Goal: Task Accomplishment & Management: Complete application form

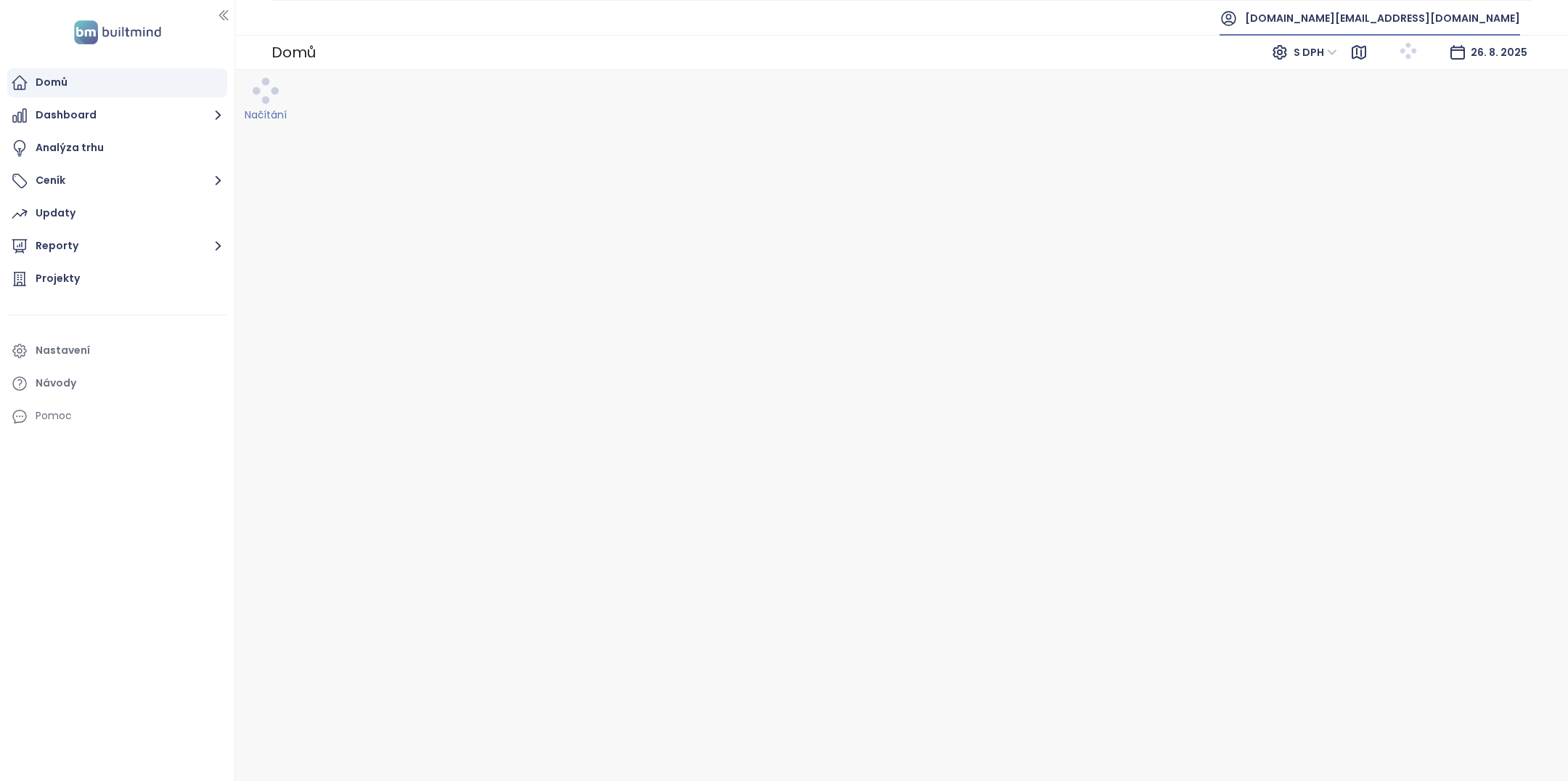
click at [1381, 15] on span "[DOMAIN_NAME][EMAIL_ADDRESS][DOMAIN_NAME]" at bounding box center [1382, 18] width 275 height 35
click at [1387, 50] on li "Odhlásit se" at bounding box center [1432, 58] width 170 height 29
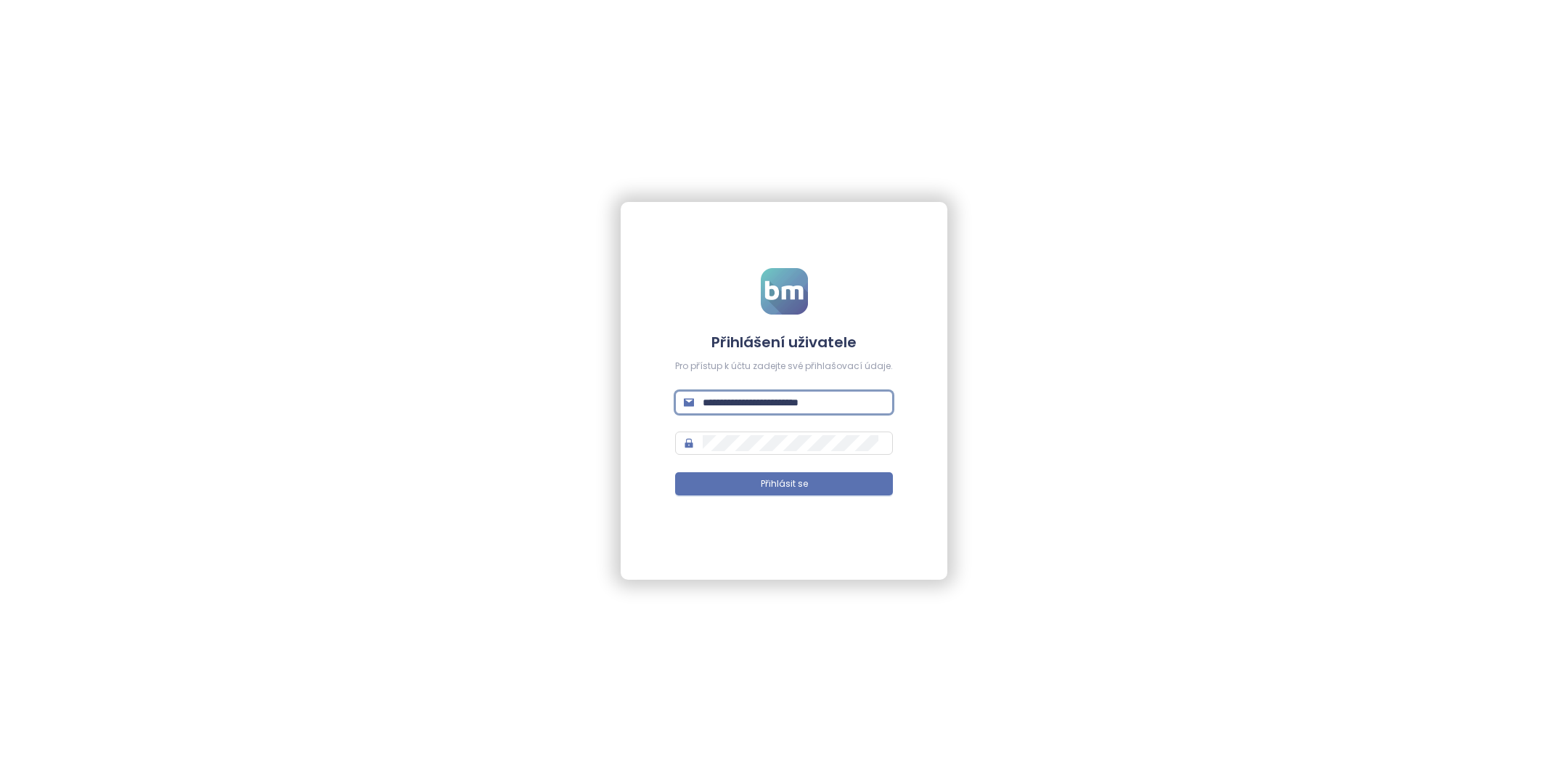
click at [719, 403] on input "**********" at bounding box center [794, 403] width 182 height 16
type input "*"
click at [819, 427] on div "Vyžaduje se email!" at bounding box center [784, 421] width 218 height 14
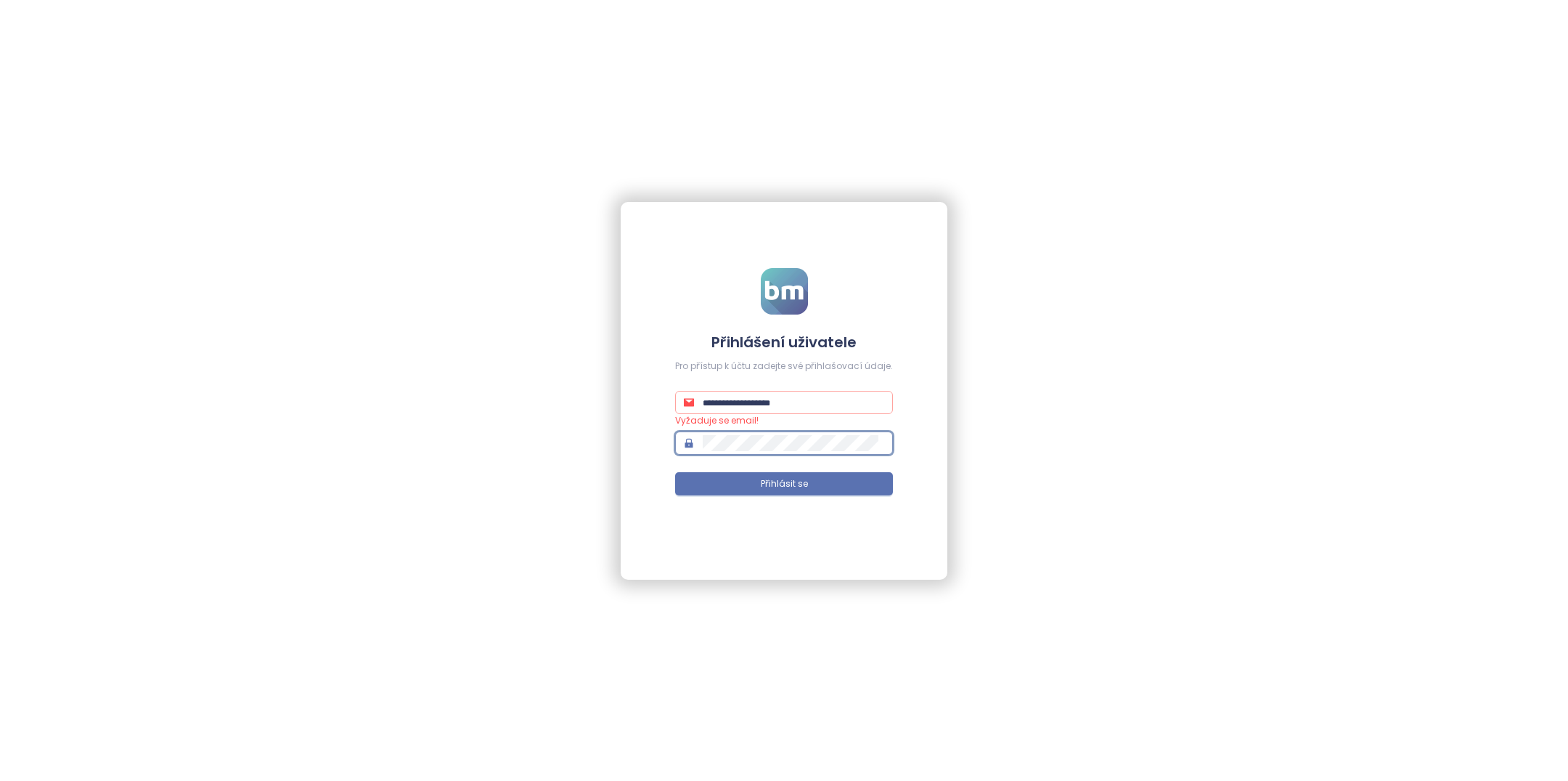
click at [761, 410] on span at bounding box center [784, 402] width 218 height 24
paste input "**********"
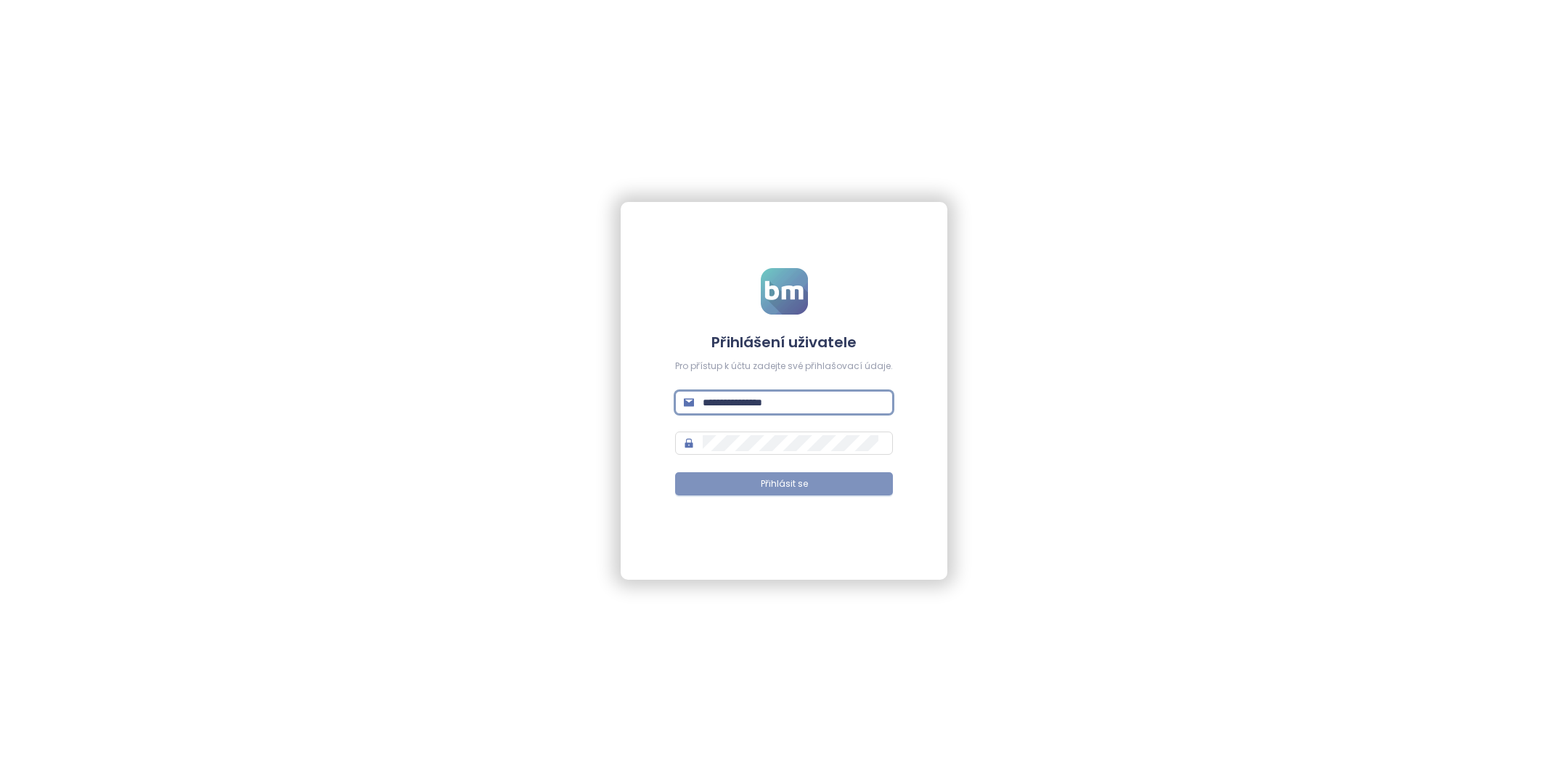
type input "**********"
click at [774, 483] on span "Přihlásit se" at bounding box center [784, 484] width 47 height 14
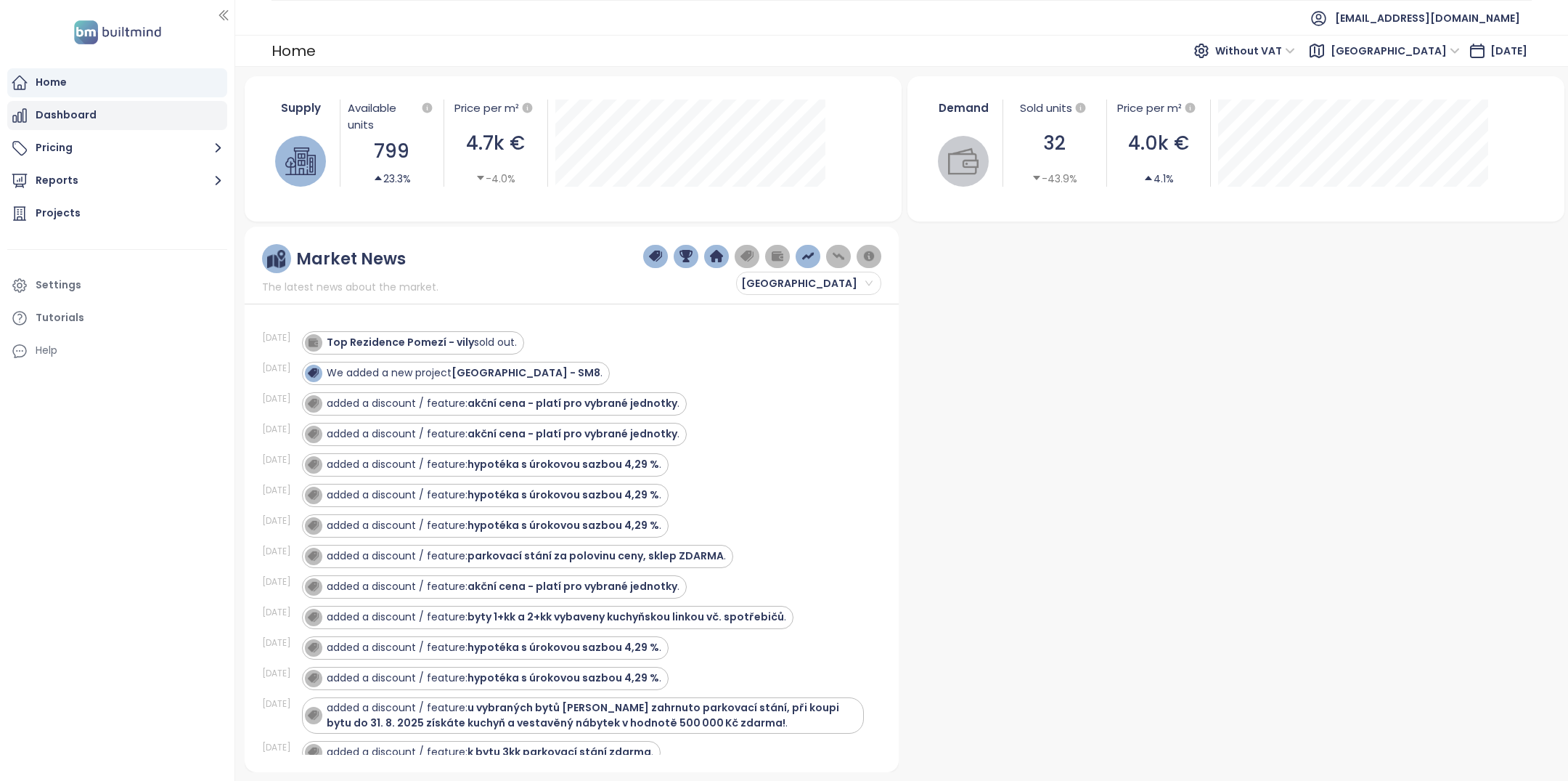
click at [172, 116] on div "Dashboard" at bounding box center [117, 115] width 220 height 29
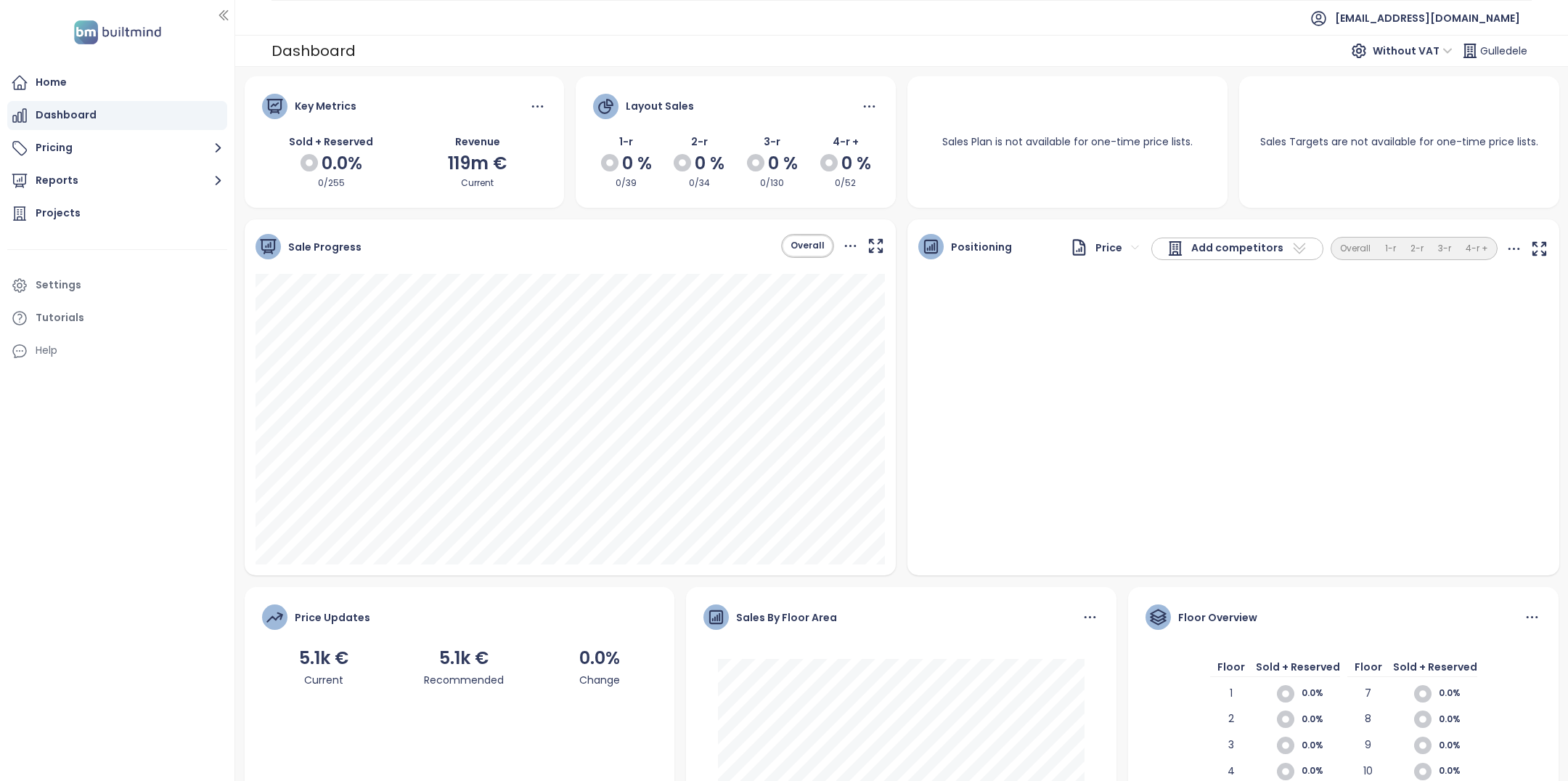
click at [1384, 208] on div "Key Metrics Sold + Reserved 0.0% 0/255 Revenue 119m € Current Layout Sales 1-r …" at bounding box center [902, 485] width 1326 height 818
click at [1213, 247] on span "Add competitors" at bounding box center [1238, 248] width 93 height 17
click at [1252, 251] on span "Add competitors" at bounding box center [1238, 248] width 93 height 17
click at [1226, 274] on input "text" at bounding box center [1230, 273] width 118 height 22
click at [1213, 453] on span "The W" at bounding box center [1201, 457] width 32 height 18
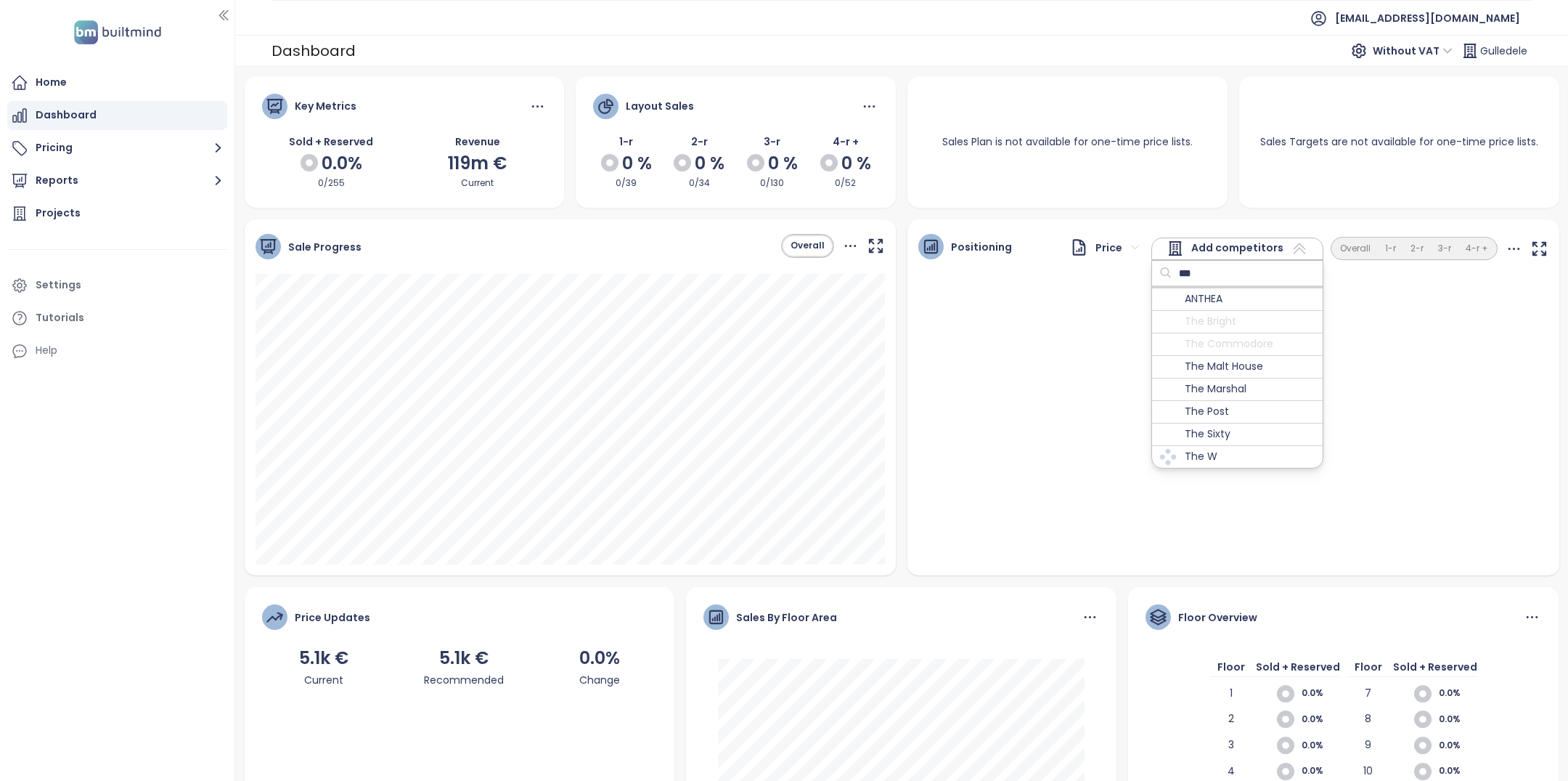
click at [1213, 267] on input "***" at bounding box center [1230, 273] width 118 height 22
click at [1200, 297] on span "TomoWo" at bounding box center [1208, 300] width 47 height 18
click at [1227, 300] on span "TomoWo" at bounding box center [1208, 300] width 47 height 18
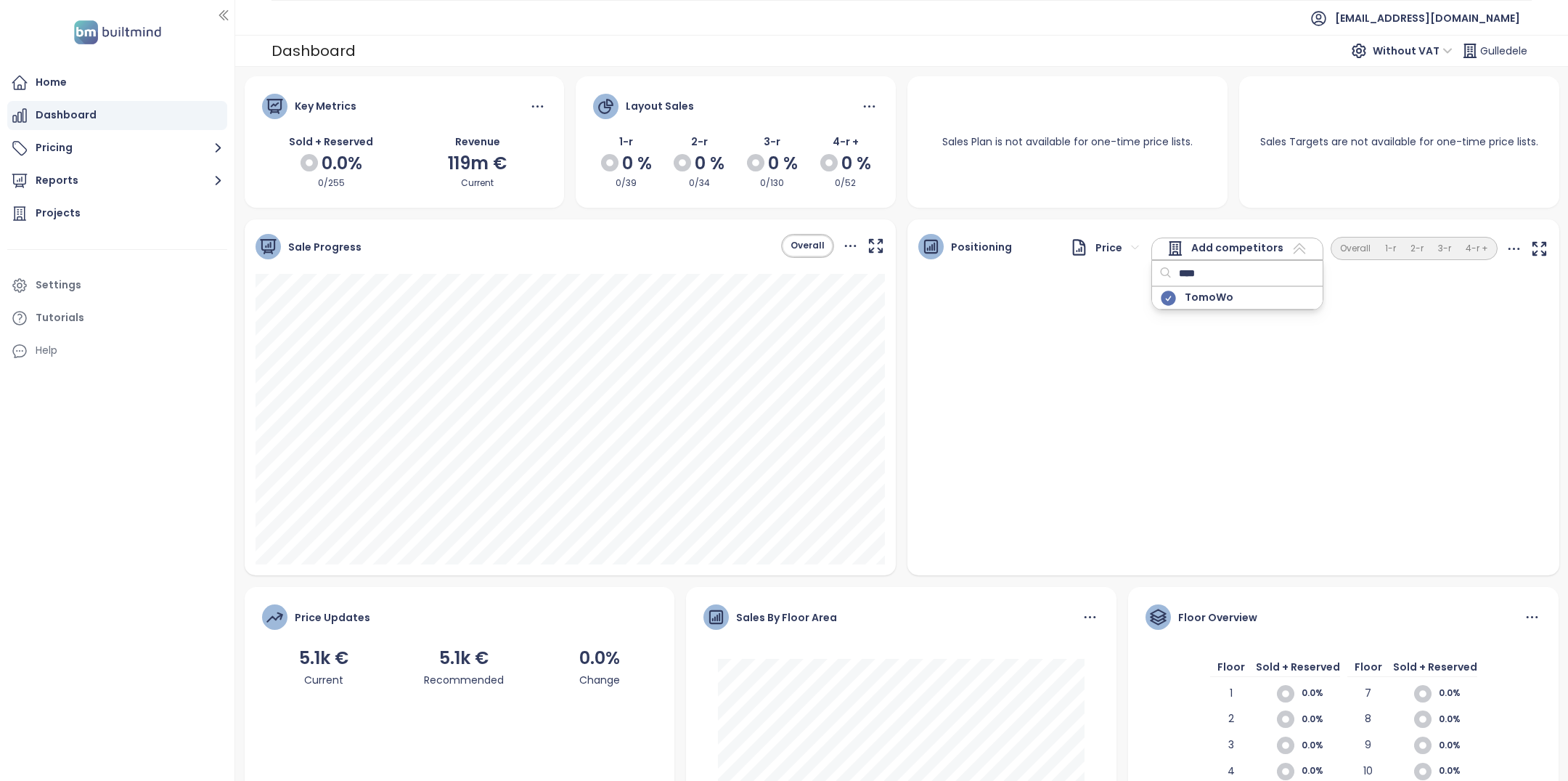
click at [1264, 272] on input "****" at bounding box center [1230, 273] width 118 height 22
click at [1213, 300] on span "Twin Falls" at bounding box center [1238, 300] width 106 height 18
click at [1221, 282] on input "****" at bounding box center [1230, 273] width 118 height 22
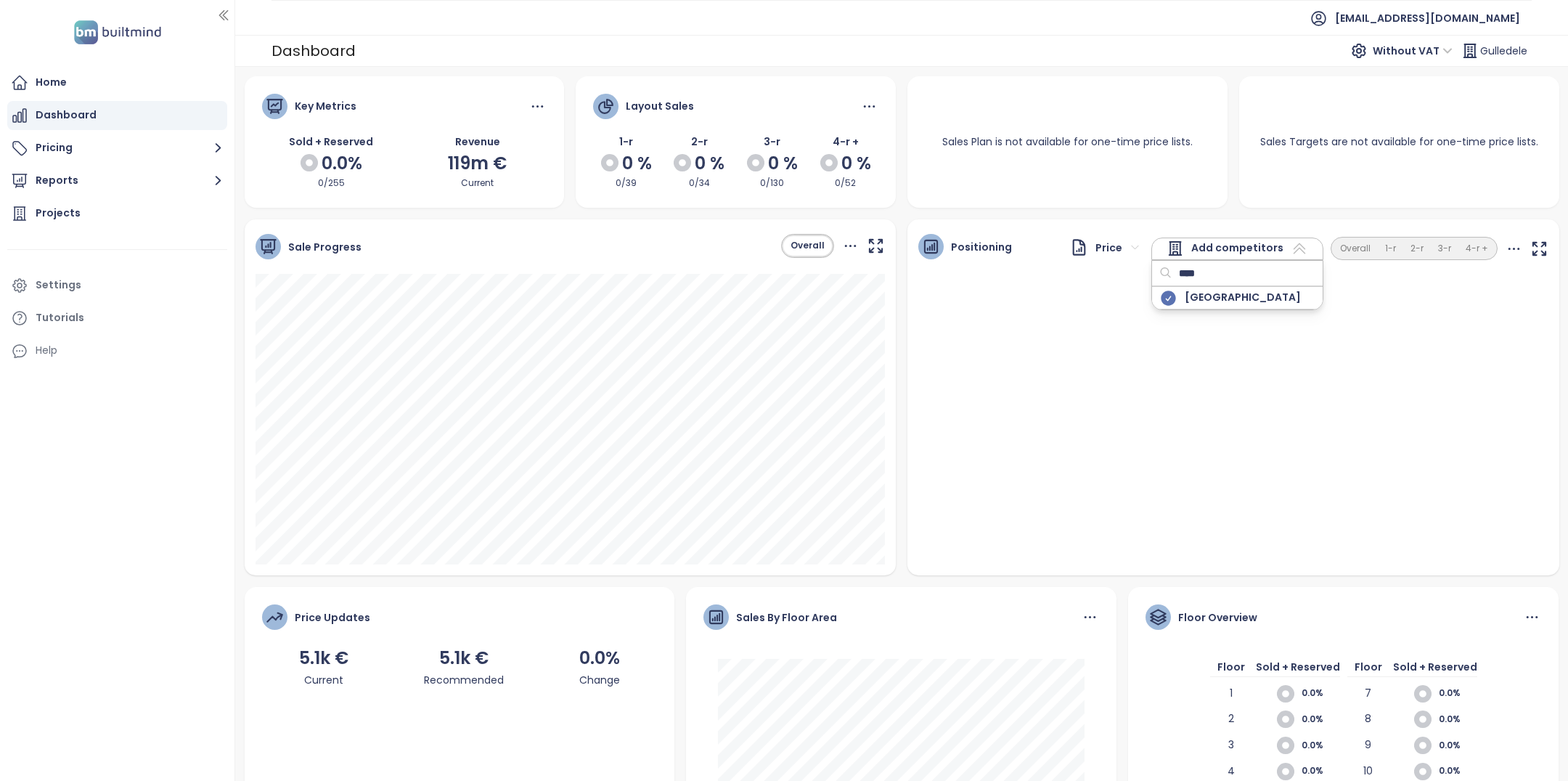
click at [1221, 282] on input "****" at bounding box center [1230, 273] width 118 height 22
click at [1210, 300] on span "Matisse" at bounding box center [1204, 300] width 38 height 18
click at [1239, 265] on input "****" at bounding box center [1230, 273] width 118 height 22
type input "*****"
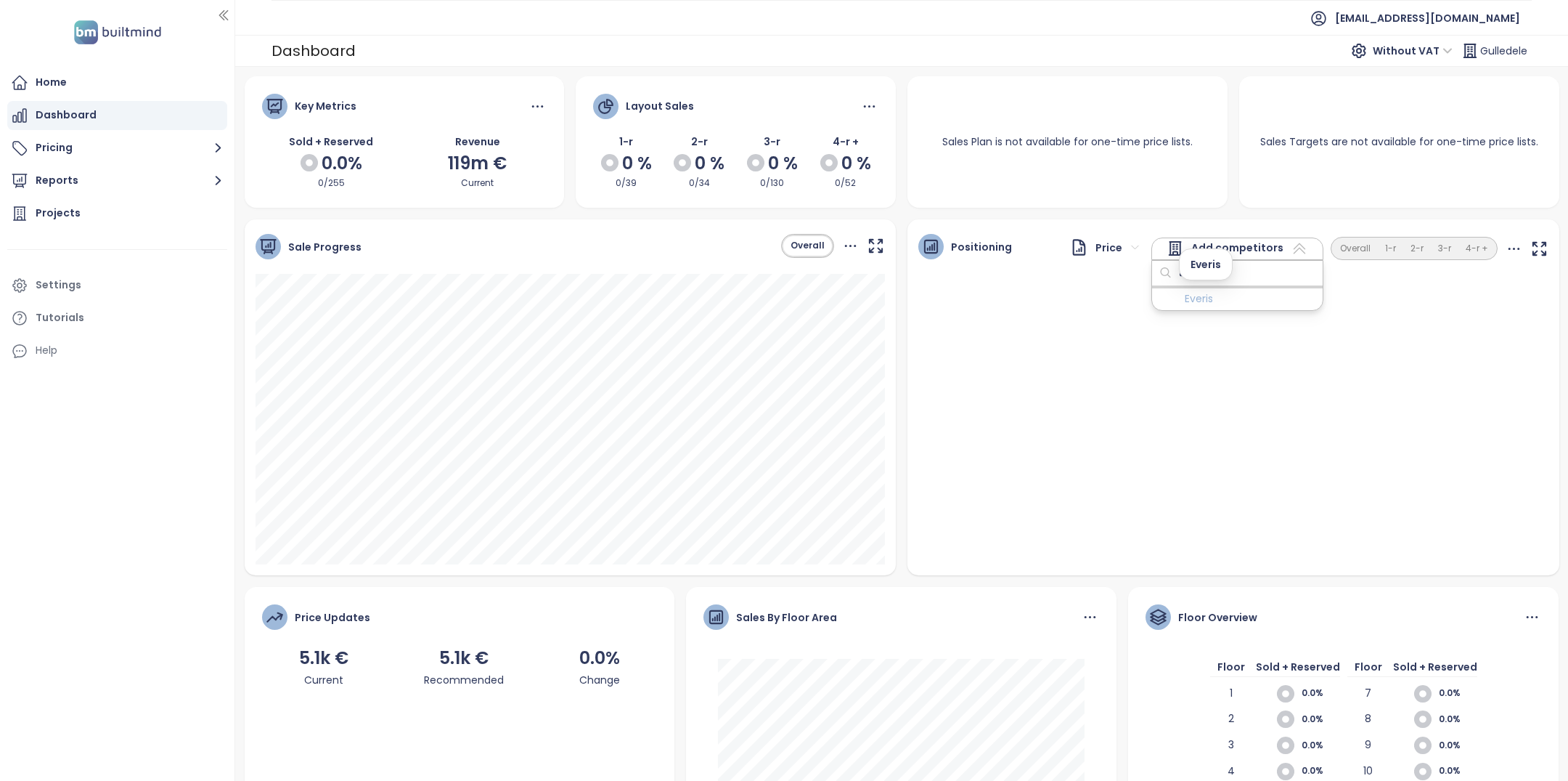
click at [1210, 293] on span "Everis" at bounding box center [1199, 300] width 28 height 18
click at [1356, 244] on button "Overall" at bounding box center [1355, 248] width 45 height 19
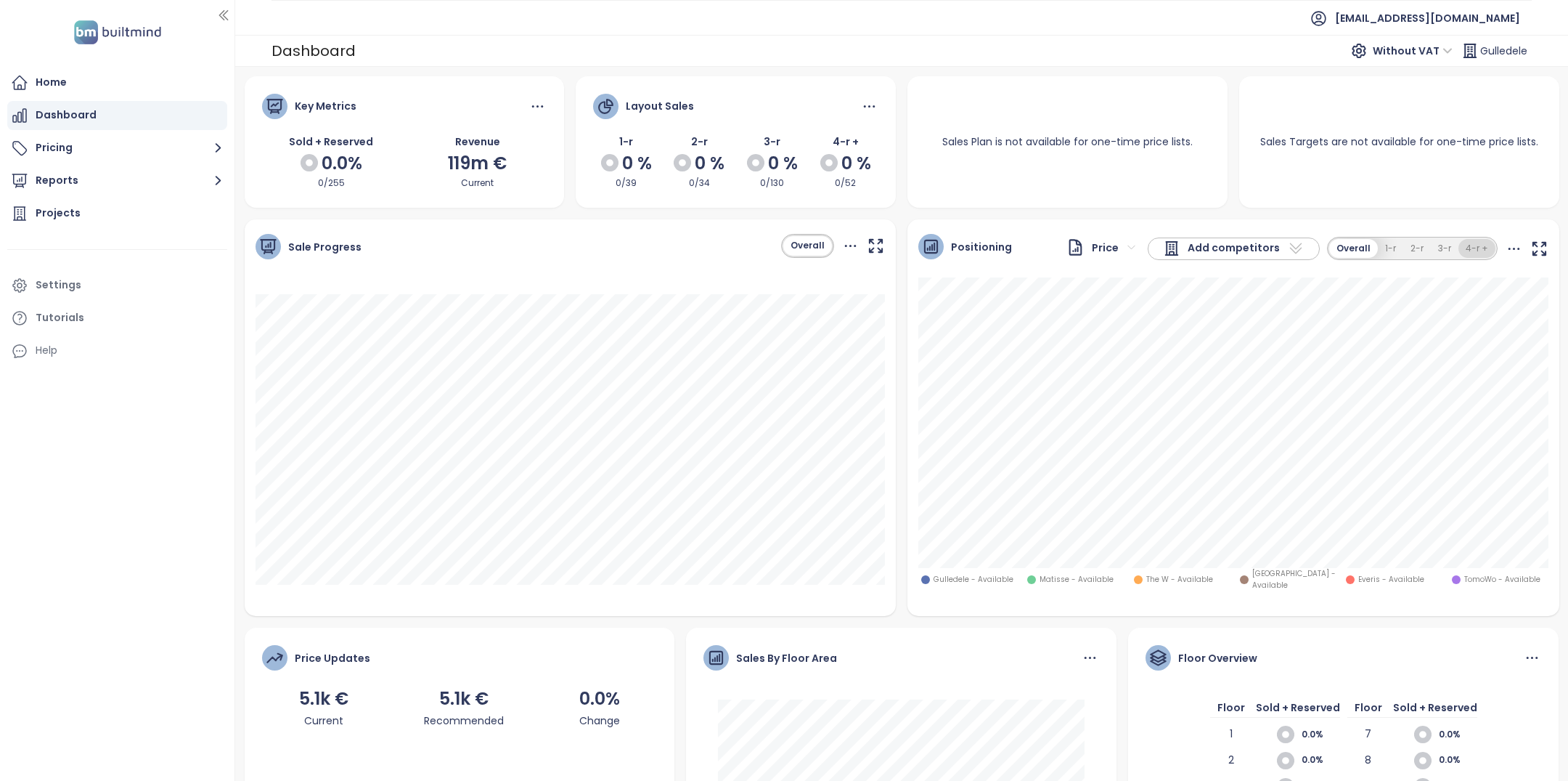
click at [1475, 252] on button "4-r +" at bounding box center [1477, 248] width 37 height 19
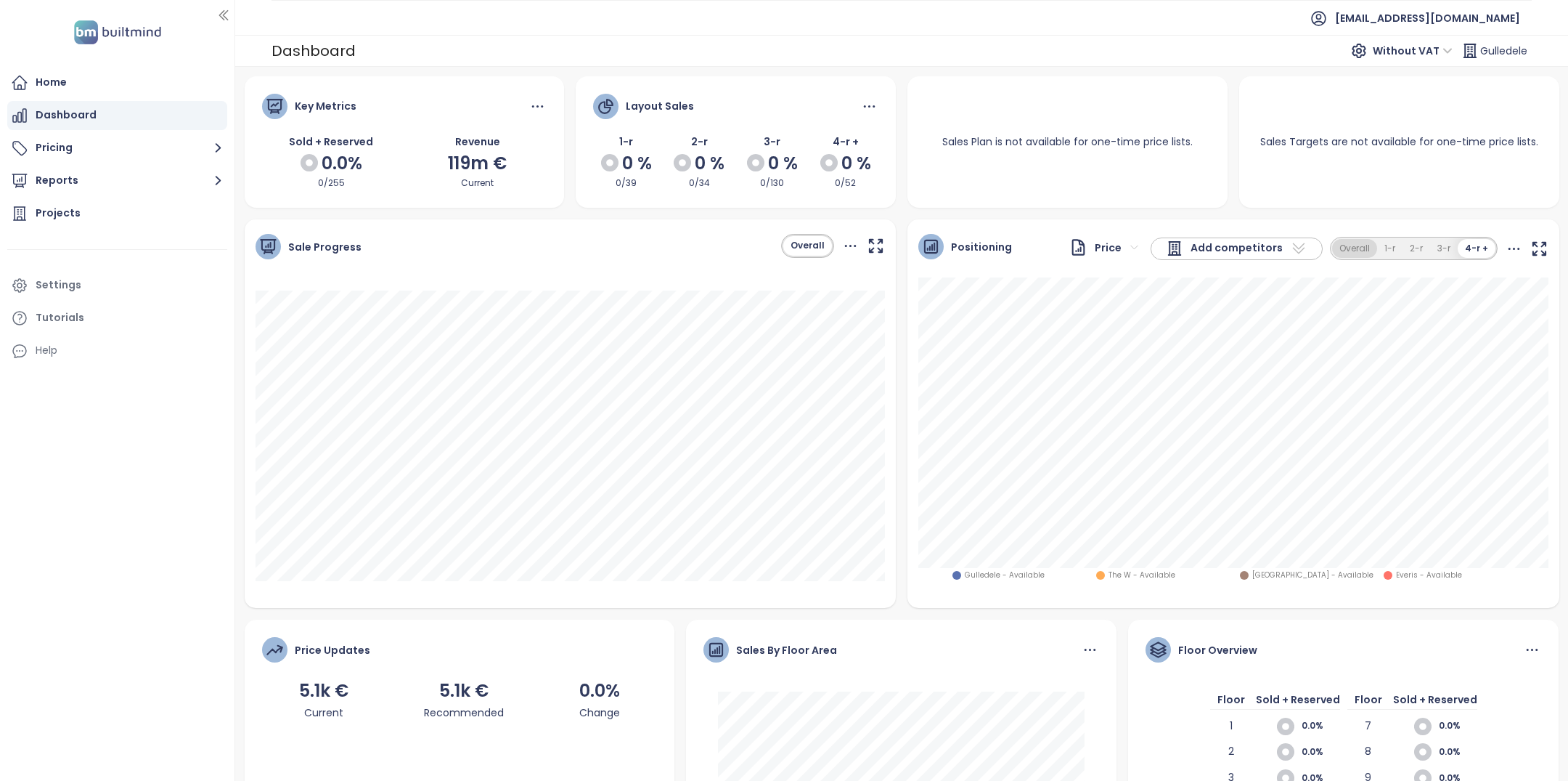
click at [1361, 252] on button "Overall" at bounding box center [1354, 248] width 45 height 19
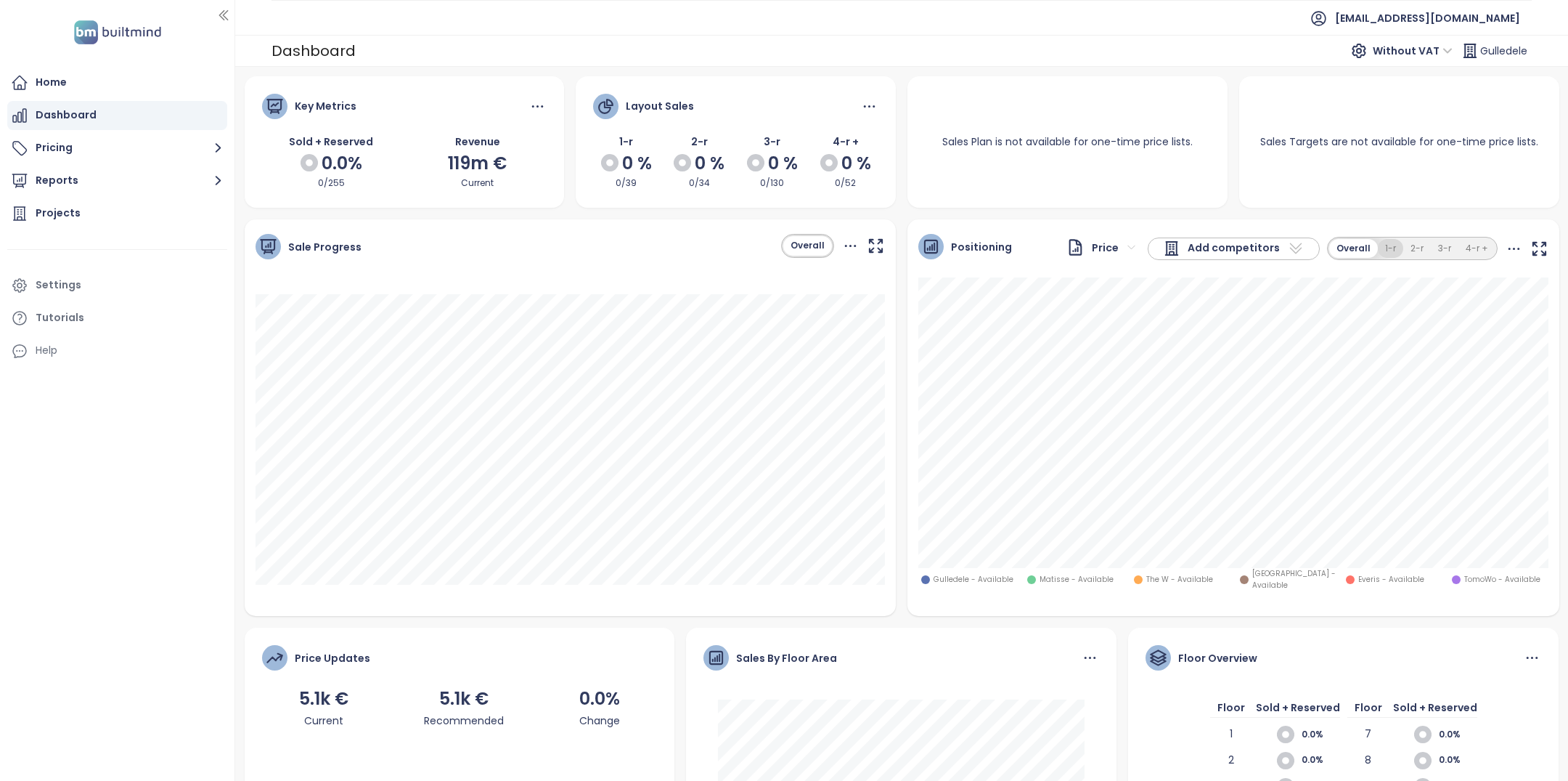
click at [1395, 251] on button "1-r" at bounding box center [1390, 248] width 25 height 19
click at [1409, 248] on button "2-r" at bounding box center [1417, 248] width 28 height 19
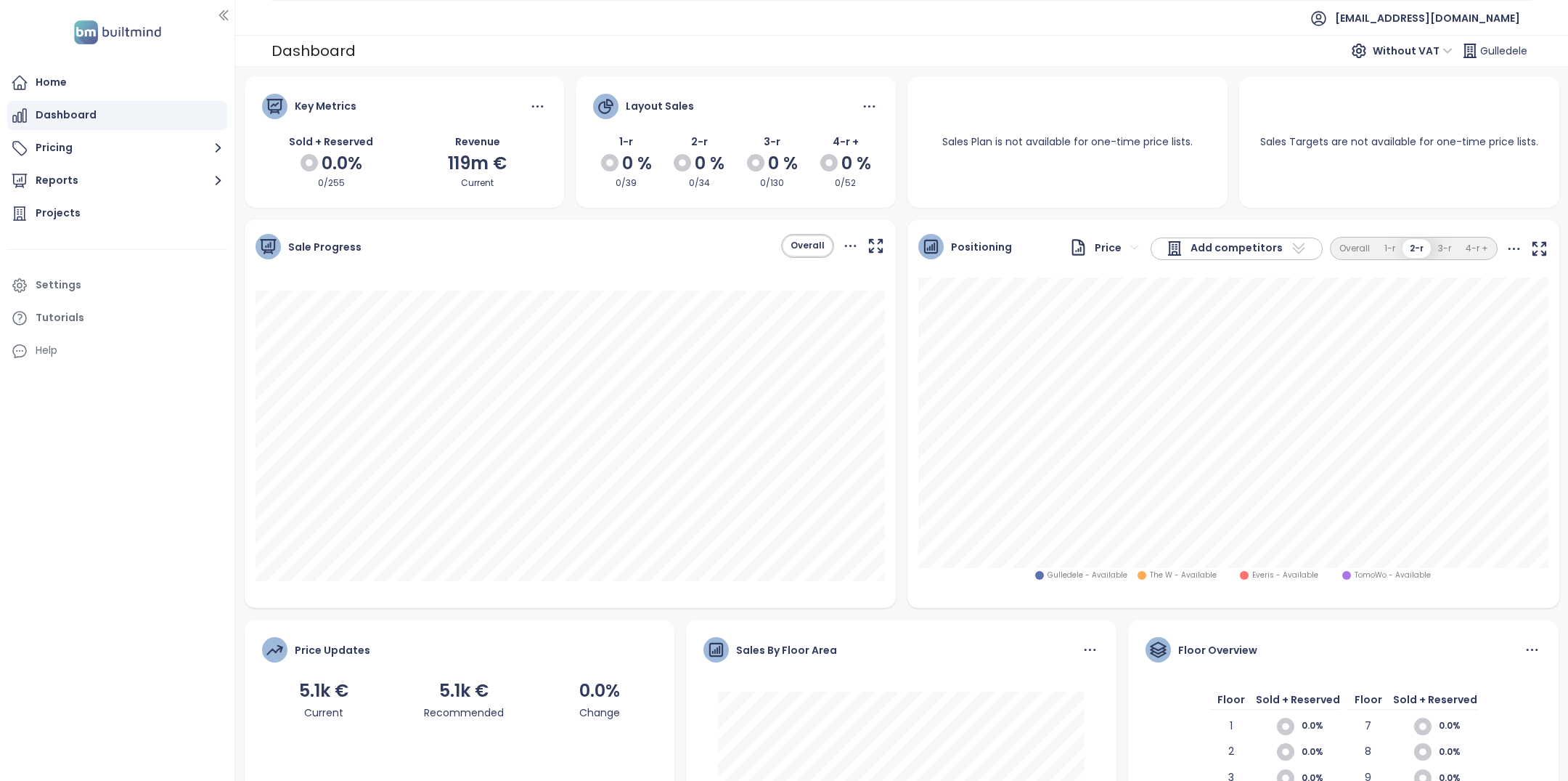
click at [1426, 248] on button "2-r" at bounding box center [1416, 248] width 28 height 19
click at [1365, 246] on button "Overall" at bounding box center [1354, 248] width 45 height 19
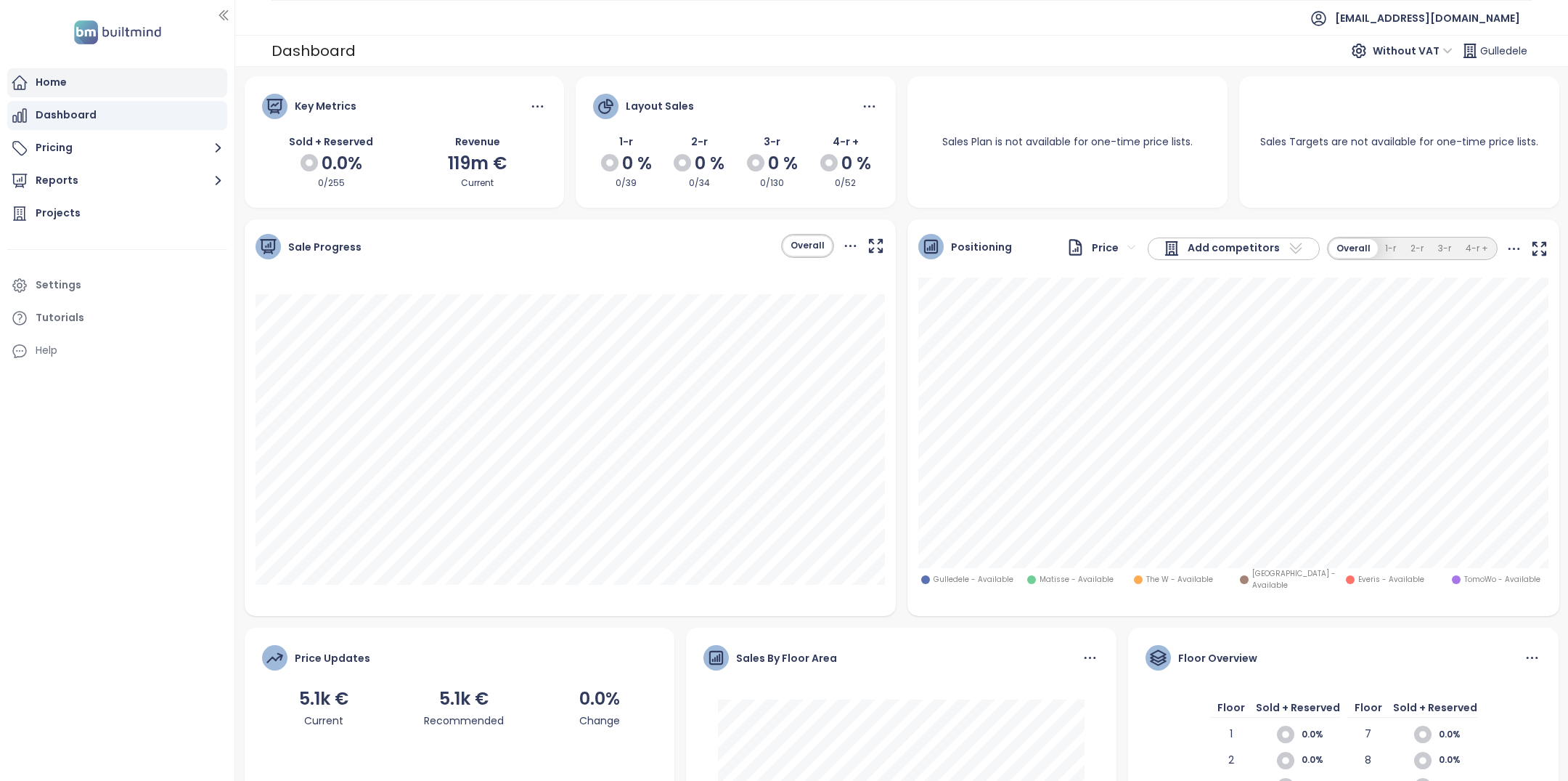
click at [100, 79] on div "Home" at bounding box center [117, 83] width 220 height 29
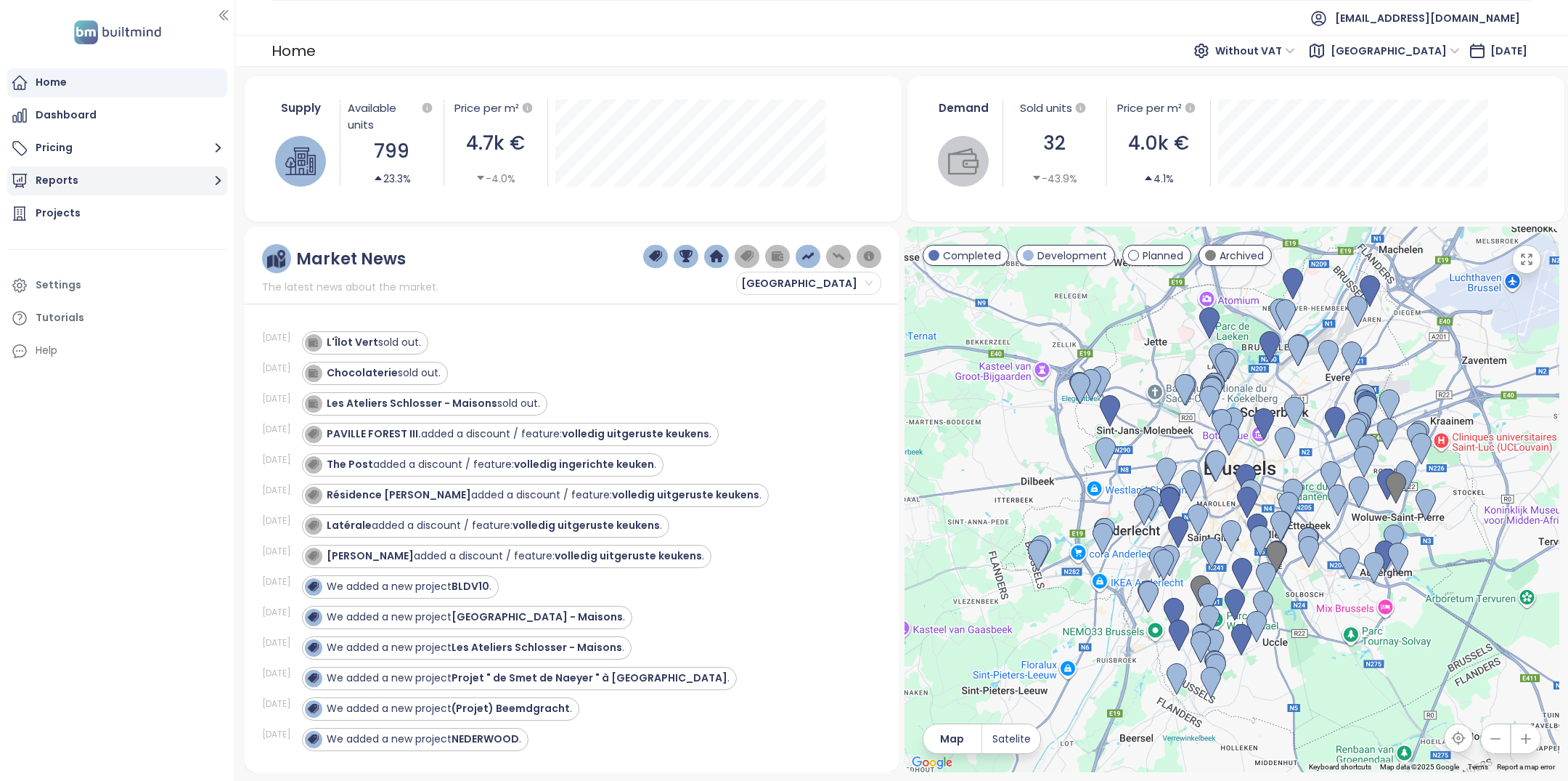
click at [87, 189] on button "Reports" at bounding box center [117, 181] width 220 height 29
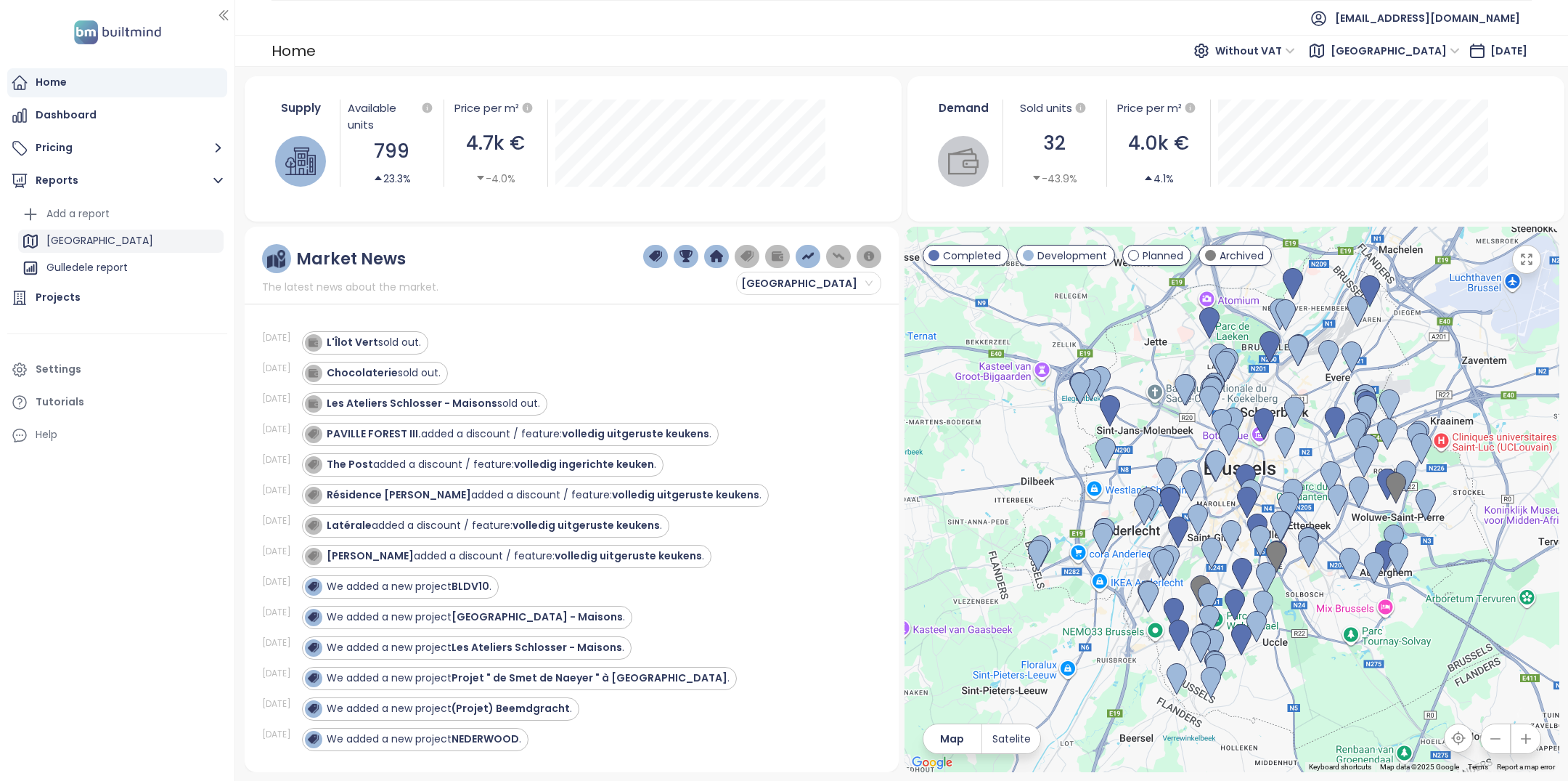
click at [91, 237] on div "Brussels" at bounding box center [120, 241] width 205 height 24
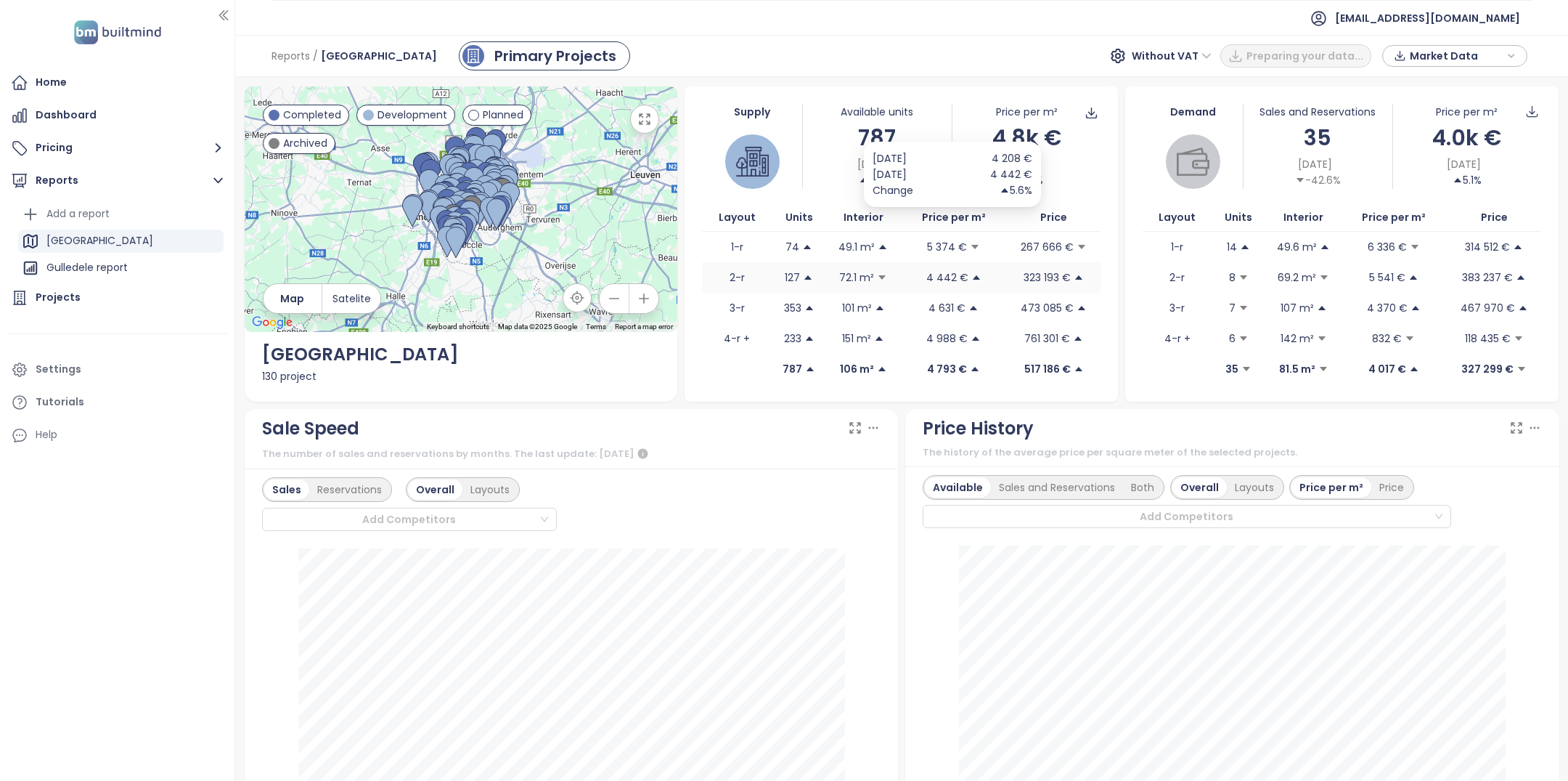
scroll to position [93, 0]
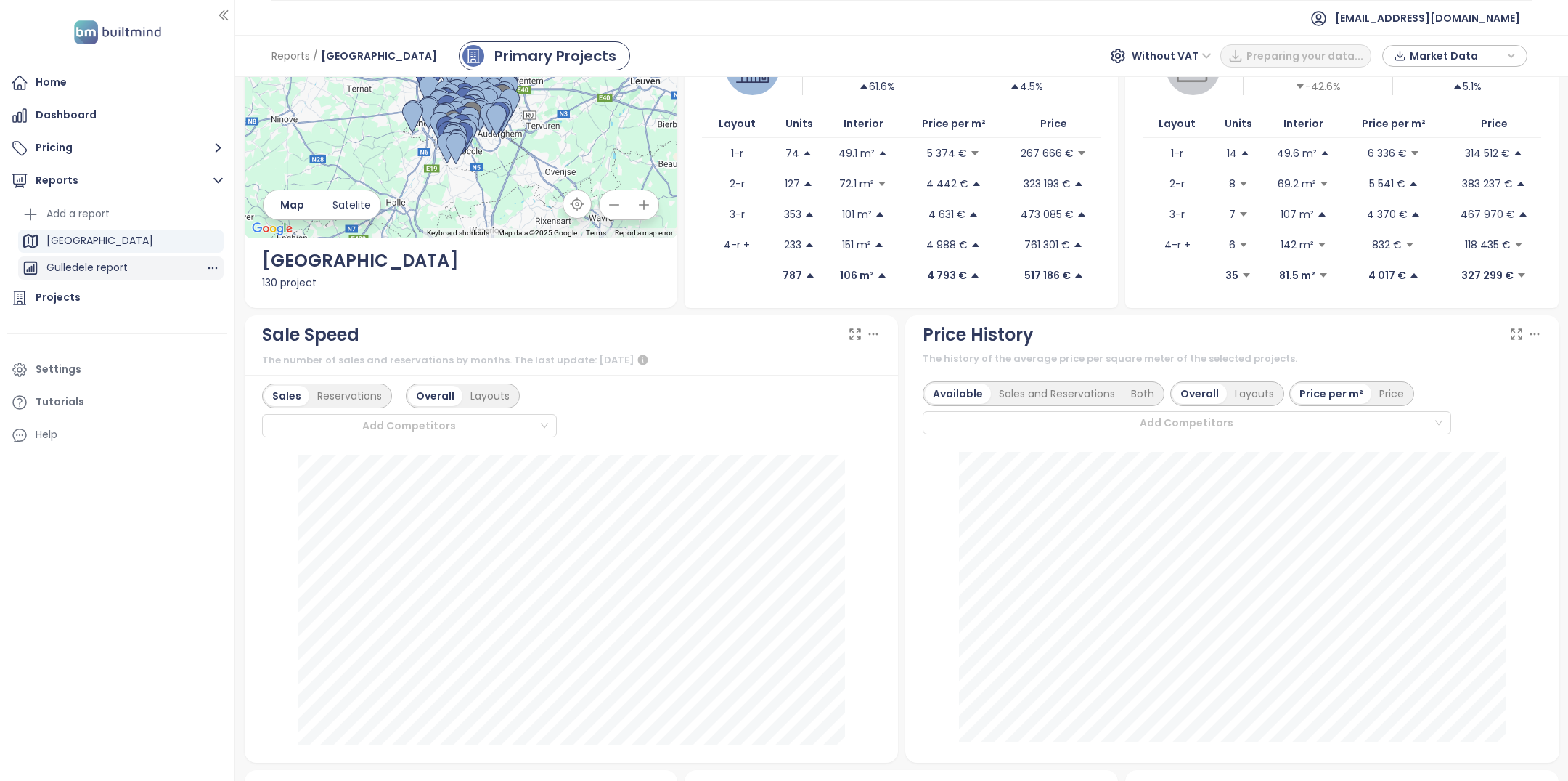
click at [143, 271] on div "Gulledele report" at bounding box center [120, 268] width 205 height 24
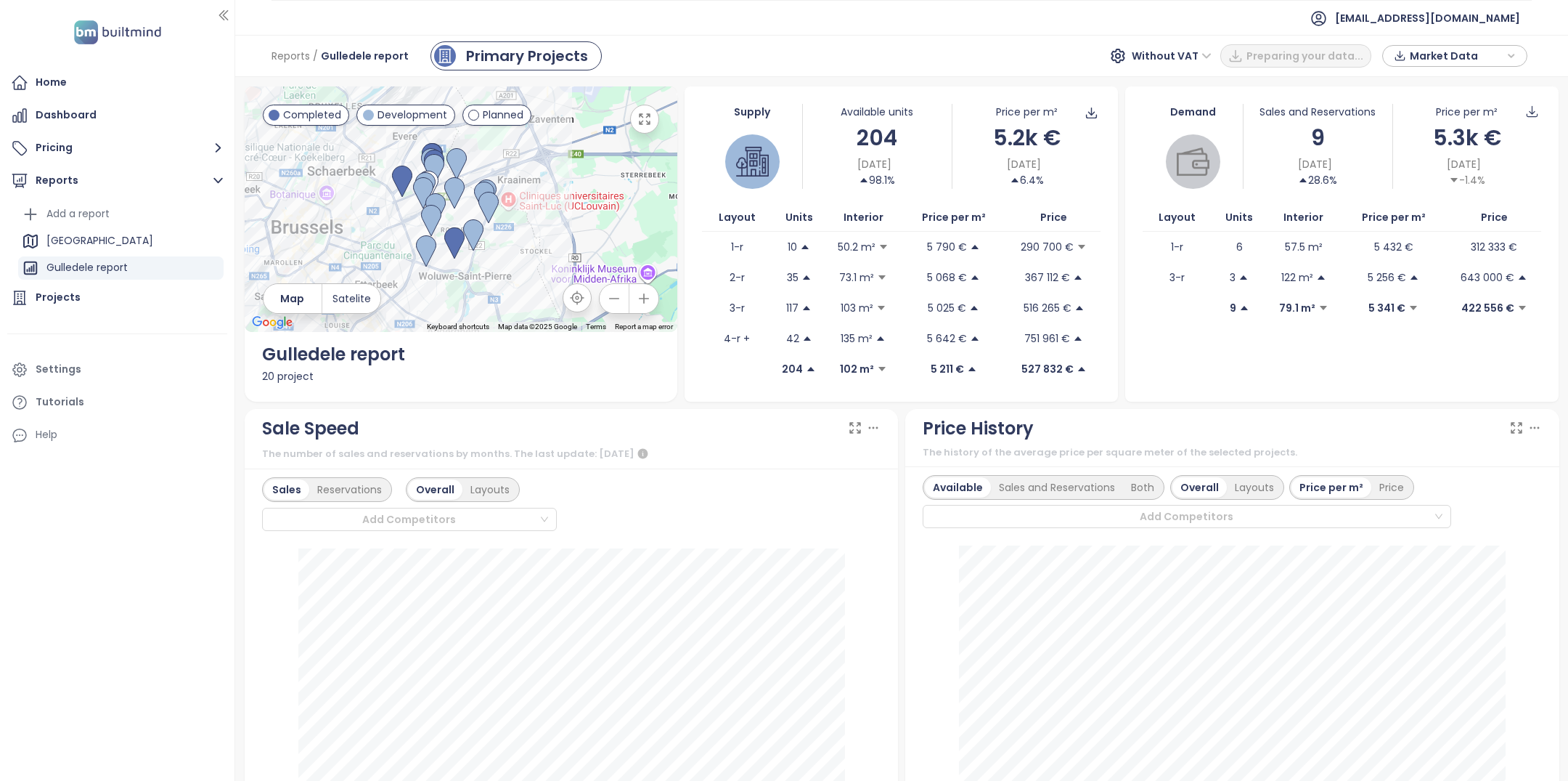
scroll to position [46, 0]
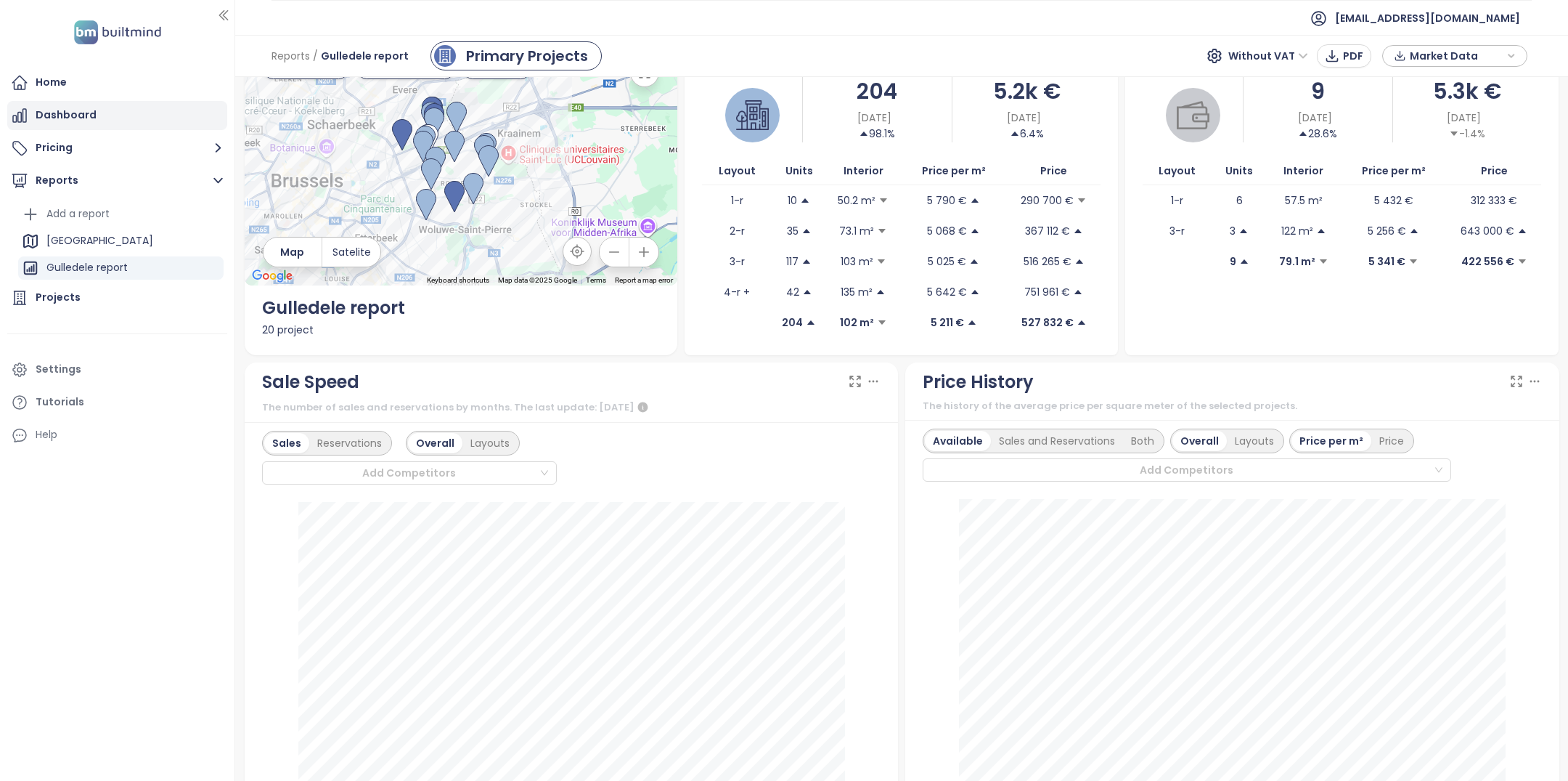
click at [104, 119] on div "Dashboard" at bounding box center [117, 115] width 220 height 29
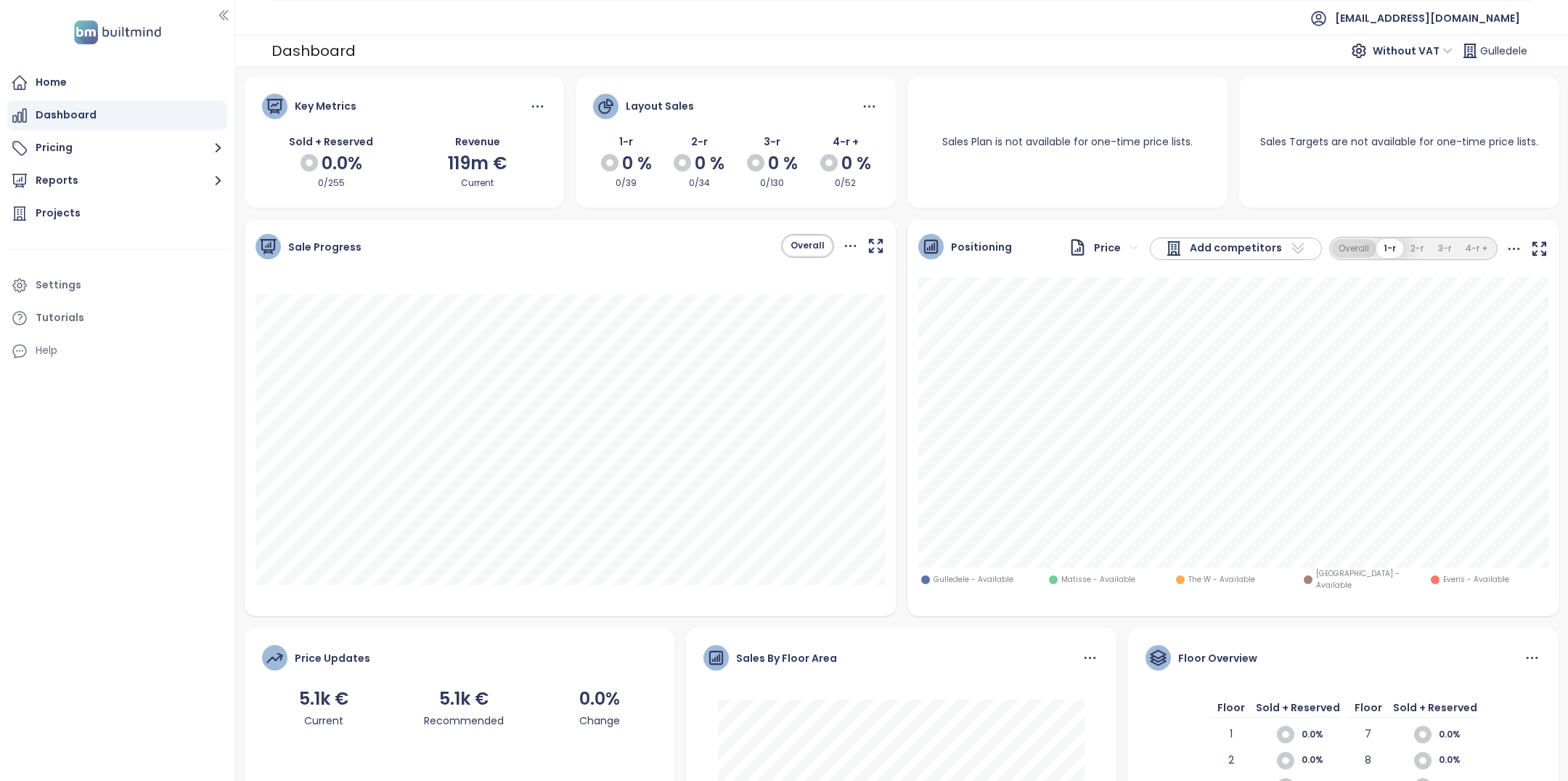
click at [1352, 246] on button "Overall" at bounding box center [1353, 248] width 45 height 19
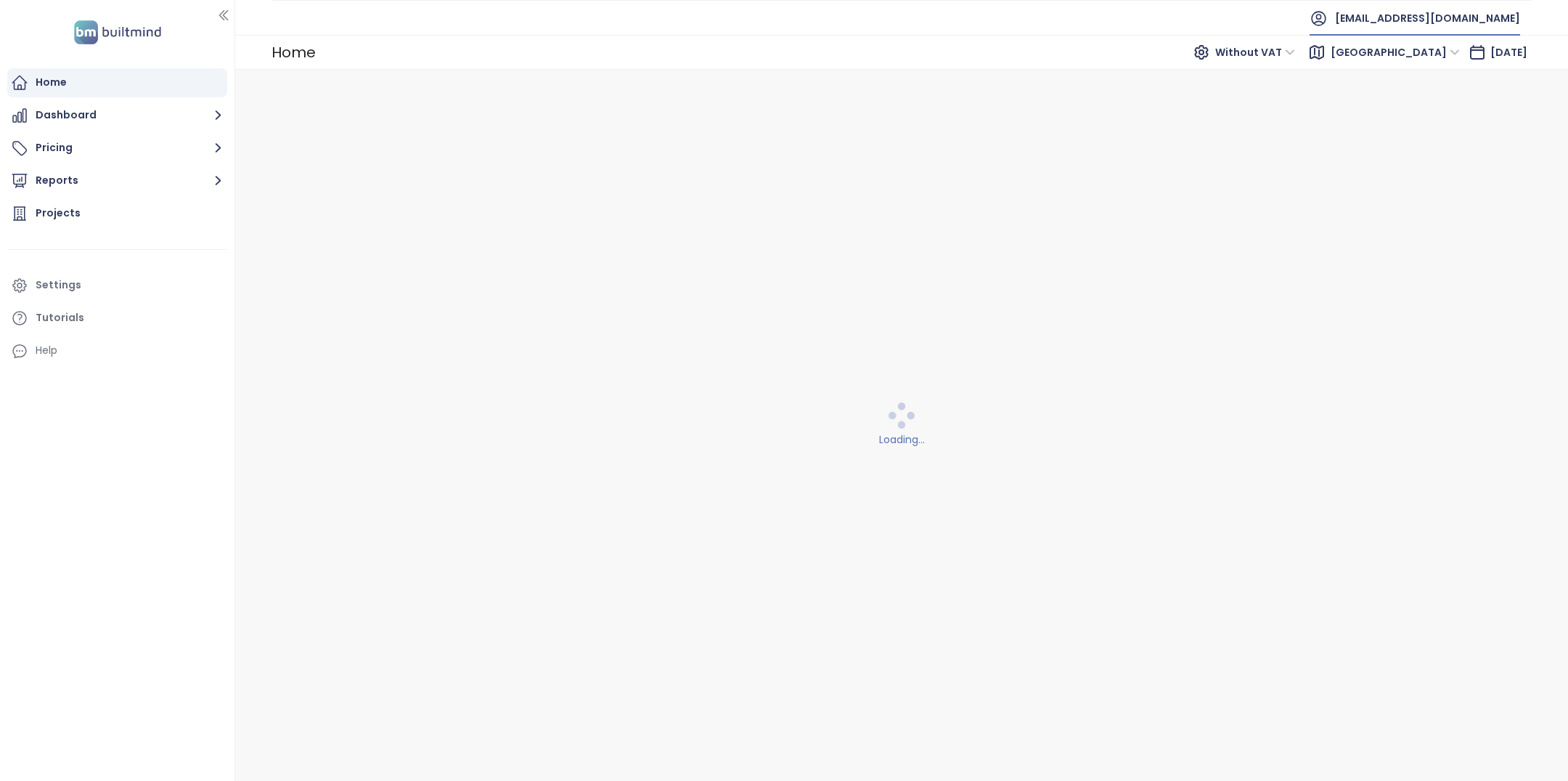
click at [1481, 20] on span "alides@alides.be" at bounding box center [1428, 18] width 185 height 35
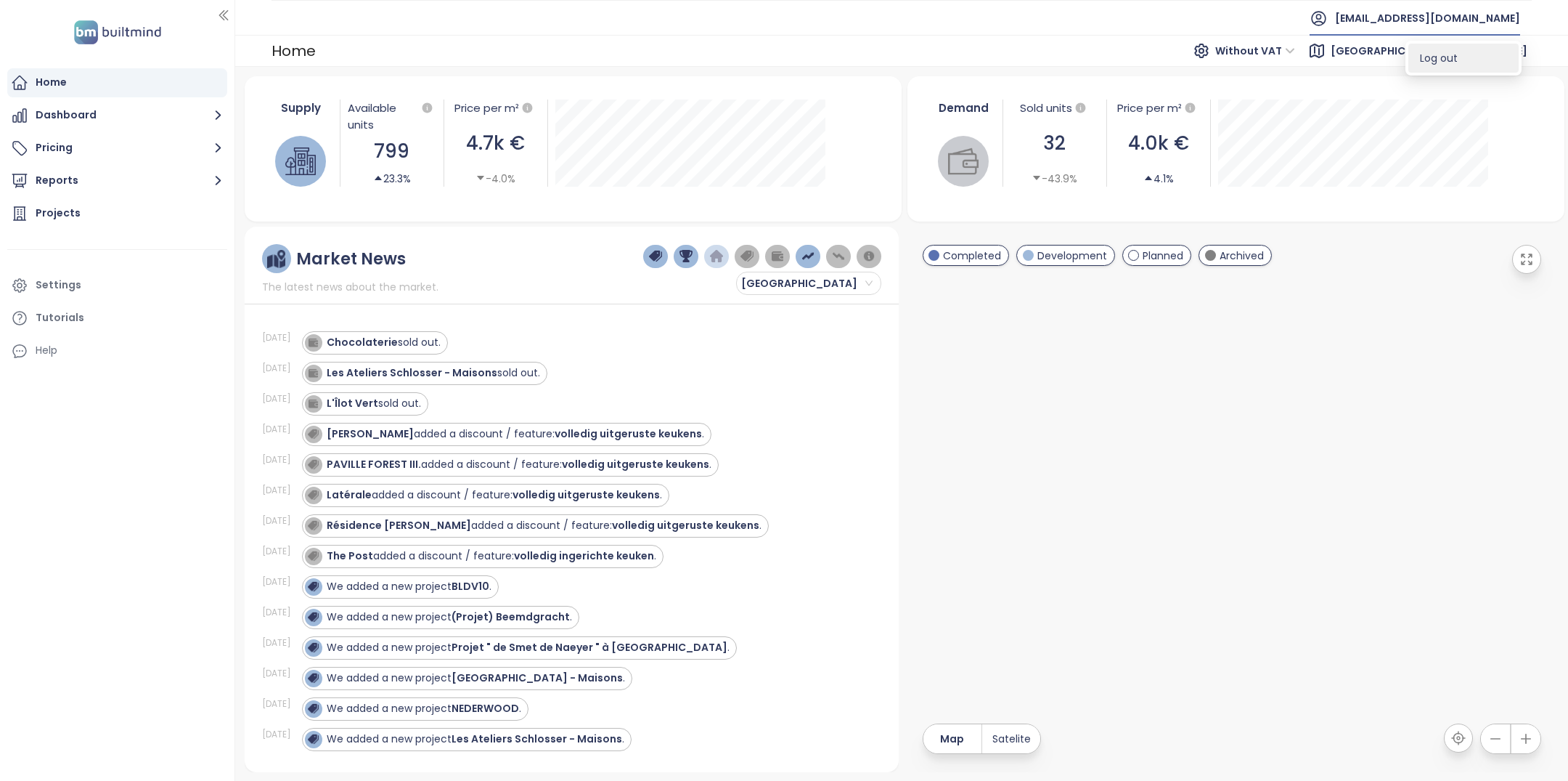
click at [1457, 66] on li "Log out" at bounding box center [1463, 58] width 110 height 29
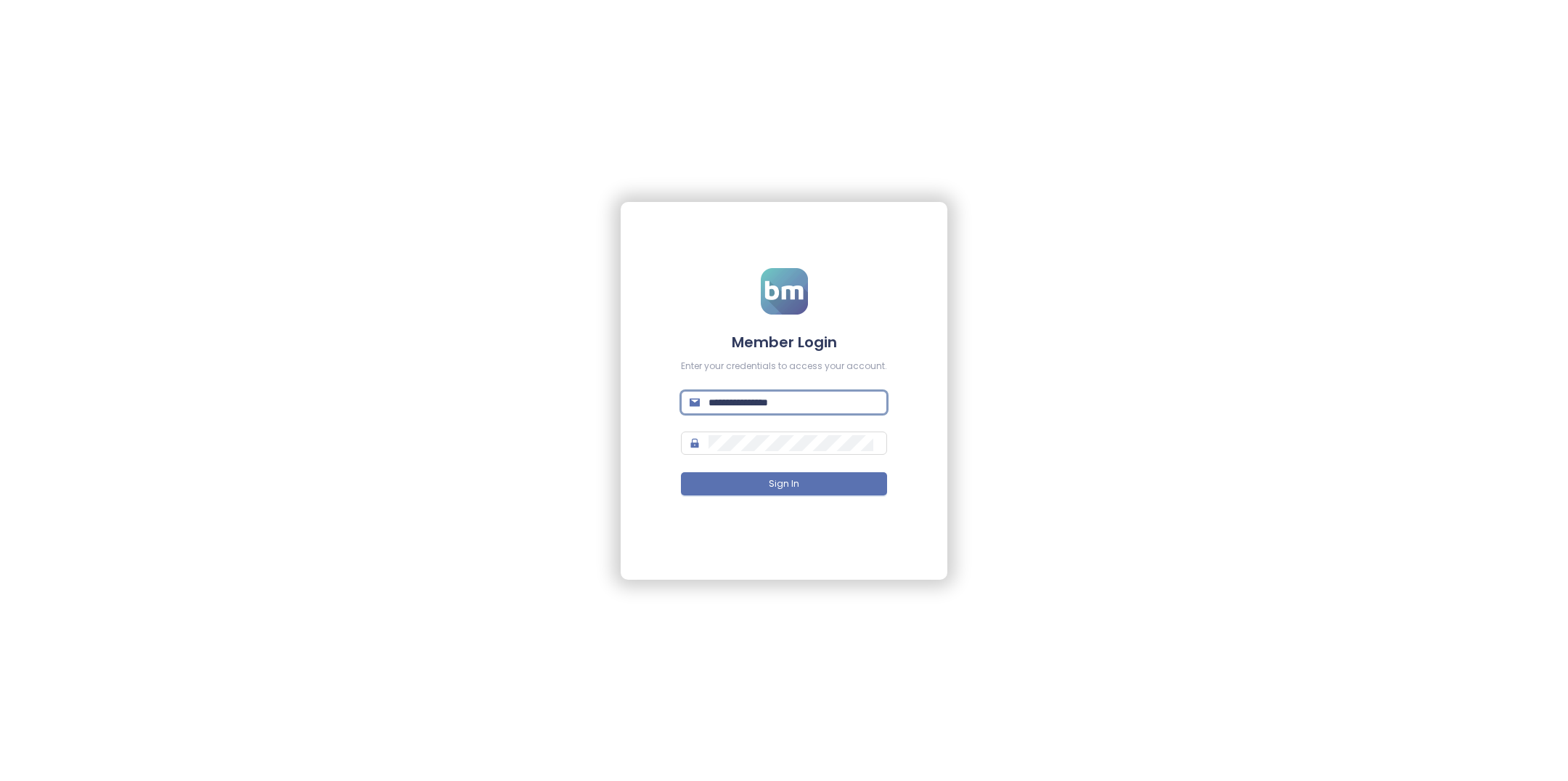
click at [830, 403] on input "**********" at bounding box center [793, 403] width 170 height 16
type input "**********"
click at [805, 482] on button "Sign In" at bounding box center [784, 483] width 206 height 24
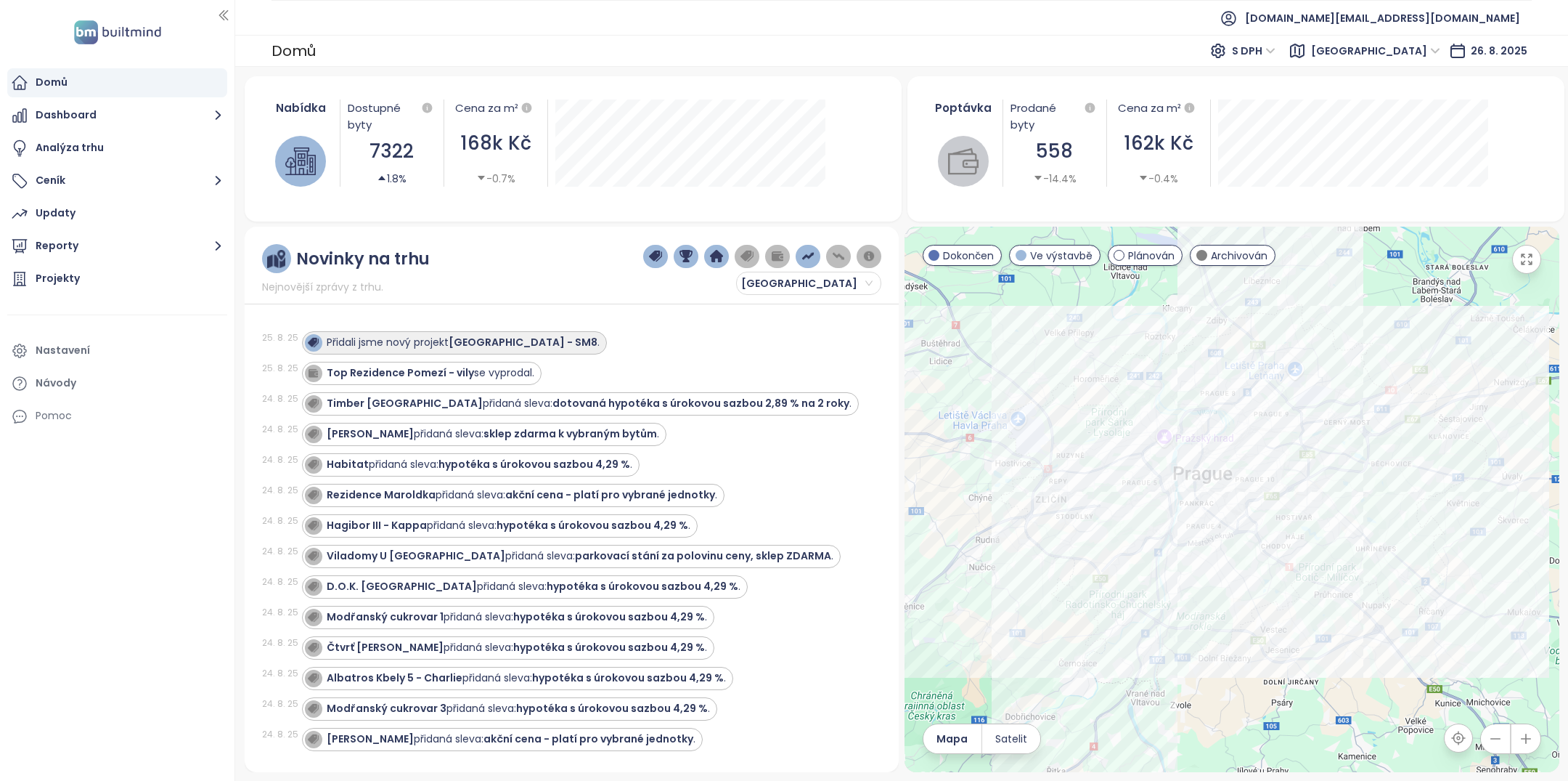
click at [536, 347] on strong "[GEOGRAPHIC_DATA] - SM8" at bounding box center [523, 342] width 149 height 15
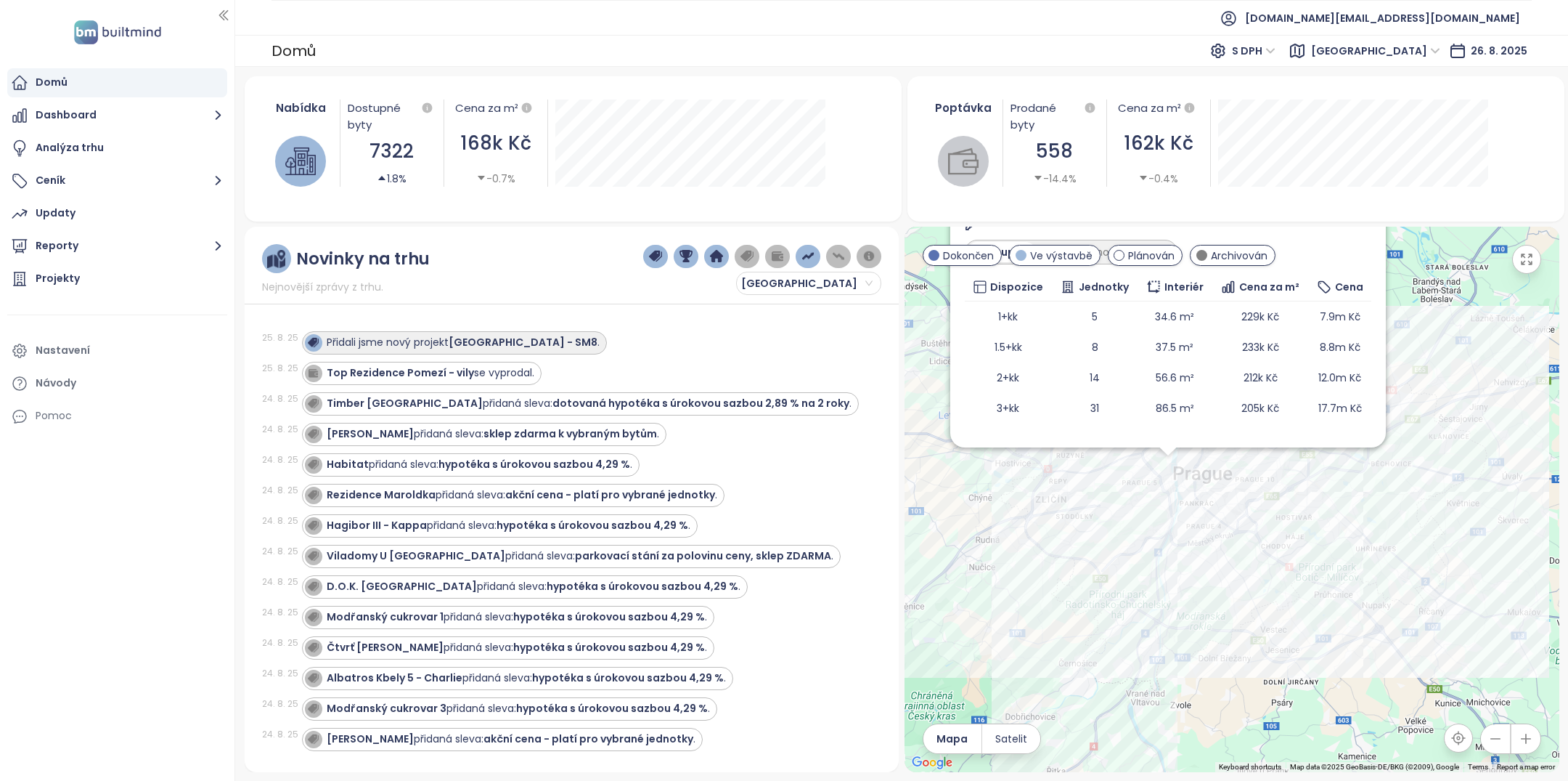
click at [519, 338] on strong "[GEOGRAPHIC_DATA] - SM8" at bounding box center [523, 342] width 149 height 15
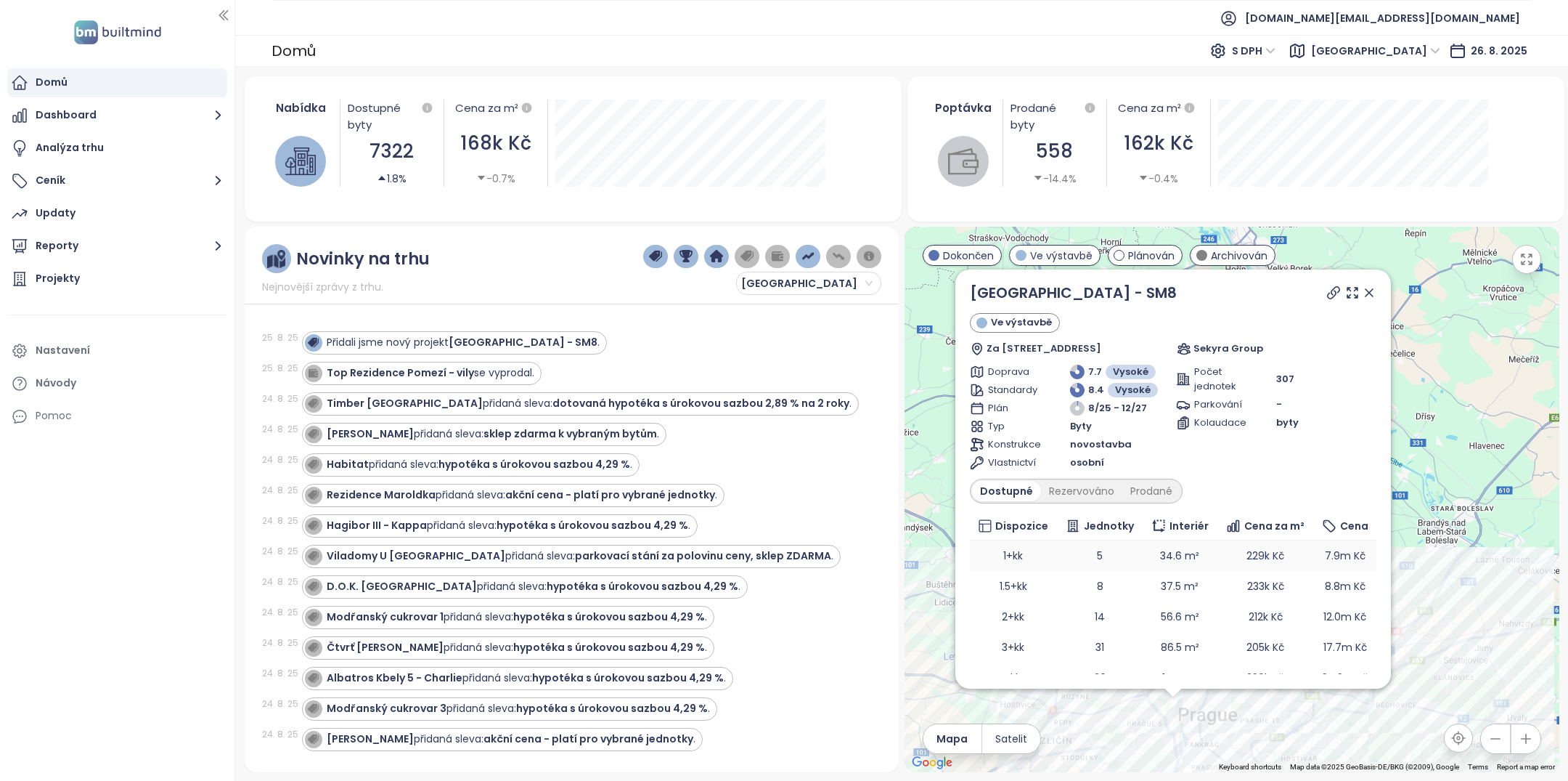
scroll to position [50, 0]
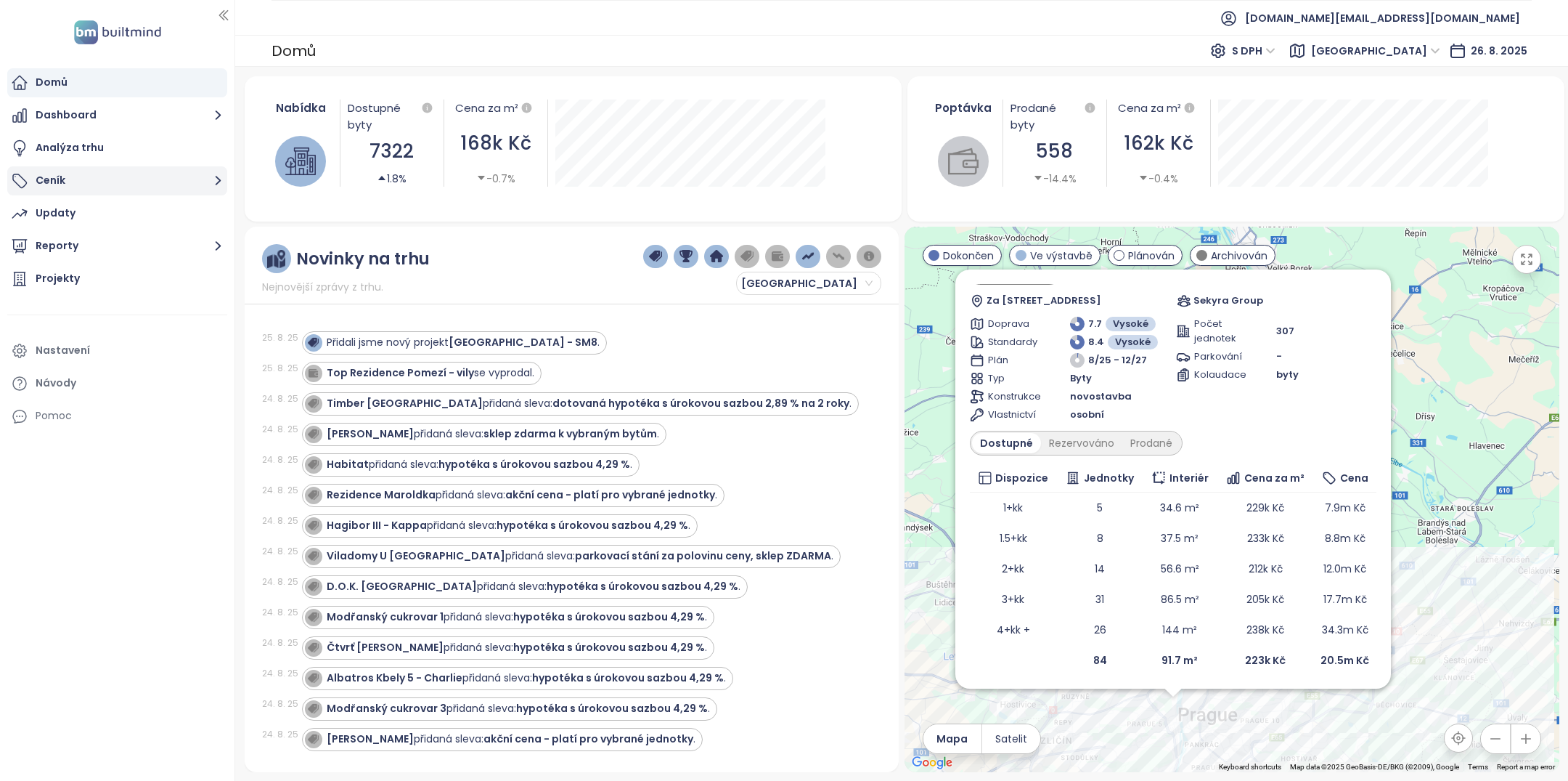
click at [110, 177] on button "Ceník" at bounding box center [117, 181] width 220 height 29
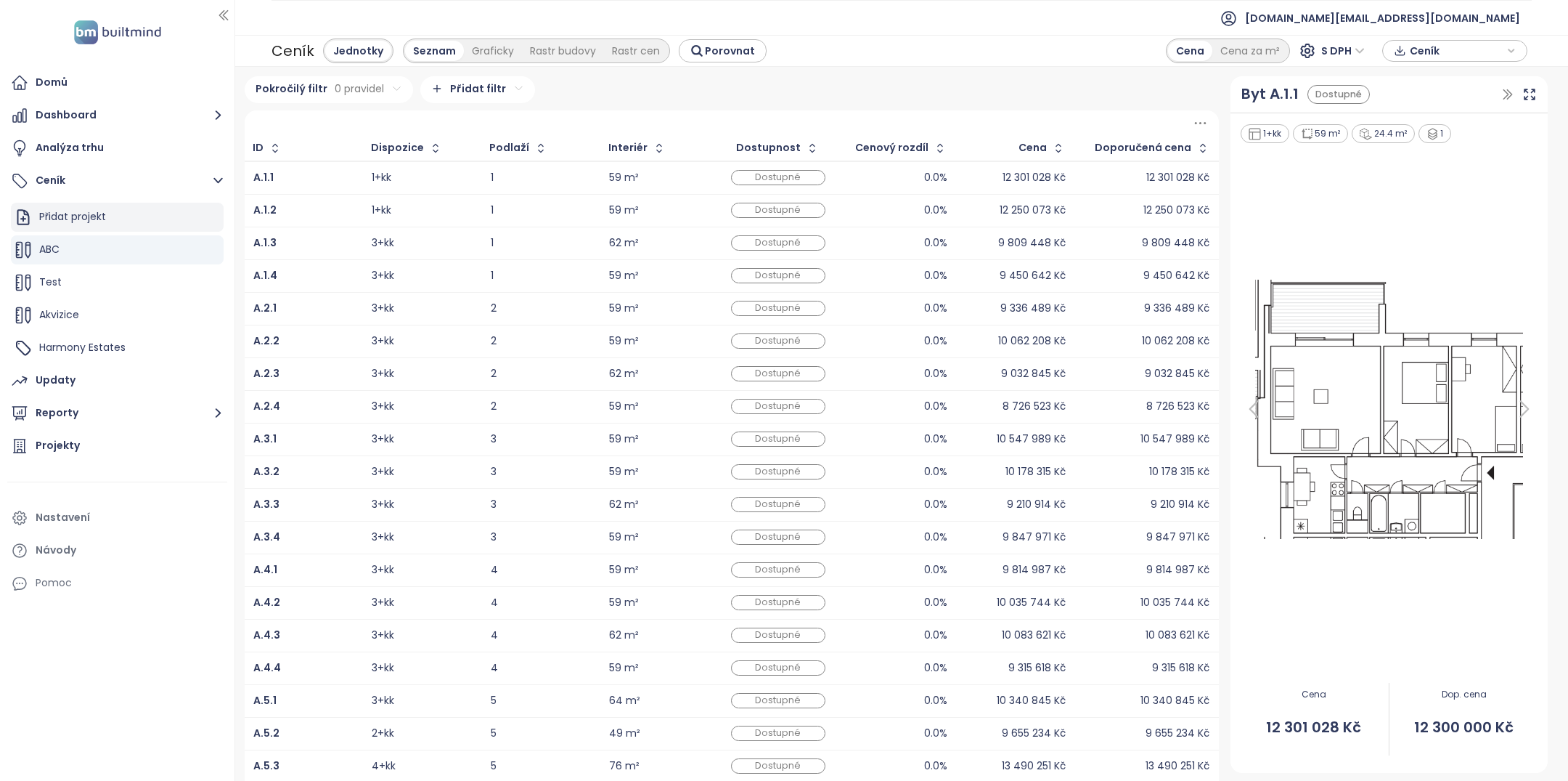
click at [118, 212] on div "Přidat projekt" at bounding box center [117, 218] width 213 height 29
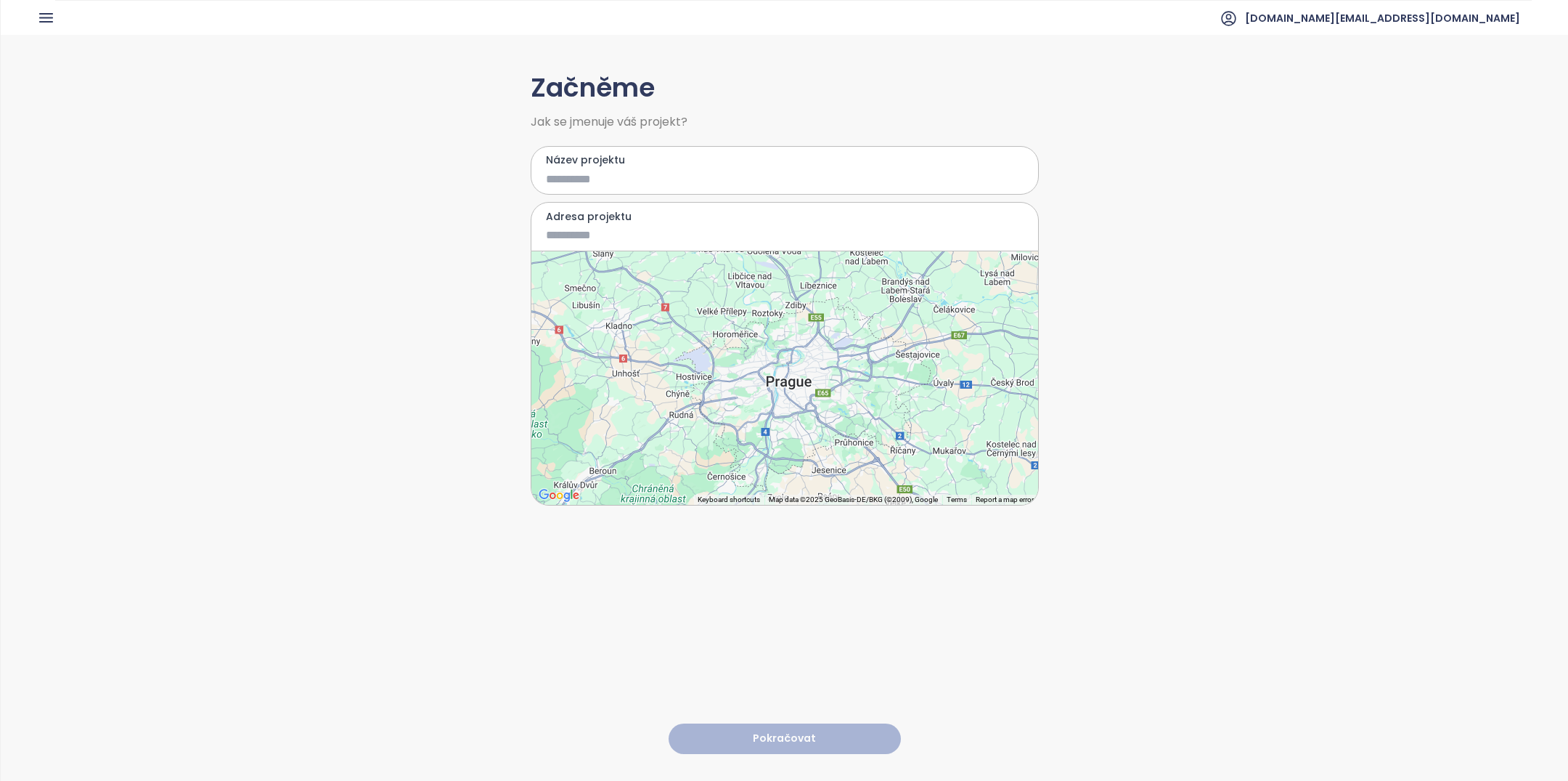
click at [604, 189] on div "Název projektu" at bounding box center [785, 170] width 508 height 50
click at [604, 178] on input "Název projektu" at bounding box center [774, 179] width 457 height 18
type input "***"
click at [588, 235] on input "Adresa projektu" at bounding box center [774, 235] width 457 height 18
paste input
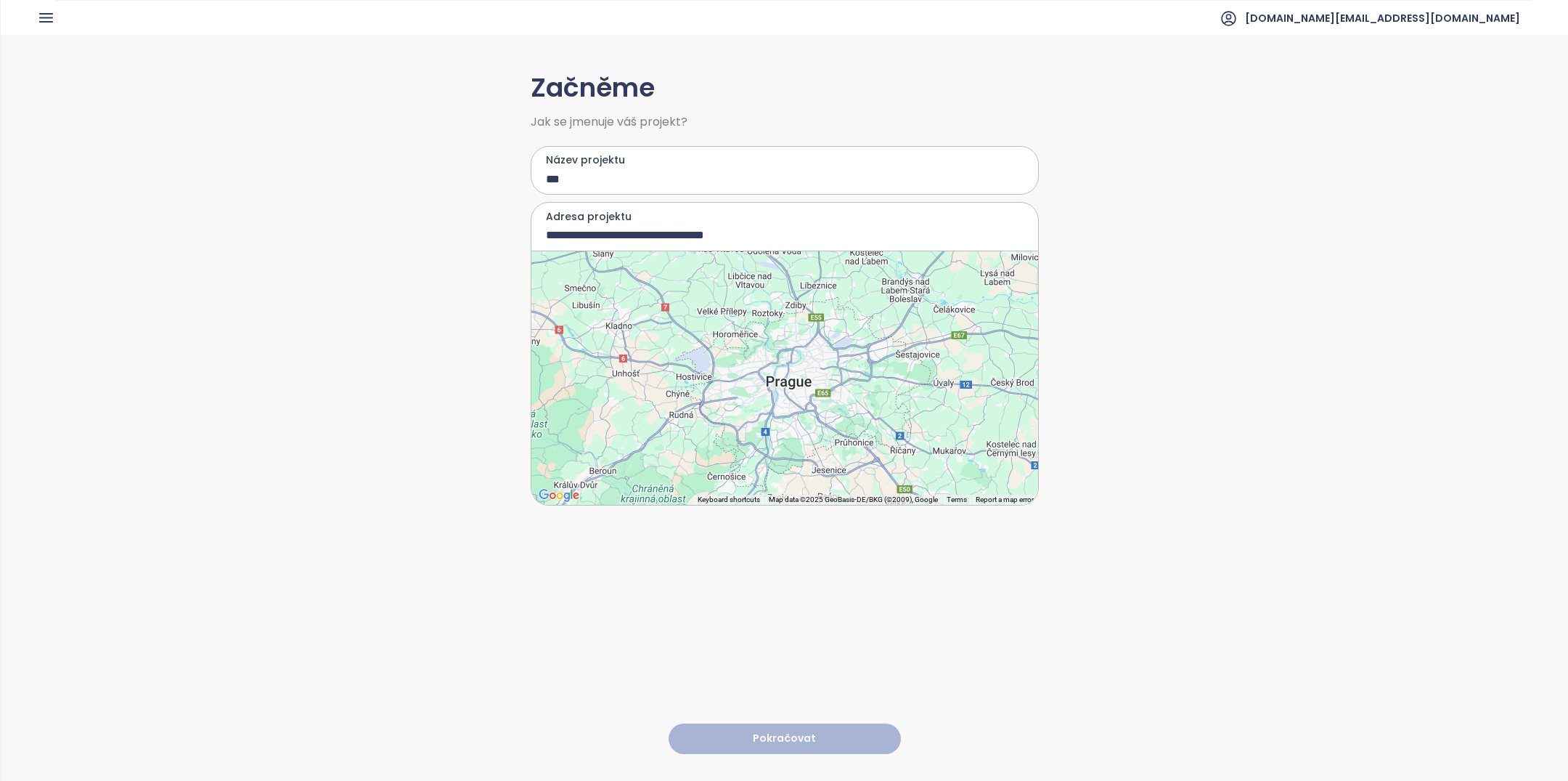
click at [588, 235] on input "**********" at bounding box center [774, 235] width 457 height 18
type input "**********"
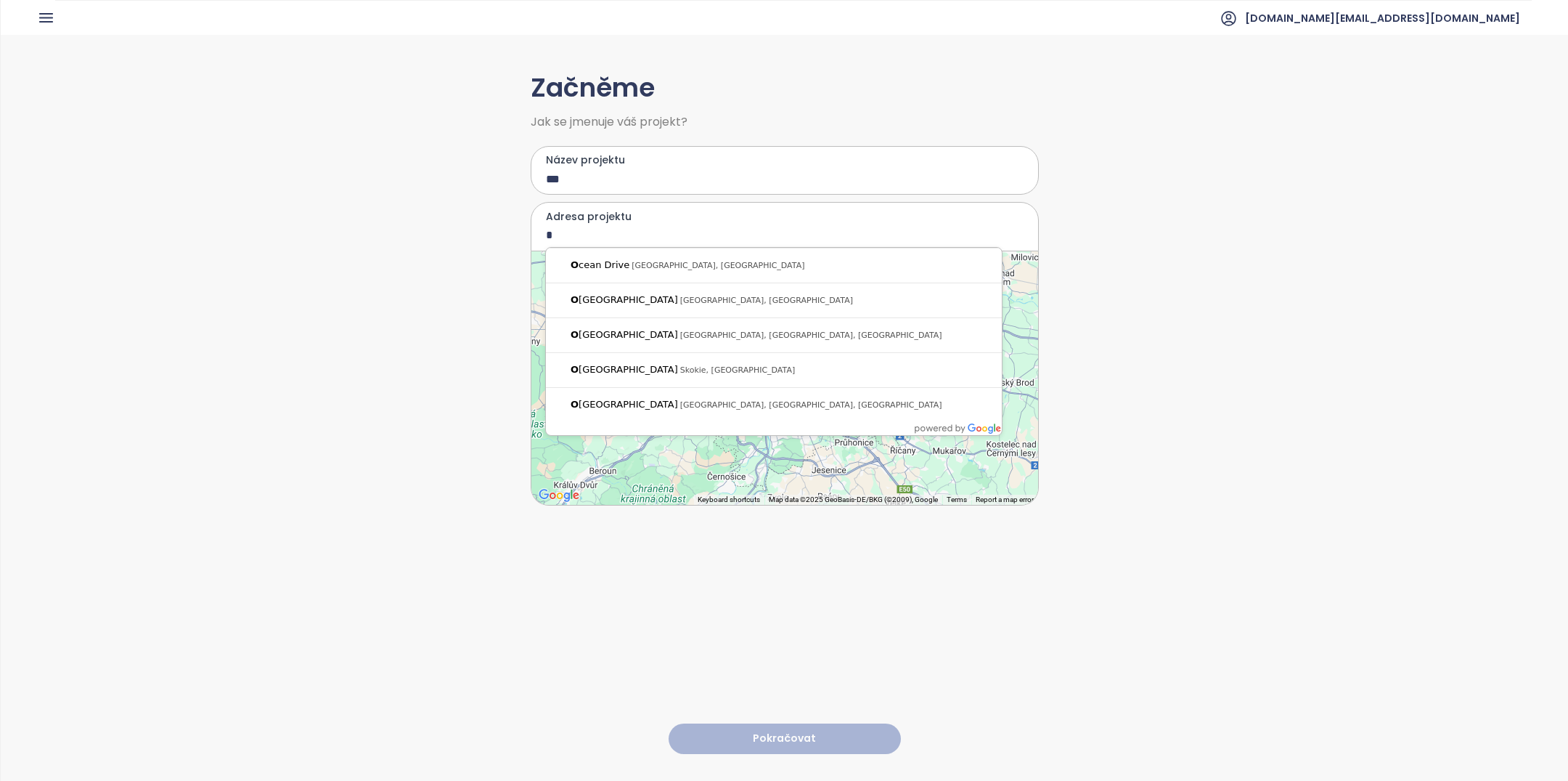
type input "*"
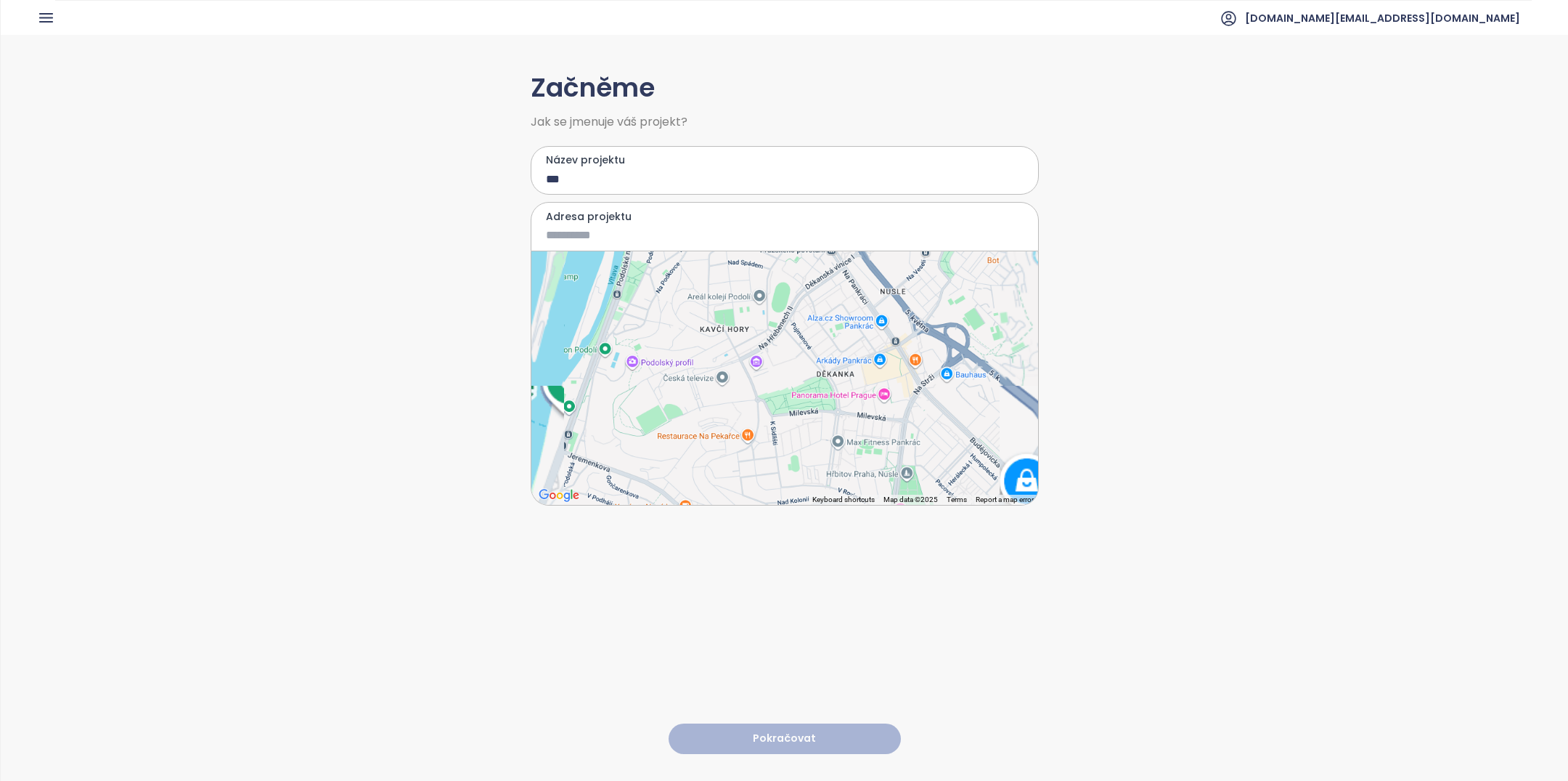
drag, startPoint x: 876, startPoint y: 396, endPoint x: 695, endPoint y: 396, distance: 181.0
click at [696, 396] on div at bounding box center [785, 378] width 506 height 253
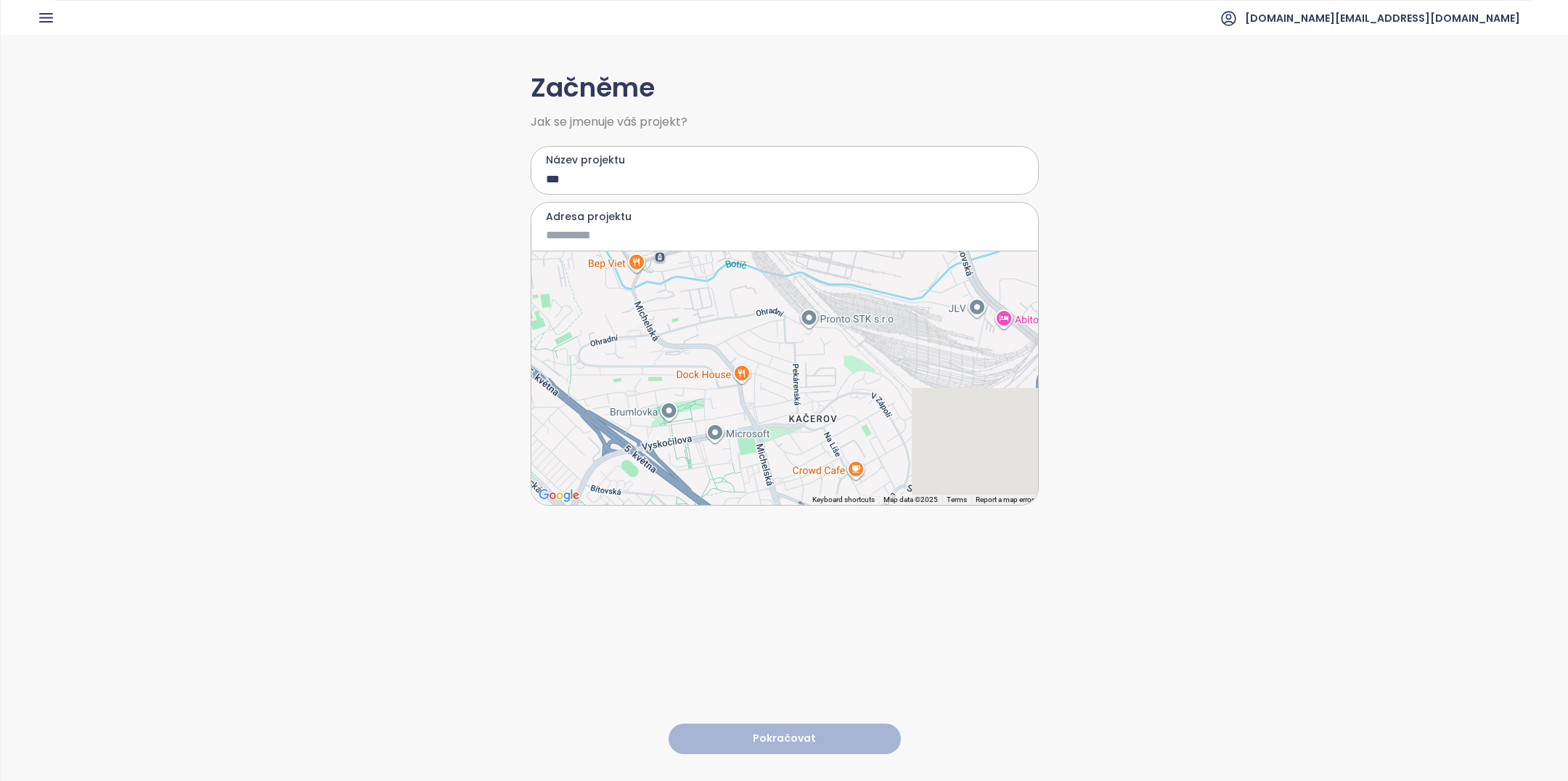
drag, startPoint x: 874, startPoint y: 389, endPoint x: 678, endPoint y: 389, distance: 196.0
click at [679, 389] on div at bounding box center [785, 378] width 506 height 253
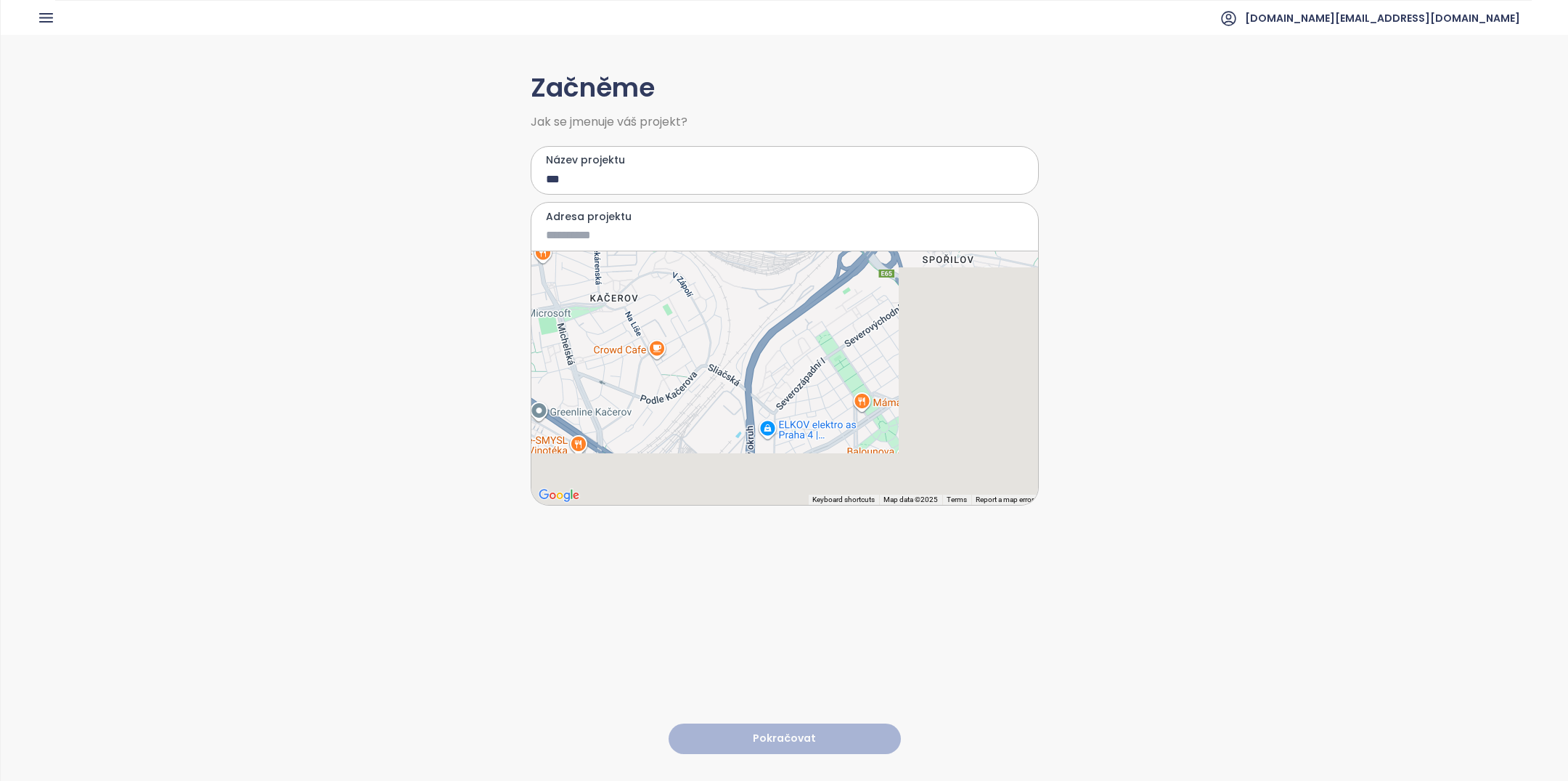
drag, startPoint x: 806, startPoint y: 394, endPoint x: 620, endPoint y: 244, distance: 238.9
click at [621, 244] on div "Adresa projektu ← Move left → Move right ↑ Move up ↓ Move down + Zoom in - Zoom…" at bounding box center [785, 354] width 508 height 304
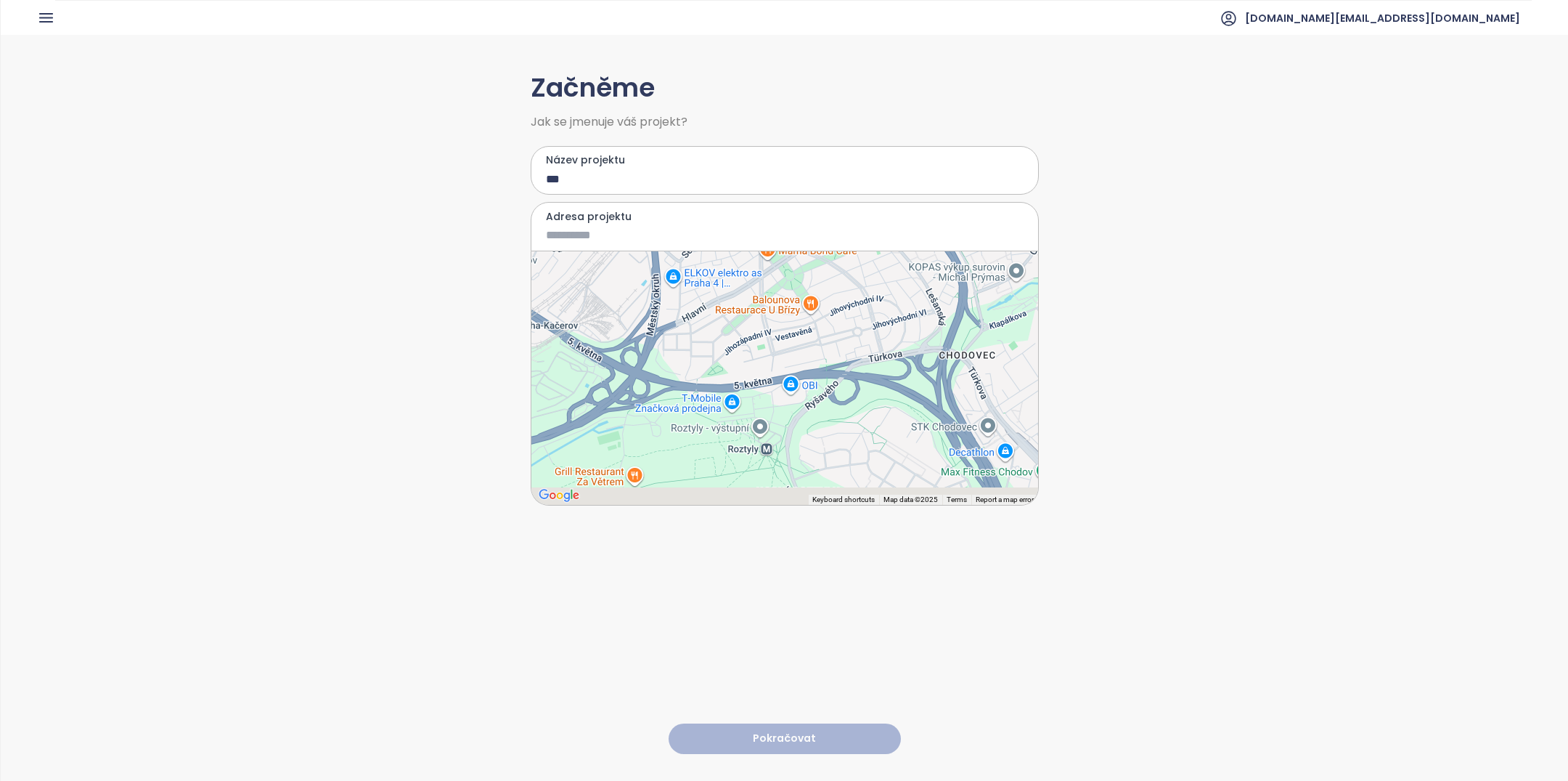
drag, startPoint x: 877, startPoint y: 369, endPoint x: 771, endPoint y: 222, distance: 181.2
click at [777, 223] on div "Adresa projektu ← Move left → Move right ↑ Move up ↓ Move down + Zoom in - Zoom…" at bounding box center [785, 354] width 508 height 304
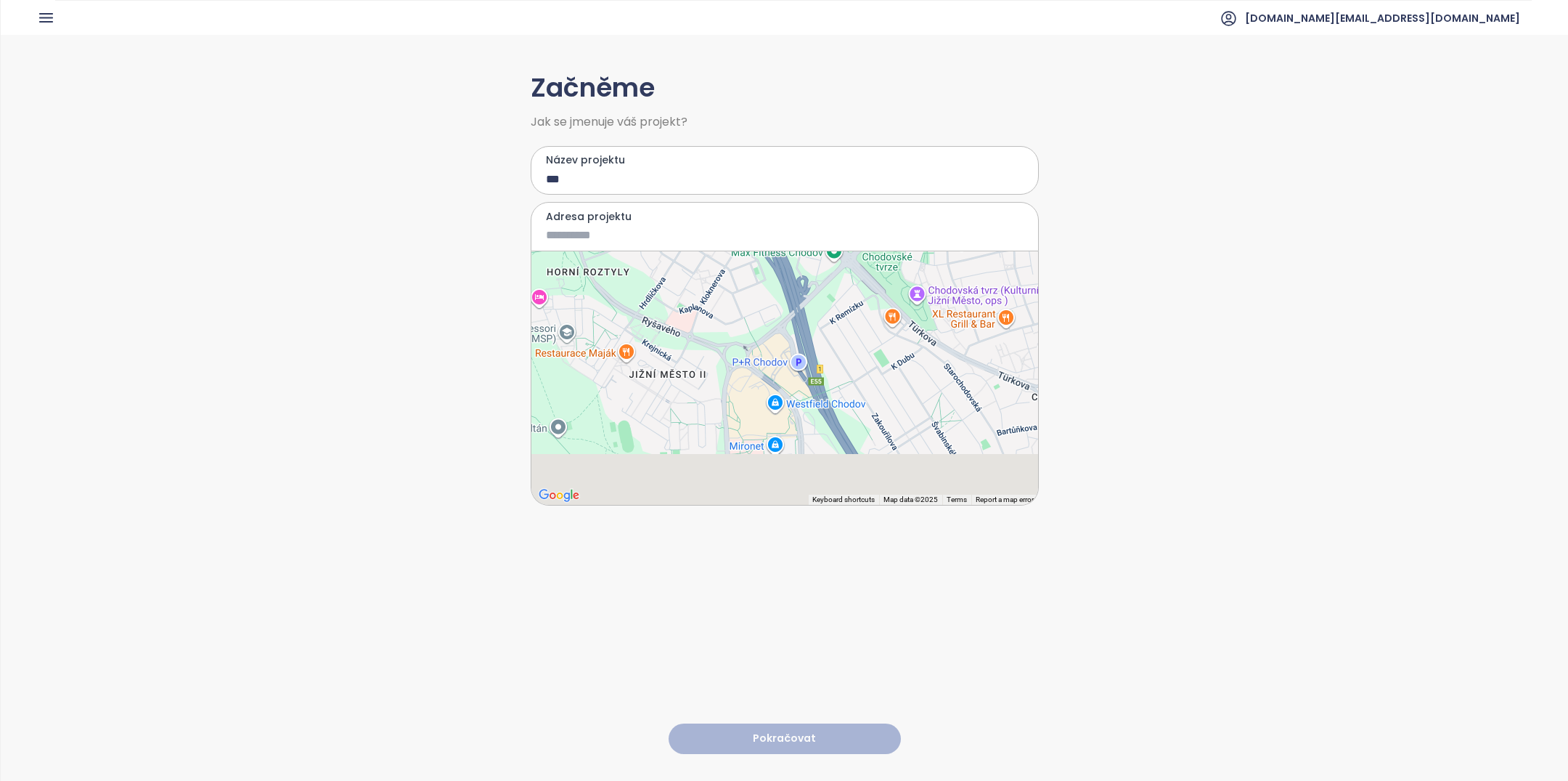
drag, startPoint x: 780, startPoint y: 429, endPoint x: 855, endPoint y: 248, distance: 195.9
click at [854, 251] on div at bounding box center [785, 378] width 506 height 253
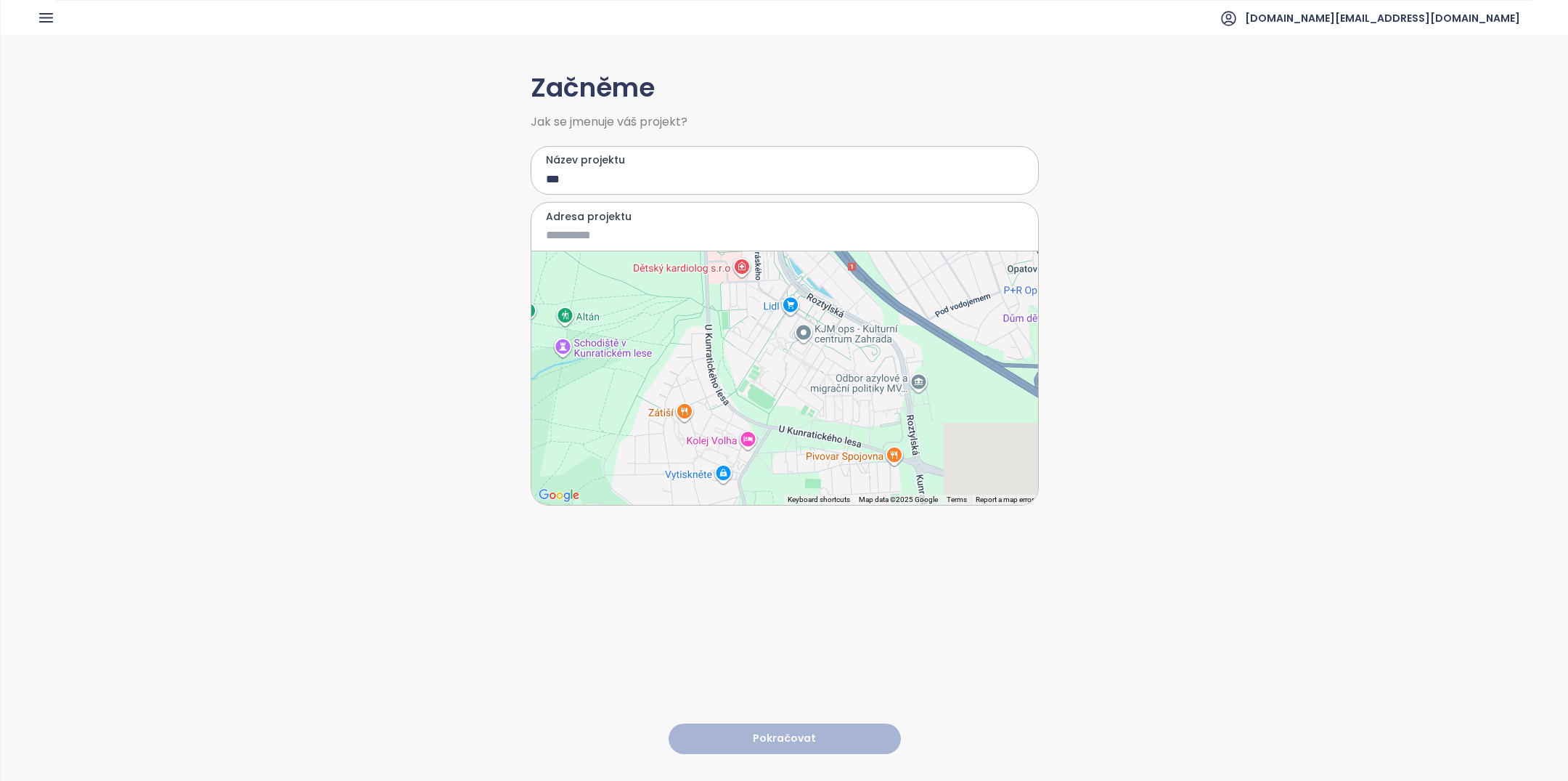
drag, startPoint x: 835, startPoint y: 362, endPoint x: 579, endPoint y: 356, distance: 256.1
click at [579, 356] on div at bounding box center [785, 378] width 506 height 253
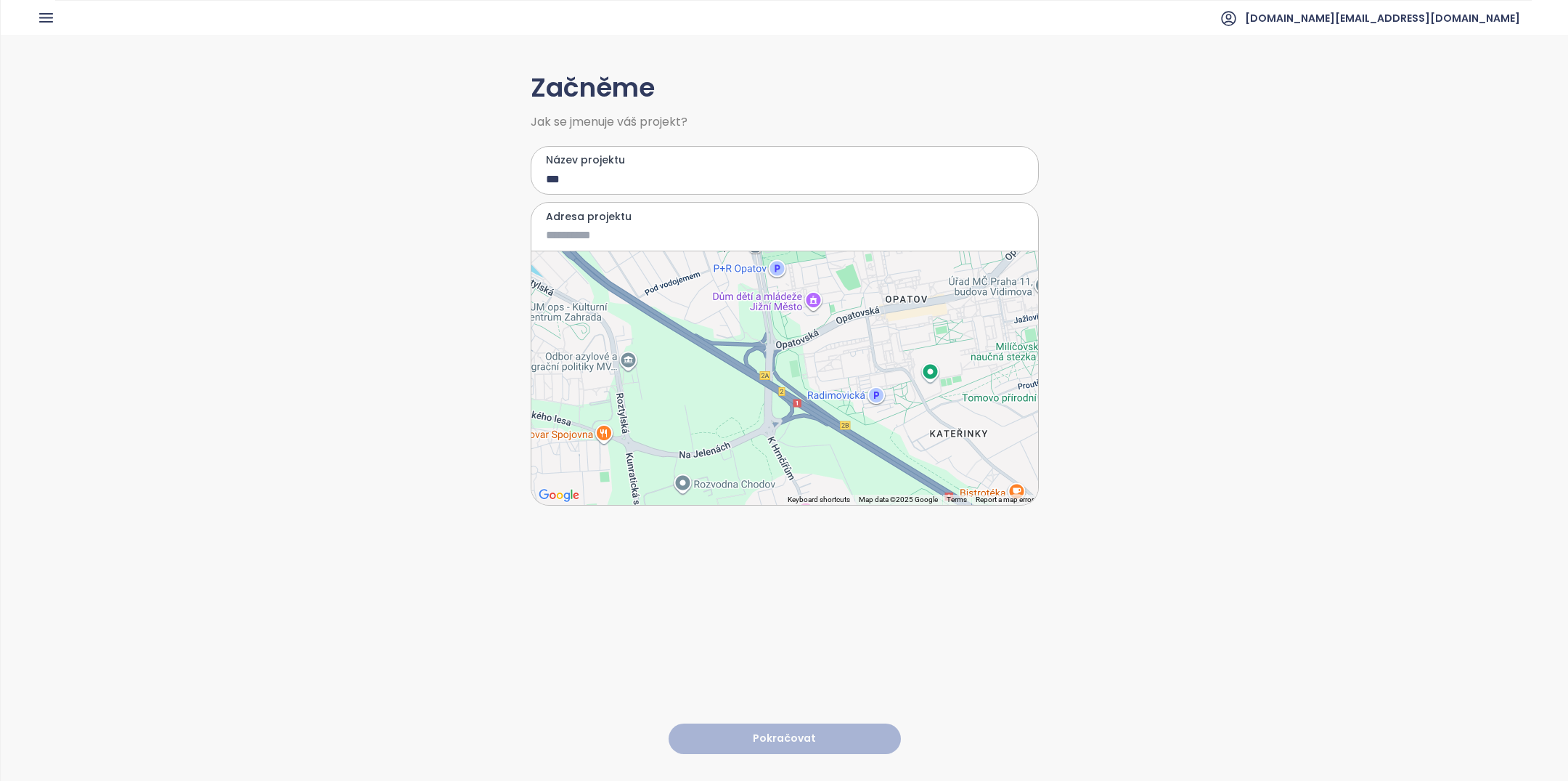
drag, startPoint x: 849, startPoint y: 369, endPoint x: 956, endPoint y: 252, distance: 158.5
click at [954, 253] on div at bounding box center [785, 378] width 506 height 253
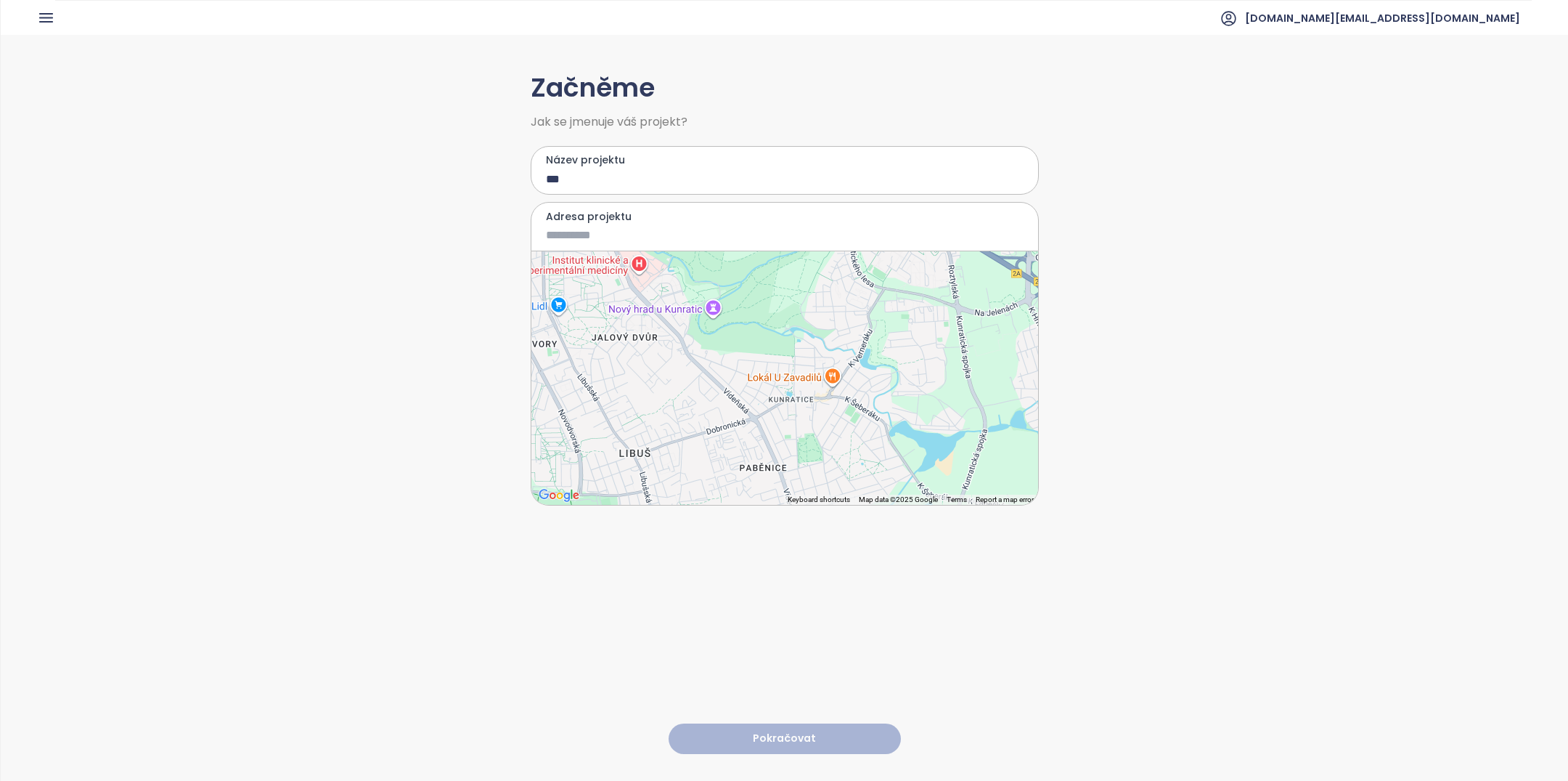
drag, startPoint x: 800, startPoint y: 371, endPoint x: 904, endPoint y: 362, distance: 104.4
click at [903, 363] on div at bounding box center [785, 378] width 506 height 253
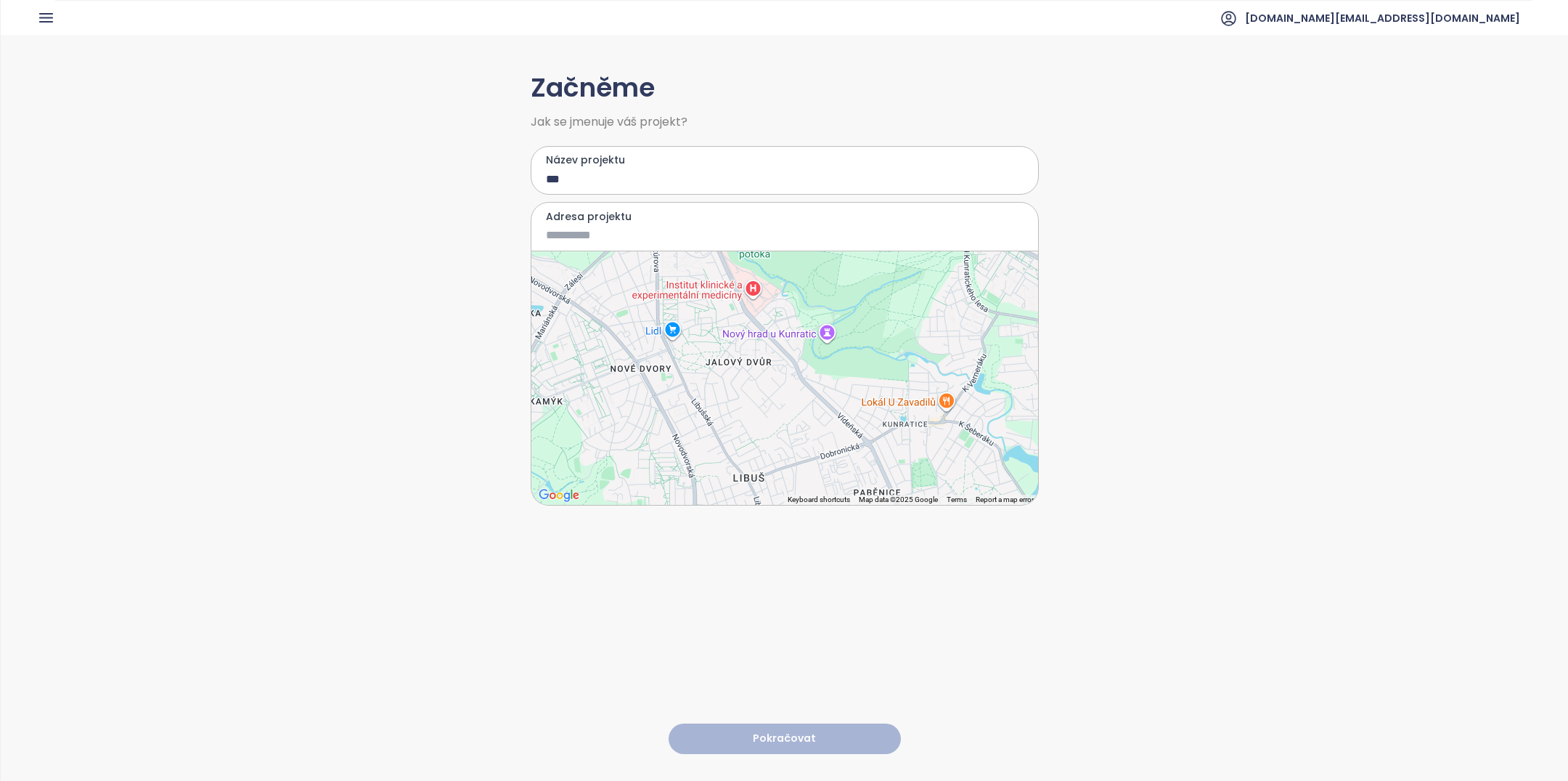
drag, startPoint x: 830, startPoint y: 399, endPoint x: 928, endPoint y: 451, distance: 110.9
click at [928, 451] on div at bounding box center [785, 378] width 506 height 253
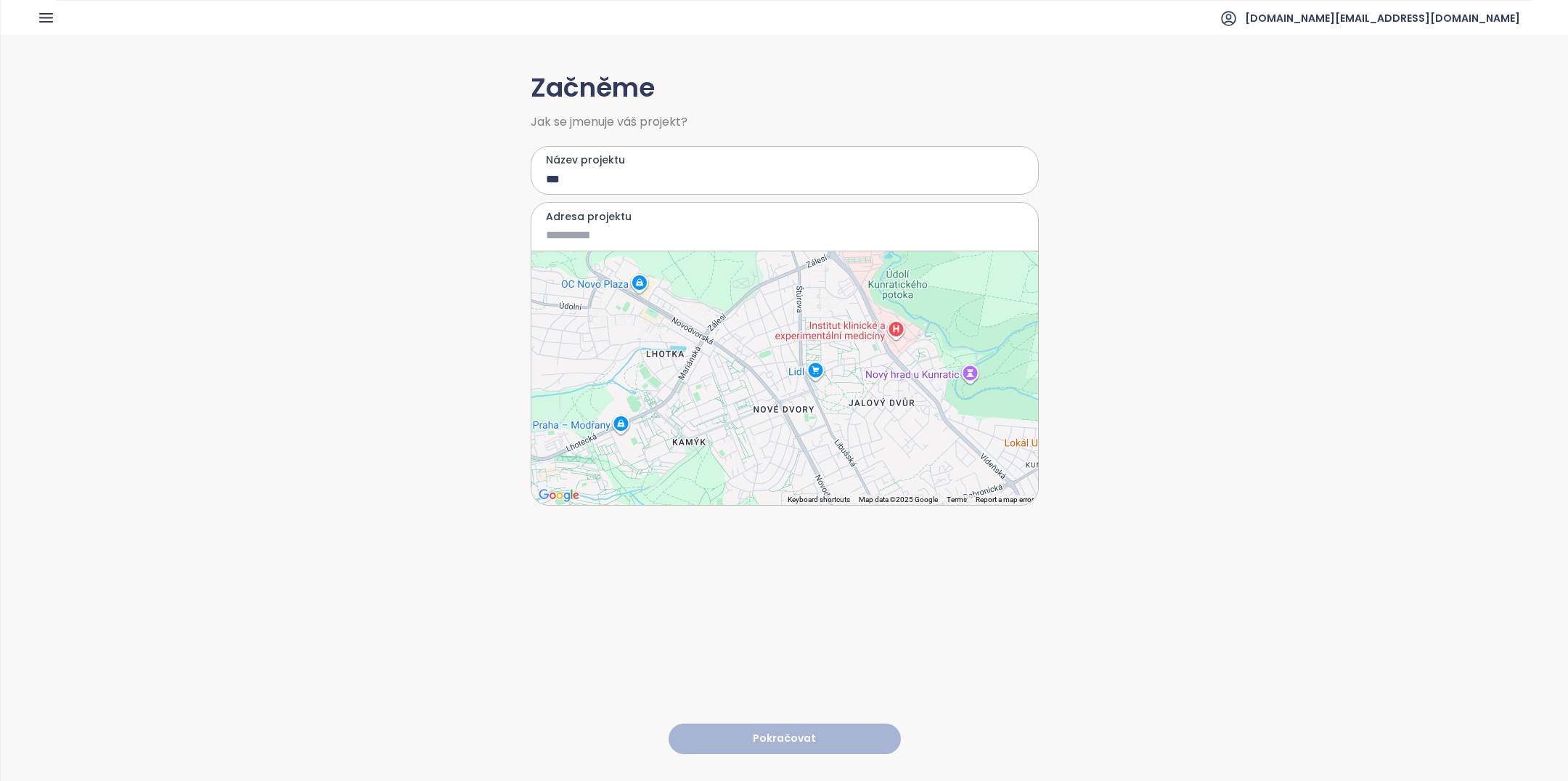
drag, startPoint x: 848, startPoint y: 382, endPoint x: 848, endPoint y: 472, distance: 90.0
click at [848, 471] on div at bounding box center [785, 378] width 506 height 253
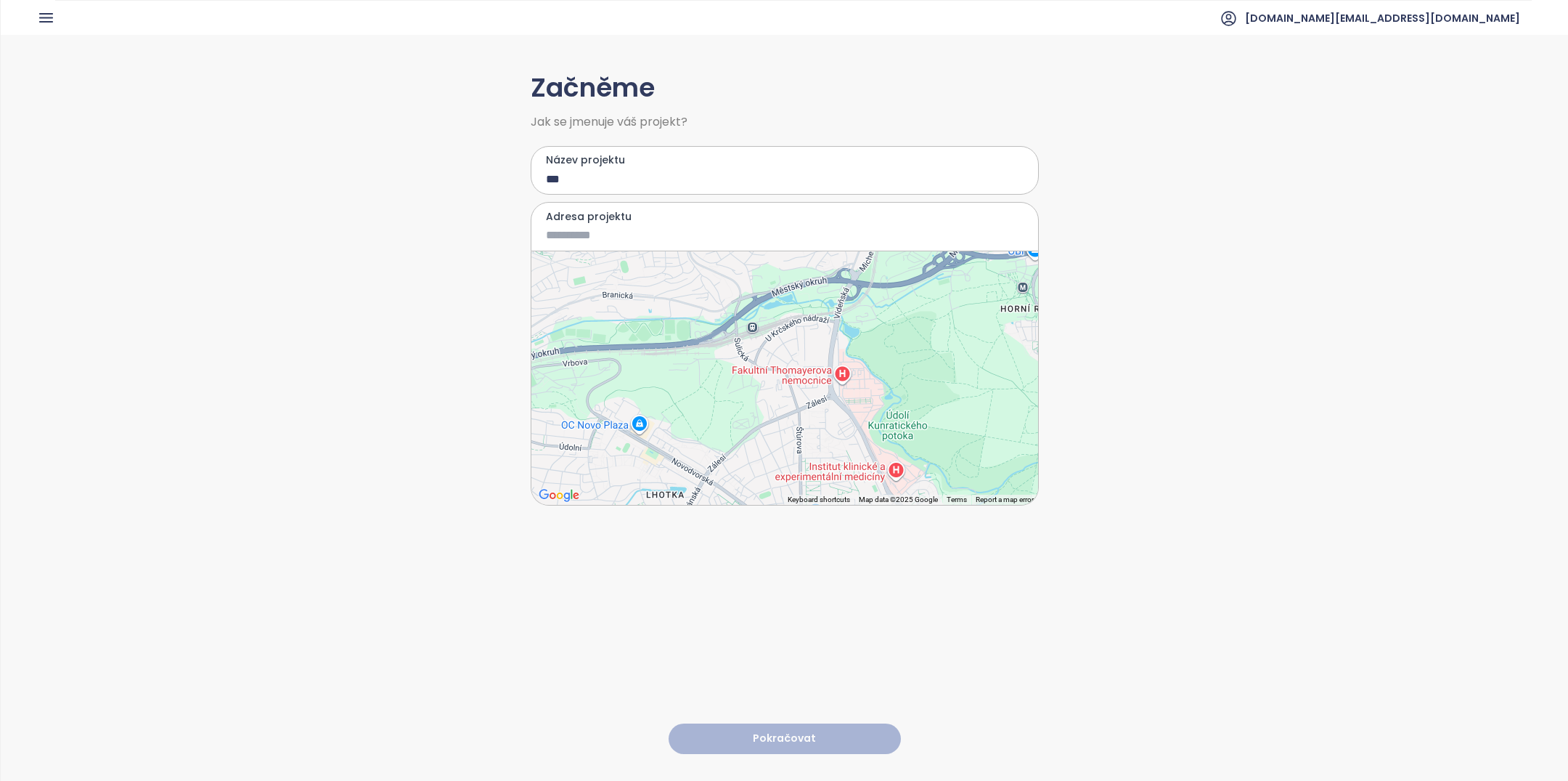
drag, startPoint x: 853, startPoint y: 369, endPoint x: 884, endPoint y: 400, distance: 43.8
click at [876, 399] on div at bounding box center [785, 378] width 506 height 253
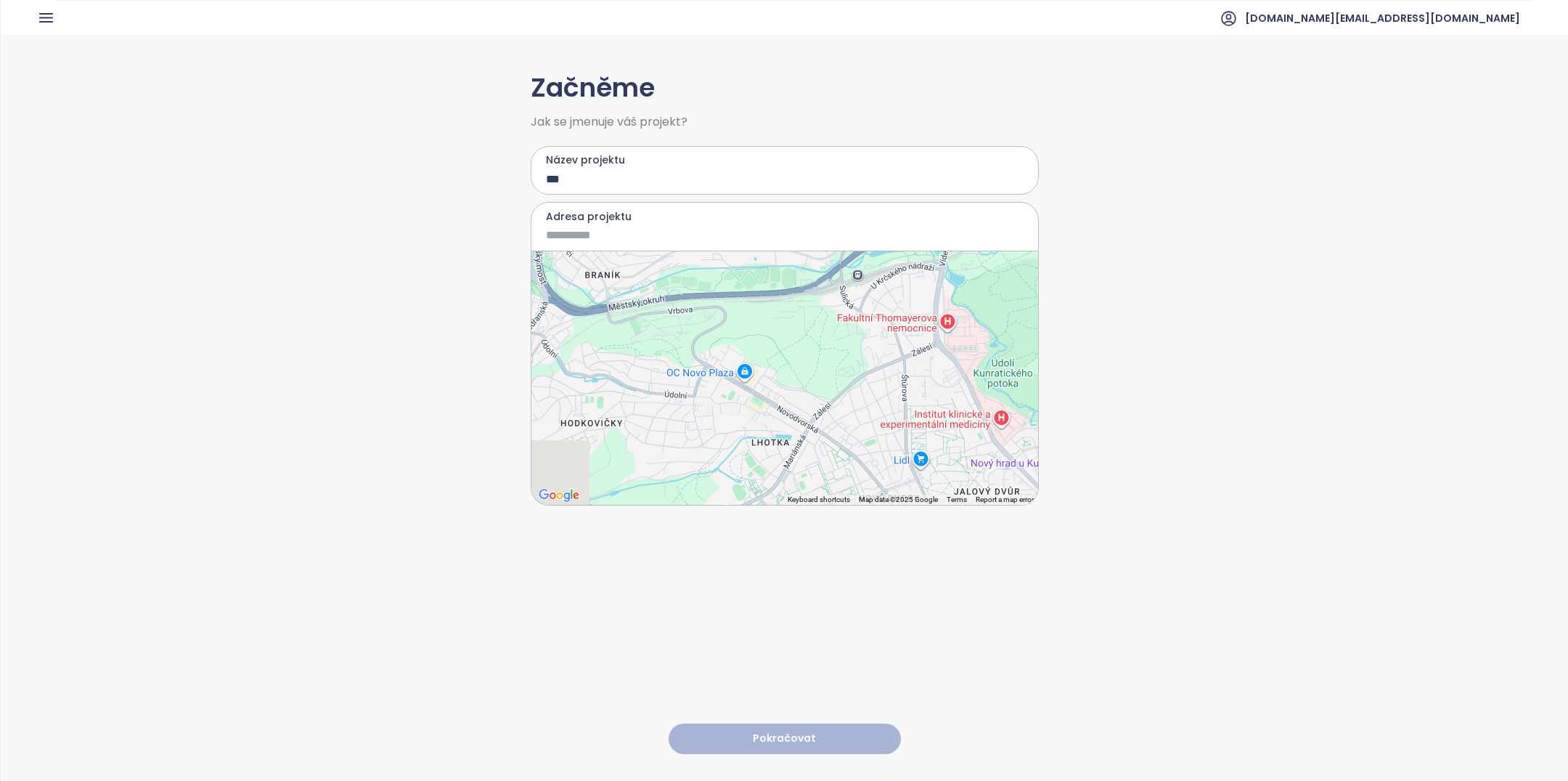
drag, startPoint x: 739, startPoint y: 420, endPoint x: 836, endPoint y: 272, distance: 177.0
click at [835, 272] on div at bounding box center [785, 378] width 506 height 253
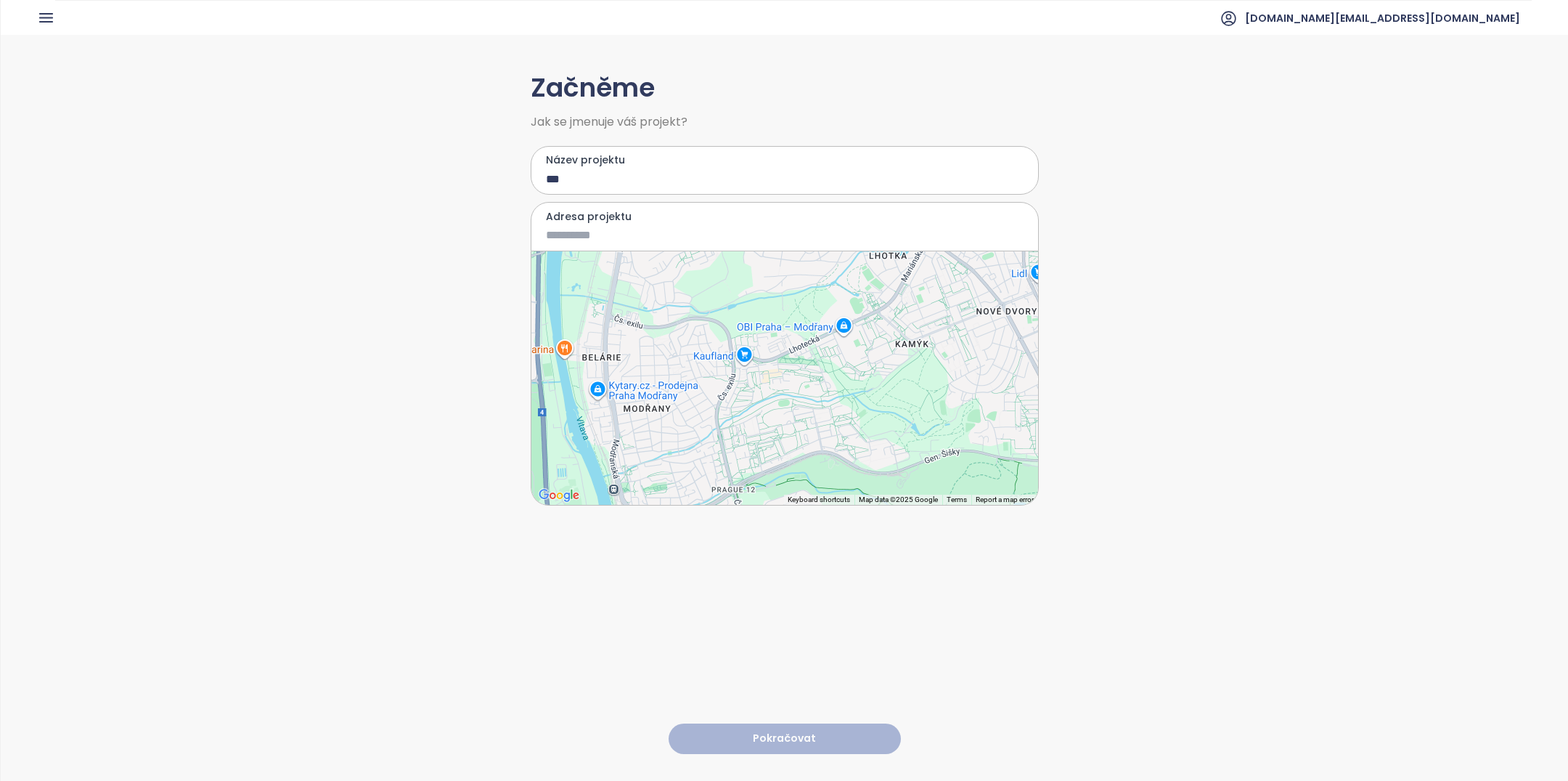
drag, startPoint x: 815, startPoint y: 365, endPoint x: 768, endPoint y: 313, distance: 70.1
click at [773, 312] on div at bounding box center [785, 378] width 506 height 253
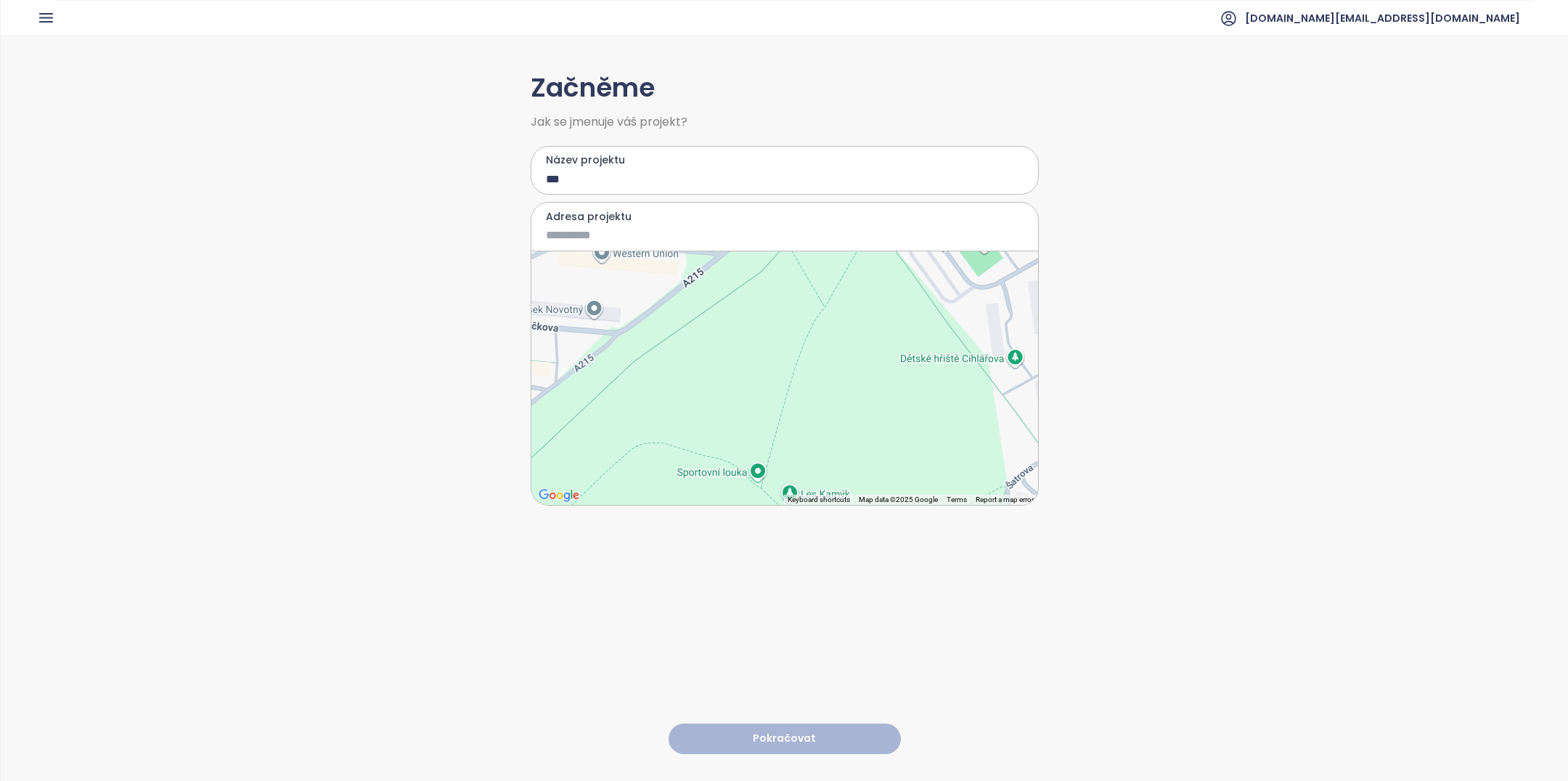
drag, startPoint x: 863, startPoint y: 320, endPoint x: 866, endPoint y: 451, distance: 131.0
click at [866, 449] on div at bounding box center [785, 378] width 506 height 253
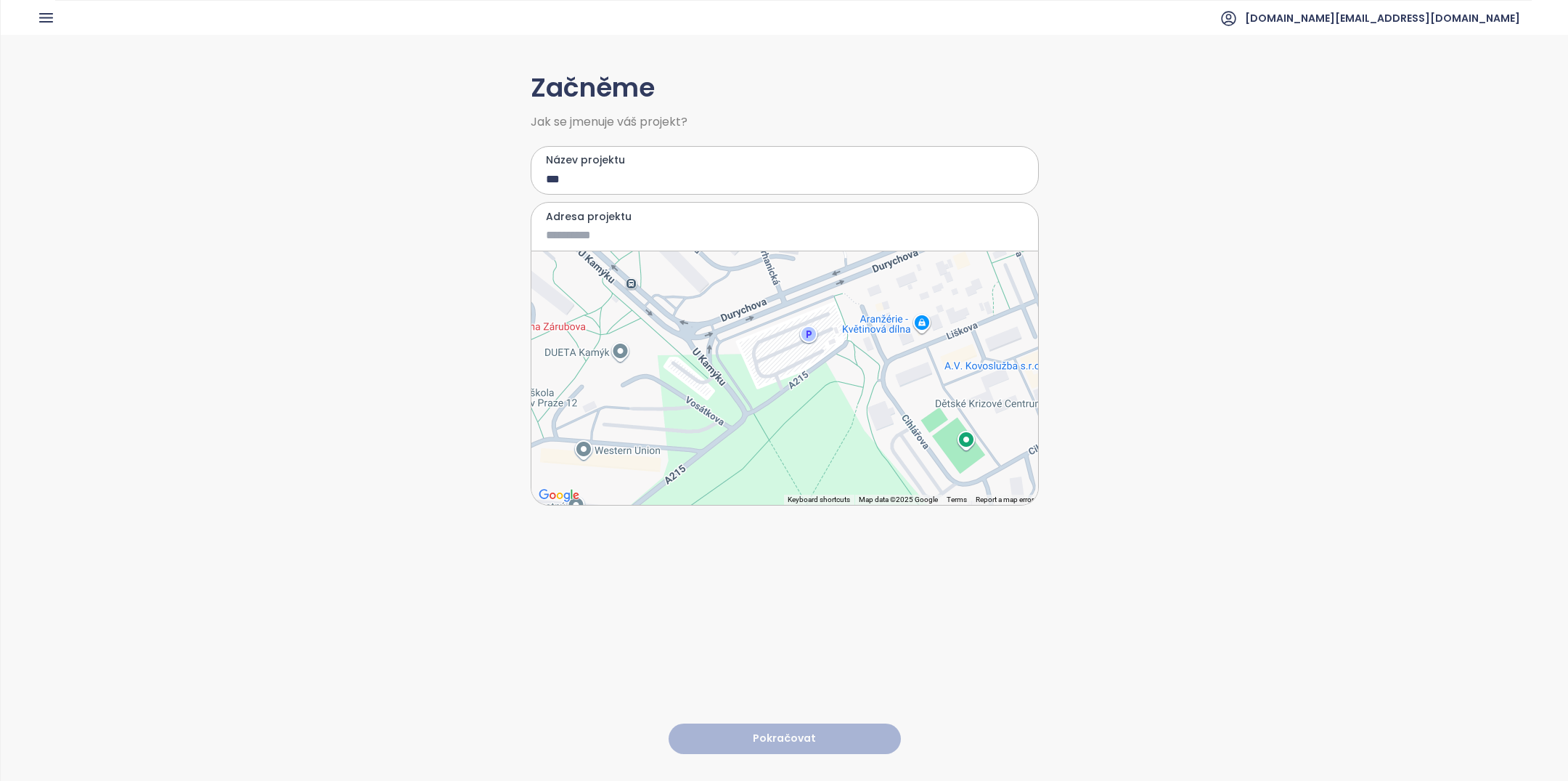
drag, startPoint x: 773, startPoint y: 373, endPoint x: 743, endPoint y: 286, distance: 92.0
click at [743, 286] on div at bounding box center [785, 378] width 506 height 253
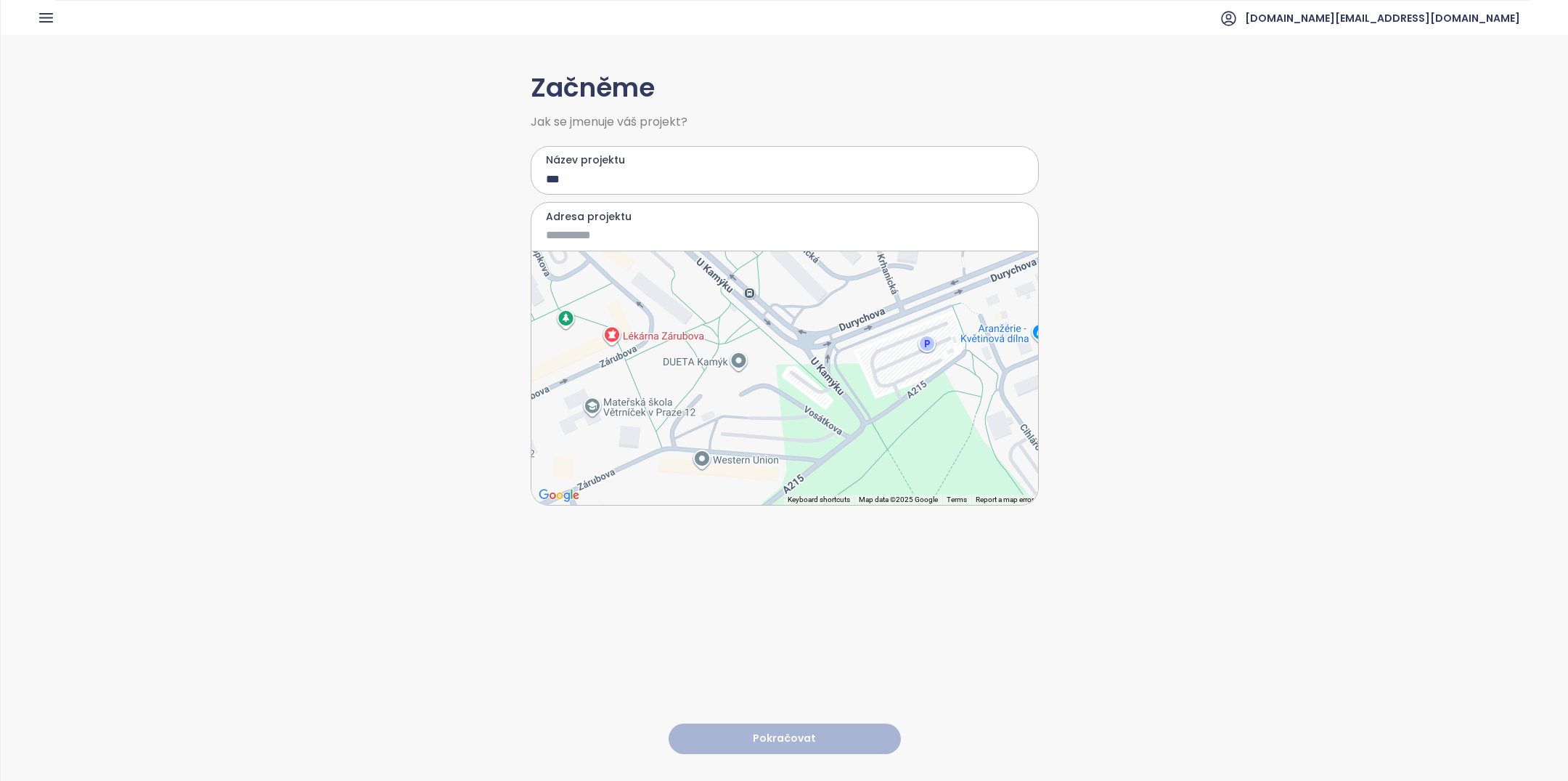
drag, startPoint x: 692, startPoint y: 328, endPoint x: 567, endPoint y: 300, distance: 128.1
click at [569, 300] on div at bounding box center [785, 378] width 506 height 253
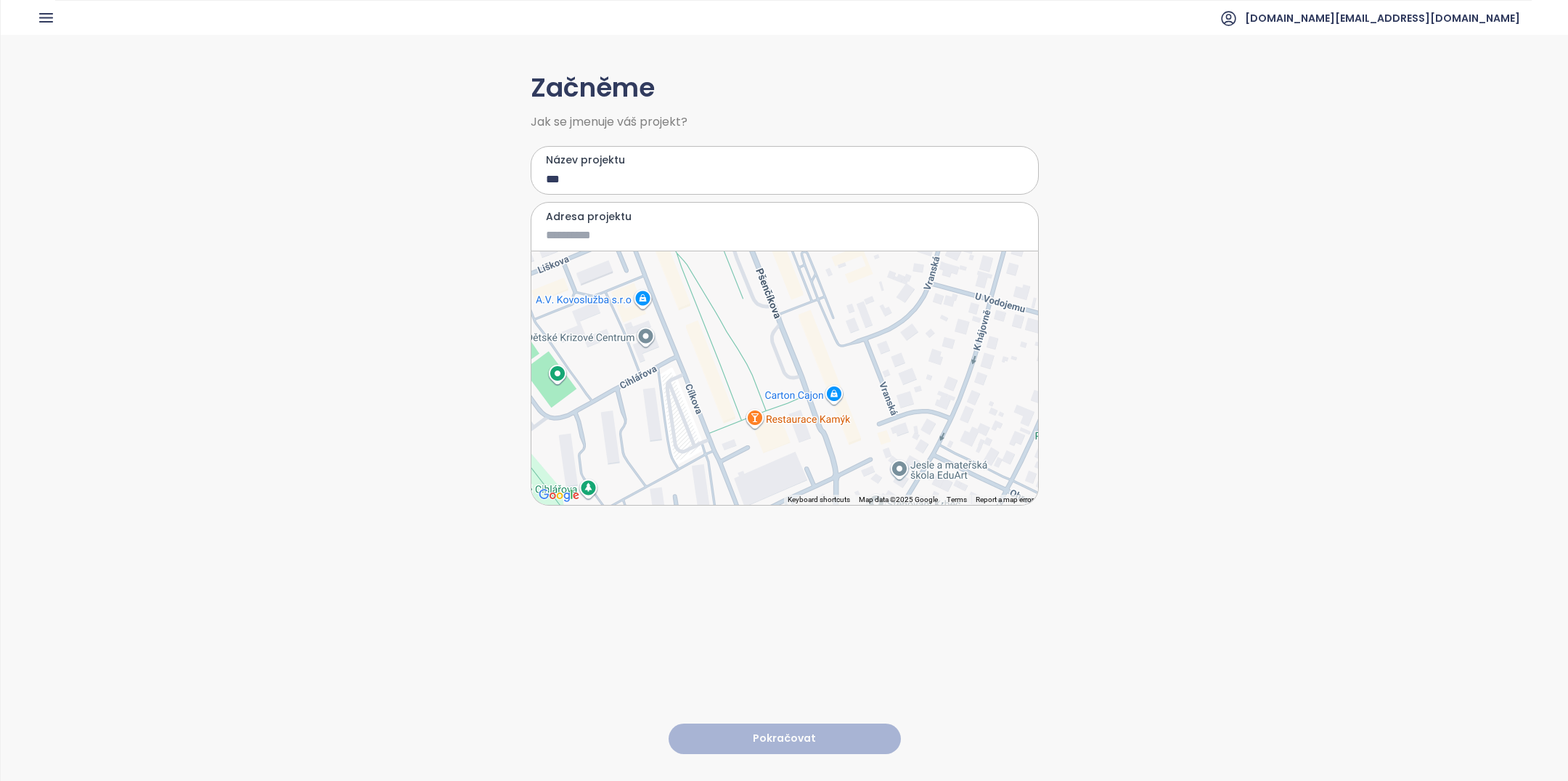
drag, startPoint x: 767, startPoint y: 316, endPoint x: 738, endPoint y: 394, distance: 83.2
click at [739, 390] on div at bounding box center [785, 378] width 506 height 253
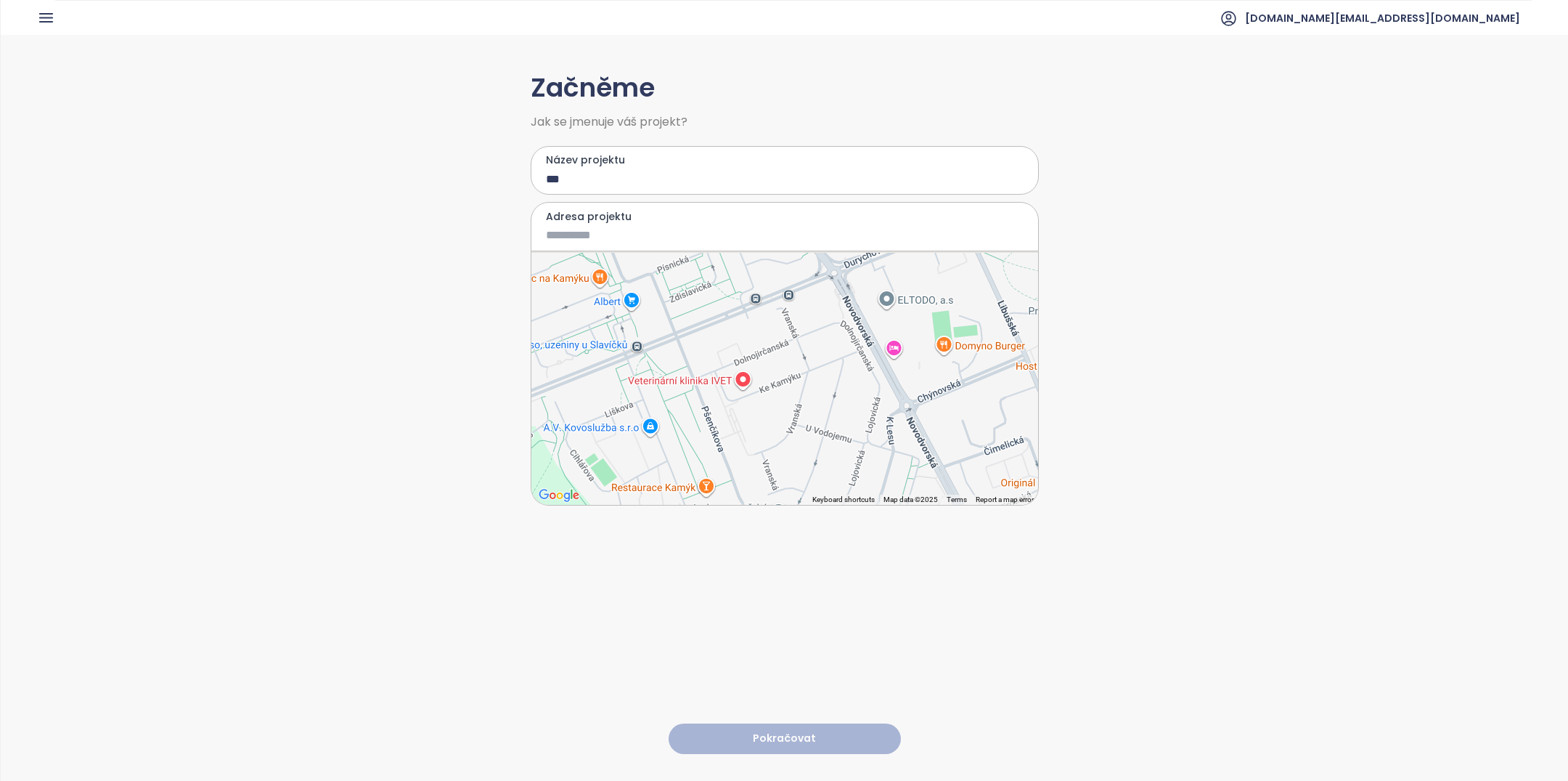
drag, startPoint x: 886, startPoint y: 315, endPoint x: 807, endPoint y: 411, distance: 124.3
click at [807, 411] on div at bounding box center [785, 378] width 506 height 253
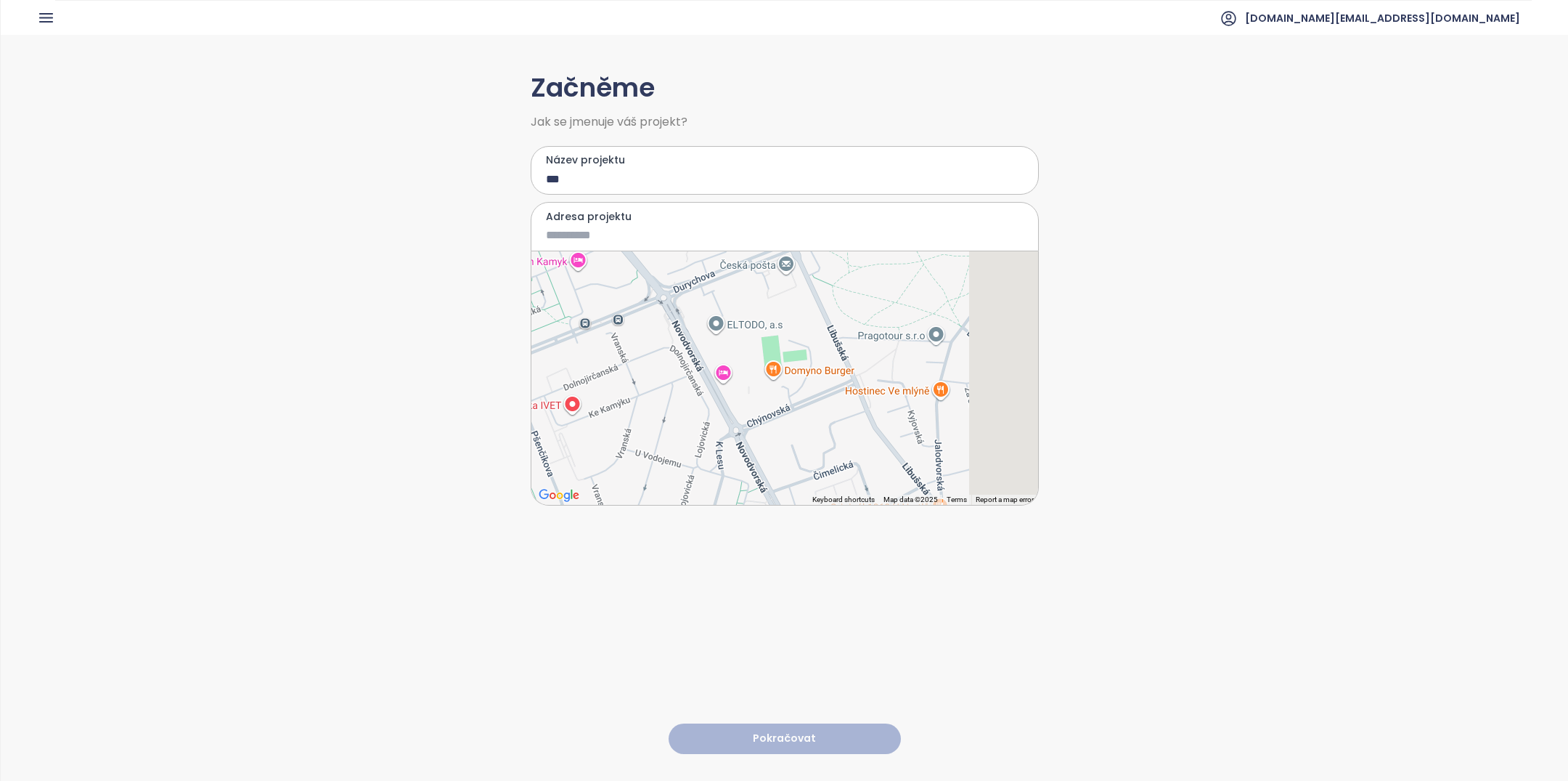
drag, startPoint x: 812, startPoint y: 360, endPoint x: 614, endPoint y: 368, distance: 198.2
click at [614, 368] on div at bounding box center [785, 378] width 506 height 253
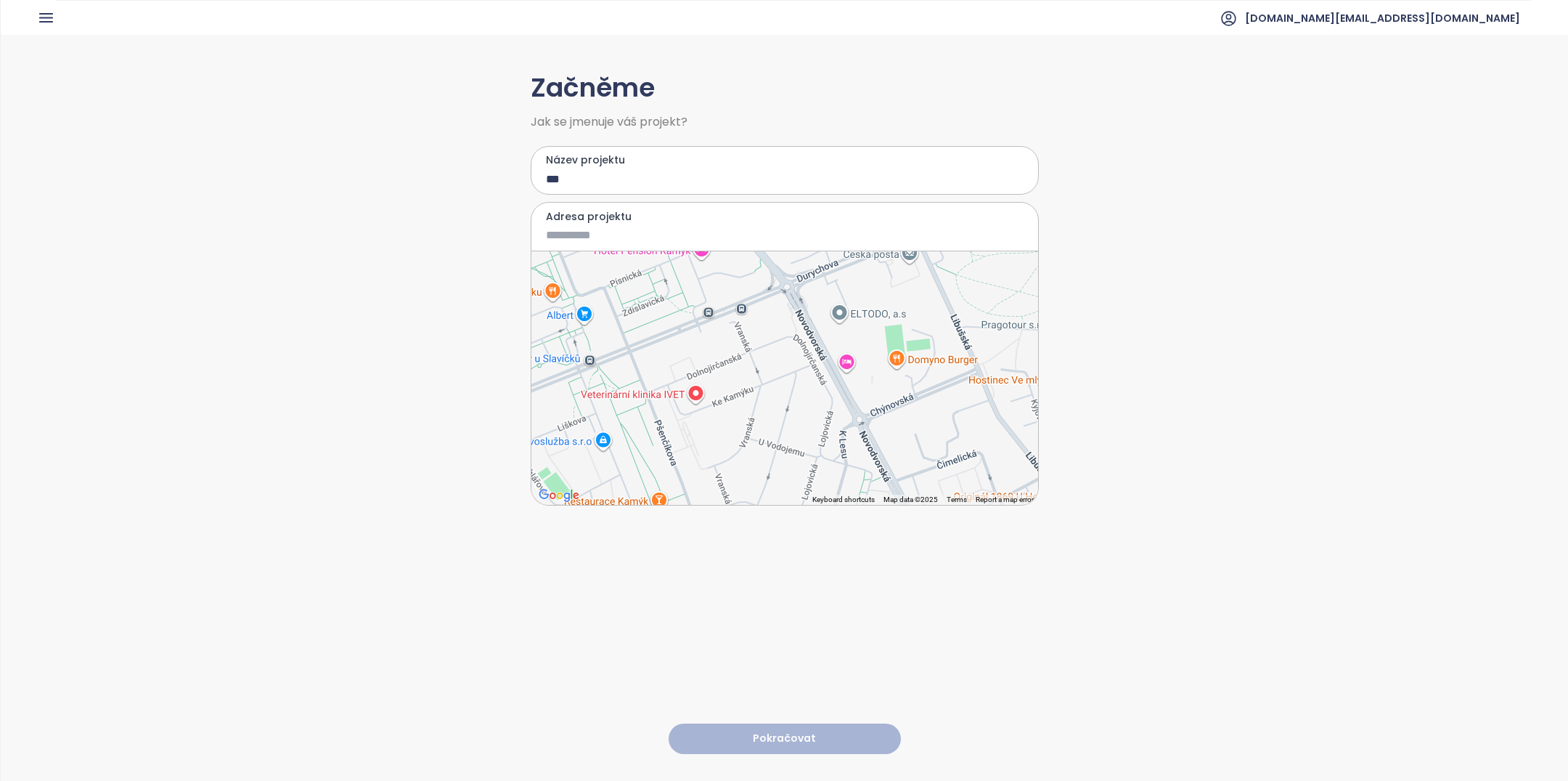
drag, startPoint x: 742, startPoint y: 321, endPoint x: 1051, endPoint y: 265, distance: 314.0
click at [1050, 265] on div "Začněme Jak se jmenuje váš projekt? Název projektu *** Adresa projektu ← Move l…" at bounding box center [784, 407] width 1567 height 744
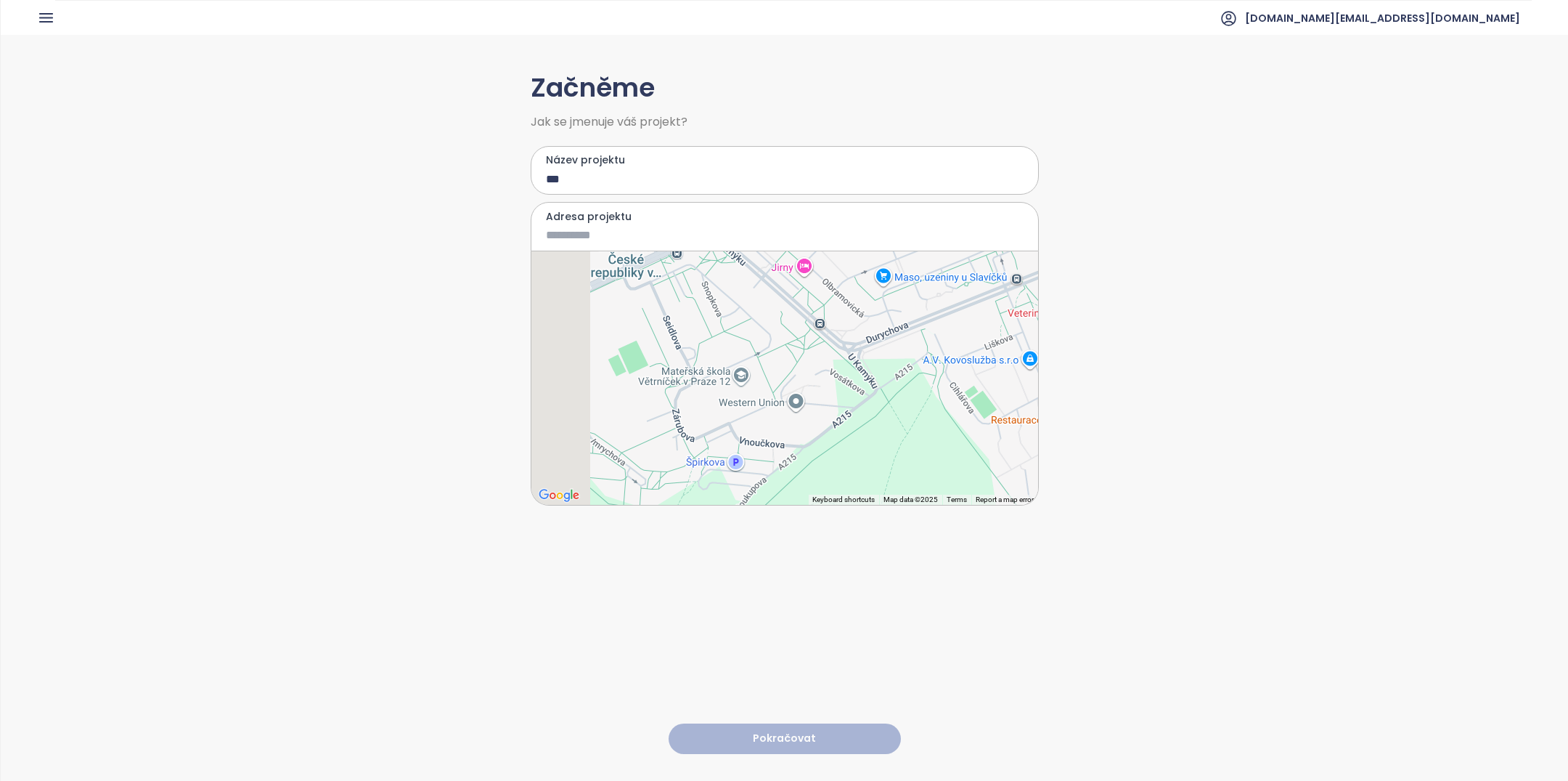
drag, startPoint x: 785, startPoint y: 320, endPoint x: 1068, endPoint y: 320, distance: 283.0
click at [1065, 320] on div "Začněme Jak se jmenuje váš projekt? Název projektu *** Adresa projektu ← Move l…" at bounding box center [784, 407] width 1567 height 744
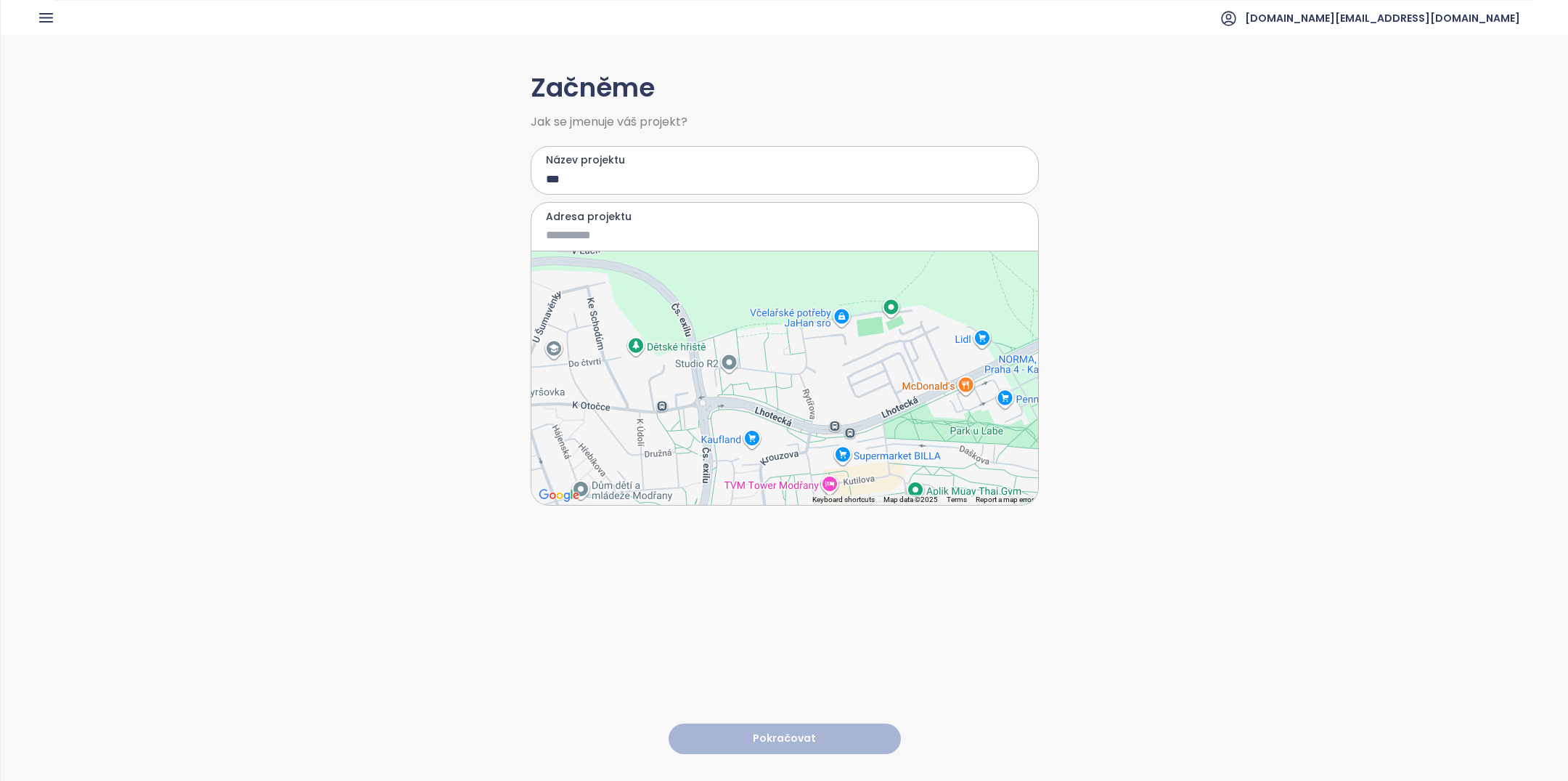
drag, startPoint x: 935, startPoint y: 323, endPoint x: 734, endPoint y: 337, distance: 201.5
click at [734, 337] on div at bounding box center [785, 378] width 506 height 253
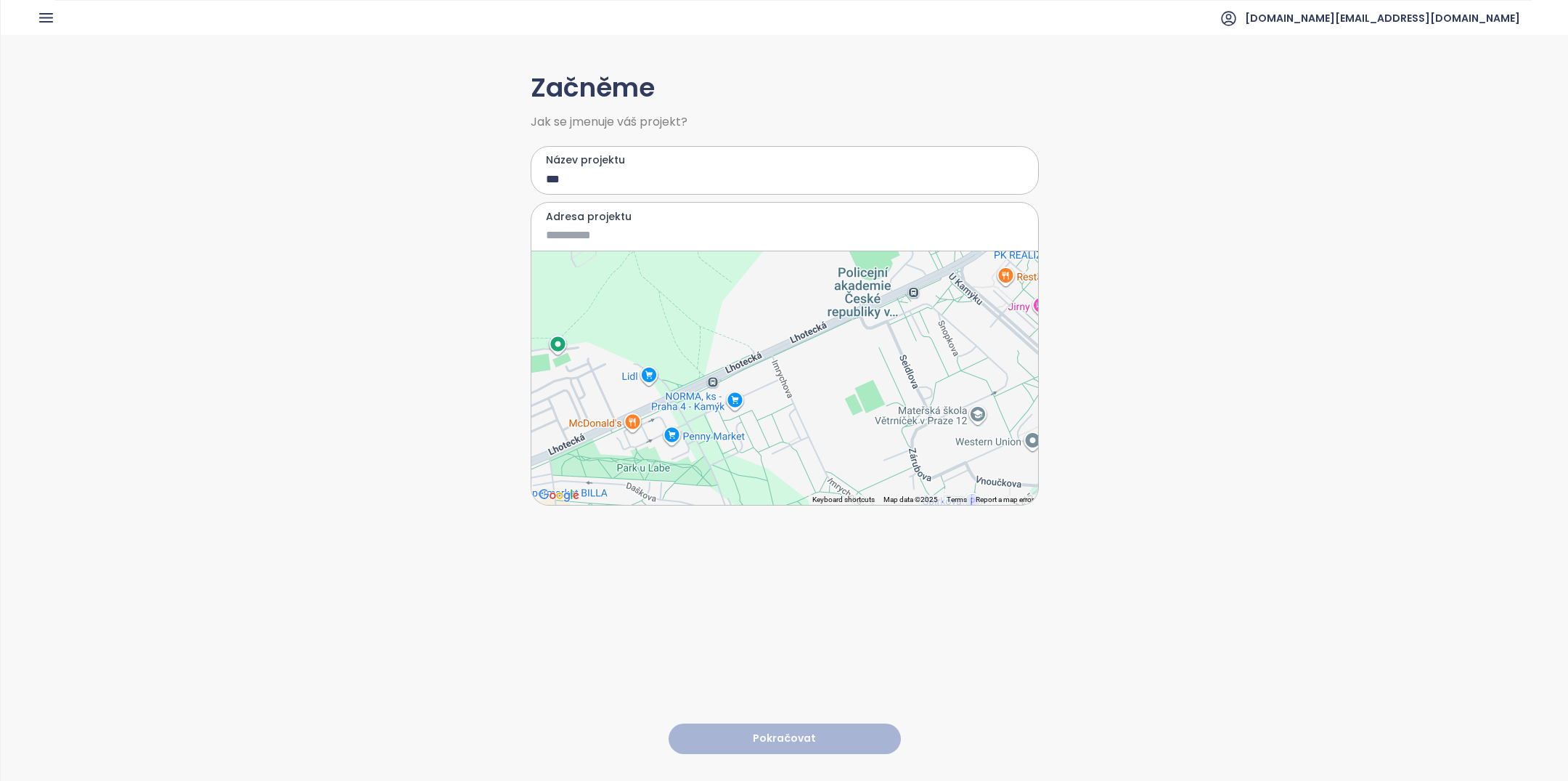
drag, startPoint x: 918, startPoint y: 343, endPoint x: 790, endPoint y: 389, distance: 136.0
click at [791, 389] on div at bounding box center [785, 378] width 506 height 253
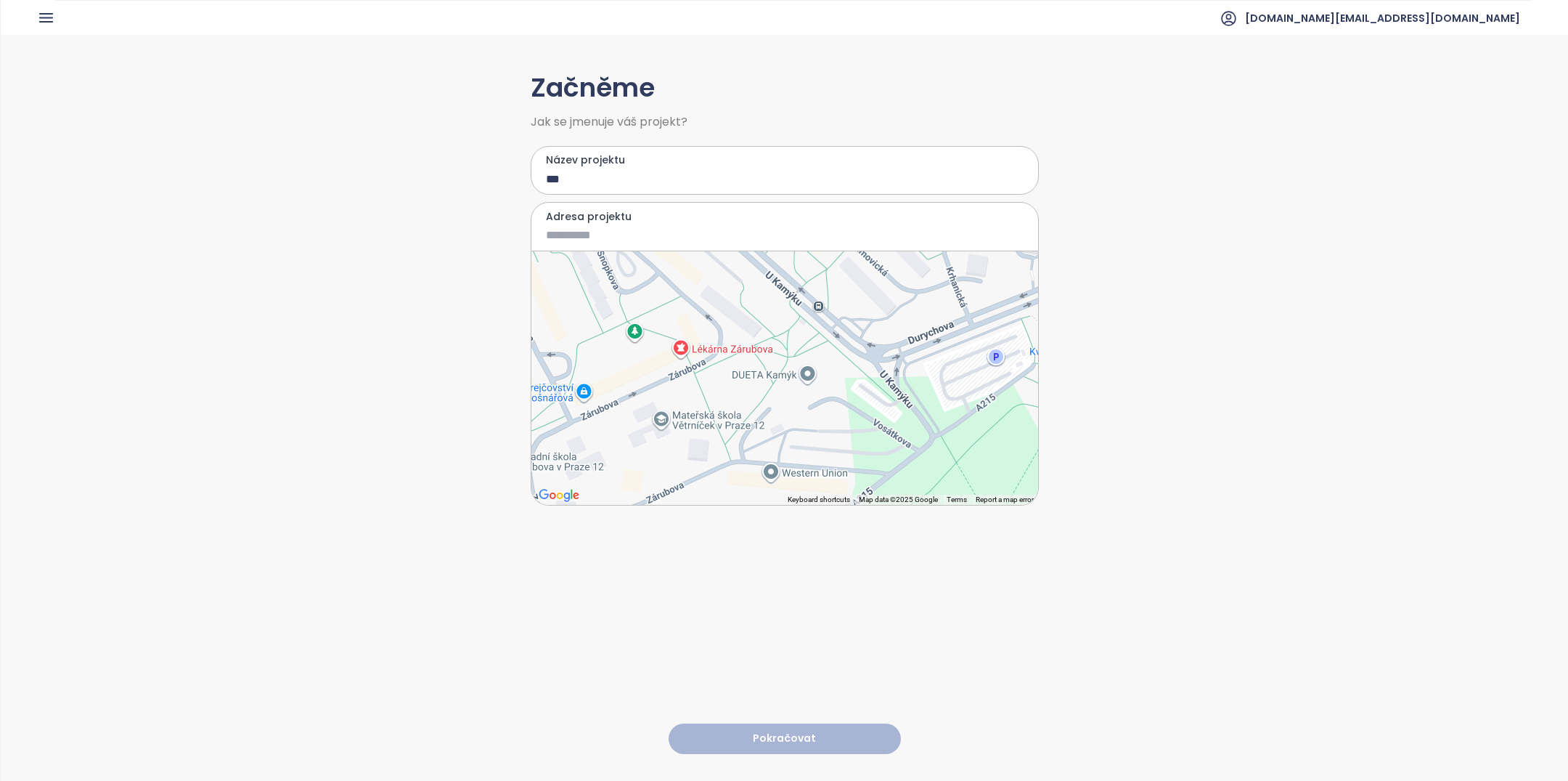
drag, startPoint x: 893, startPoint y: 423, endPoint x: 799, endPoint y: 423, distance: 94.0
click at [799, 423] on div at bounding box center [785, 378] width 506 height 253
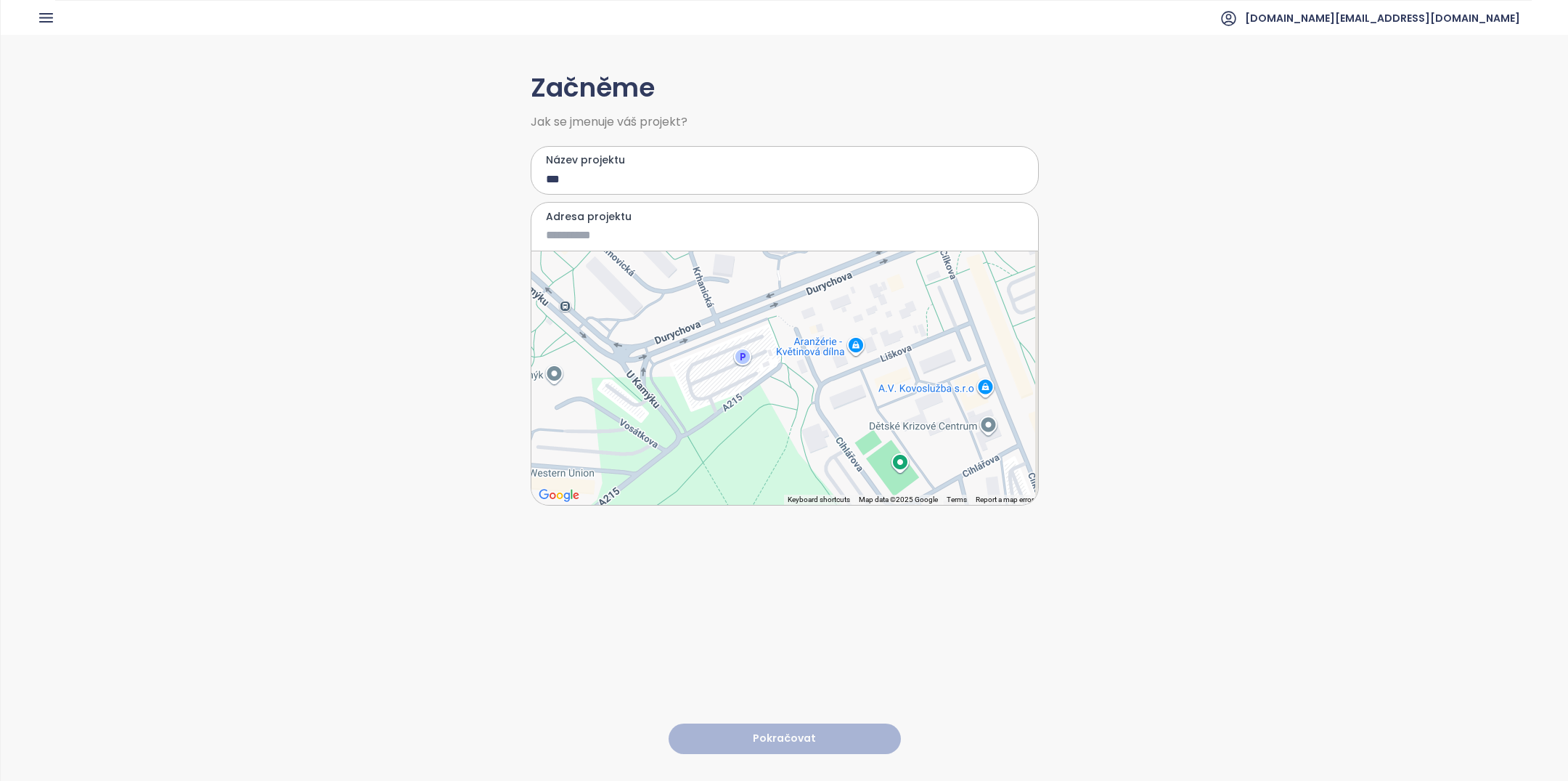
drag, startPoint x: 916, startPoint y: 422, endPoint x: 680, endPoint y: 420, distance: 236.0
click at [687, 422] on div at bounding box center [785, 378] width 506 height 253
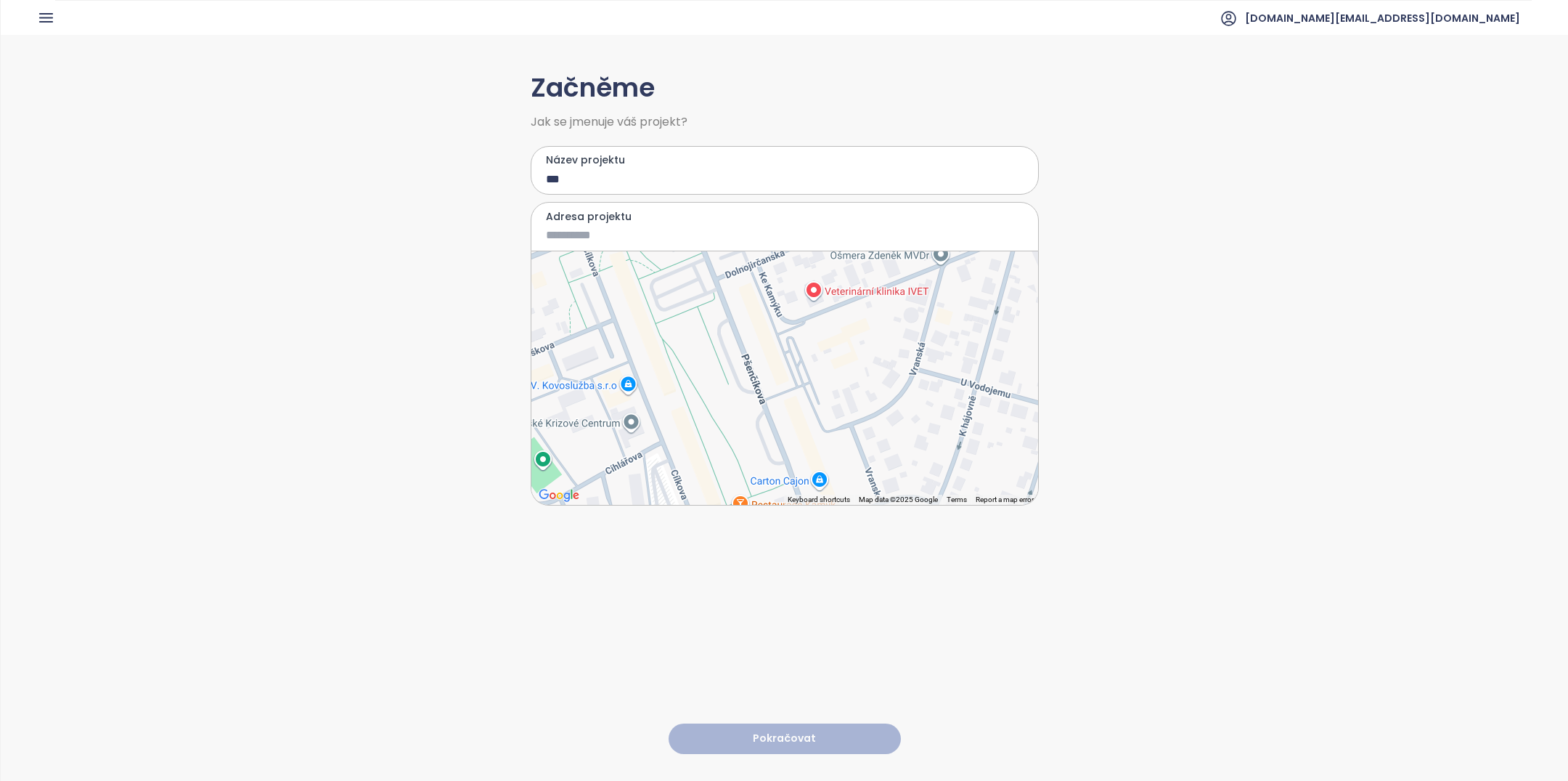
drag, startPoint x: 774, startPoint y: 382, endPoint x: 593, endPoint y: 368, distance: 181.5
click at [593, 368] on div at bounding box center [785, 378] width 506 height 253
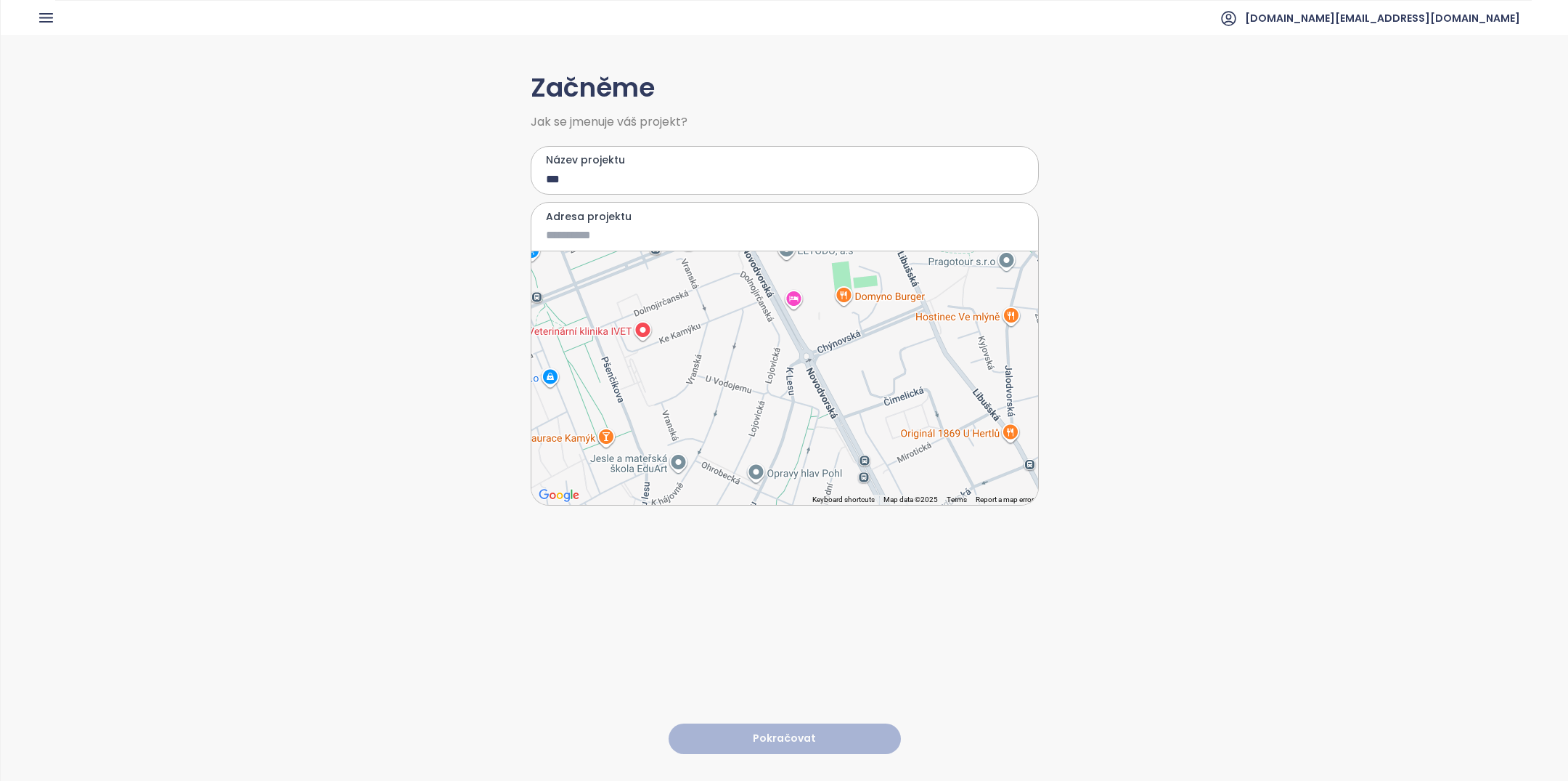
drag, startPoint x: 717, startPoint y: 364, endPoint x: 680, endPoint y: 417, distance: 64.6
click at [682, 417] on div at bounding box center [785, 378] width 506 height 253
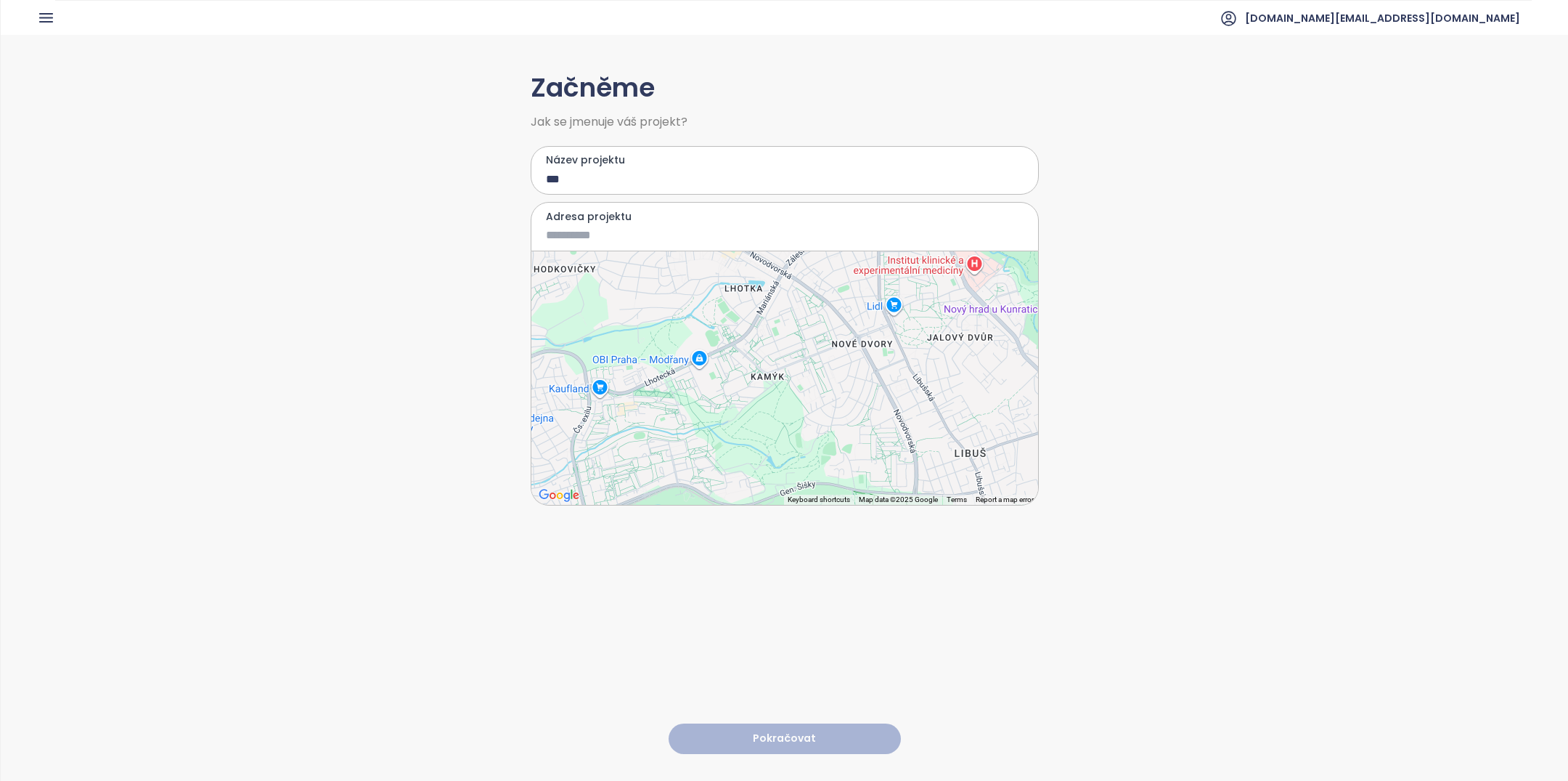
drag, startPoint x: 680, startPoint y: 417, endPoint x: 864, endPoint y: 382, distance: 187.3
click at [864, 382] on div at bounding box center [785, 378] width 506 height 253
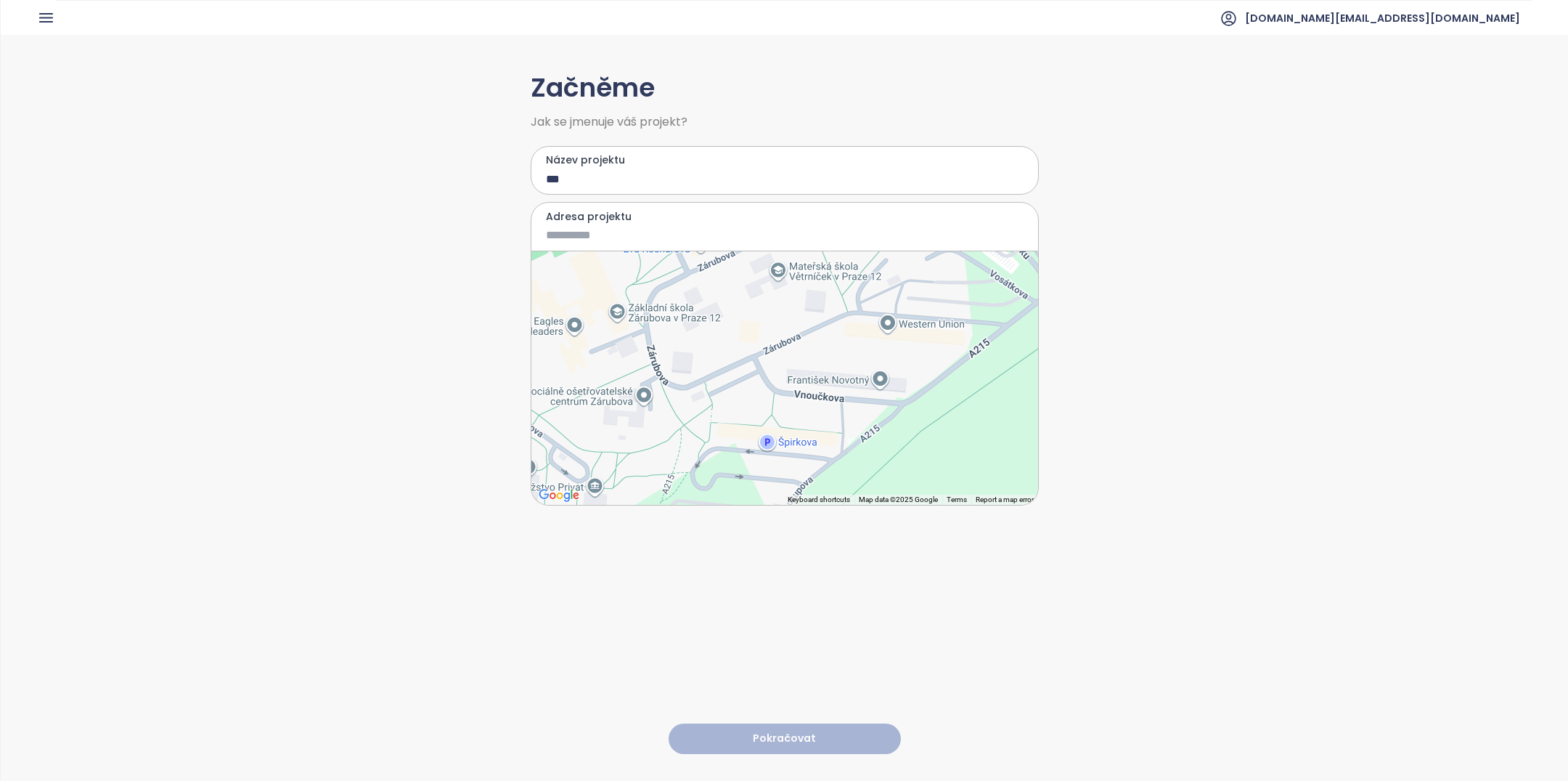
drag, startPoint x: 771, startPoint y: 351, endPoint x: 787, endPoint y: 470, distance: 120.1
click at [786, 468] on div at bounding box center [785, 378] width 506 height 253
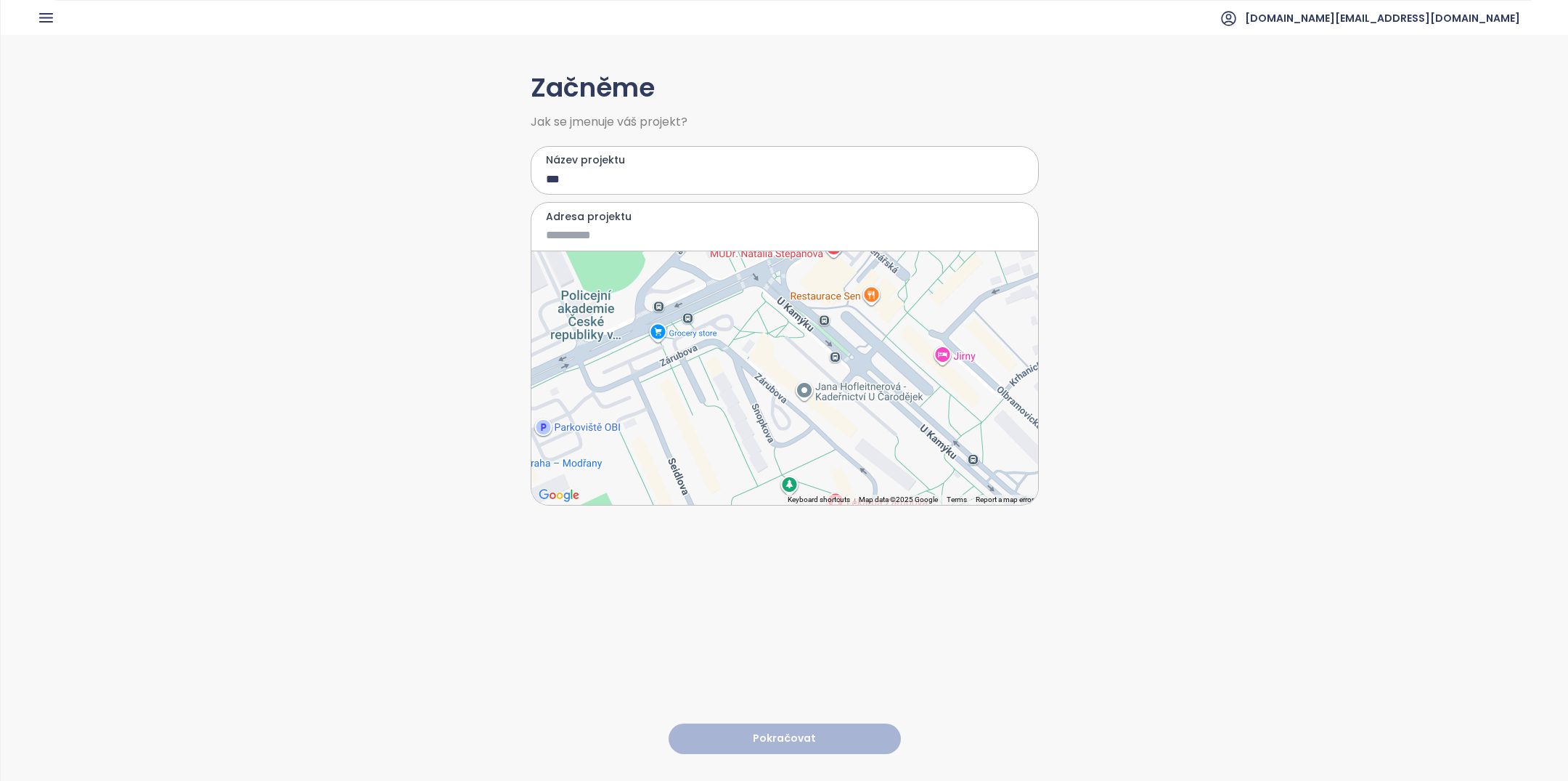
drag, startPoint x: 751, startPoint y: 296, endPoint x: 760, endPoint y: 416, distance: 120.3
click at [760, 416] on div at bounding box center [785, 378] width 506 height 253
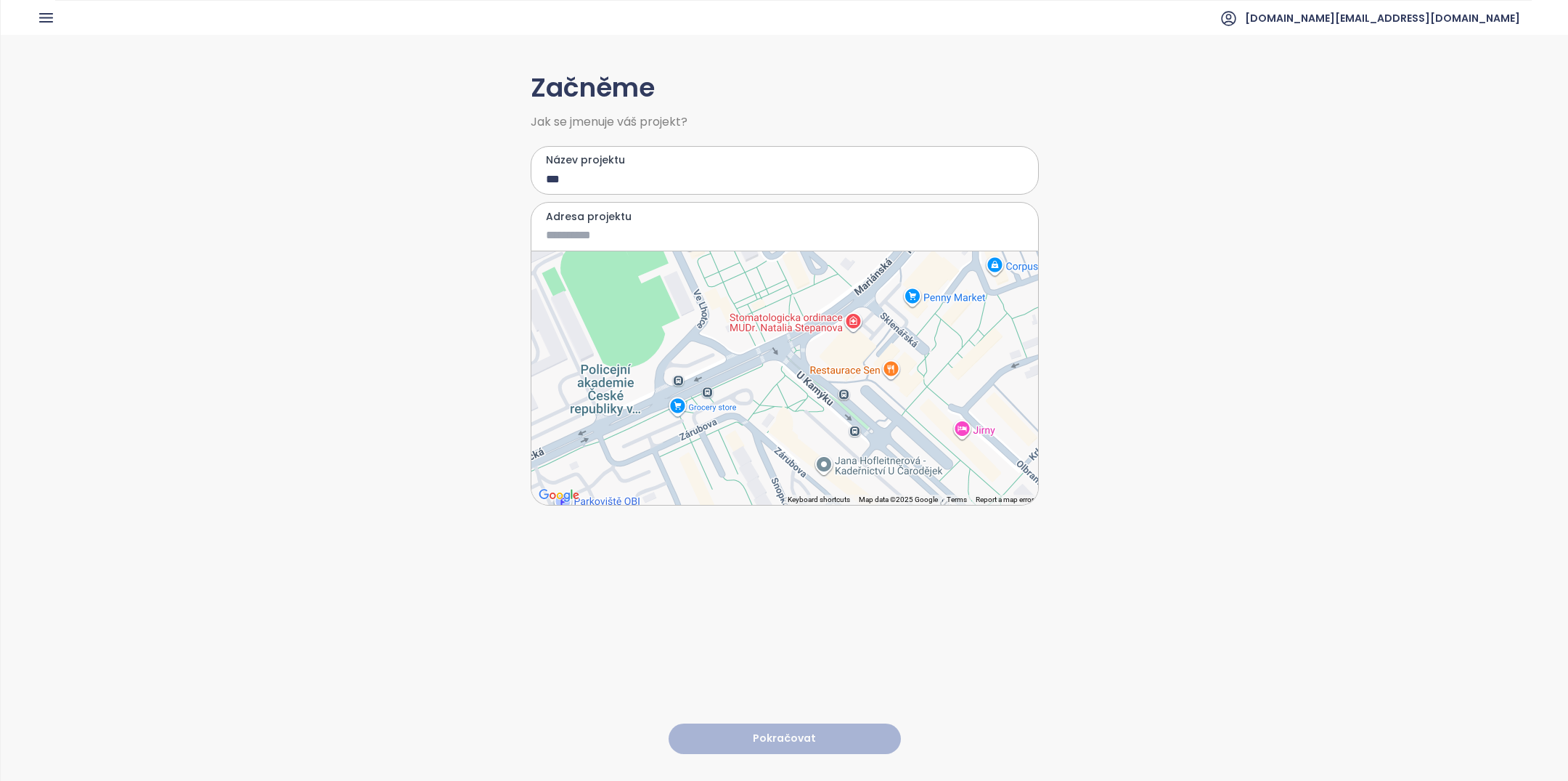
click at [575, 173] on input "***" at bounding box center [774, 179] width 457 height 18
click at [578, 229] on input "Adresa projektu" at bounding box center [774, 235] width 457 height 18
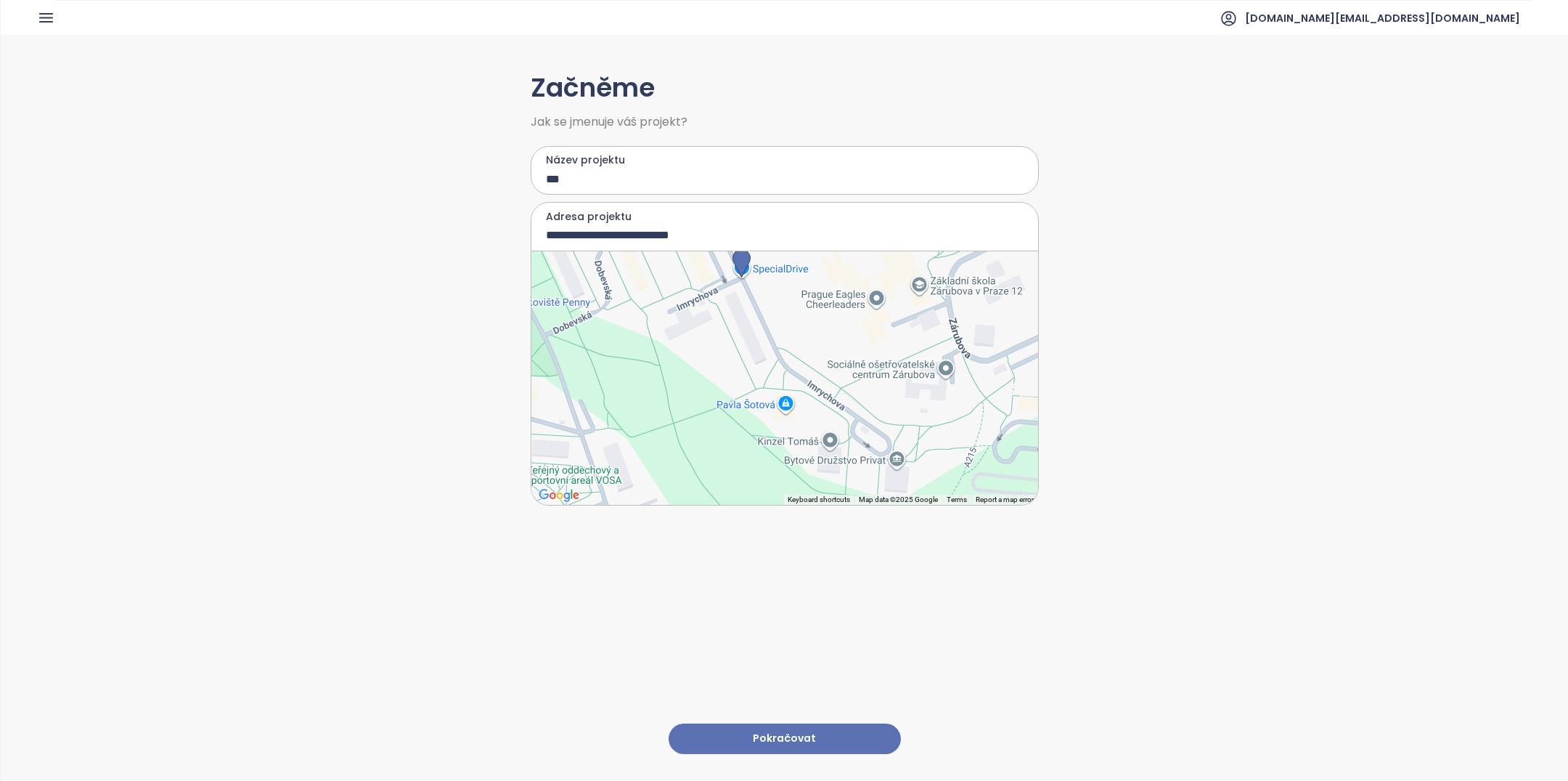
drag
click at [804, 595] on div "**********" at bounding box center [785, 407] width 508 height 744
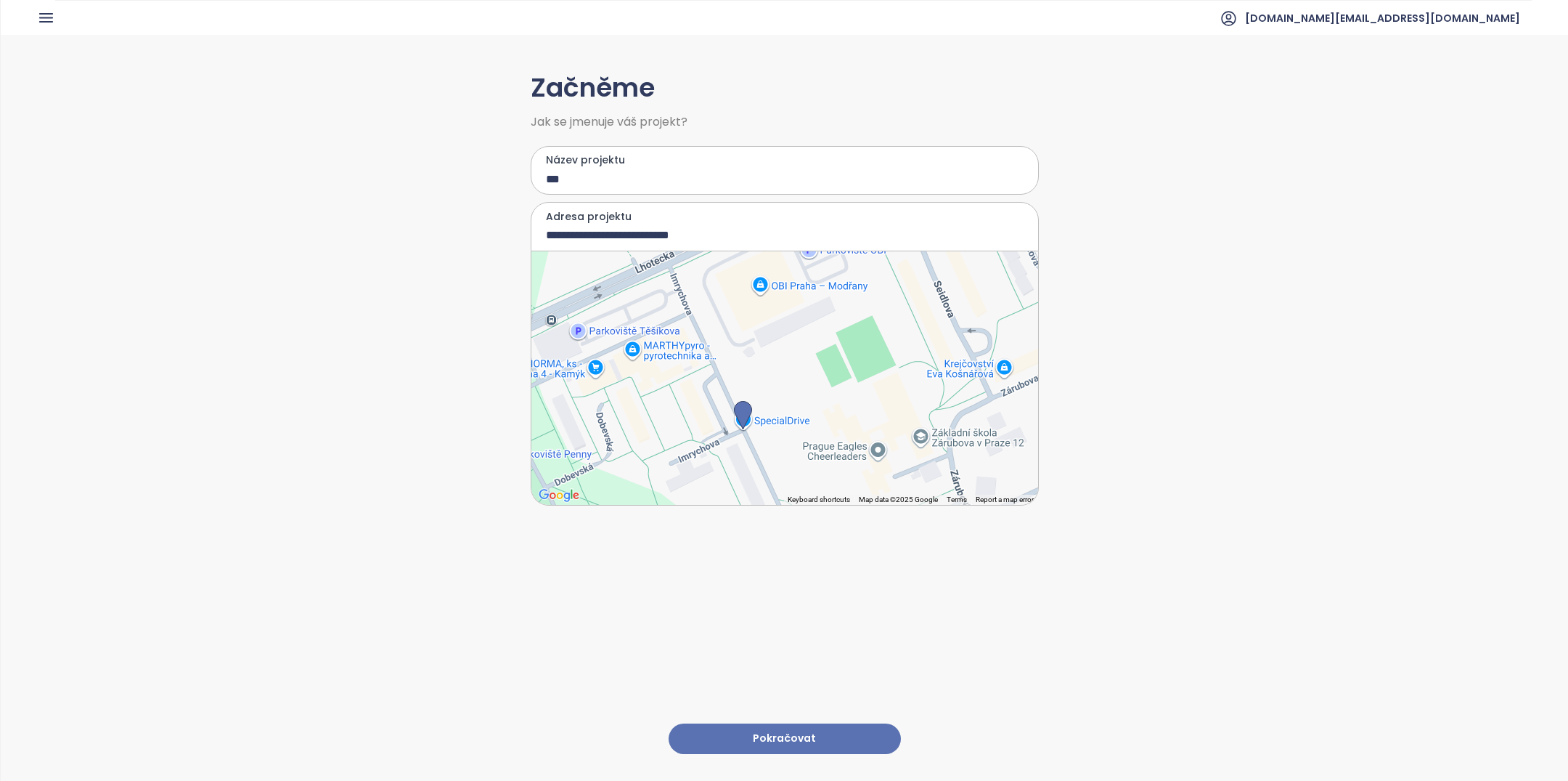
click at [683, 336] on div at bounding box center [785, 378] width 506 height 253
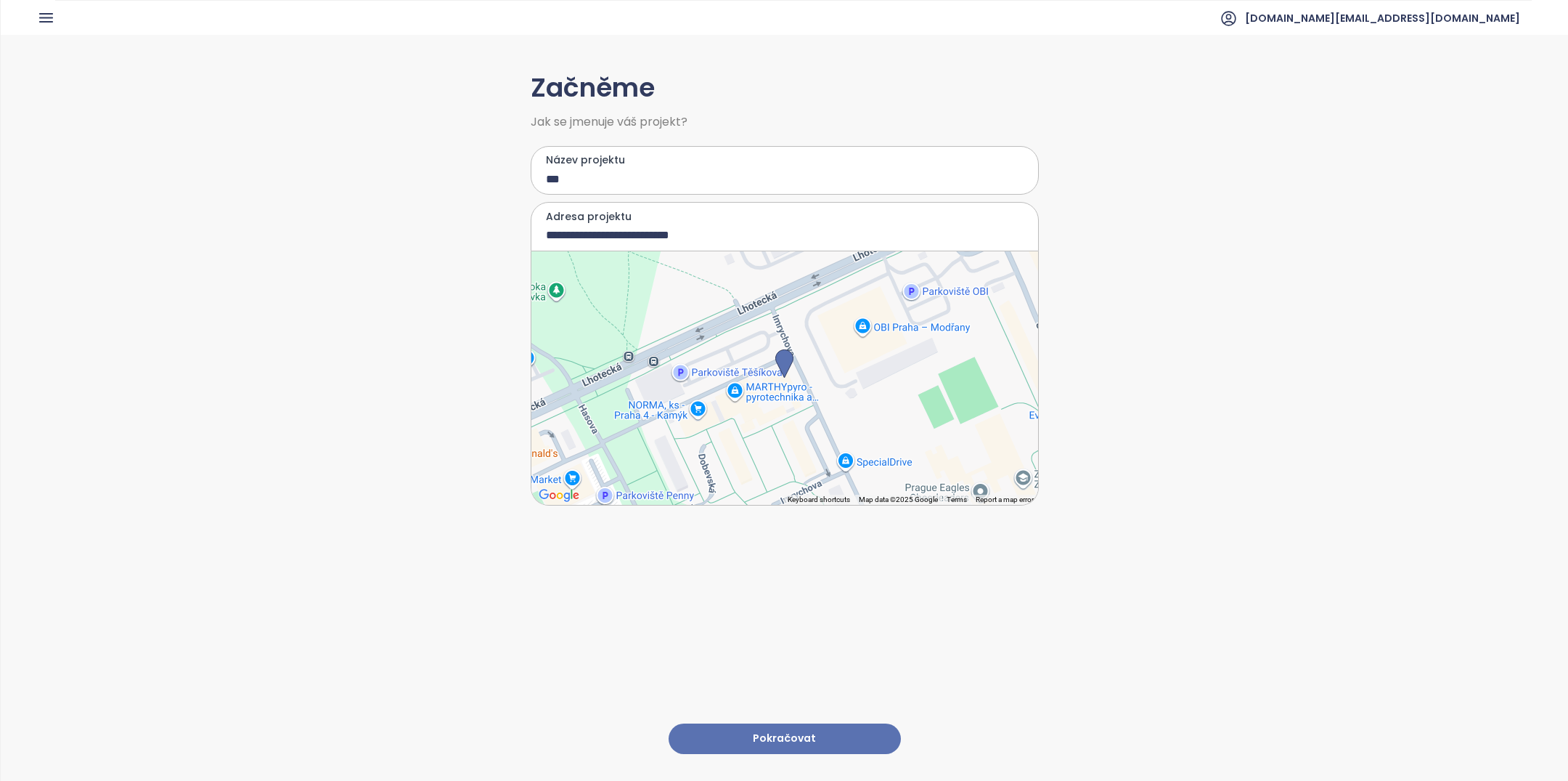
type input "**********"
click at [776, 736] on button "Pokračovat" at bounding box center [785, 739] width 232 height 31
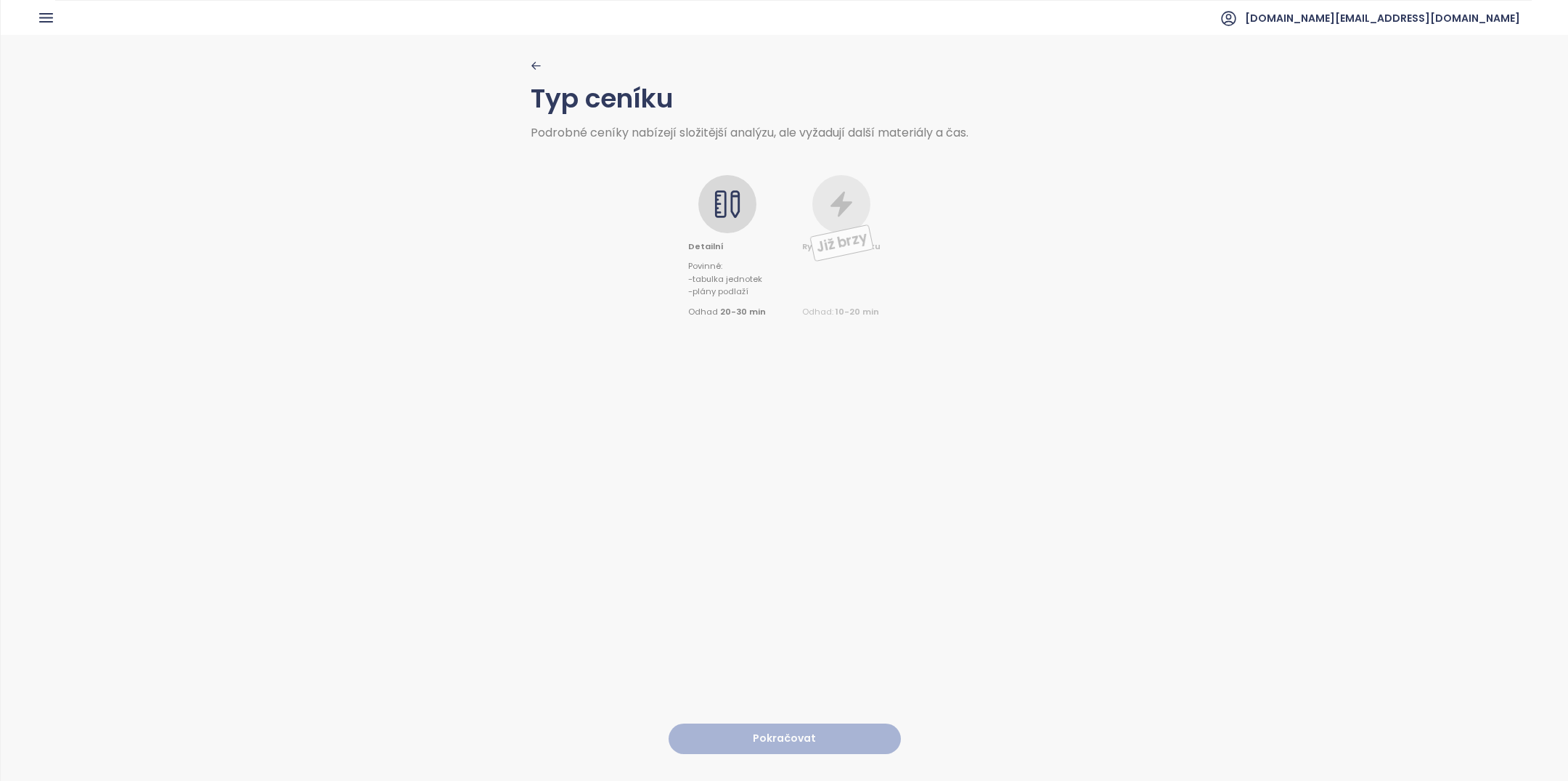
click at [726, 226] on div at bounding box center [727, 205] width 58 height 58
click at [808, 740] on button "Pokračovat" at bounding box center [785, 739] width 232 height 31
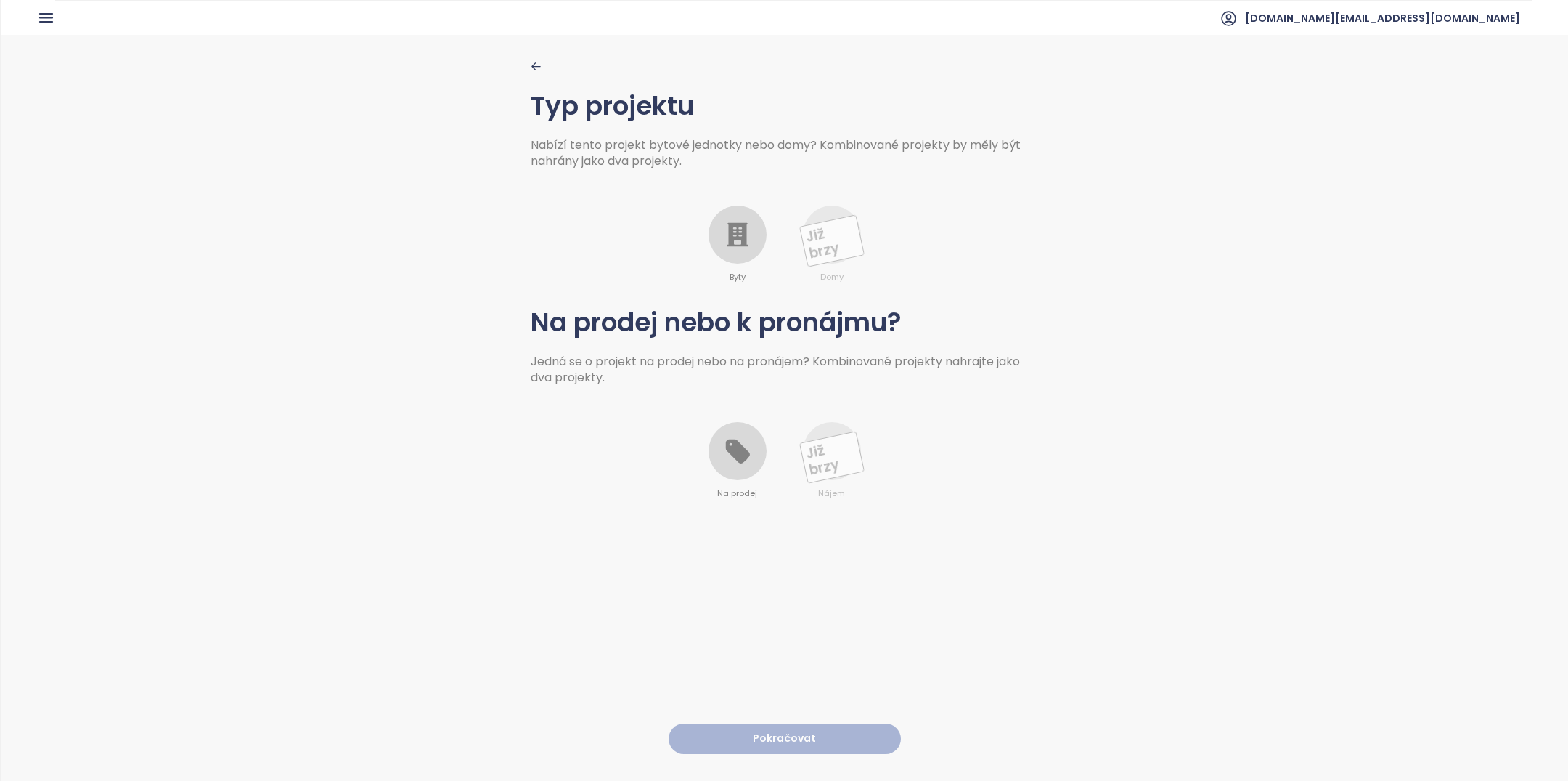
click at [728, 233] on icon at bounding box center [737, 235] width 22 height 24
click at [743, 476] on div at bounding box center [738, 451] width 58 height 58
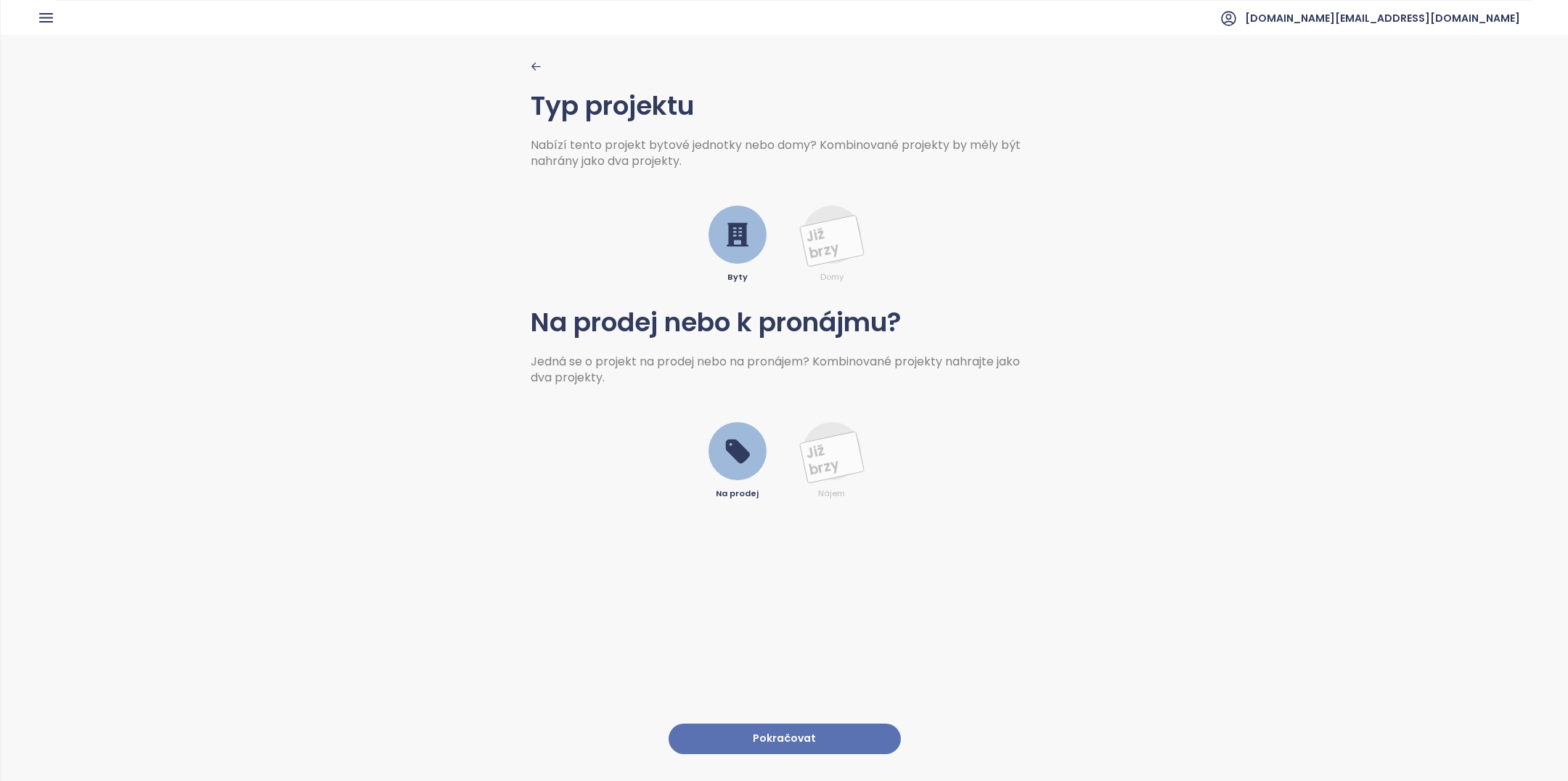
click at [769, 733] on button "Pokračovat" at bounding box center [785, 739] width 232 height 31
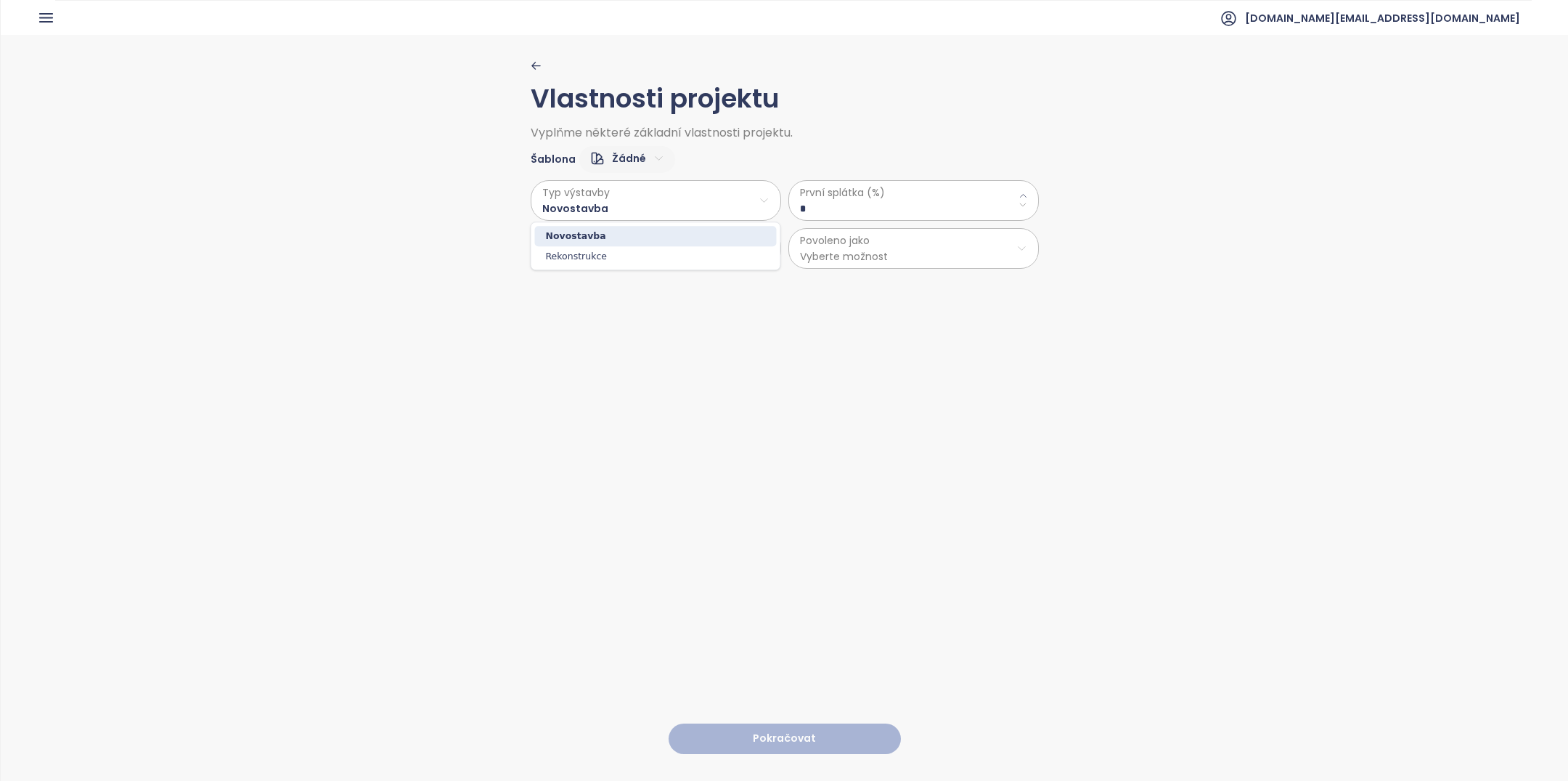
click at [610, 202] on html "Domů Dashboard Analýza trhu Ceník Updaty Reporty Projekty Nastavení Návody Pomo…" at bounding box center [784, 390] width 1568 height 781
click at [821, 198] on html "Domů Dashboard Analýza trhu Ceník Updaty Reporty Projekty Nastavení Návody Pomo…" at bounding box center [784, 390] width 1568 height 781
click at [816, 206] on \(\%\) "*" at bounding box center [914, 209] width 227 height 16
type \(\%\) "****"
click at [736, 255] on html "Domů Dashboard Analýza trhu Ceník Updaty Reporty Projekty Nastavení Návody Pomo…" at bounding box center [784, 390] width 1568 height 781
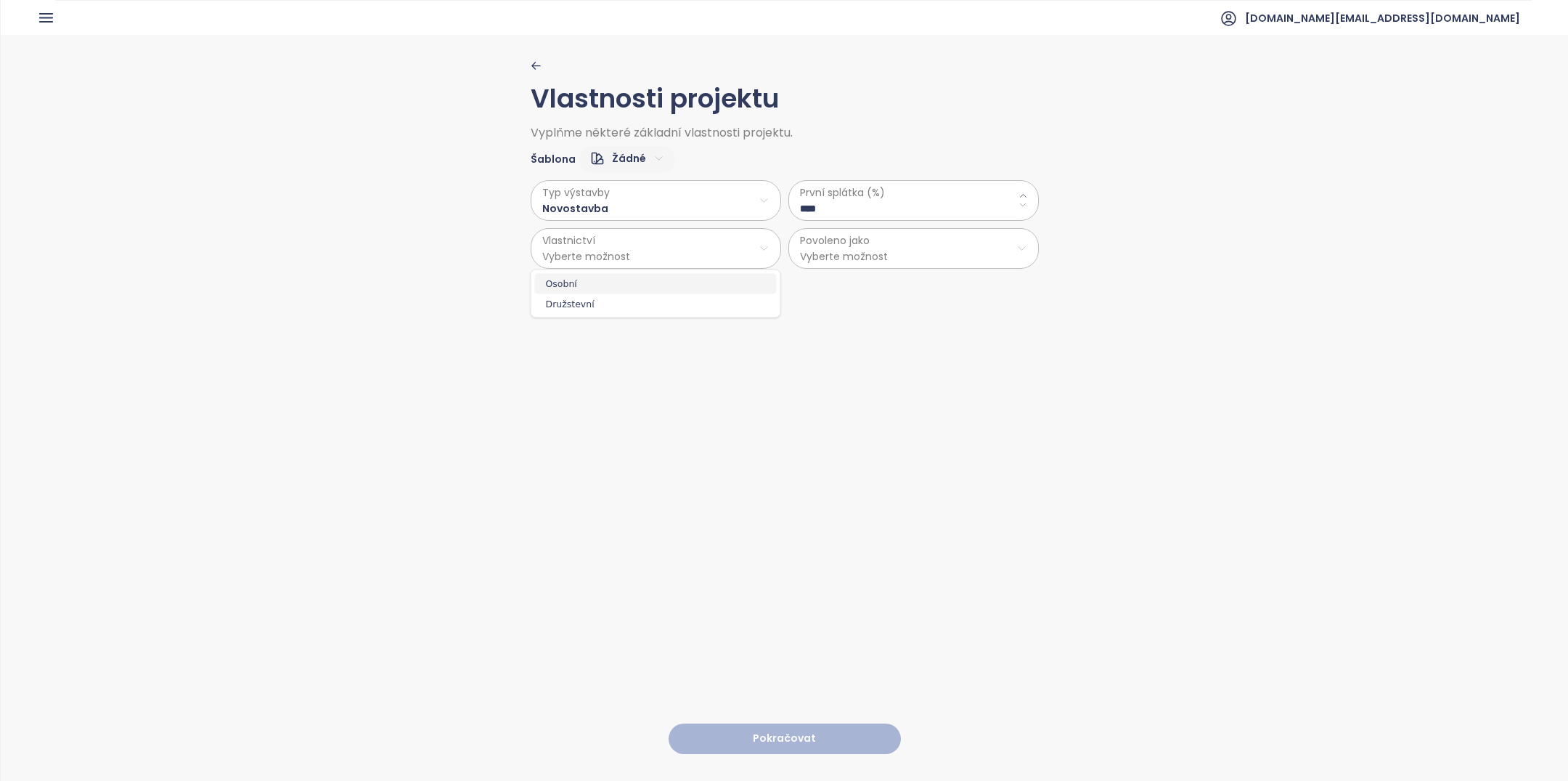
click at [693, 287] on span "Osobní" at bounding box center [656, 283] width 242 height 20
click at [868, 263] on html "Domů Dashboard Analýza trhu Ceník Updaty Reporty Projekty Nastavení Návody Pomo…" at bounding box center [784, 390] width 1568 height 781
click at [875, 278] on span "Byty" at bounding box center [913, 283] width 242 height 20
click at [829, 743] on div "Vlastnosti projektu Vyplňme některé základní vlastnosti projektu. Šablona Žádné…" at bounding box center [785, 407] width 508 height 744
click at [829, 739] on button "Pokračovat" at bounding box center [785, 739] width 232 height 31
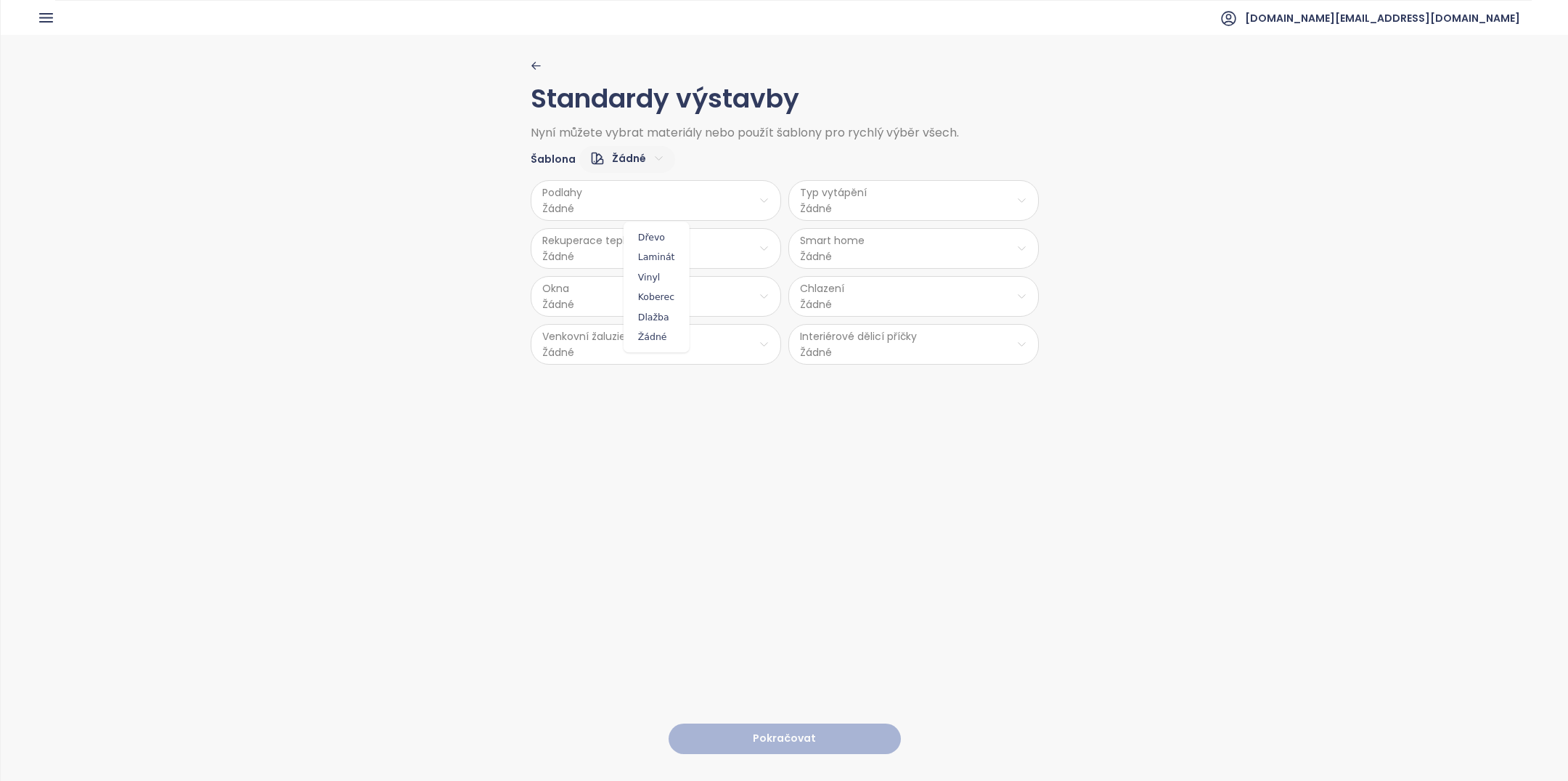
click at [607, 196] on html "Domů Dashboard Analýza trhu Ceník Updaty Reporty Projekty Nastavení Návody Pomo…" at bounding box center [784, 390] width 1568 height 781
click at [648, 273] on span "Vinyl" at bounding box center [657, 277] width 58 height 20
click at [627, 258] on html "Domů Dashboard Analýza trhu Ceník Updaty Reporty Projekty Nastavení Návody Pomo…" at bounding box center [784, 390] width 1568 height 781
click at [609, 248] on html "Domů Dashboard Analýza trhu Ceník Updaty Reporty Projekty Nastavení Návody Pomo…" at bounding box center [784, 390] width 1568 height 781
click at [601, 248] on html "Domů Dashboard Analýza trhu Ceník Updaty Reporty Projekty Nastavení Návody Pomo…" at bounding box center [784, 390] width 1568 height 781
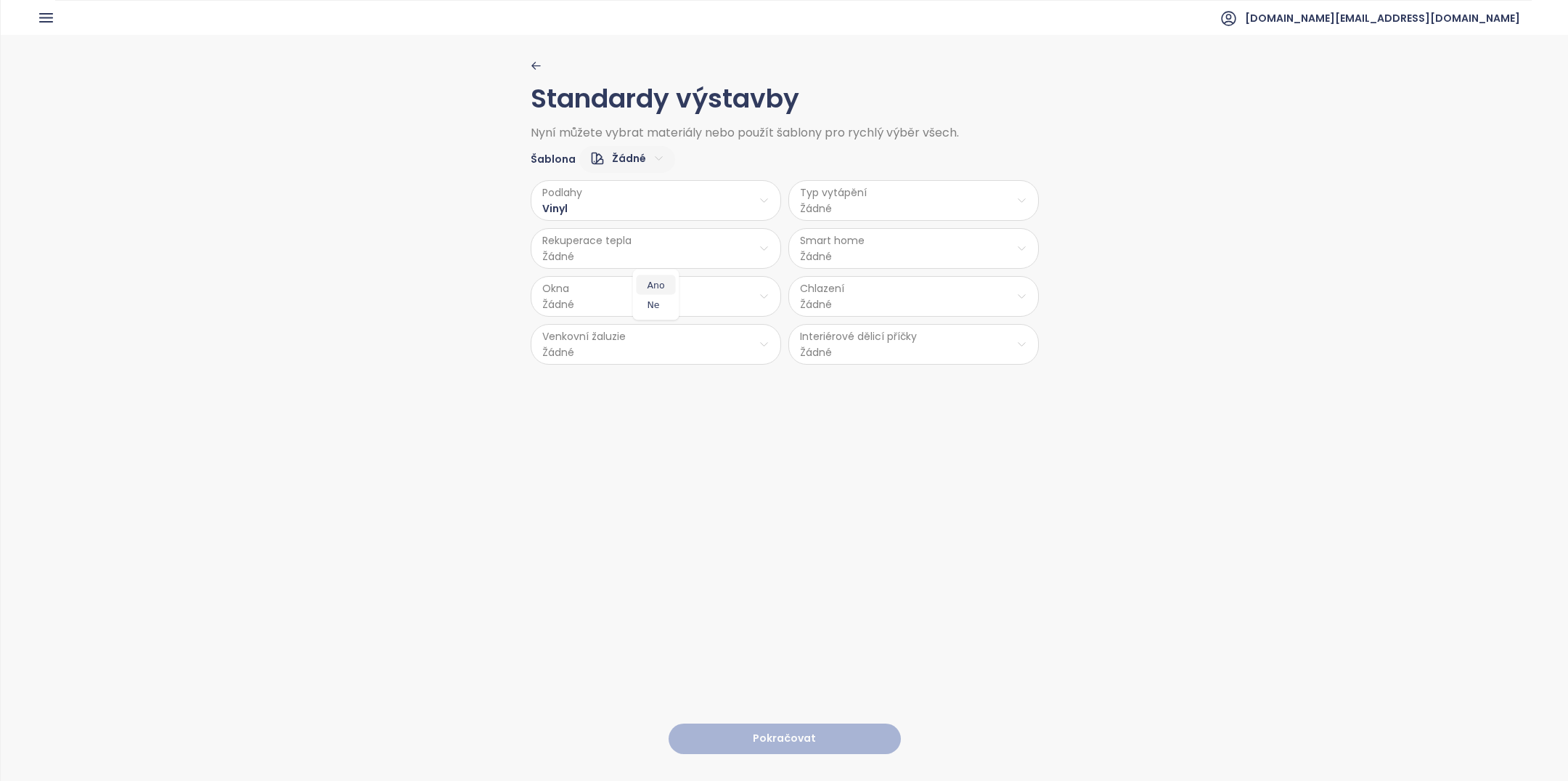
click at [657, 286] on span "Ano" at bounding box center [656, 284] width 39 height 20
click at [638, 308] on html "Domů Dashboard Analýza trhu Ceník Updaty Reporty Projekty Nastavení Návody Pomo…" at bounding box center [784, 390] width 1568 height 781
click at [648, 408] on span "PVC" at bounding box center [657, 412] width 76 height 20
click at [640, 346] on html "Domů Dashboard Analýza trhu Ceník Updaty Reporty Projekty Nastavení Návody Pomo…" at bounding box center [784, 390] width 1568 height 781
click at [659, 395] on span "Příprava" at bounding box center [657, 399] width 59 height 20
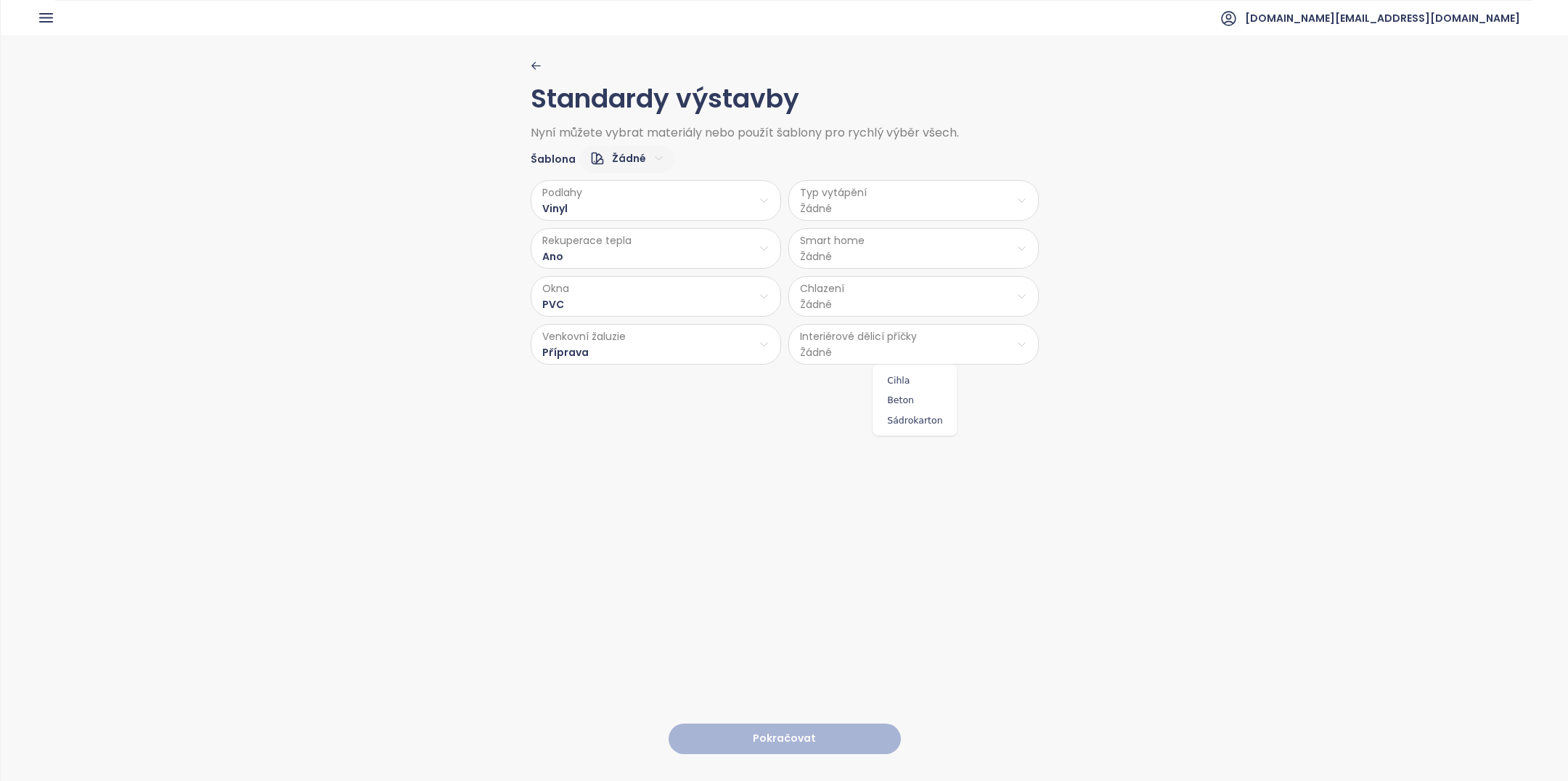
click at [898, 359] on html "Domů Dashboard Analýza trhu Ceník Updaty Reporty Projekty Nastavení Návody Pomo…" at bounding box center [784, 390] width 1568 height 781
click at [915, 384] on span "Cihla" at bounding box center [915, 379] width 77 height 20
click at [869, 303] on html "Domů Dashboard Analýza trhu Ceník Updaty Reporty Projekty Nastavení Návody Pomo…" at bounding box center [784, 390] width 1568 height 781
click at [915, 390] on span "Částečná klimatizace" at bounding box center [917, 391] width 122 height 20
click at [846, 257] on html "Domů Dashboard Analýza trhu Ceník Updaty Reporty Projekty Nastavení Návody Pomo…" at bounding box center [784, 390] width 1568 height 781
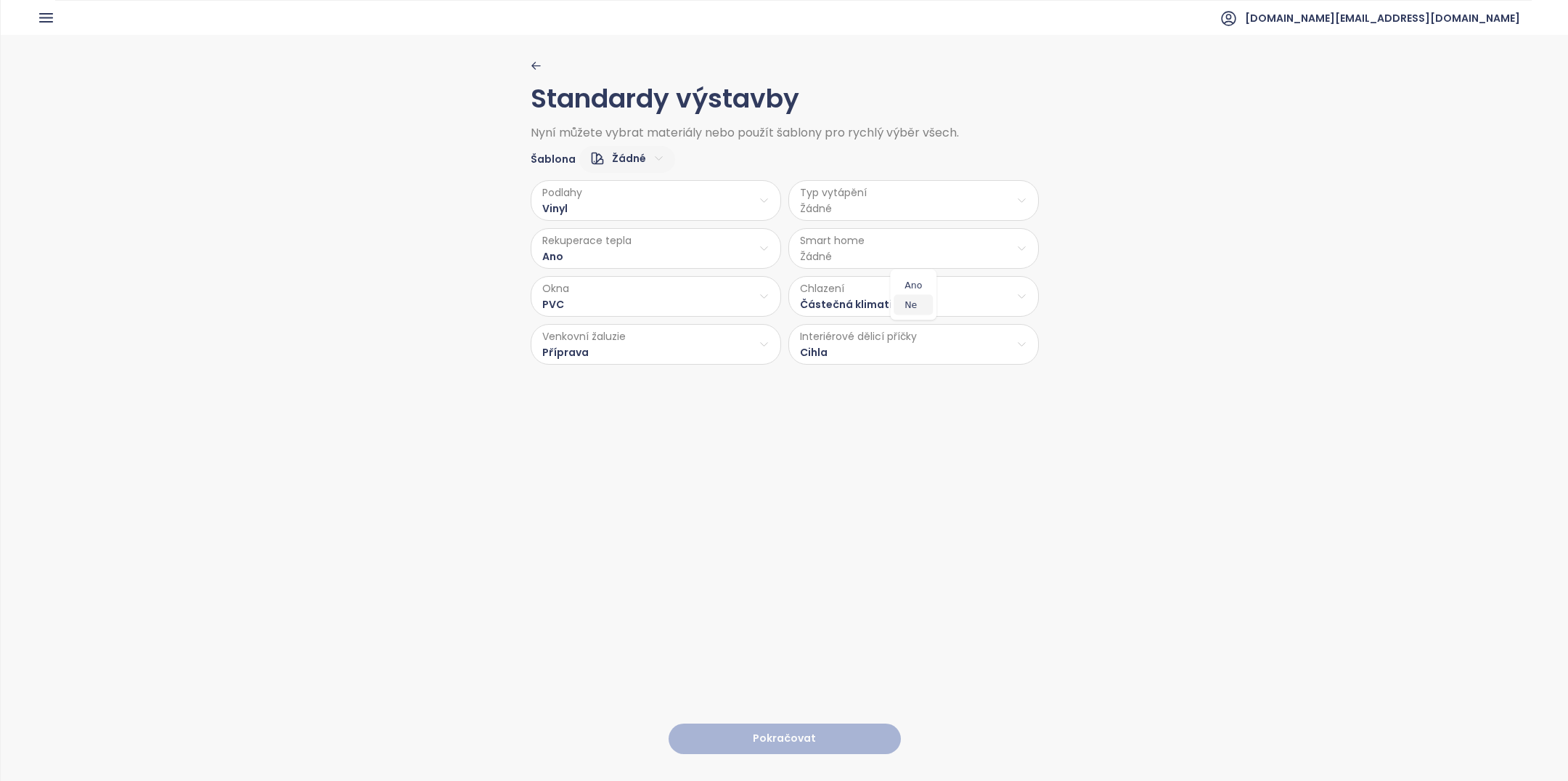
click at [915, 301] on span "Ne" at bounding box center [913, 304] width 39 height 20
click at [870, 201] on html "Domů Dashboard Analýza trhu Ceník Updaty Reporty Projekty Nastavení Návody Pomo…" at bounding box center [784, 390] width 1568 height 781
click at [906, 280] on span "Radiátory" at bounding box center [915, 277] width 100 height 20
click at [838, 736] on button "Pokračovat" at bounding box center [785, 739] width 232 height 31
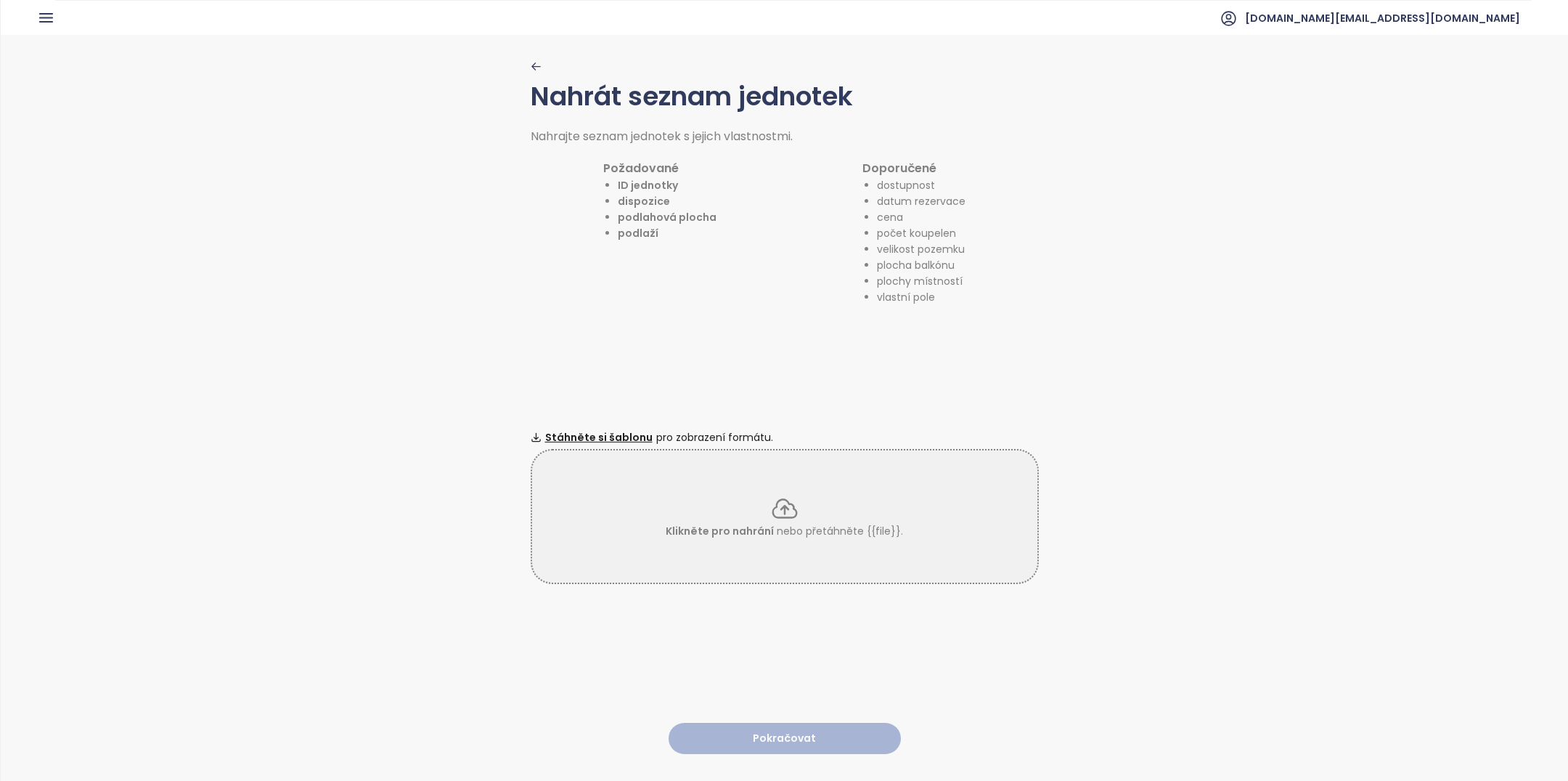
click at [760, 512] on div "Klikněte pro nahrání nebo přetáhněte {{file}}." at bounding box center [785, 516] width 506 height 45
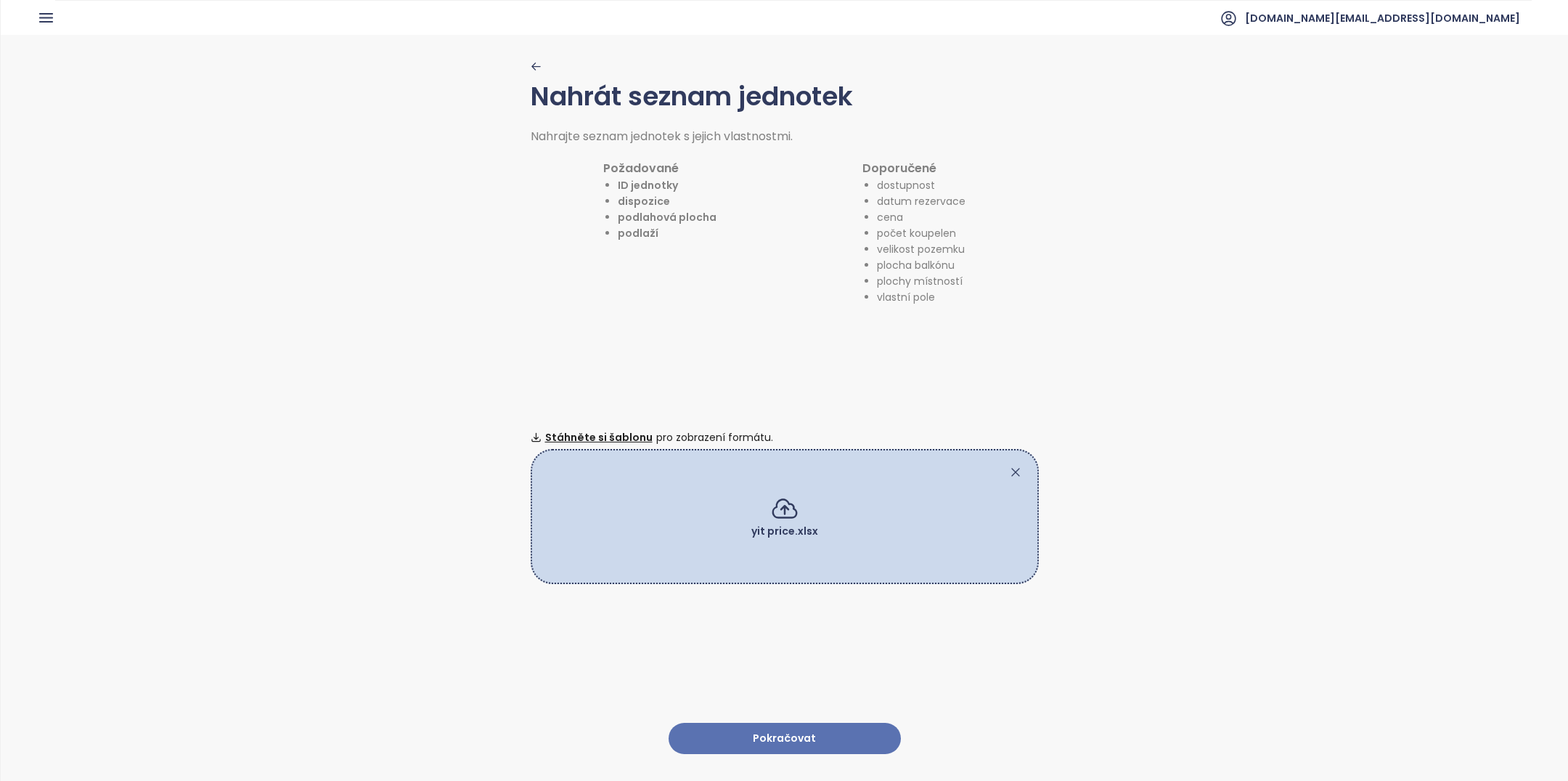
click at [795, 733] on button "Pokračovat" at bounding box center [785, 738] width 232 height 31
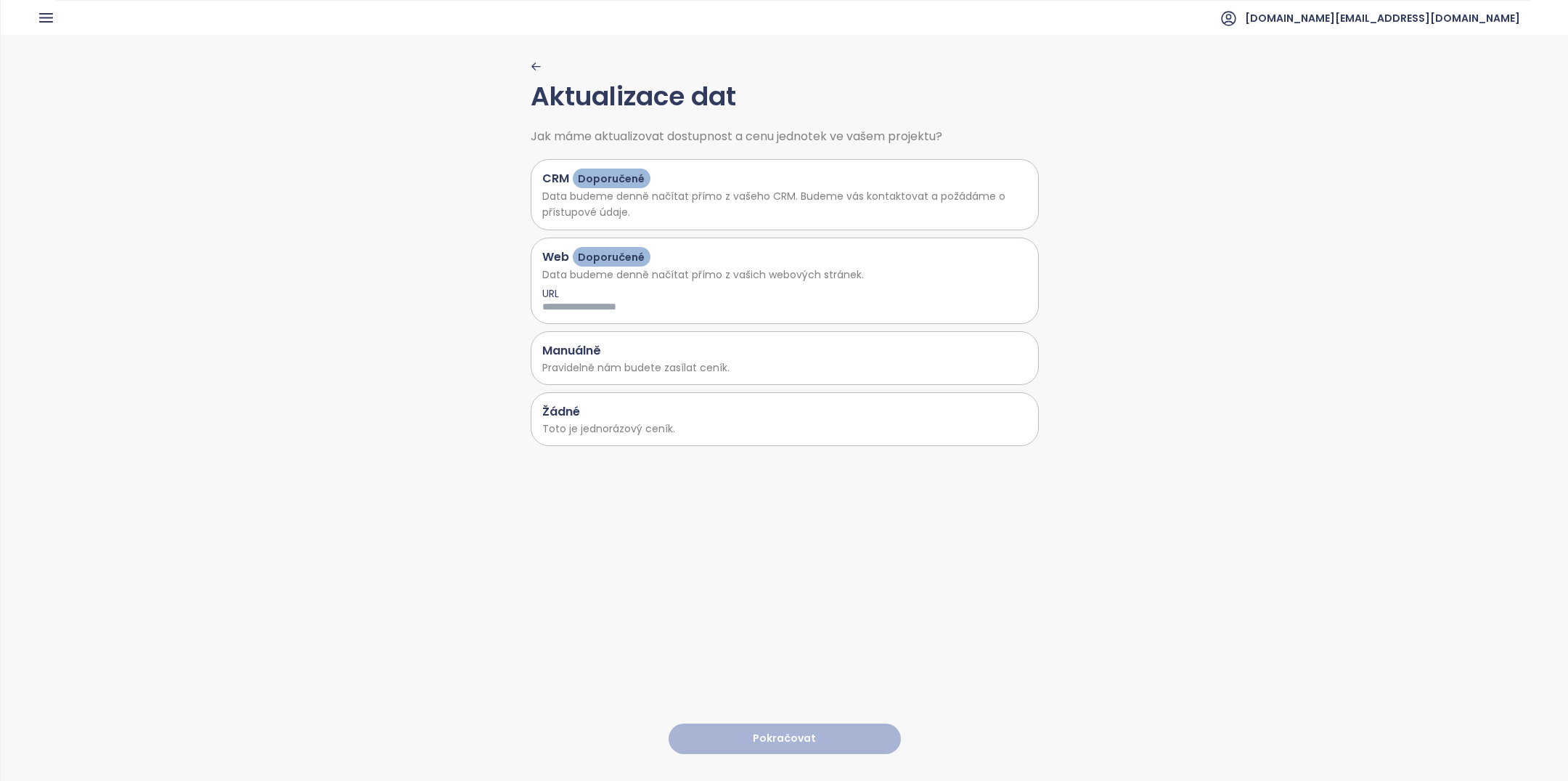
click at [586, 405] on div "Žádné" at bounding box center [784, 412] width 485 height 18
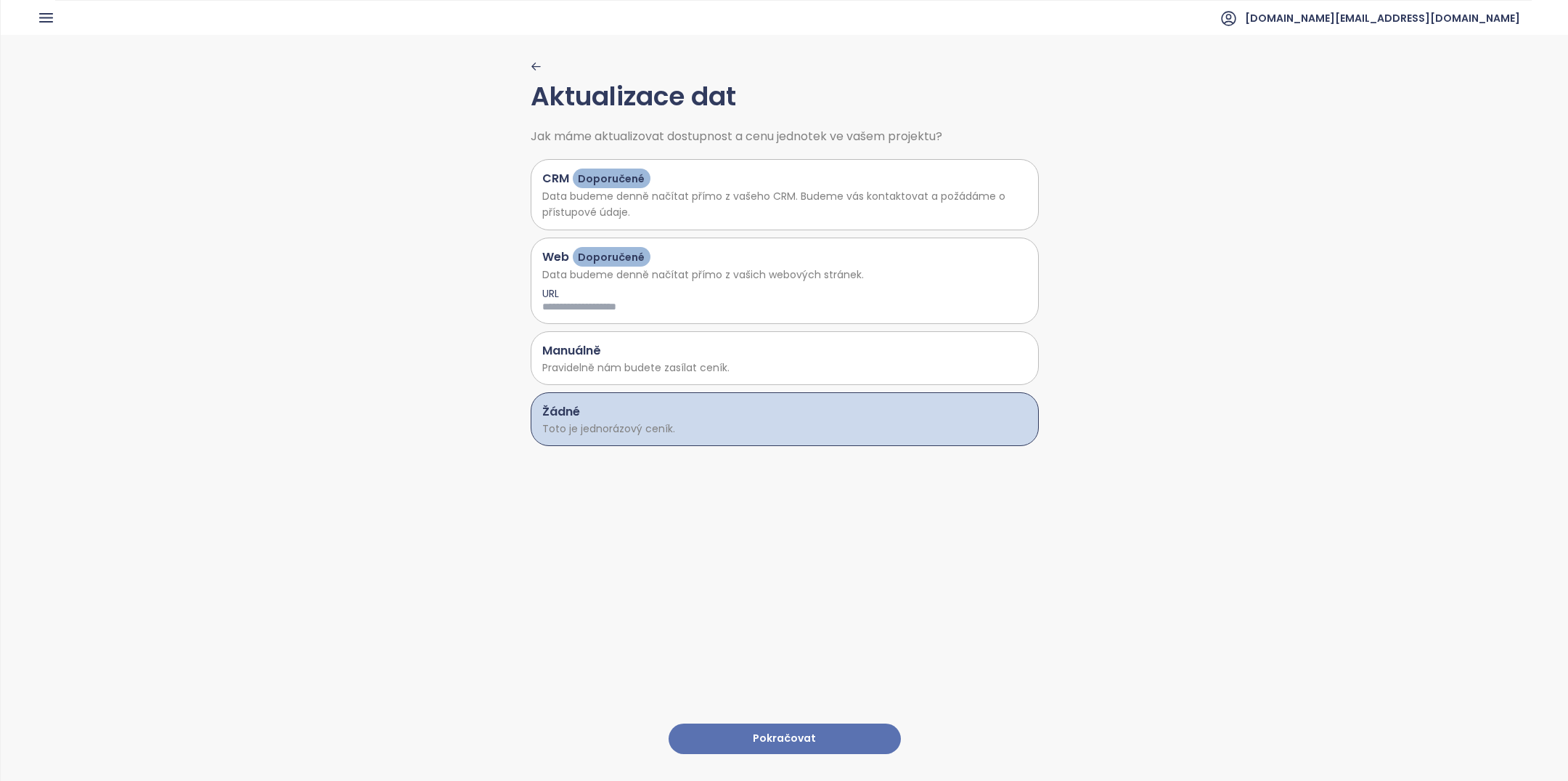
click at [781, 731] on button "Pokračovat" at bounding box center [785, 739] width 232 height 31
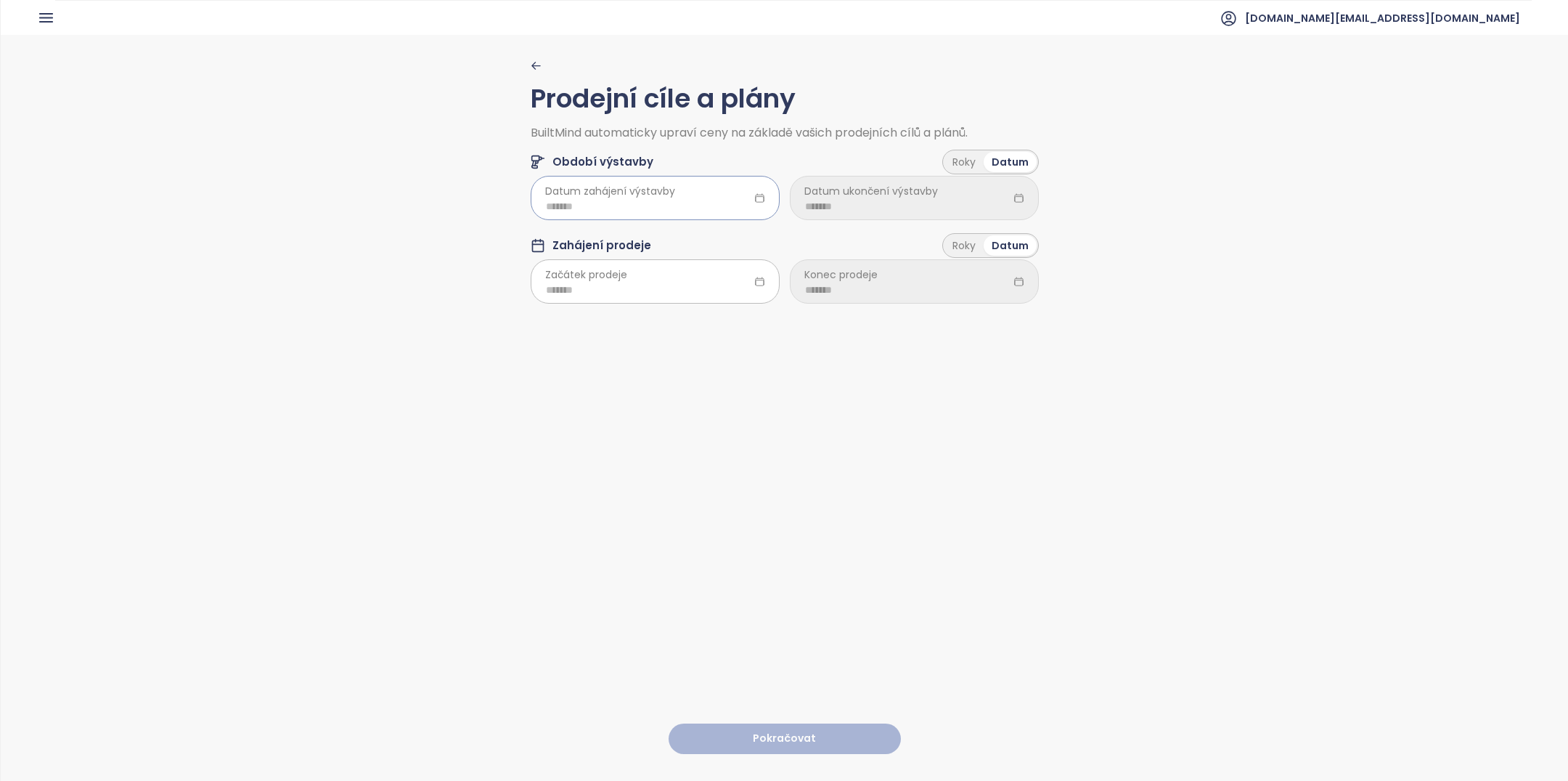
click at [625, 218] on div at bounding box center [655, 197] width 249 height 44
type input "*******"
click at [710, 426] on div "Dec" at bounding box center [700, 418] width 44 height 17
type input "*******"
click at [849, 212] on input at bounding box center [914, 206] width 218 height 16
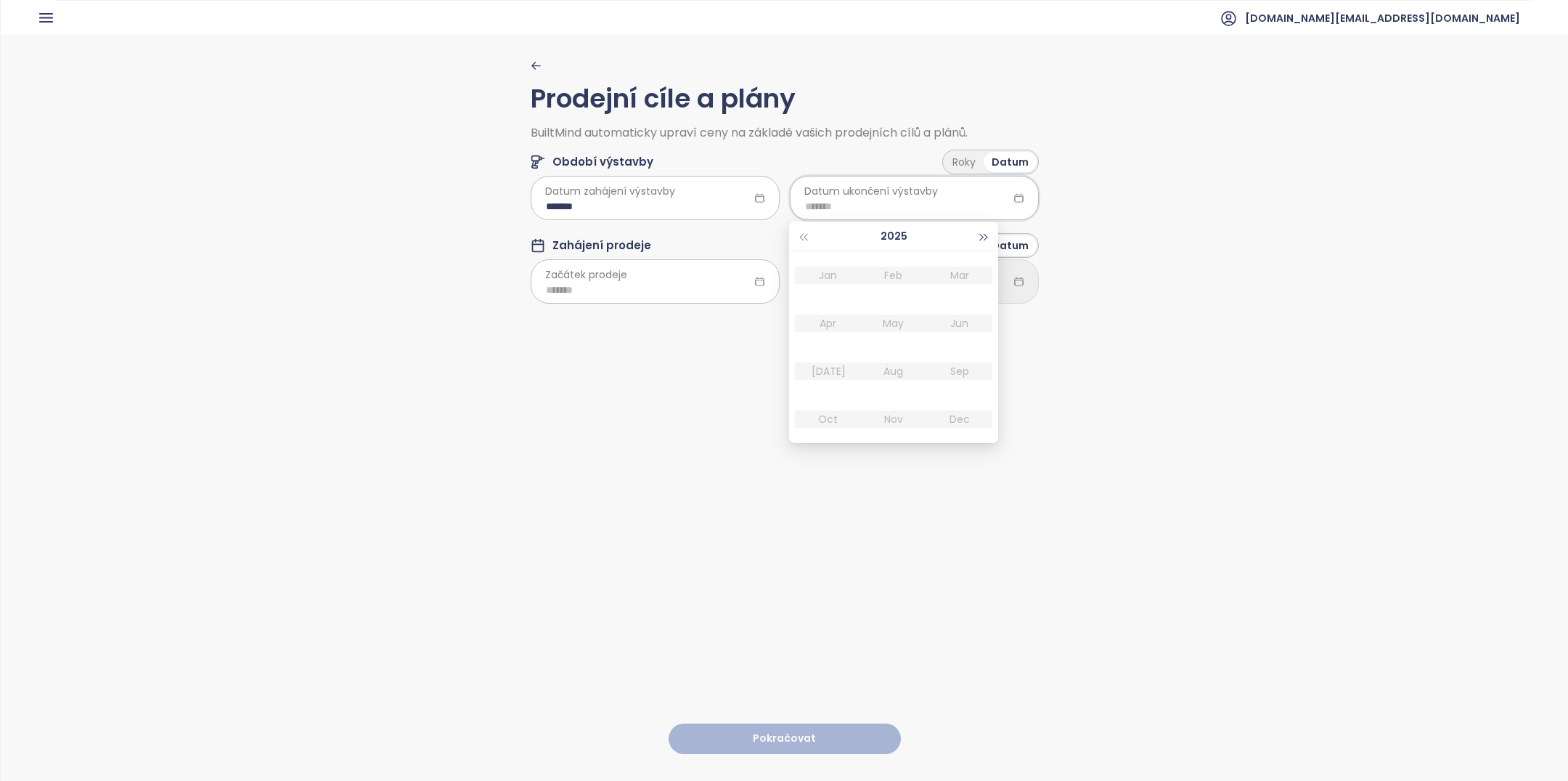
click at [980, 234] on span "button" at bounding box center [984, 237] width 7 height 7
click at [961, 423] on div "Dec" at bounding box center [960, 418] width 44 height 17
type input "*******"
click at [680, 270] on div at bounding box center [655, 281] width 249 height 44
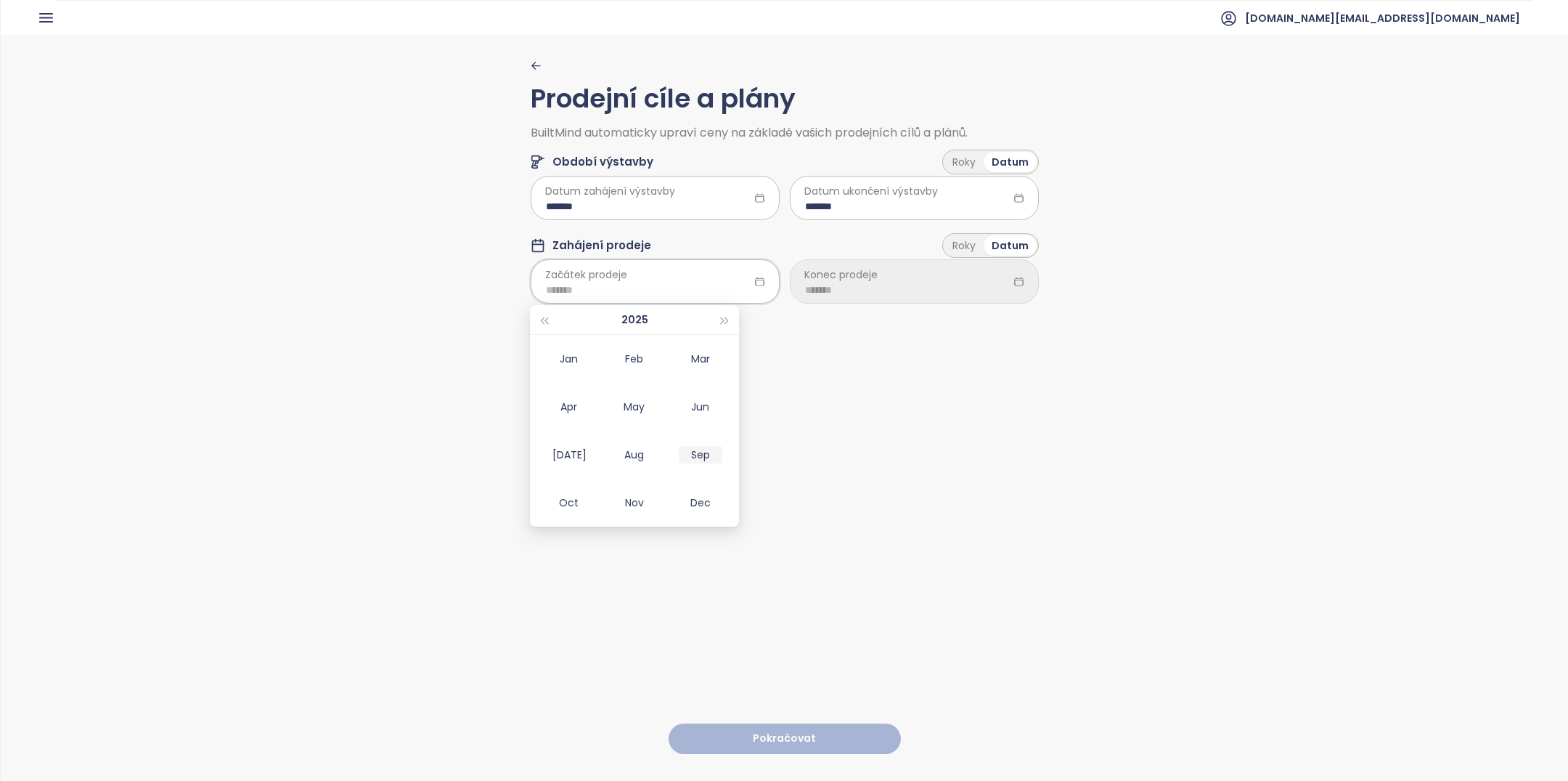
click at [697, 460] on div "Sep" at bounding box center [700, 454] width 44 height 17
type input "*******"
click at [851, 288] on input at bounding box center [914, 290] width 218 height 16
type input "*******"
click at [982, 322] on span "button" at bounding box center [984, 321] width 7 height 7
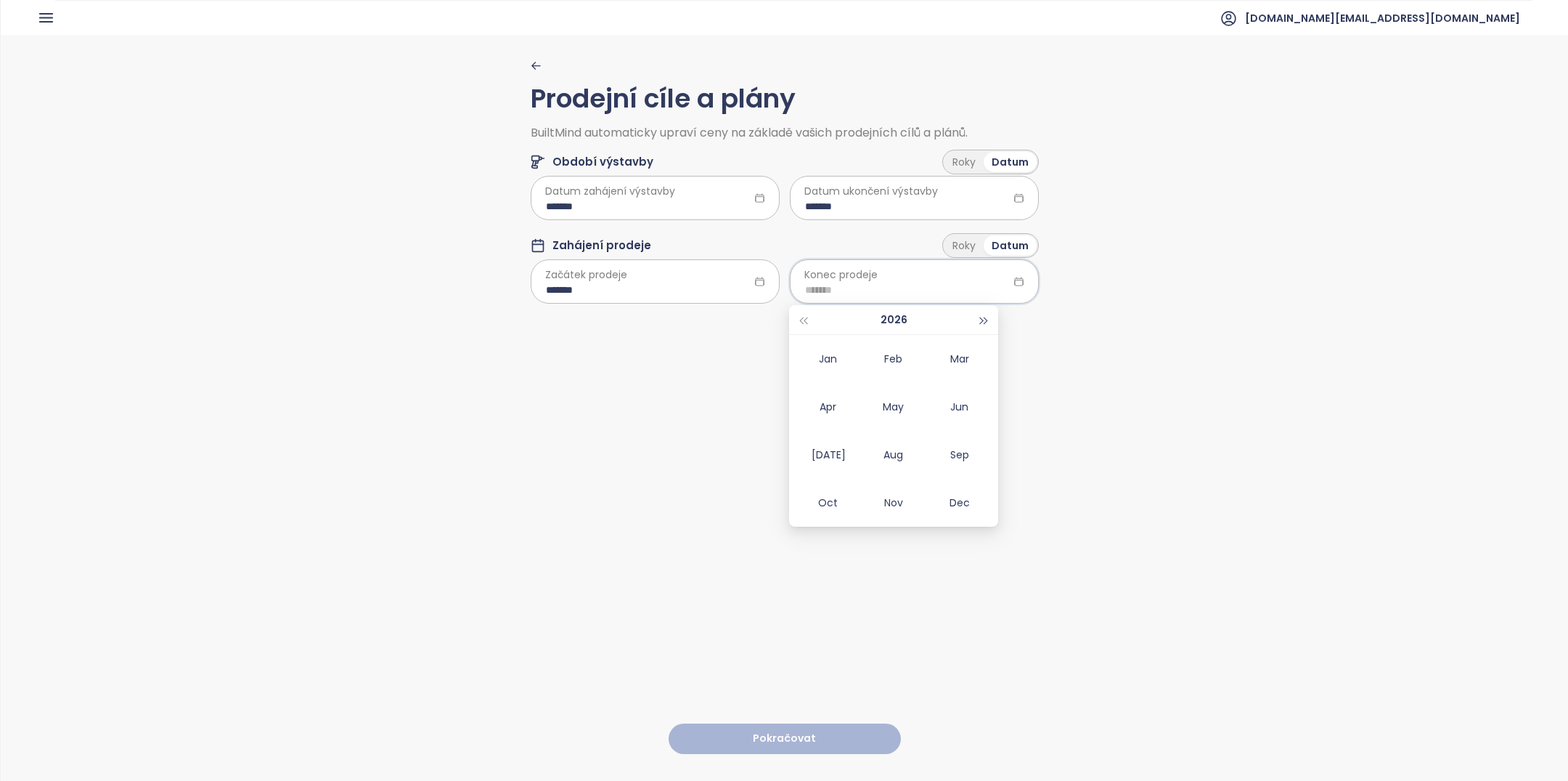
click at [982, 322] on span "button" at bounding box center [984, 321] width 7 height 7
click at [826, 458] on div "Jul" at bounding box center [828, 454] width 44 height 17
type input "*******"
click at [780, 733] on button "Pokračovat" at bounding box center [785, 739] width 232 height 31
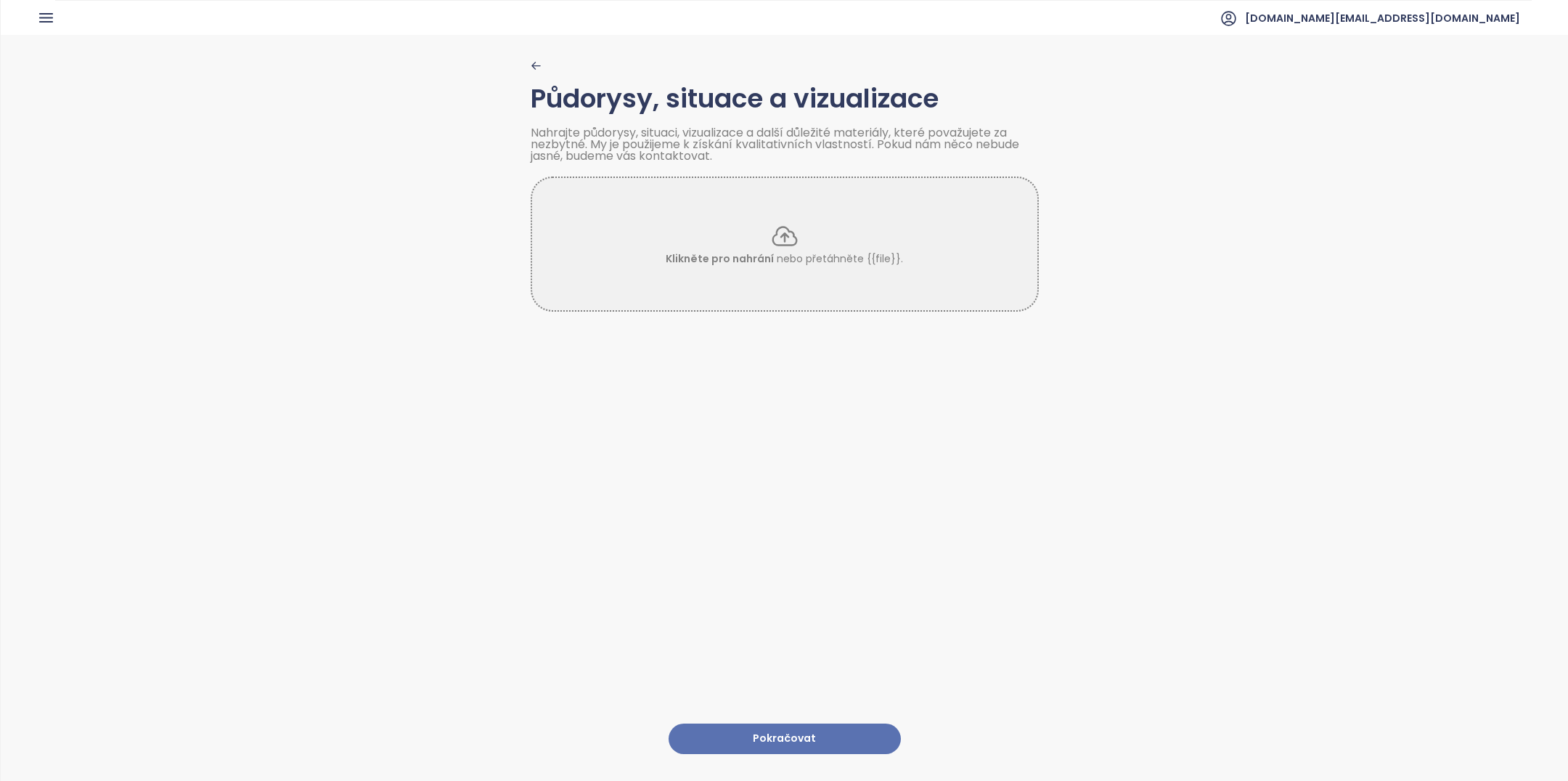
click at [832, 723] on button "Pokračovat" at bounding box center [785, 739] width 232 height 31
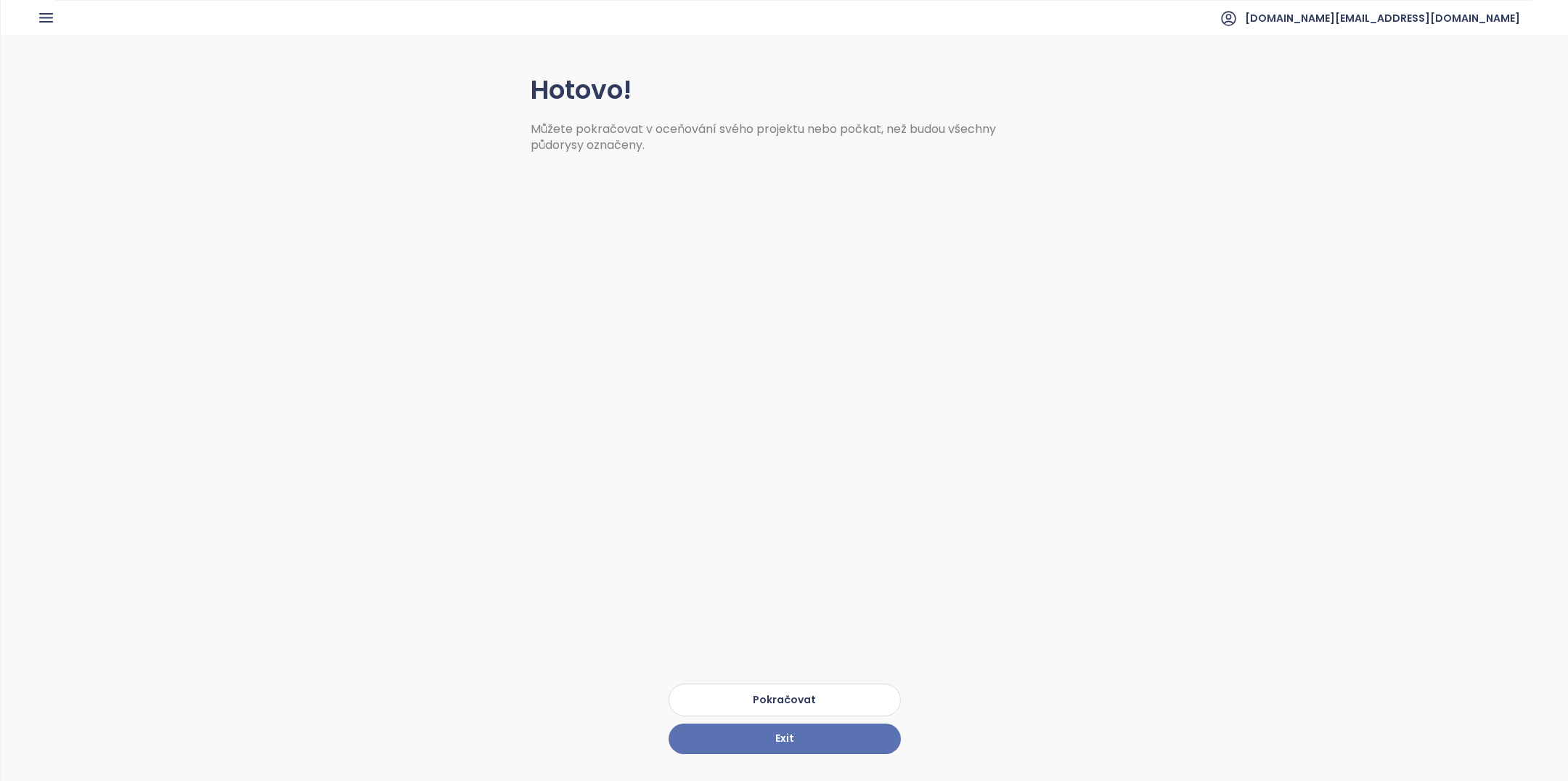
click at [801, 683] on div "Hotovo! Můžete pokračovat v oceňování svého projektu nebo počkat, než budou vše…" at bounding box center [785, 407] width 508 height 744
click at [802, 696] on button "Pokračovat" at bounding box center [785, 700] width 232 height 32
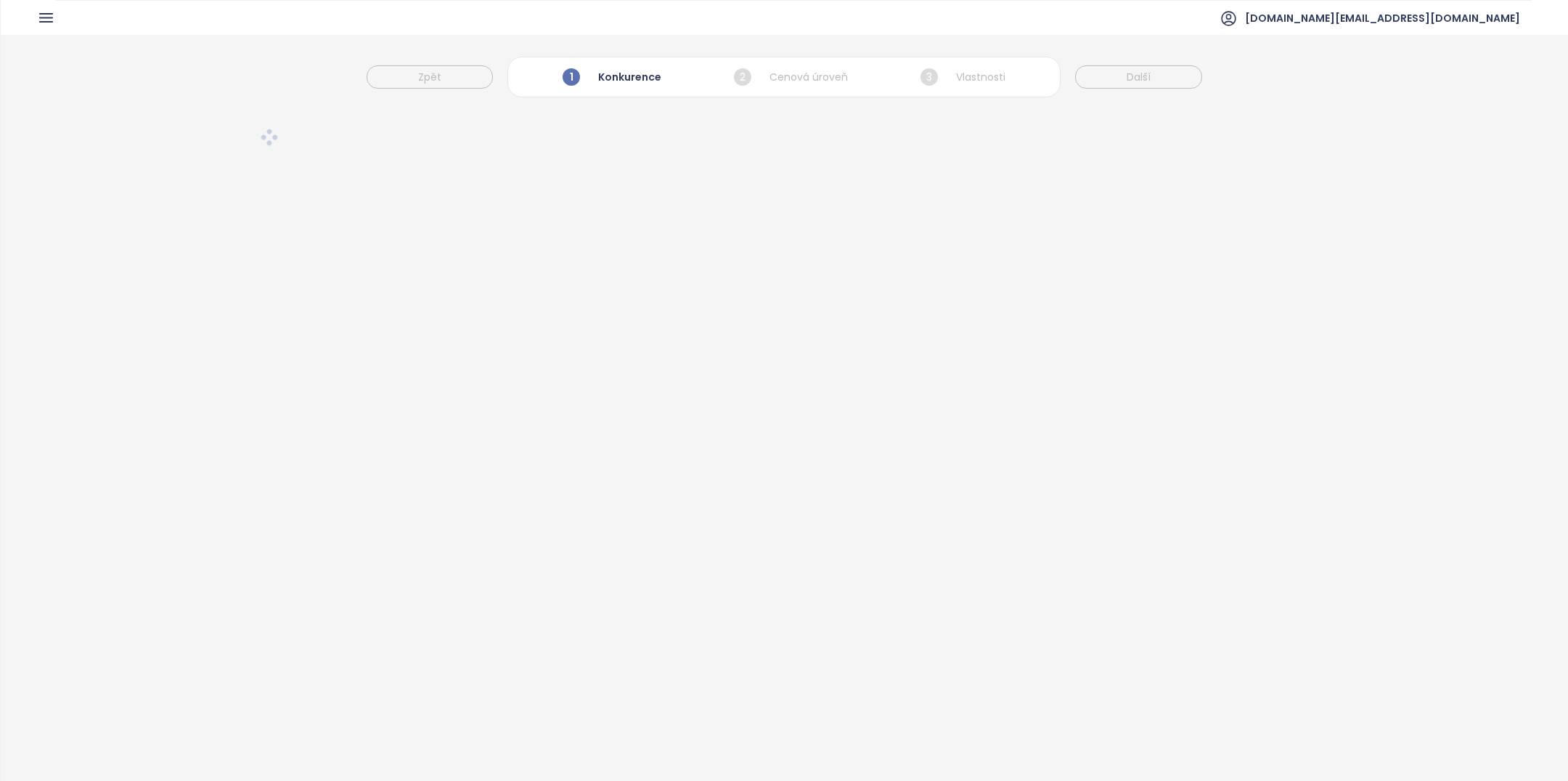
click at [50, 20] on icon "button" at bounding box center [46, 18] width 18 height 18
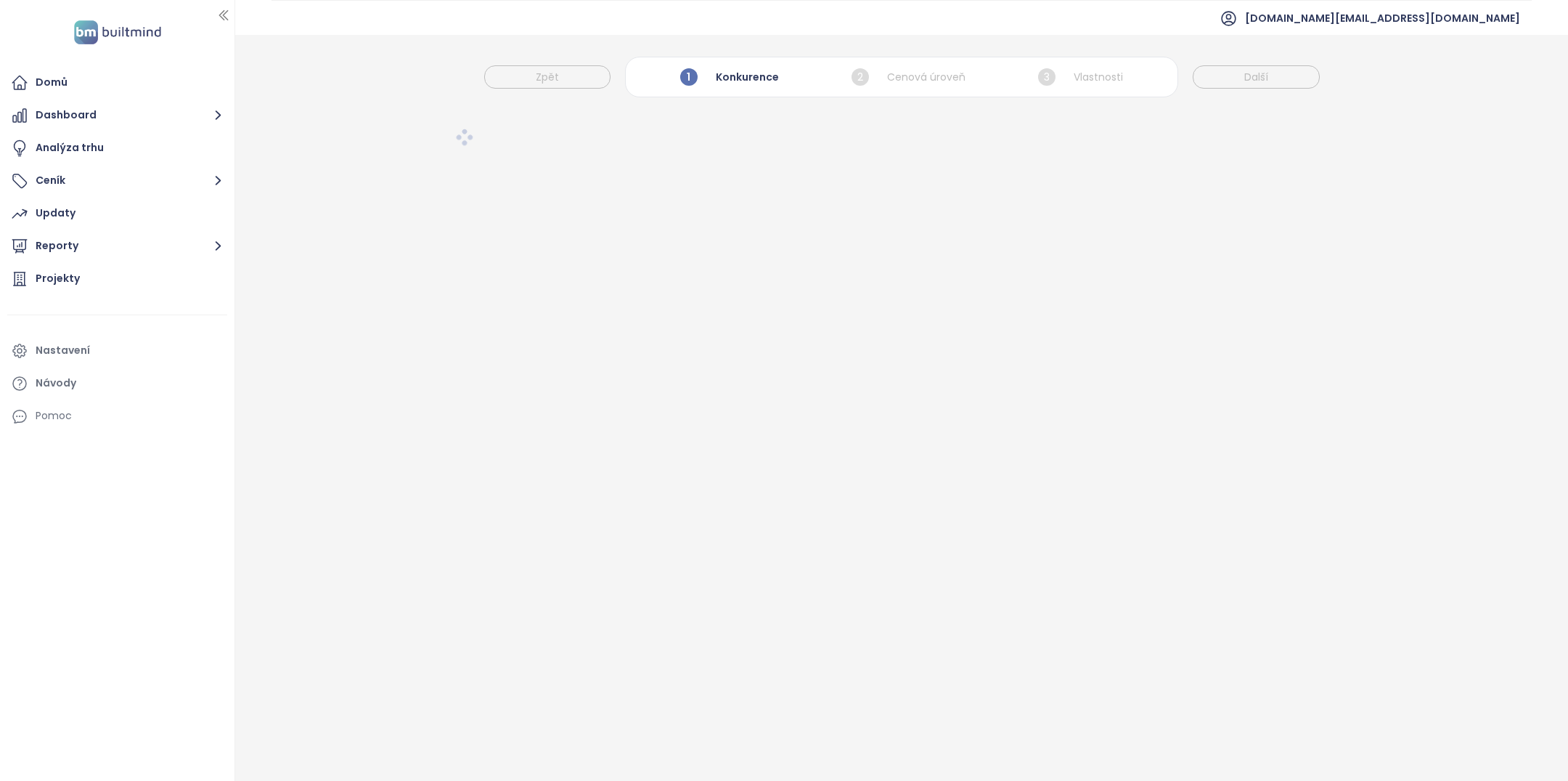
click at [116, 37] on img at bounding box center [118, 32] width 96 height 30
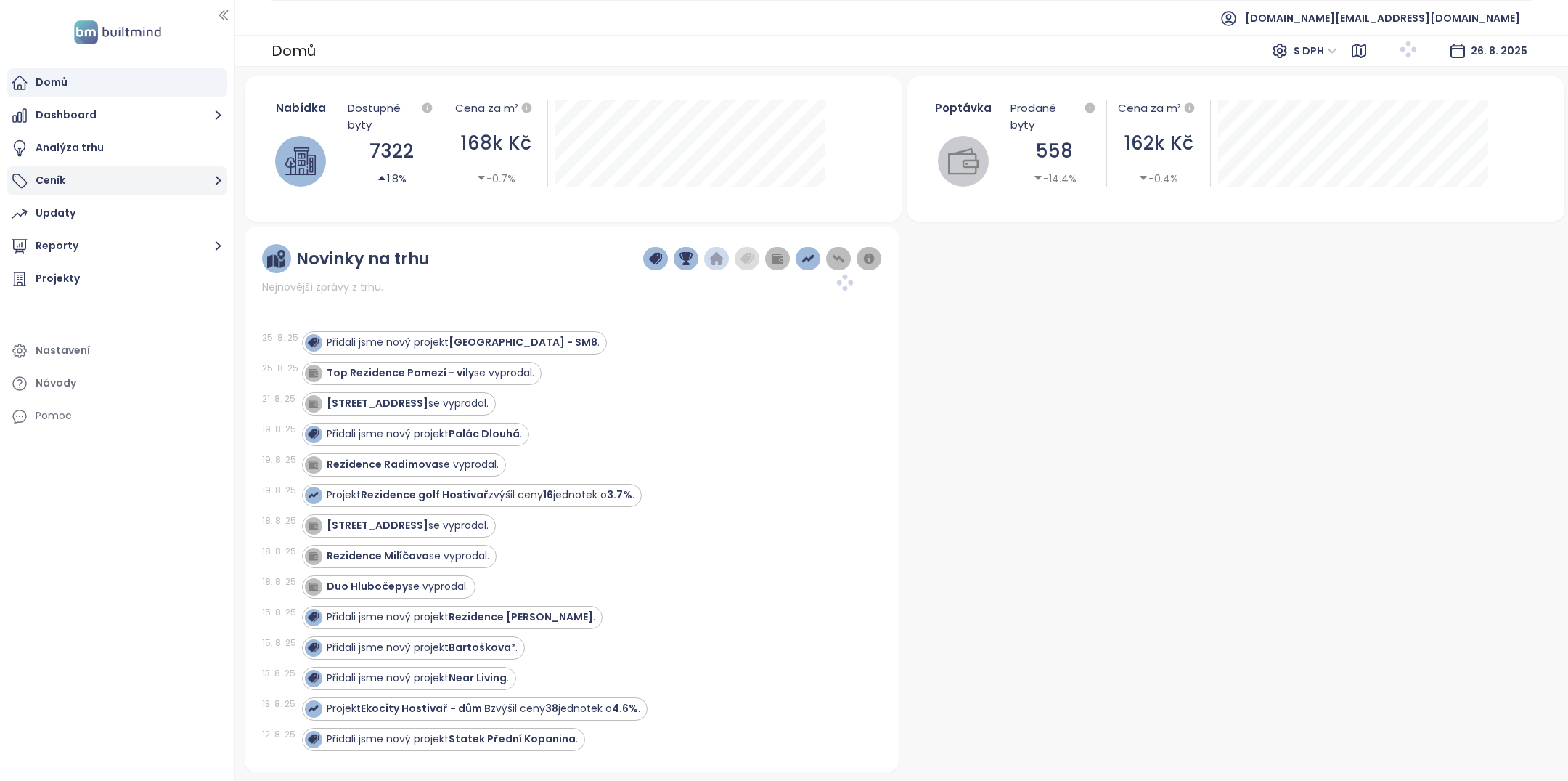
click at [93, 195] on button "Ceník" at bounding box center [117, 181] width 220 height 29
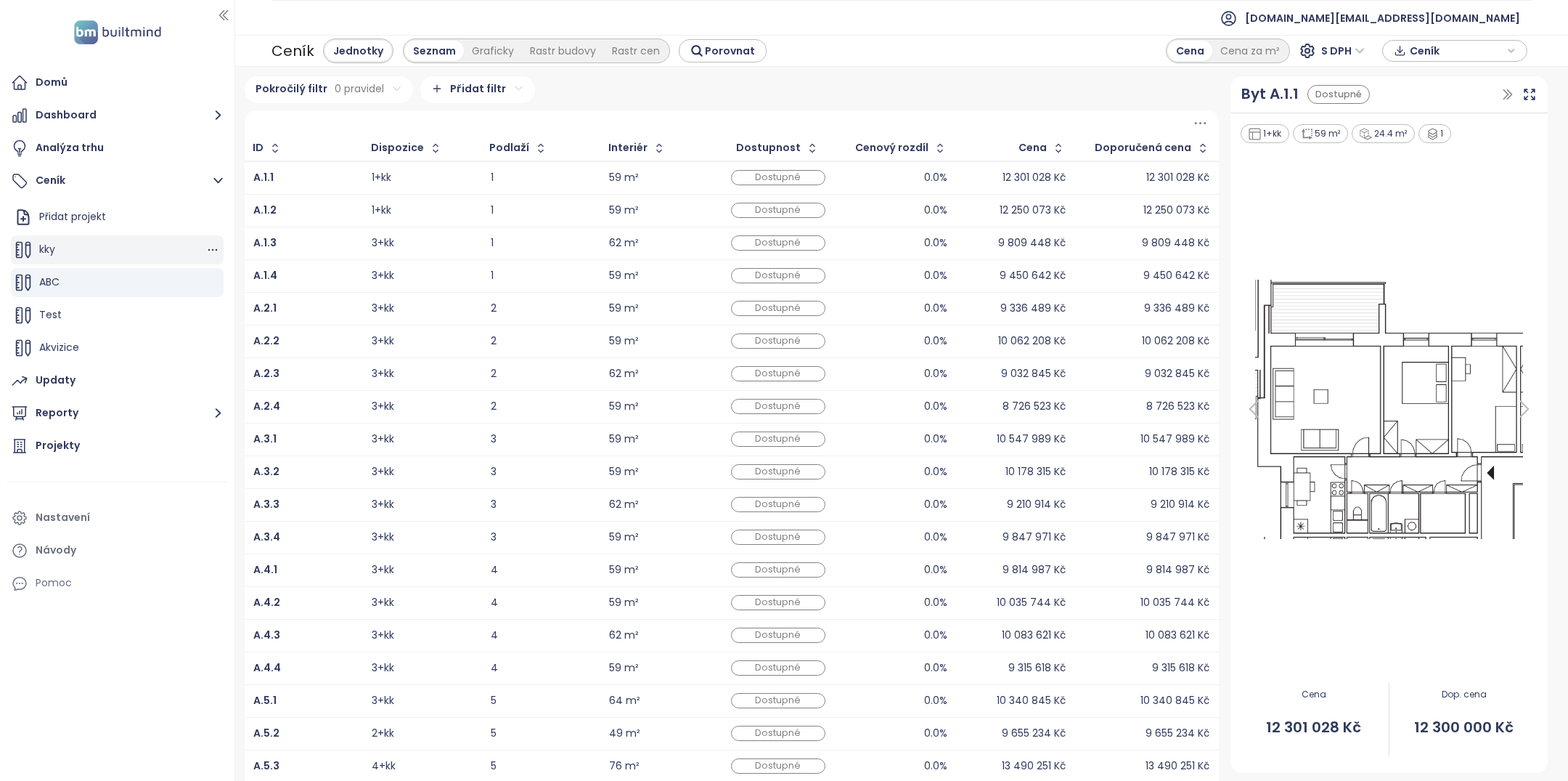
click at [90, 249] on div "kky" at bounding box center [117, 250] width 213 height 29
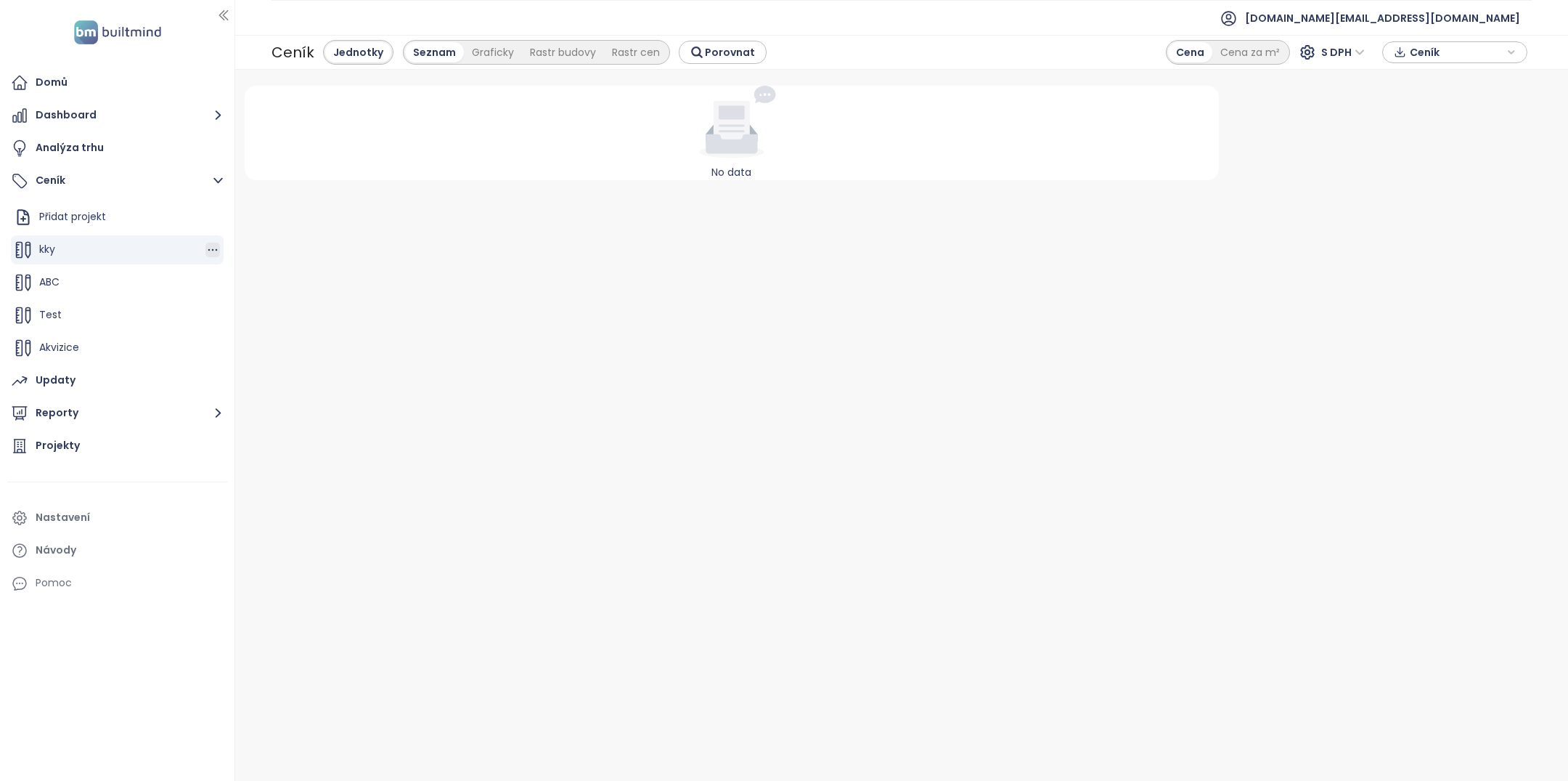
click at [213, 250] on icon "button" at bounding box center [213, 250] width 15 height 15
click at [251, 317] on button "Odstranit" at bounding box center [274, 317] width 86 height 18
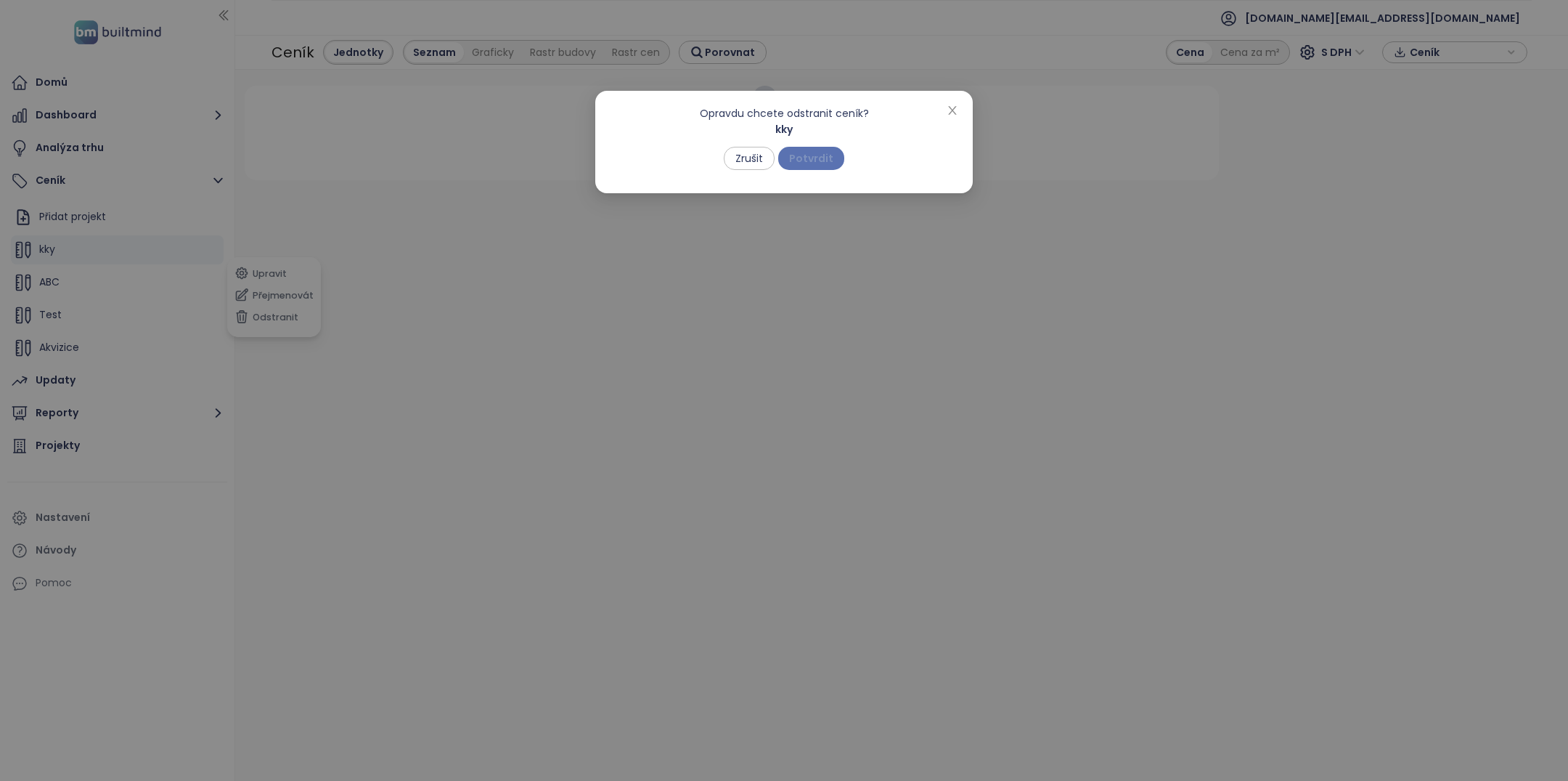
click at [810, 162] on span "Potvrdit" at bounding box center [811, 158] width 45 height 16
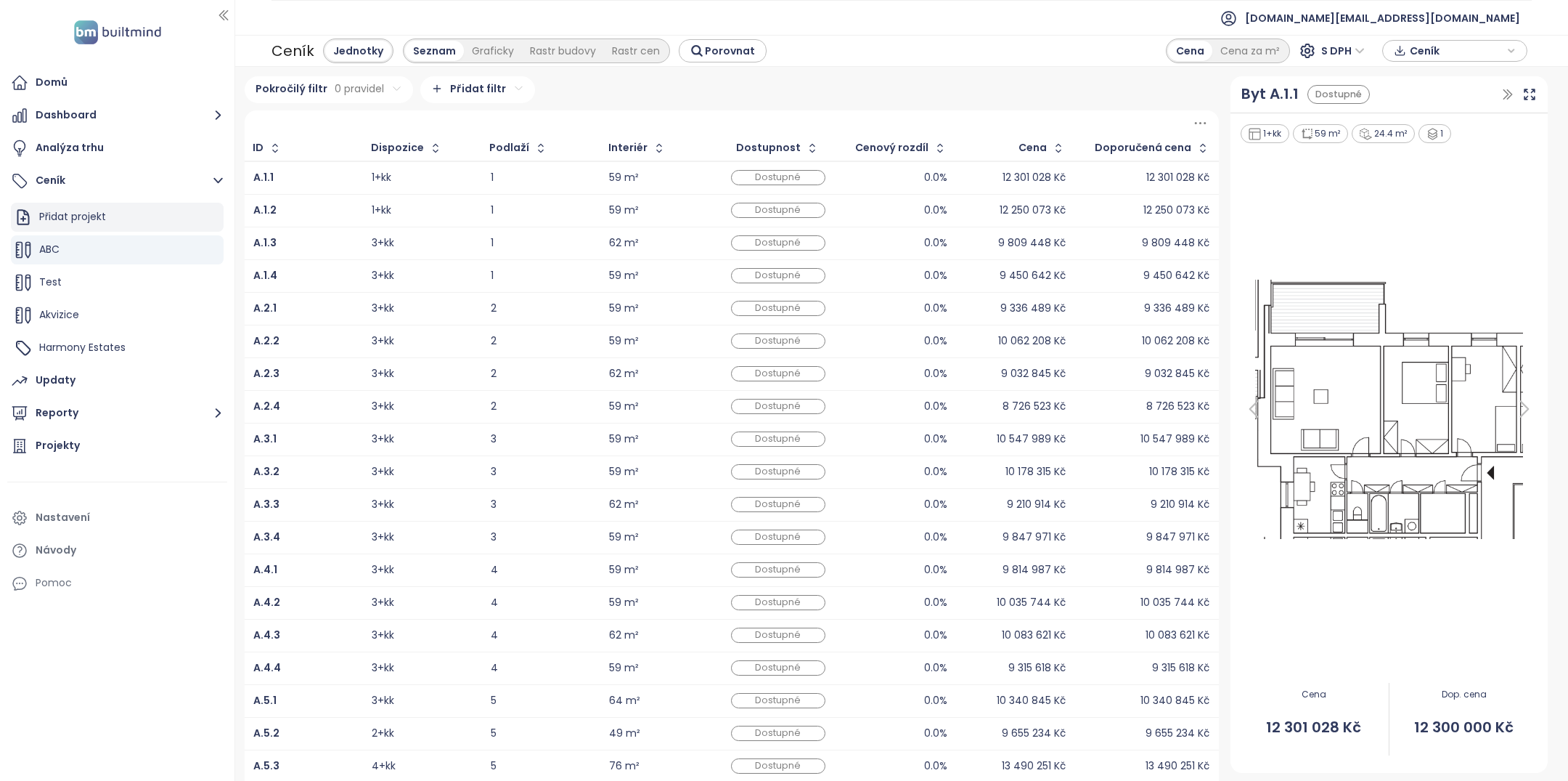
click at [123, 215] on div "Přidat projekt" at bounding box center [117, 218] width 213 height 29
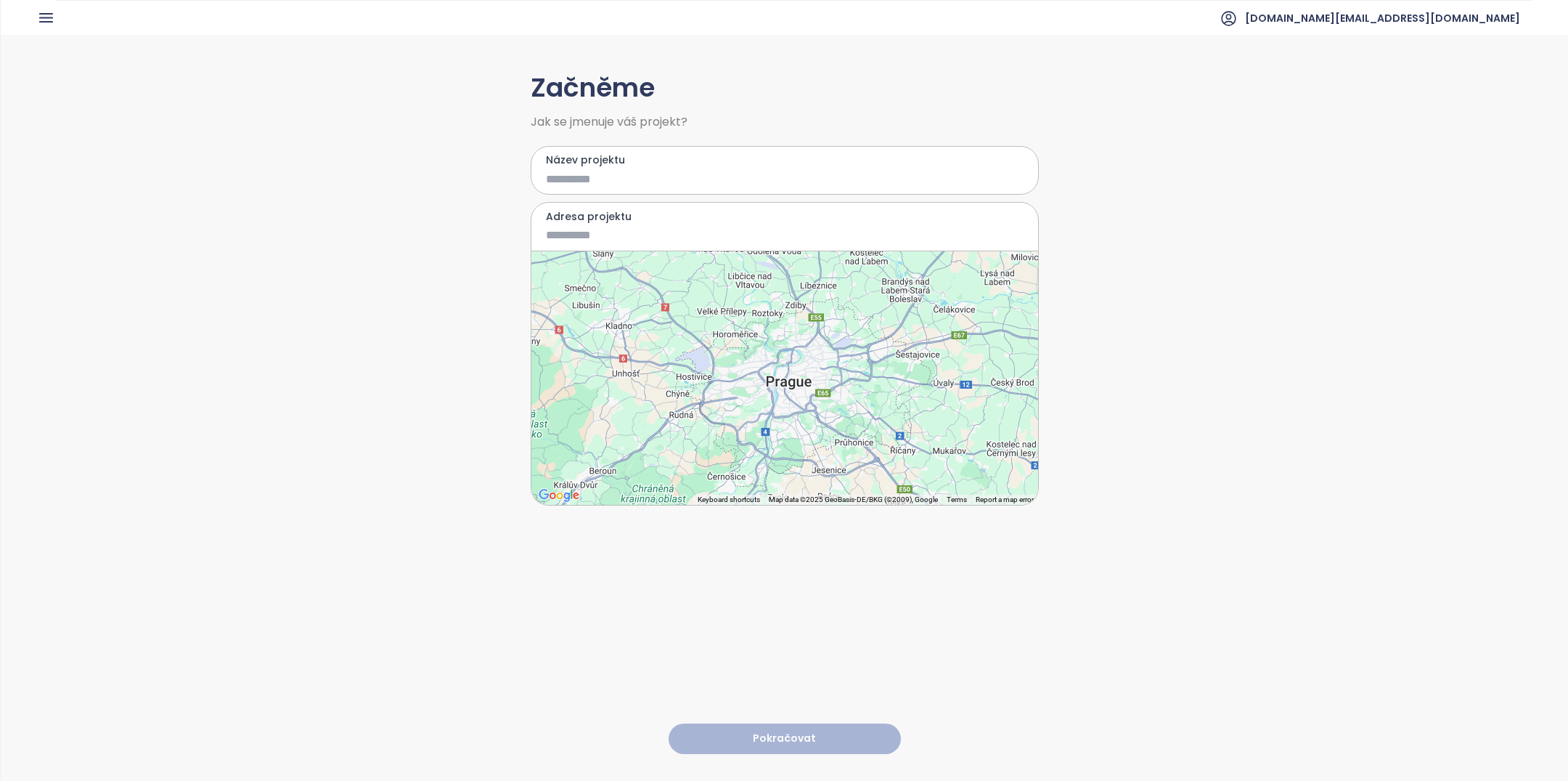
click at [681, 159] on label "Název projektu" at bounding box center [785, 160] width 478 height 16
click at [681, 170] on input "Název projektu" at bounding box center [774, 179] width 457 height 18
type input "***"
click at [653, 229] on input "Adresa projektu" at bounding box center [774, 235] width 457 height 18
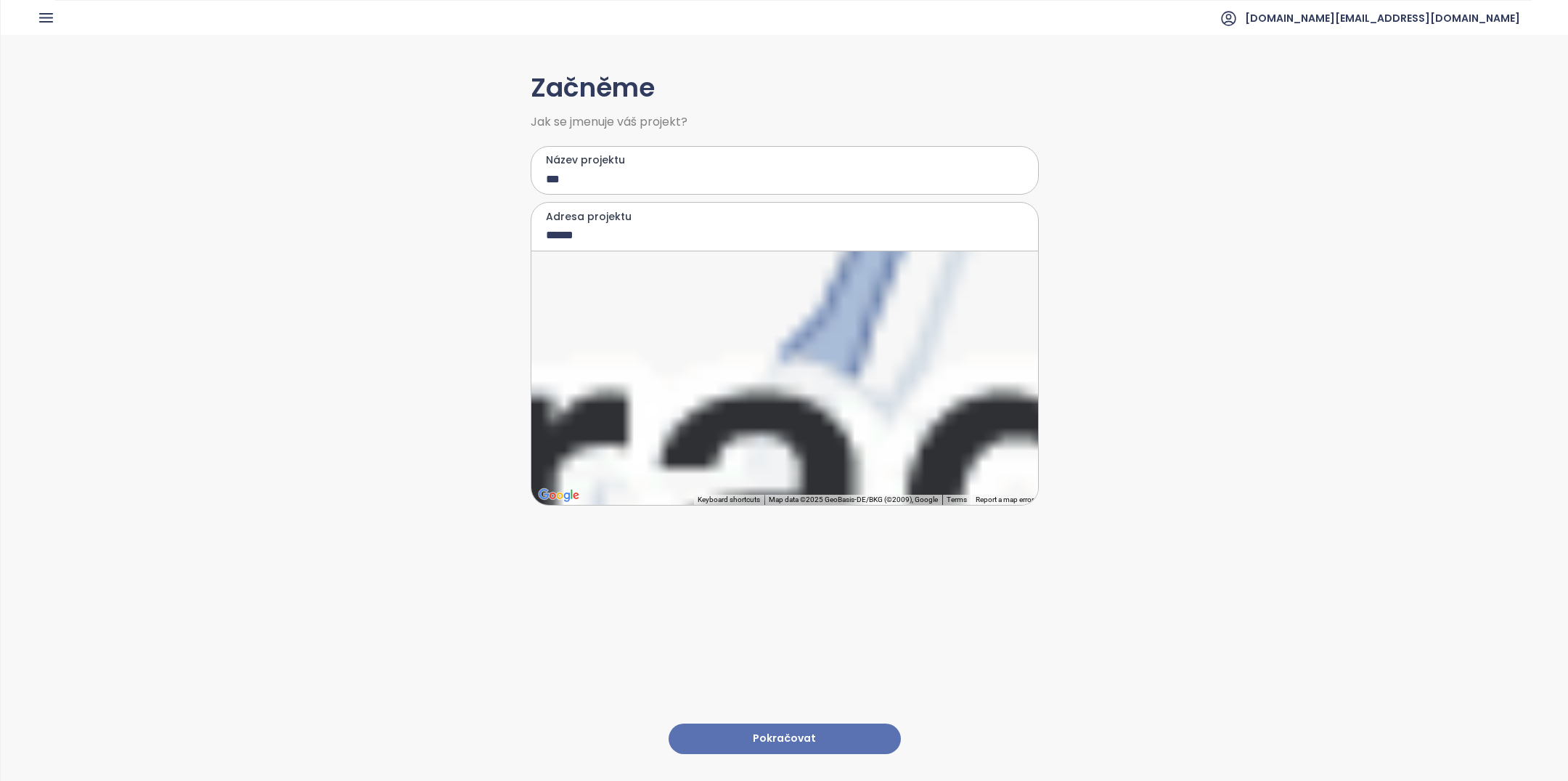
type input "**********"
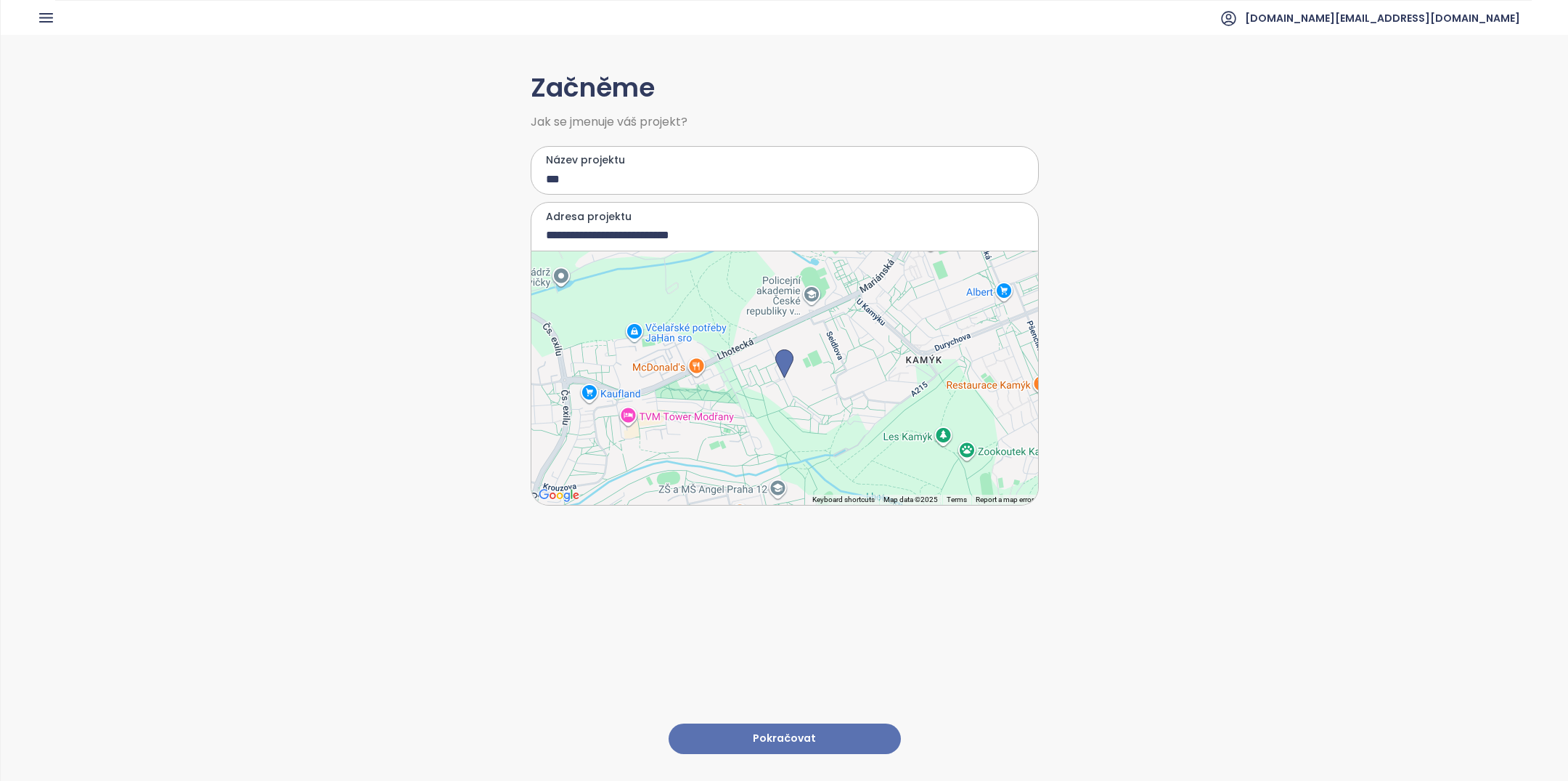
click at [790, 740] on button "Pokračovat" at bounding box center [785, 739] width 232 height 31
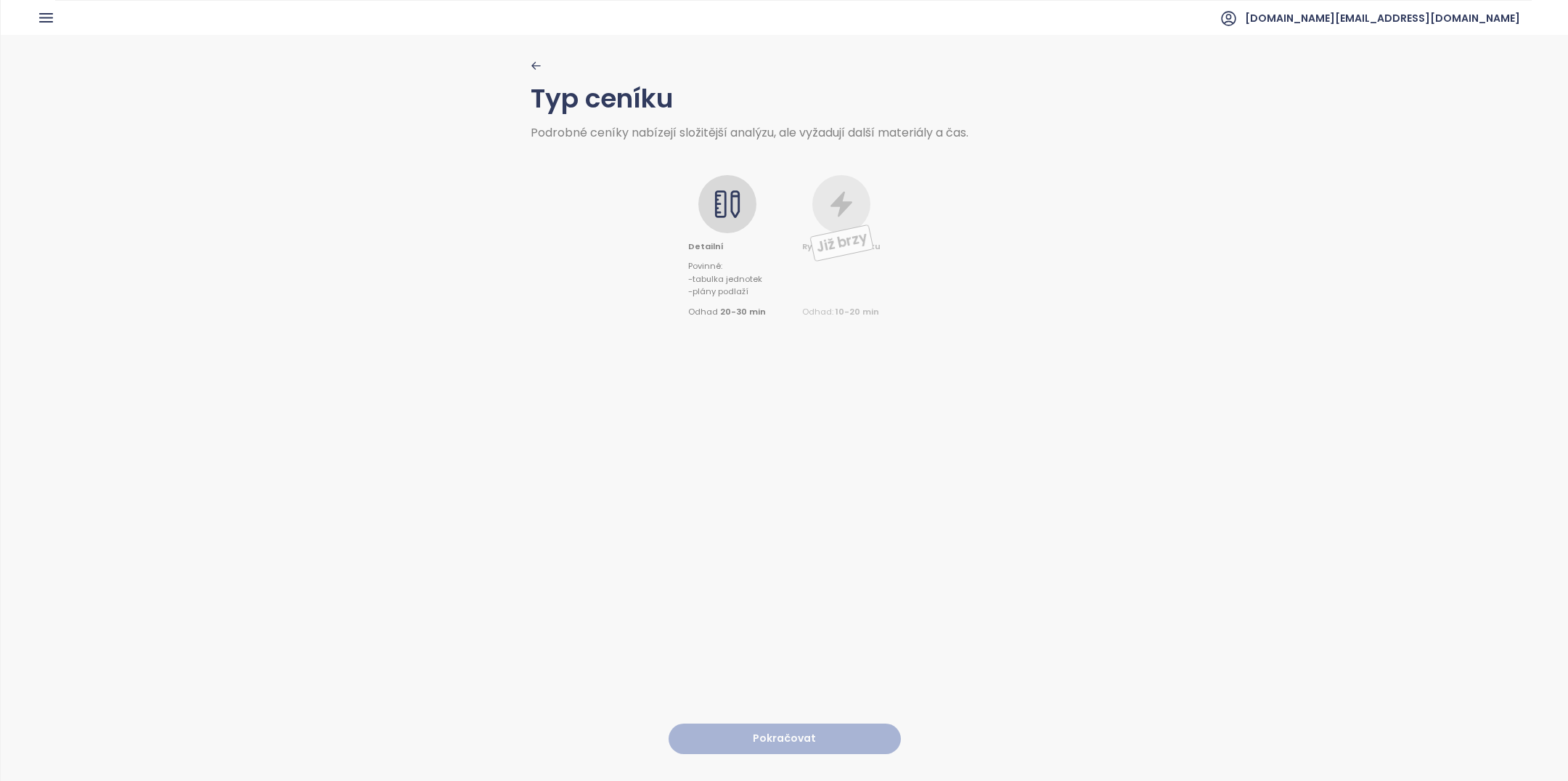
drag, startPoint x: 709, startPoint y: 227, endPoint x: 777, endPoint y: 628, distance: 406.7
click at [709, 227] on div "Detailní Povinné : - tabulka jednotek - plány podlaží Odhad 20-30 min" at bounding box center [727, 247] width 78 height 144
click at [776, 735] on button "Pokračovat" at bounding box center [785, 739] width 232 height 31
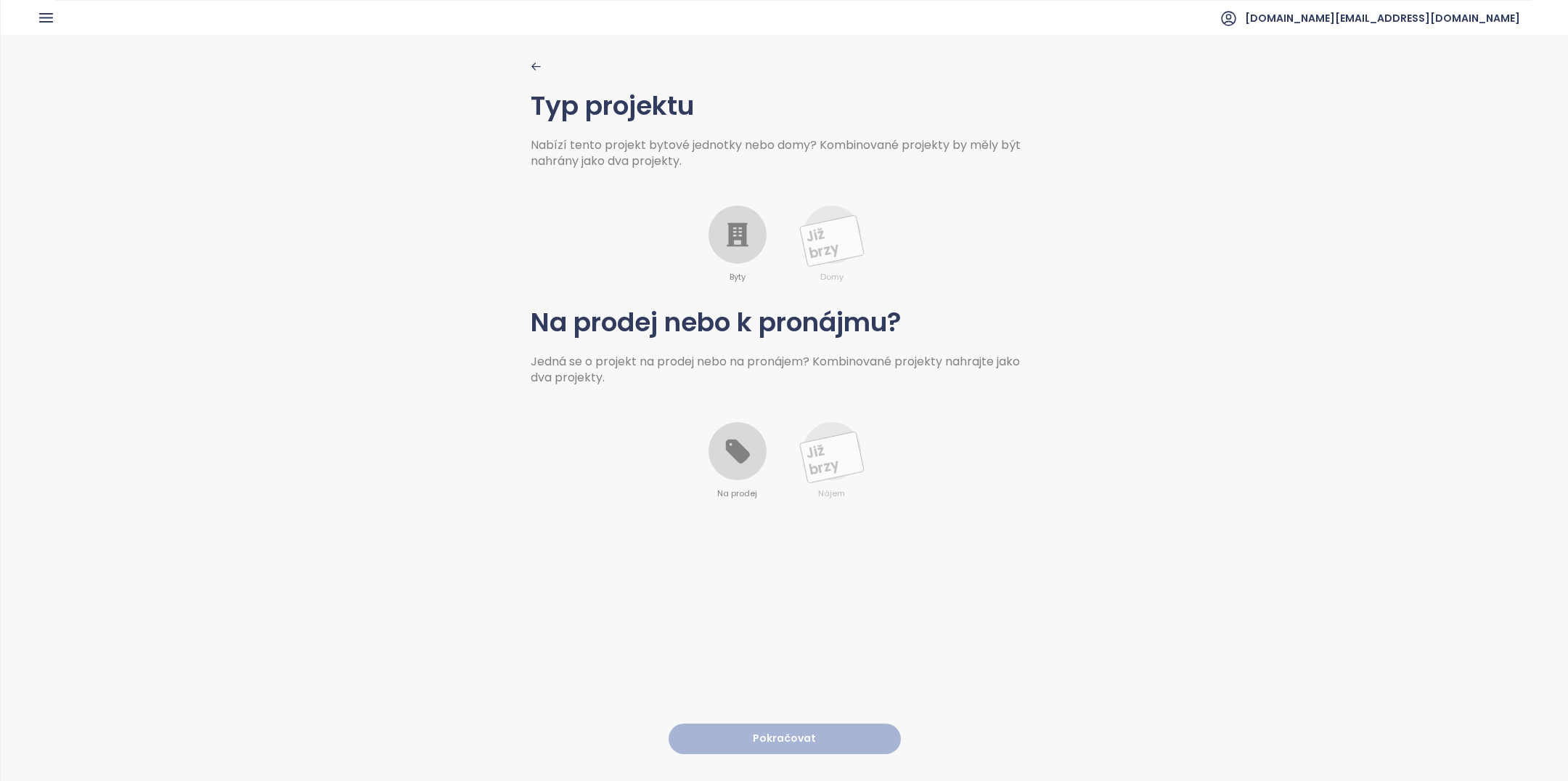
click at [740, 244] on icon at bounding box center [737, 235] width 22 height 24
click at [740, 474] on div at bounding box center [738, 451] width 58 height 58
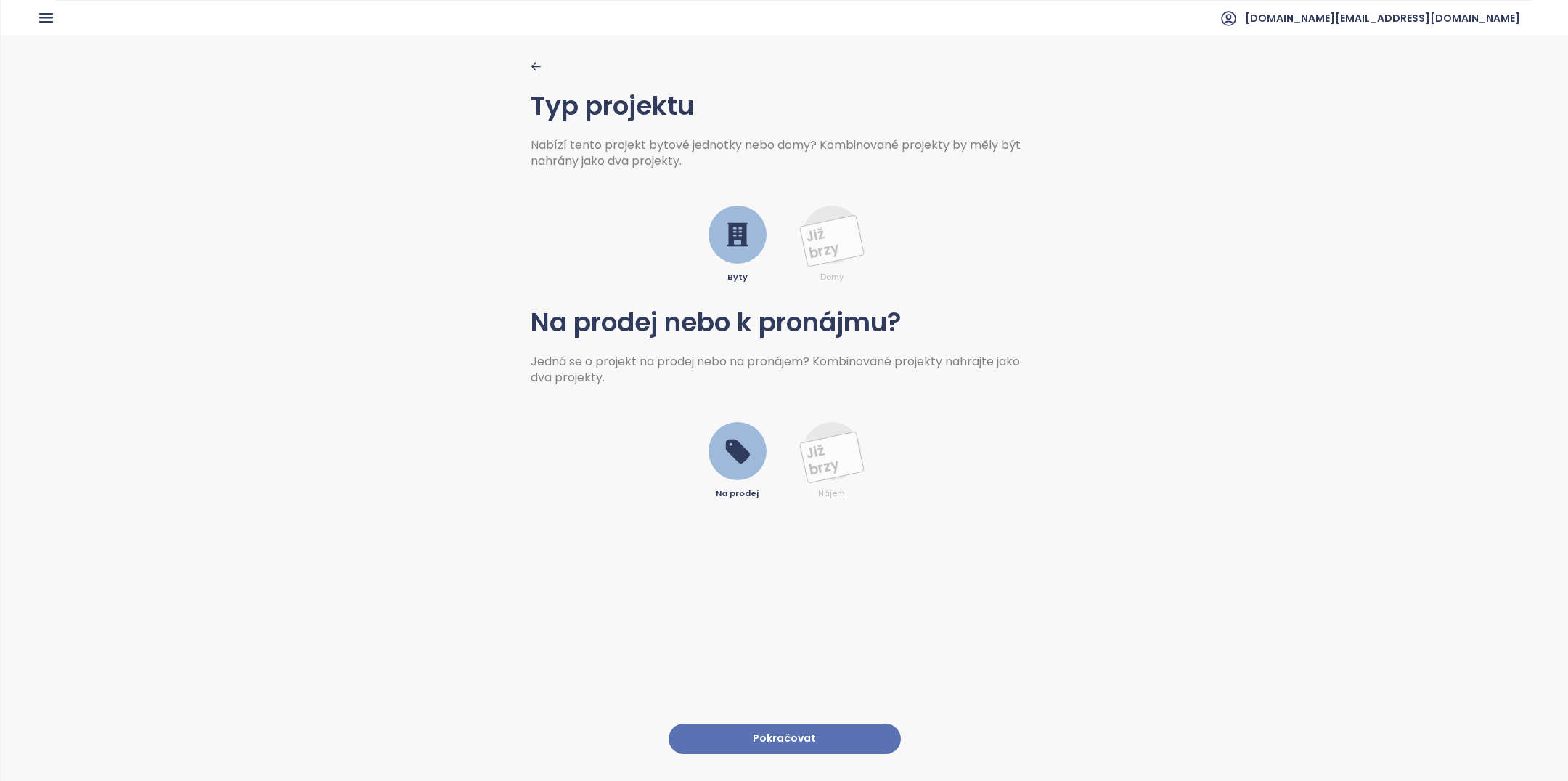
click at [746, 719] on div "Typ projektu Nabízí tento projekt bytové jednotky nebo domy? Kombinované projek…" at bounding box center [785, 407] width 508 height 744
click at [744, 732] on button "Pokračovat" at bounding box center [785, 739] width 232 height 31
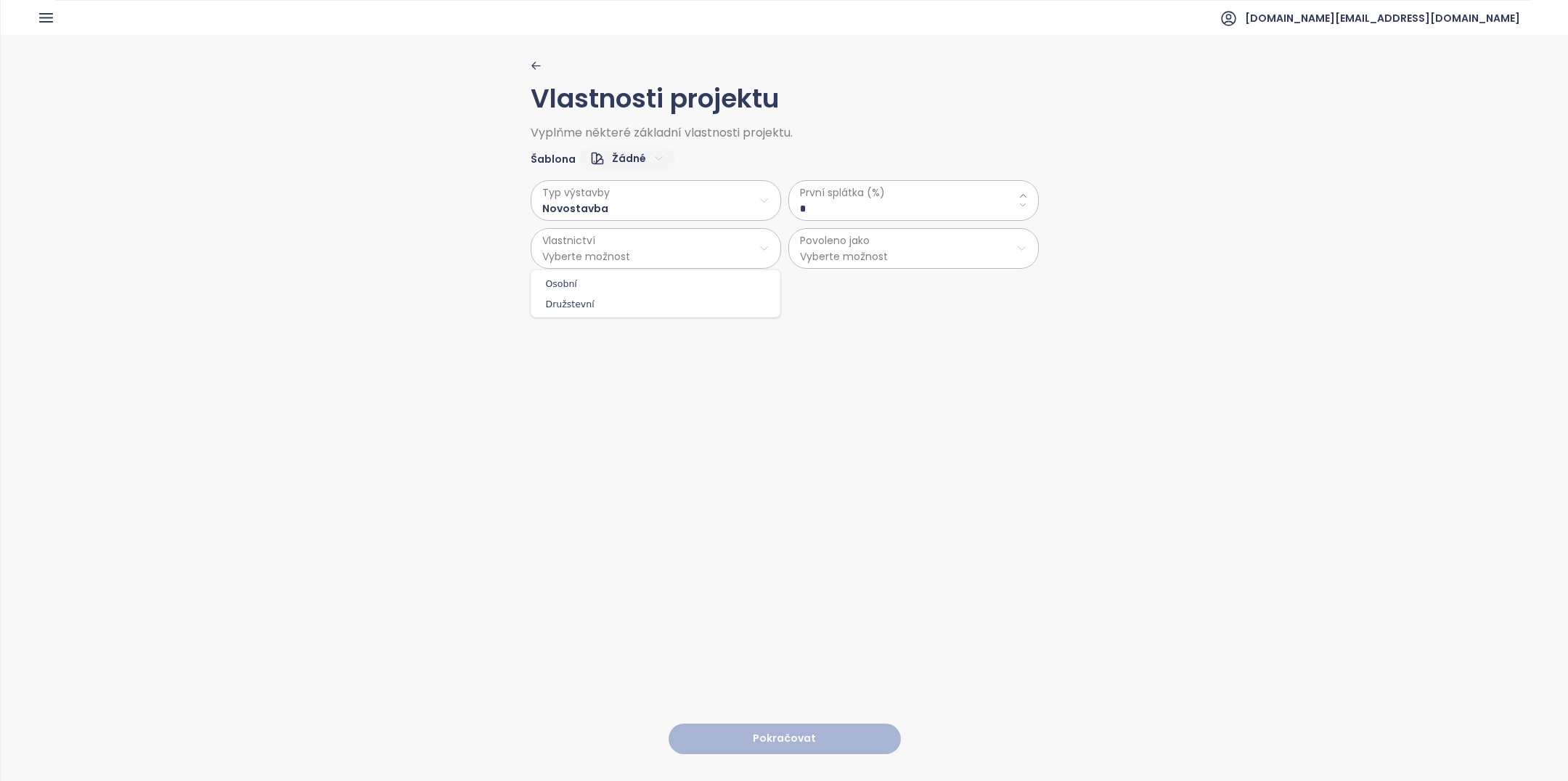
click at [646, 244] on html "Domů Dashboard Analýza trhu Ceník Updaty Reporty Projekty Nastavení Návody Pomo…" at bounding box center [784, 390] width 1568 height 781
click at [639, 272] on div "Osobní Družstevní" at bounding box center [656, 294] width 251 height 49
click at [698, 287] on span "Osobní" at bounding box center [656, 283] width 242 height 20
click at [847, 222] on div "První splátka (%) * Povoleno jako Vyberte možnost" at bounding box center [913, 224] width 251 height 88
click at [847, 209] on \(\%\) "*" at bounding box center [914, 209] width 227 height 16
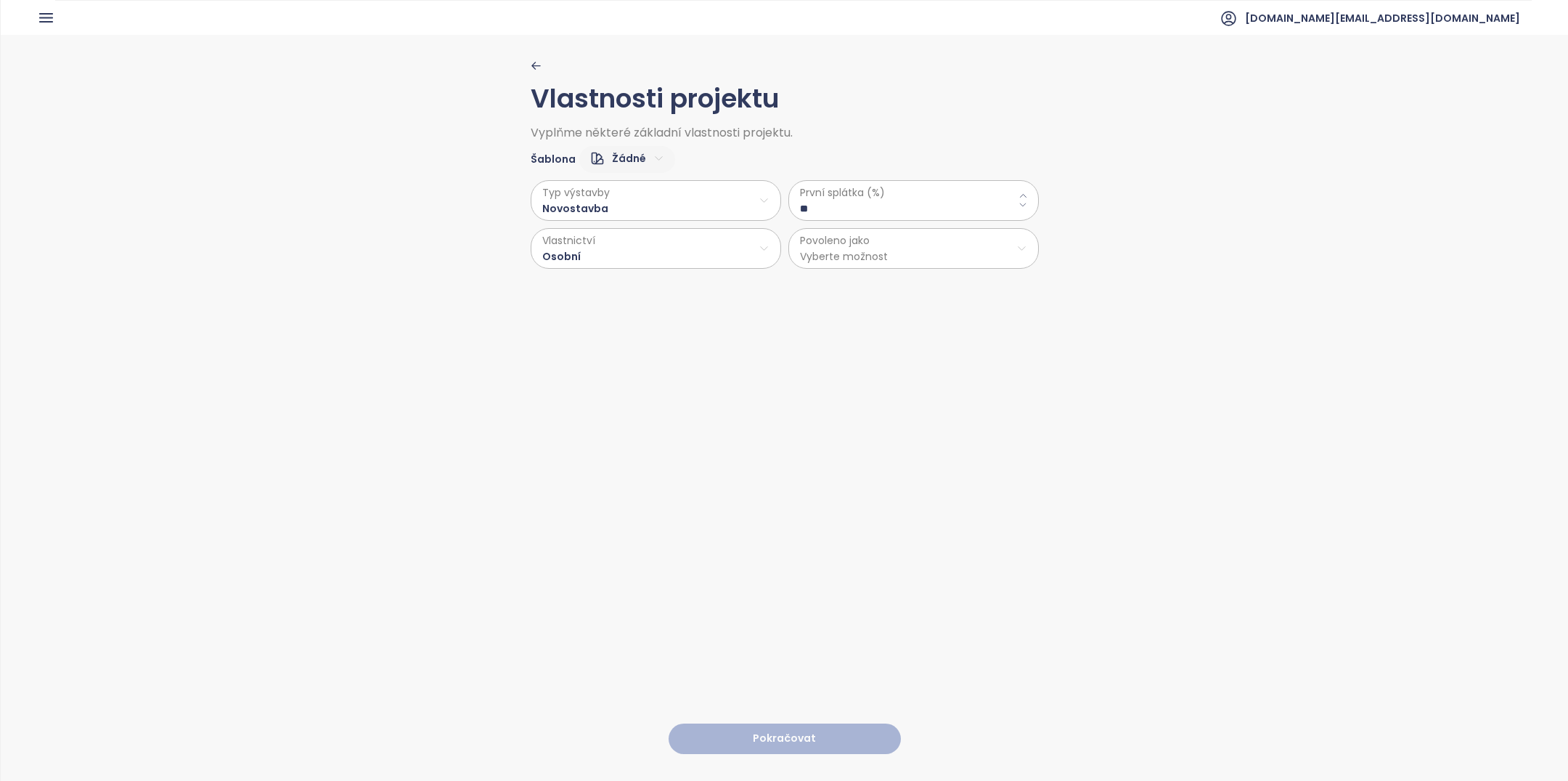
type \(\%\) "**"
click at [846, 237] on html "Domů Dashboard Analýza trhu Ceník Updaty Reporty Projekty Nastavení Návody Pomo…" at bounding box center [784, 390] width 1568 height 781
click at [848, 286] on span "Byty" at bounding box center [913, 283] width 242 height 20
click at [802, 745] on button "Pokračovat" at bounding box center [785, 739] width 232 height 31
click at [650, 209] on html "Domů Dashboard Analýza trhu Ceník Updaty Reporty Projekty Nastavení Návody Pomo…" at bounding box center [784, 390] width 1568 height 781
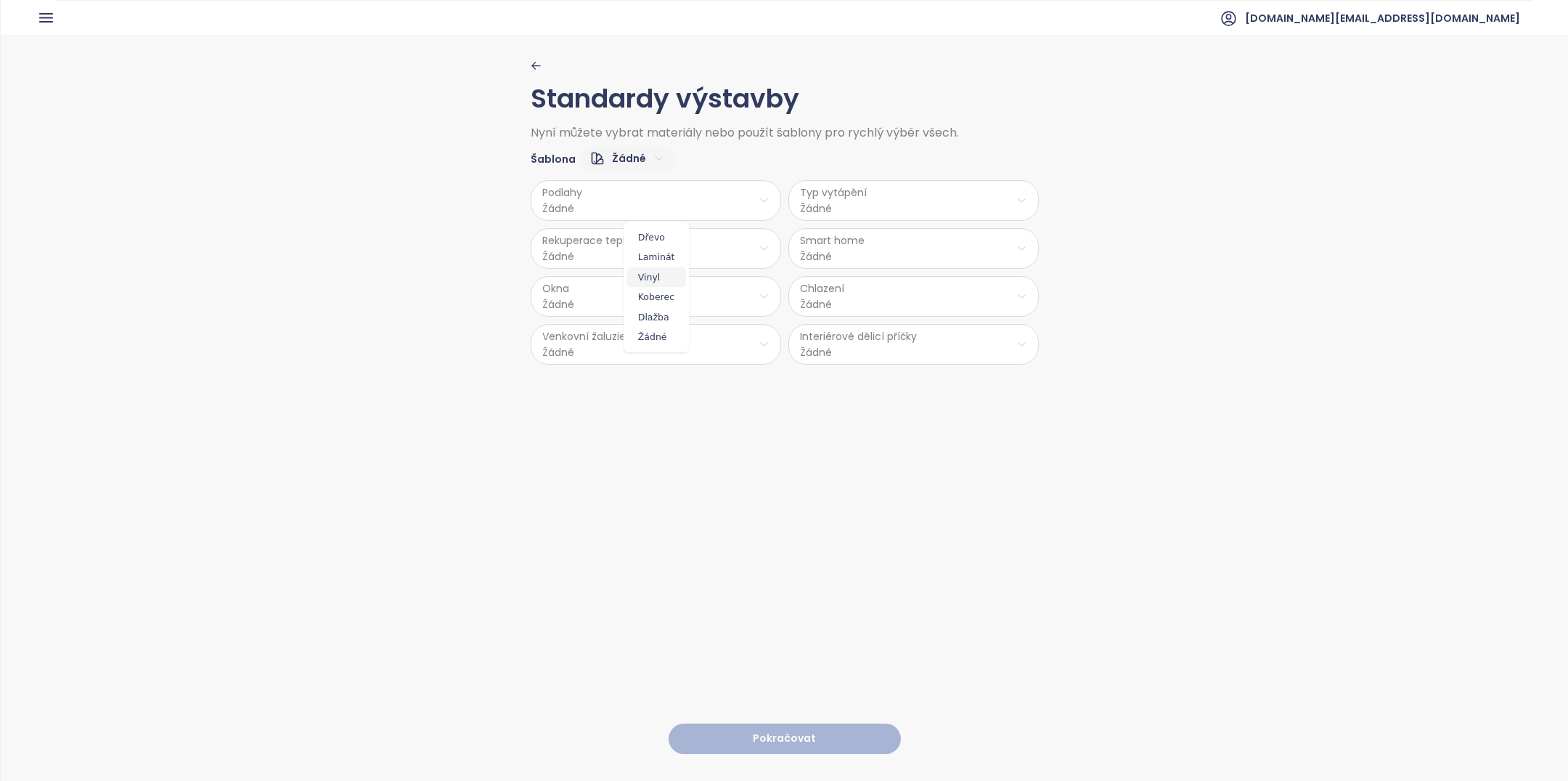
click at [660, 271] on span "Vinyl" at bounding box center [657, 277] width 58 height 20
click at [645, 246] on html "Domů Dashboard Analýza trhu Ceník Updaty Reporty Projekty Nastavení Návody Pomo…" at bounding box center [784, 390] width 1568 height 781
click at [654, 278] on span "Ano" at bounding box center [656, 284] width 39 height 20
click at [638, 298] on html "Domů Dashboard Analýza trhu Ceník Updaty Reporty Projekty Nastavení Návody Pomo…" at bounding box center [784, 390] width 1568 height 781
click at [648, 420] on span "PVC" at bounding box center [657, 412] width 76 height 20
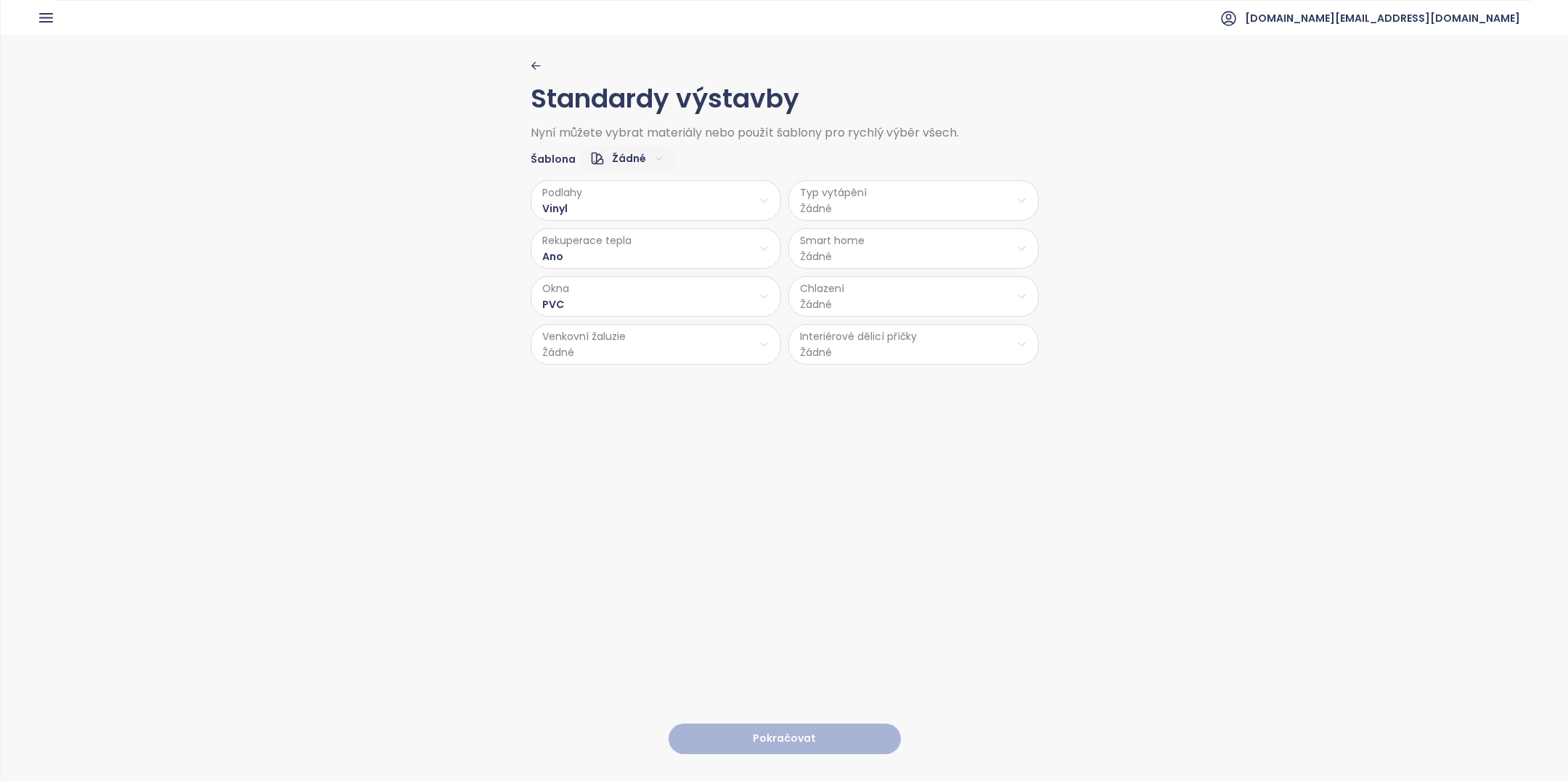
click at [648, 348] on html "Domů Dashboard Analýza trhu Ceník Updaty Reporty Projekty Nastavení Návody Pomo…" at bounding box center [784, 390] width 1568 height 781
click at [657, 402] on span "Příprava" at bounding box center [657, 399] width 59 height 20
click at [805, 352] on html "Domů Dashboard Analýza trhu Ceník Updaty Reporty Projekty Nastavení Návody Pomo…" at bounding box center [784, 390] width 1568 height 781
click at [909, 421] on span "Sádrokarton" at bounding box center [915, 419] width 77 height 20
click at [860, 302] on html "Domů Dashboard Analýza trhu Ceník Updaty Reporty Projekty Nastavení Návody Pomo…" at bounding box center [784, 390] width 1568 height 781
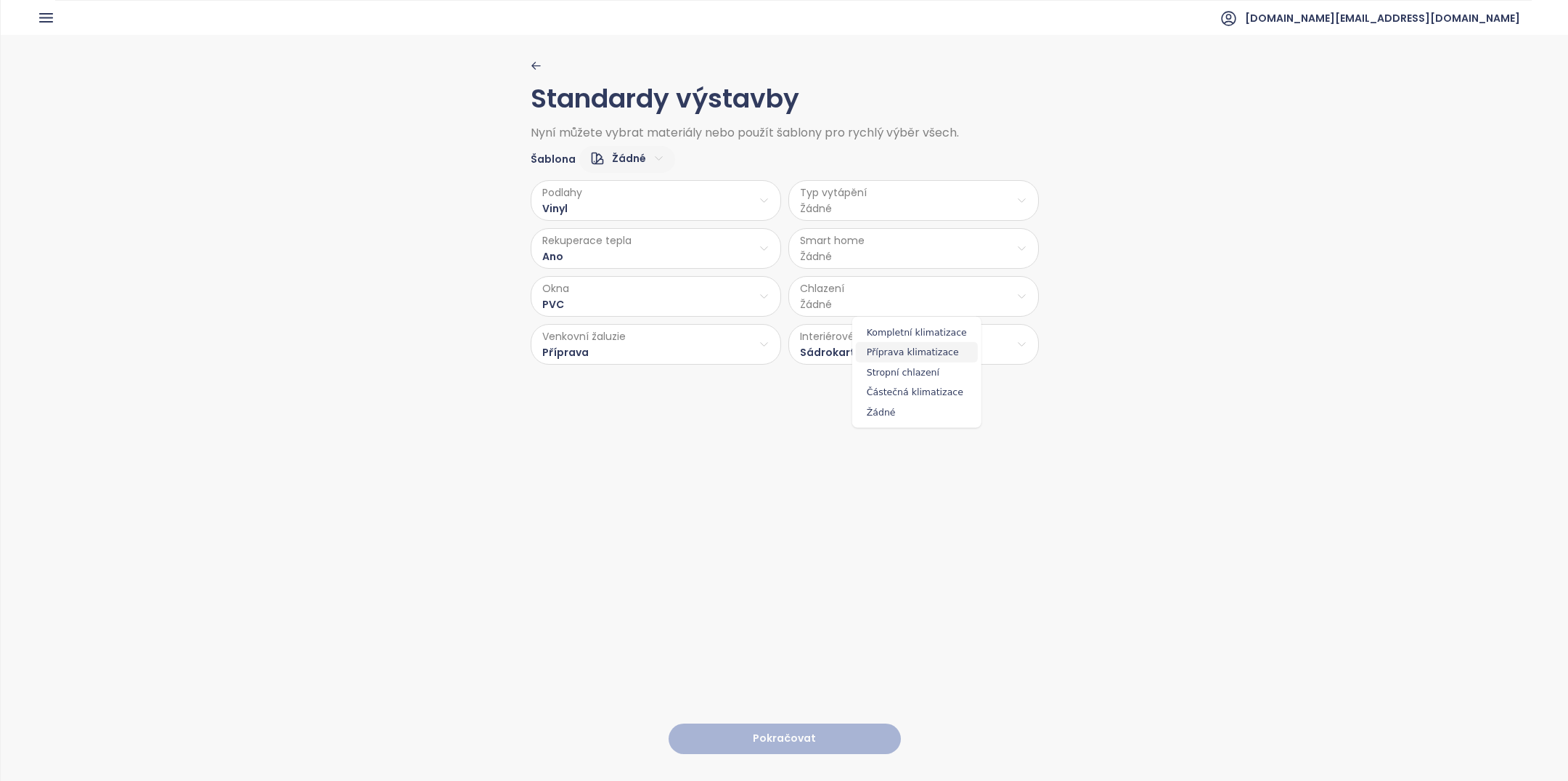
click at [884, 351] on span "Příprava klimatizace" at bounding box center [917, 352] width 122 height 20
click at [881, 271] on div "Podlahy Vinyl Typ vytápění Žádné Rekuperace tepla Ano Smart home Žádné Okna PVC…" at bounding box center [785, 269] width 508 height 192
click at [881, 257] on html "Domů Dashboard Analýza trhu Ceník Updaty Reporty Projekty Nastavení Návody Pomo…" at bounding box center [784, 390] width 1568 height 781
click at [911, 304] on span "Ne" at bounding box center [913, 304] width 39 height 20
click at [913, 198] on html "Domů Dashboard Analýza trhu Ceník Updaty Reporty Projekty Nastavení Návody Pomo…" at bounding box center [784, 390] width 1568 height 781
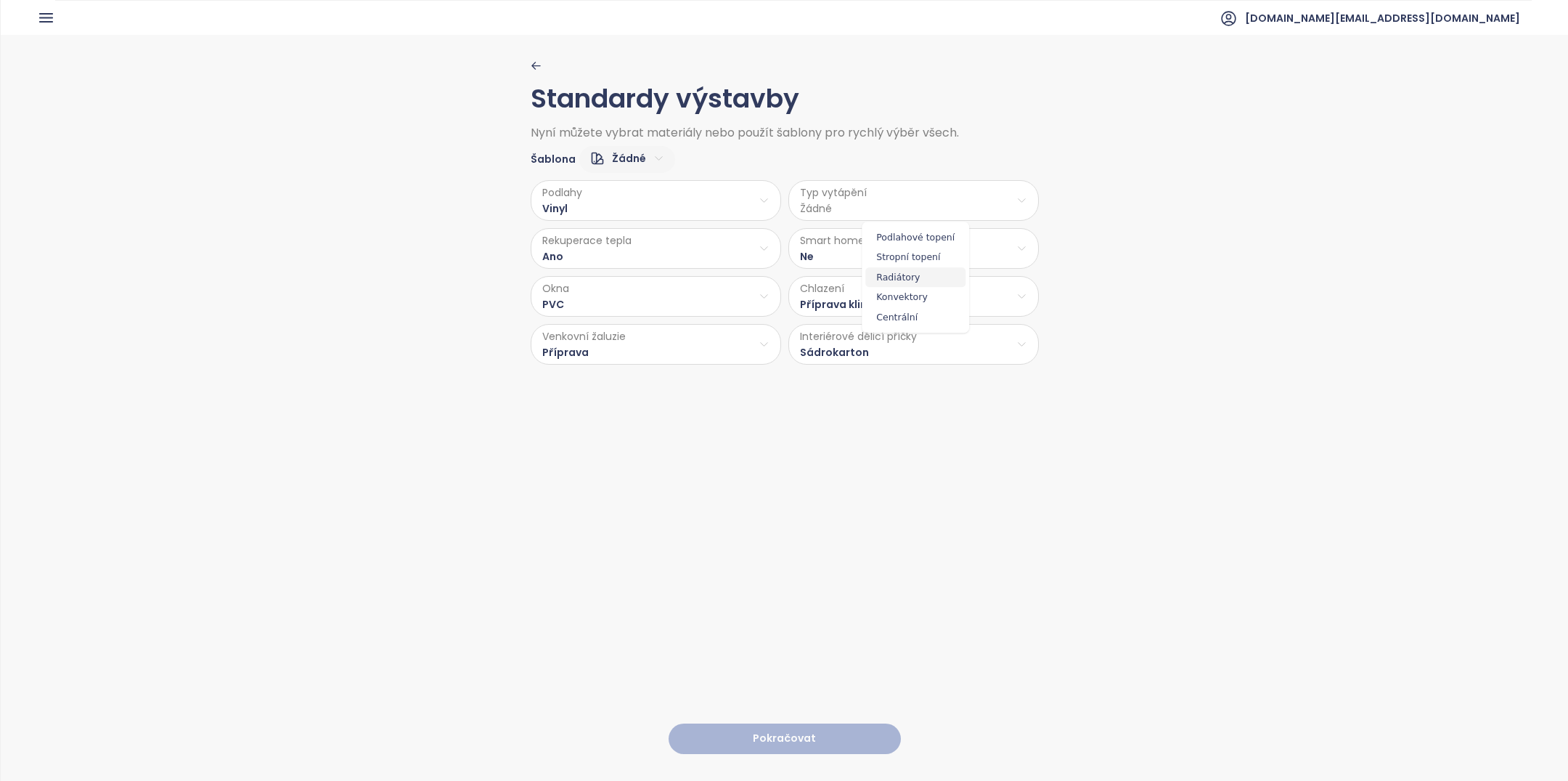
click at [918, 282] on span "Radiátory" at bounding box center [915, 277] width 100 height 20
click at [813, 726] on button "Pokračovat" at bounding box center [785, 739] width 232 height 31
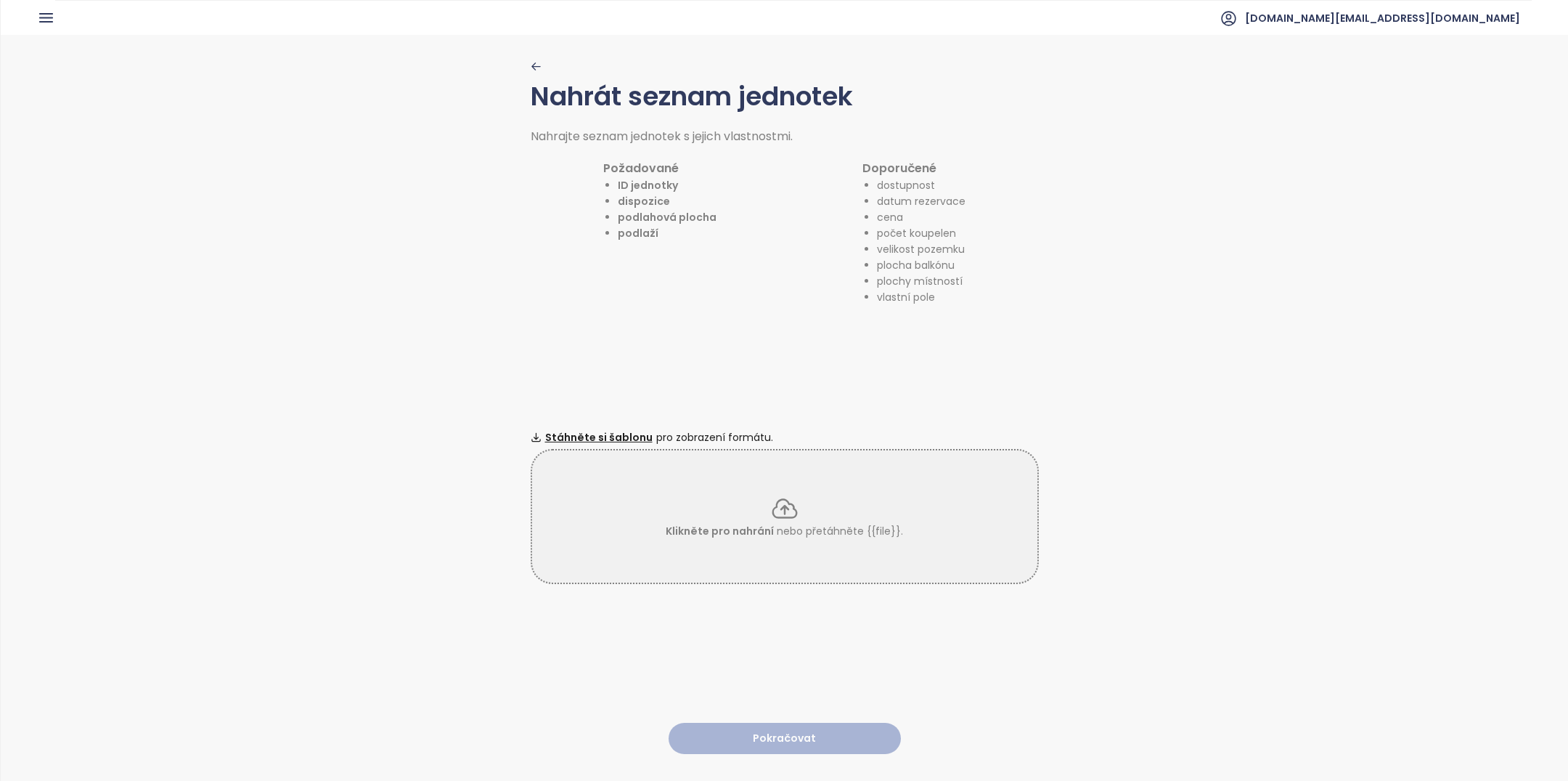
click at [834, 533] on p "Klikněte pro nahrání nebo přetáhněte {{file}}." at bounding box center [784, 531] width 237 height 16
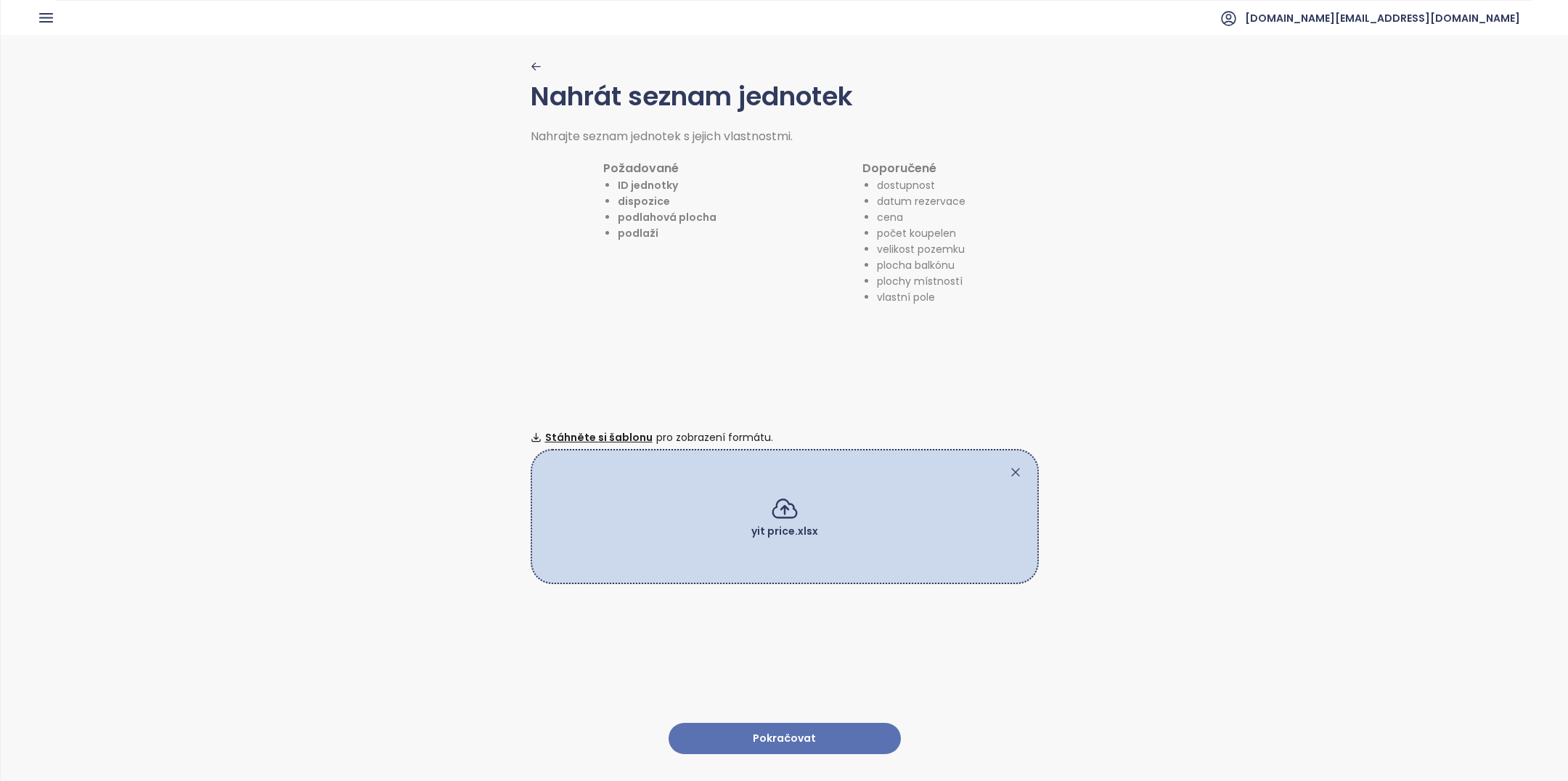
click at [822, 736] on button "Pokračovat" at bounding box center [785, 738] width 232 height 31
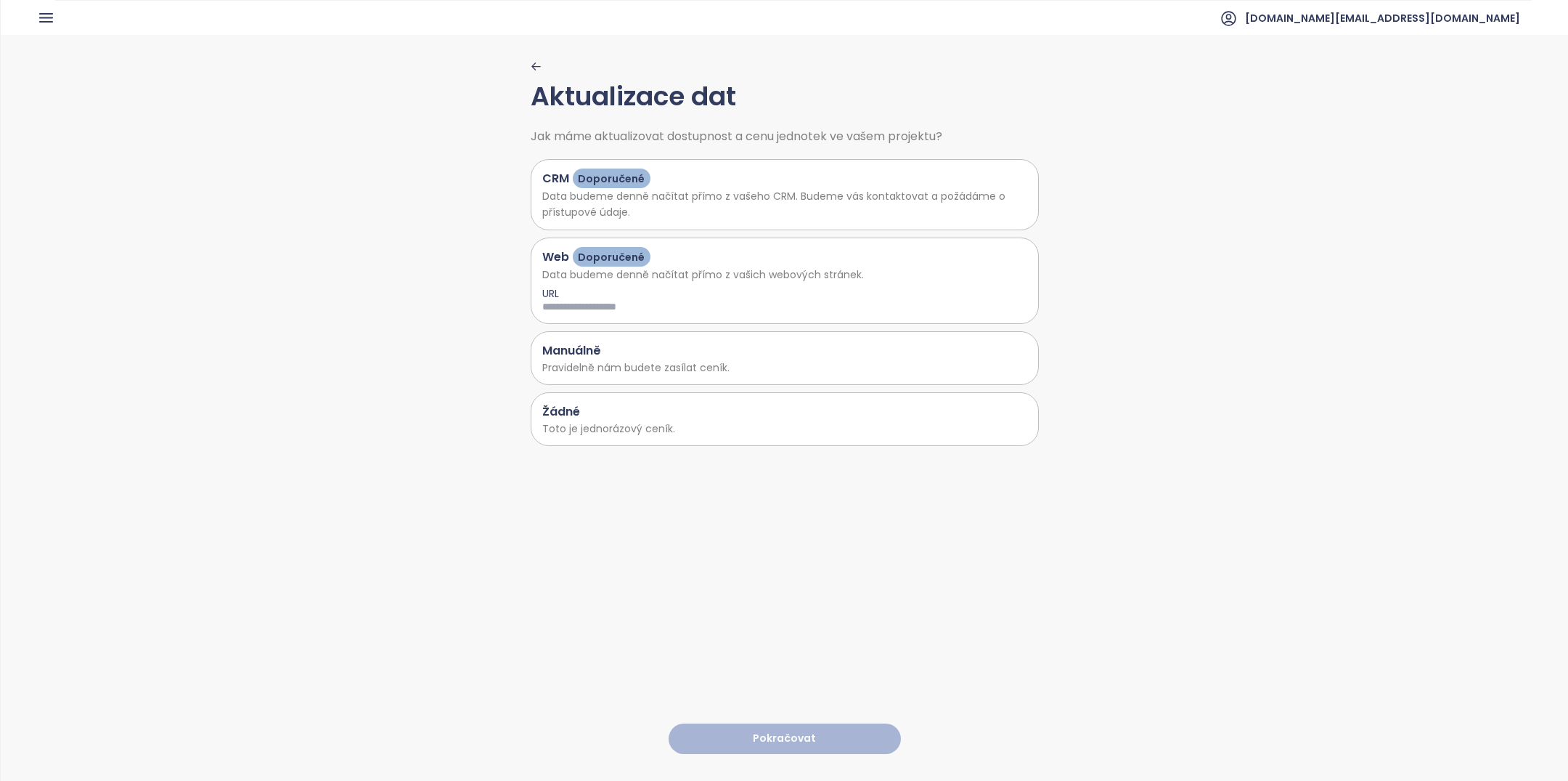
click at [650, 405] on div "Žádné" at bounding box center [784, 412] width 485 height 18
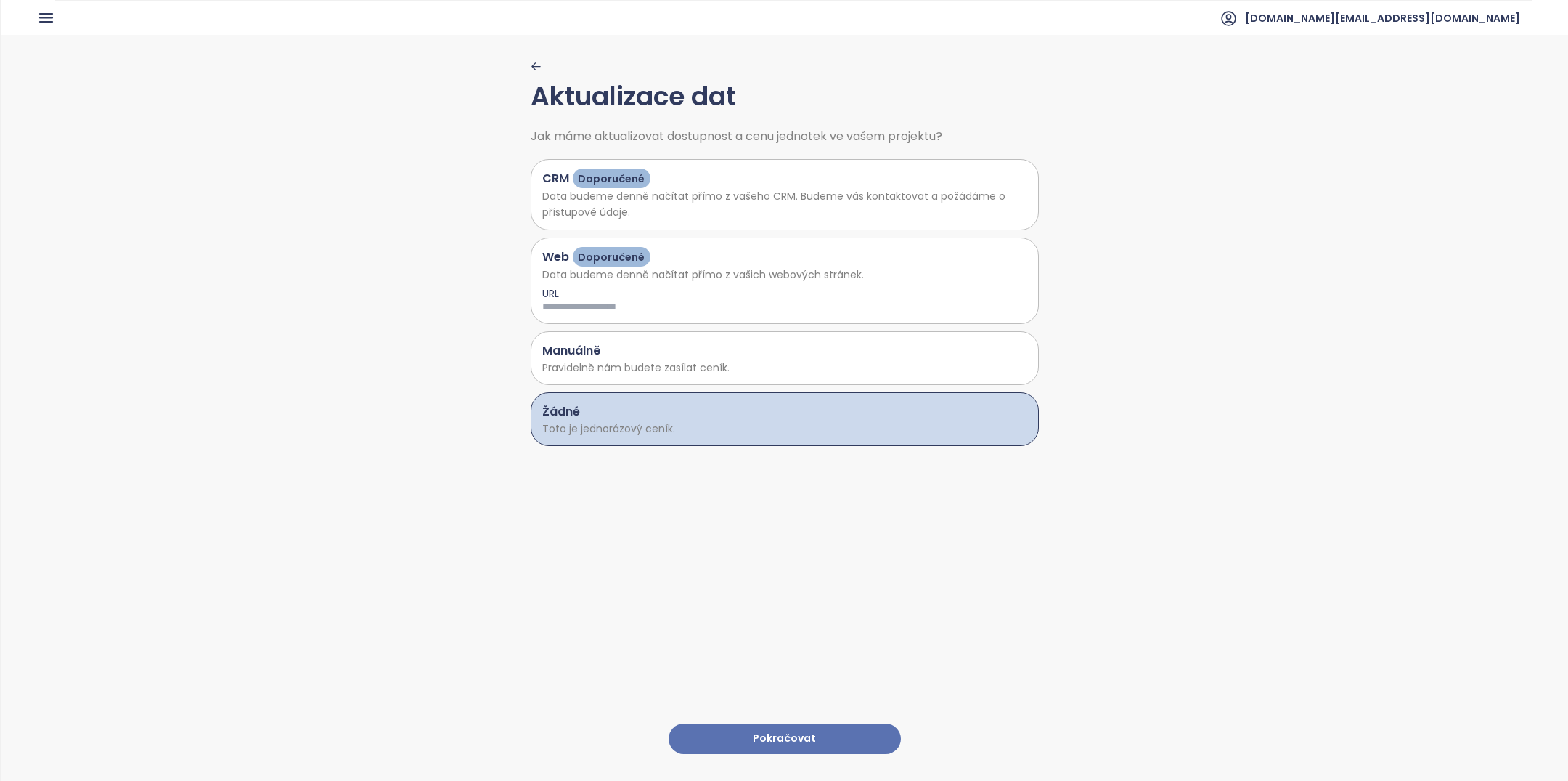
click at [770, 748] on button "Pokračovat" at bounding box center [785, 739] width 232 height 31
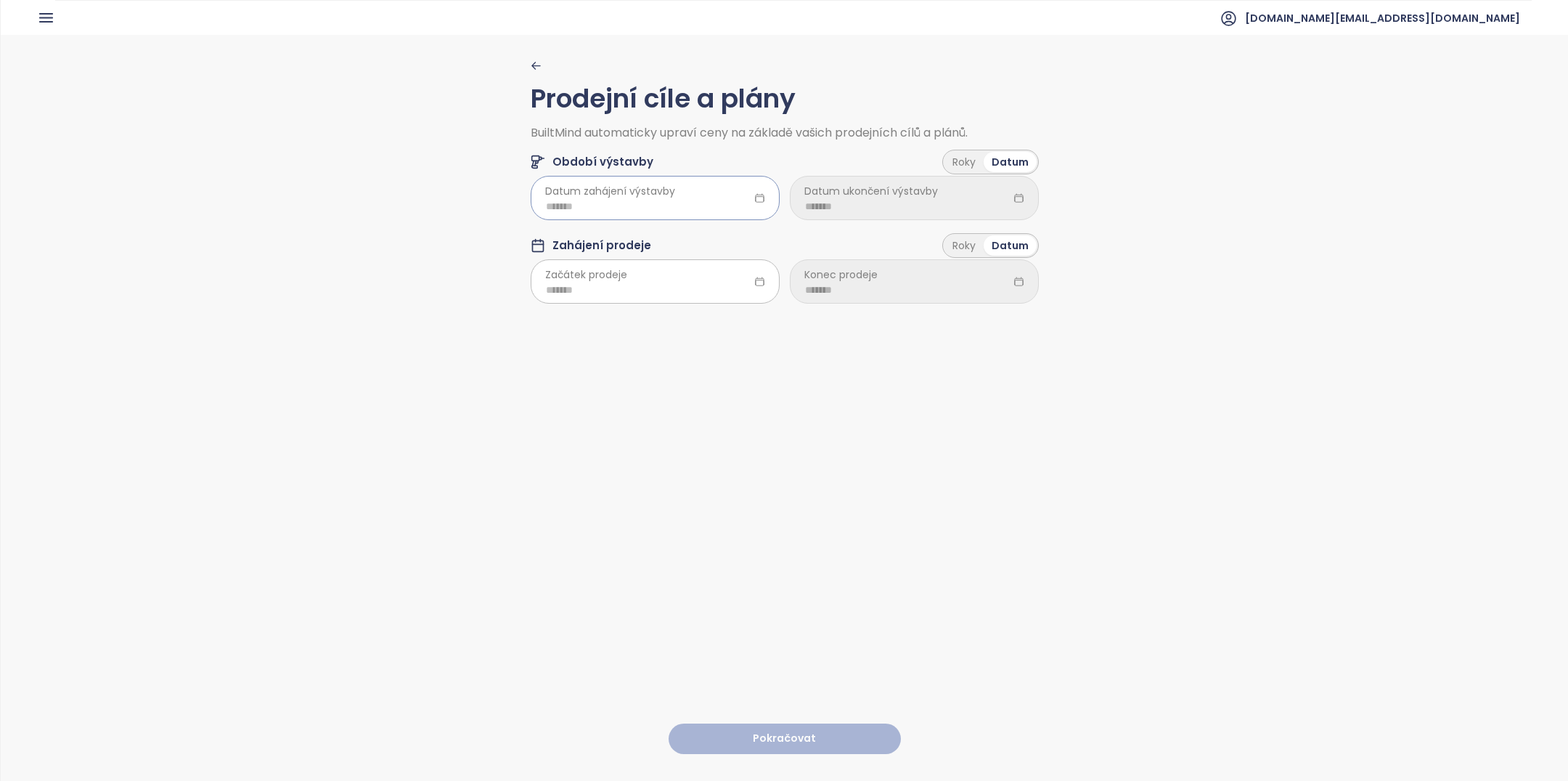
click at [654, 218] on div at bounding box center [655, 197] width 249 height 44
click at [655, 212] on input at bounding box center [655, 206] width 218 height 16
click at [704, 428] on td "Dec" at bounding box center [700, 419] width 66 height 48
type input "*******"
click at [669, 287] on input at bounding box center [655, 290] width 218 height 16
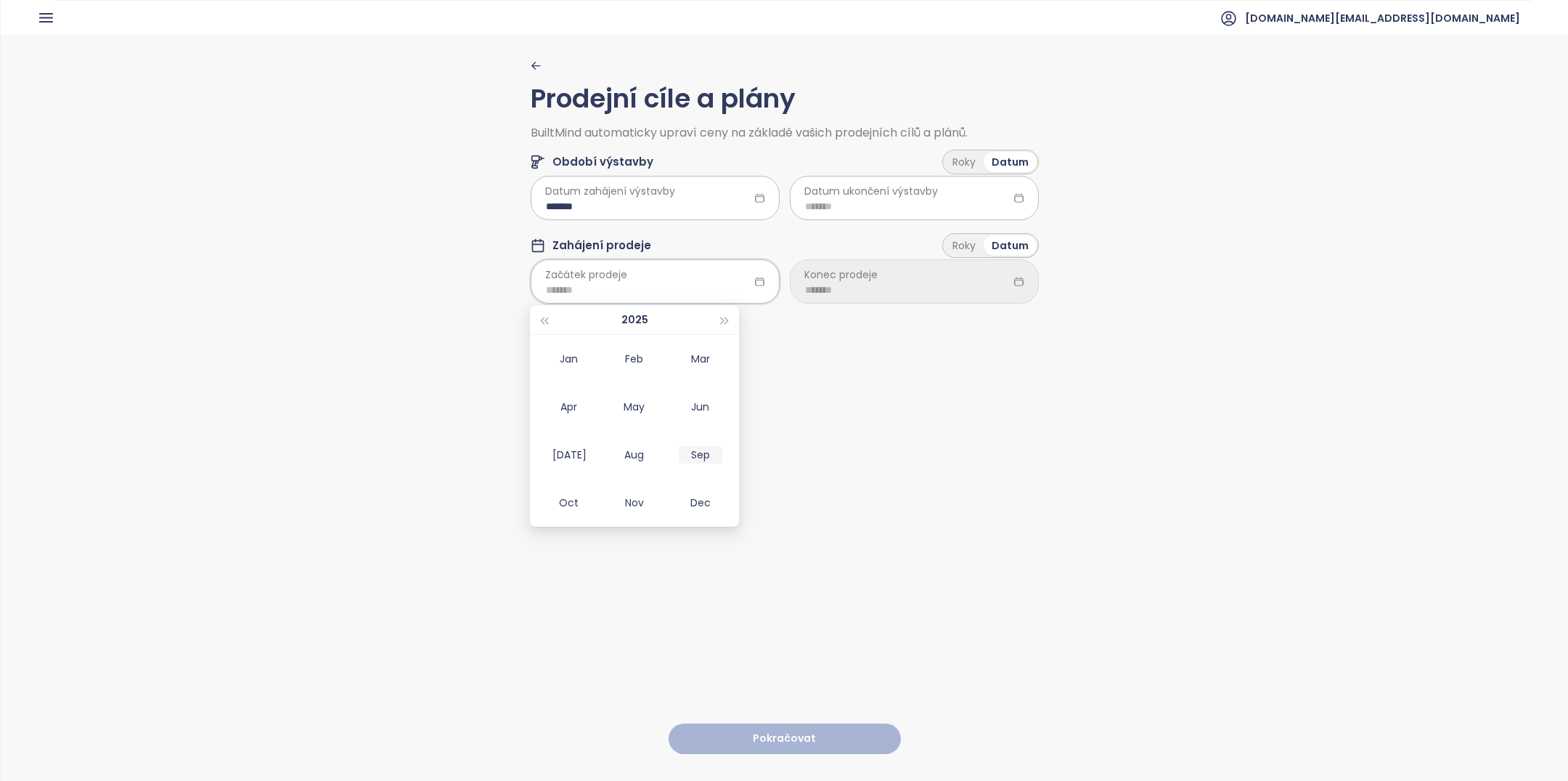
click at [702, 447] on div "Sep" at bounding box center [700, 454] width 44 height 17
type input "*******"
click at [872, 286] on input at bounding box center [914, 290] width 218 height 16
click at [980, 318] on span "button" at bounding box center [984, 321] width 7 height 7
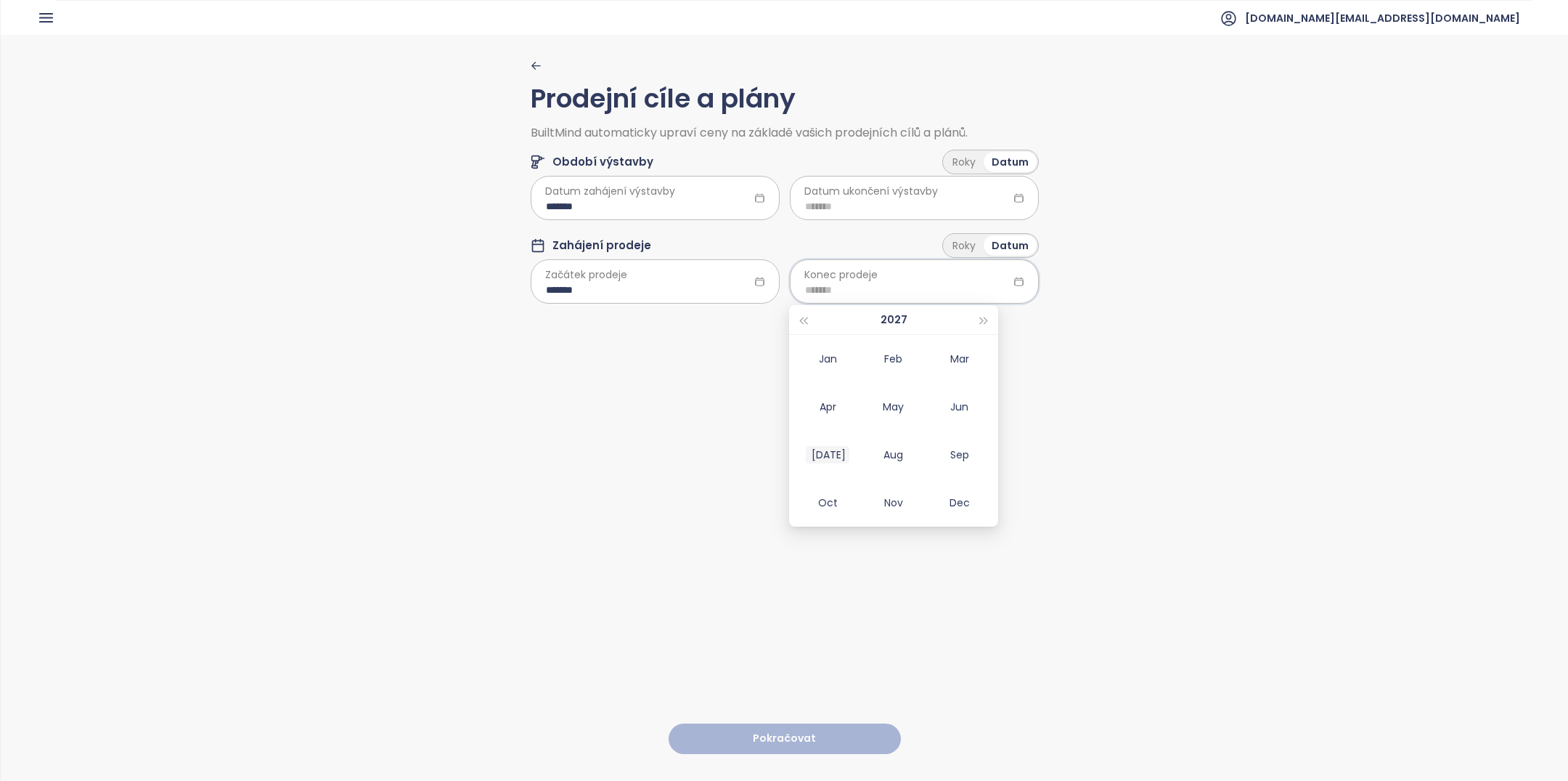
click at [834, 460] on div "Jul" at bounding box center [828, 454] width 44 height 17
type input "*******"
click at [867, 201] on input at bounding box center [914, 206] width 218 height 16
click at [980, 236] on span "button" at bounding box center [984, 237] width 7 height 7
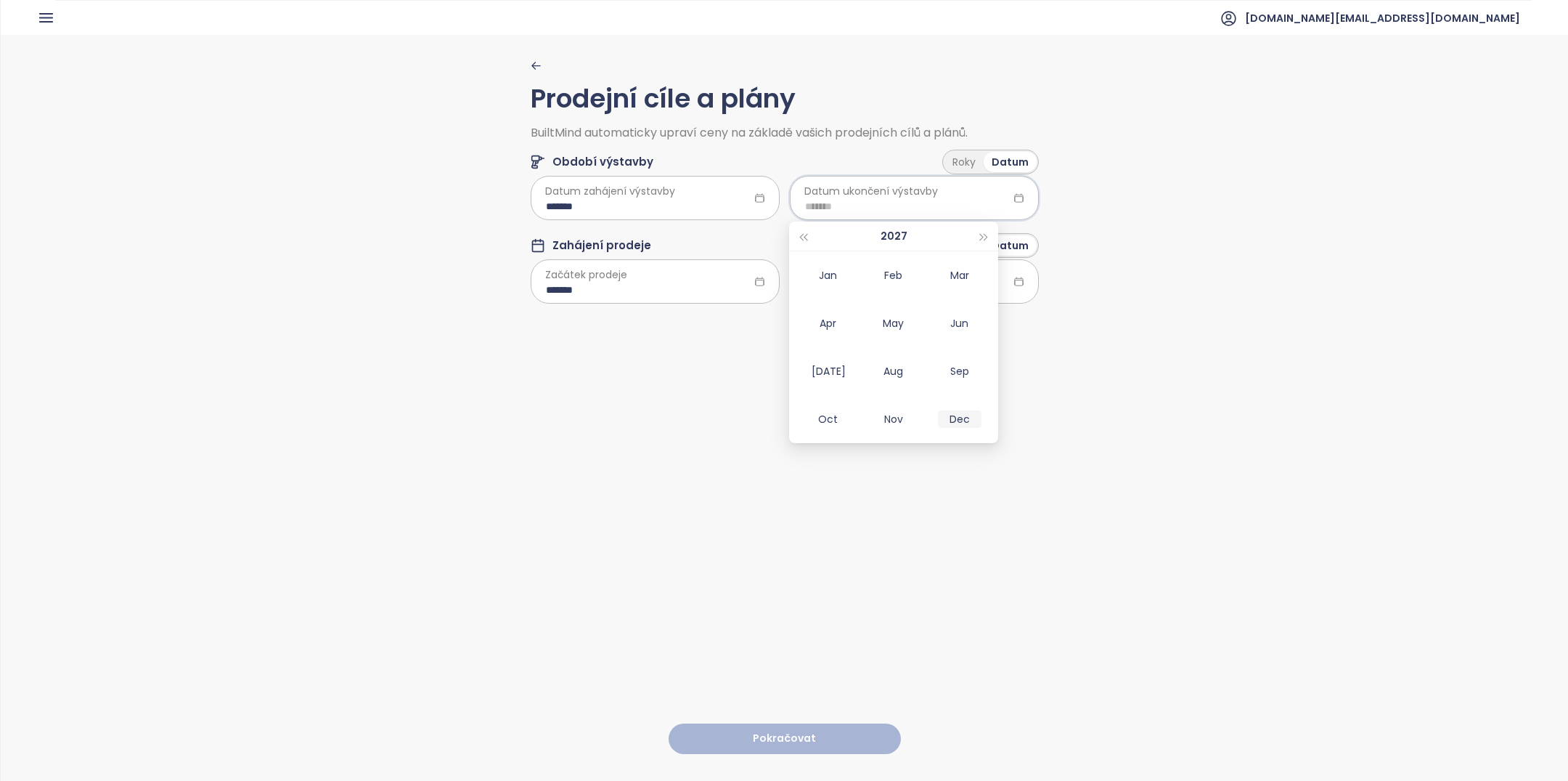
click at [960, 406] on td "Dec" at bounding box center [958, 419] width 66 height 48
type input "*******"
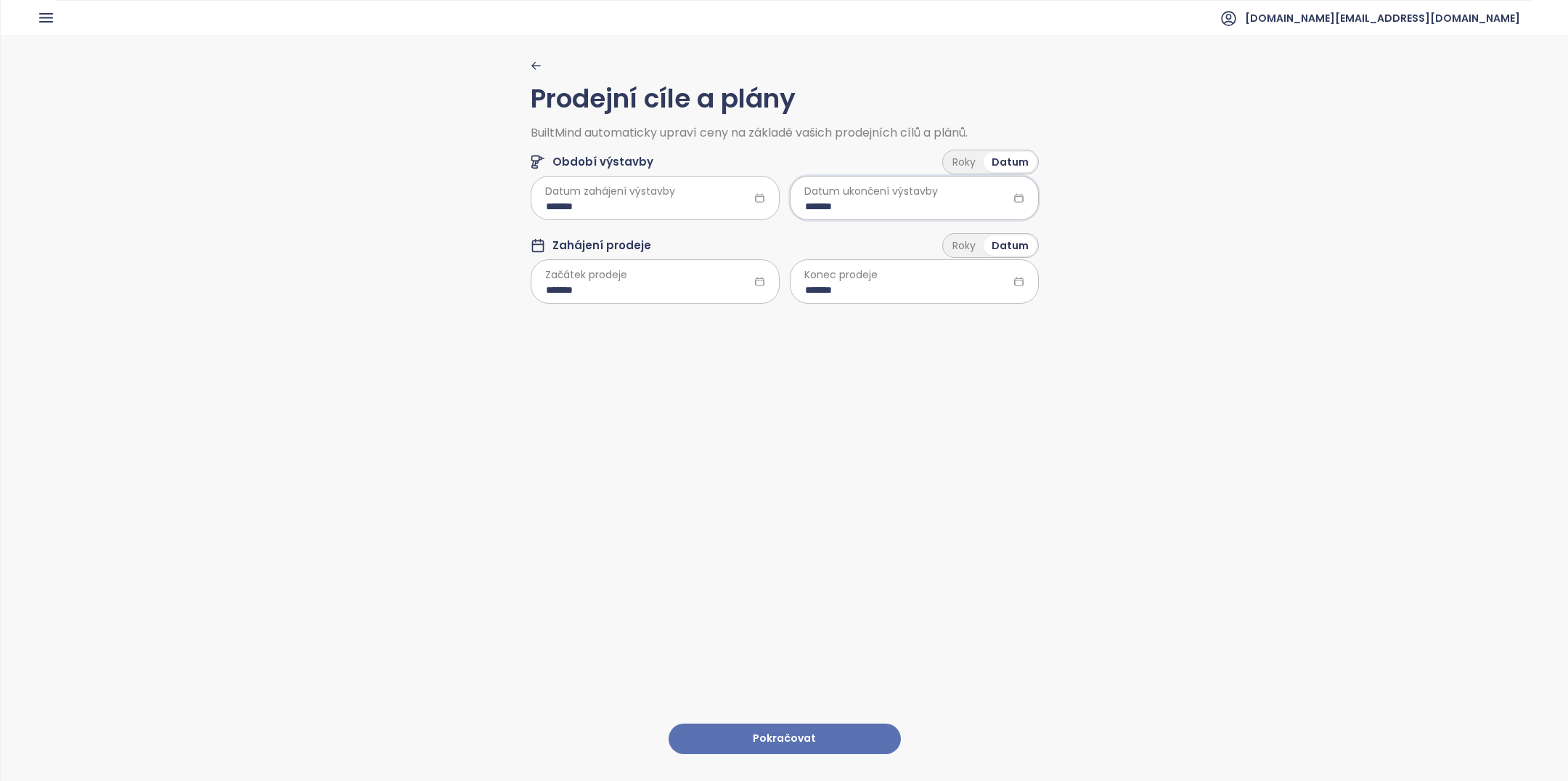
click at [821, 732] on button "Pokračovat" at bounding box center [785, 739] width 232 height 31
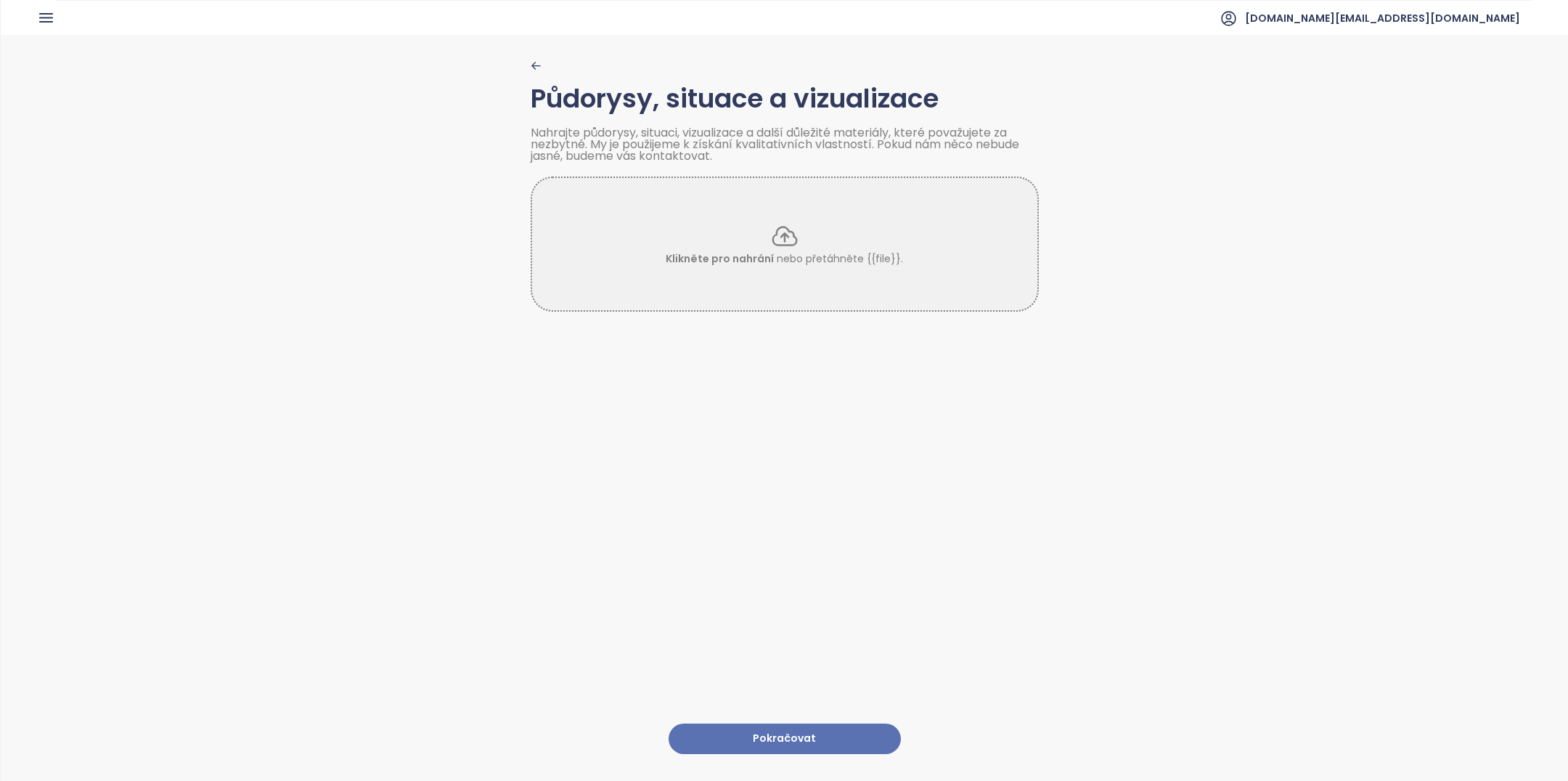
click at [824, 742] on button "Pokračovat" at bounding box center [785, 739] width 232 height 31
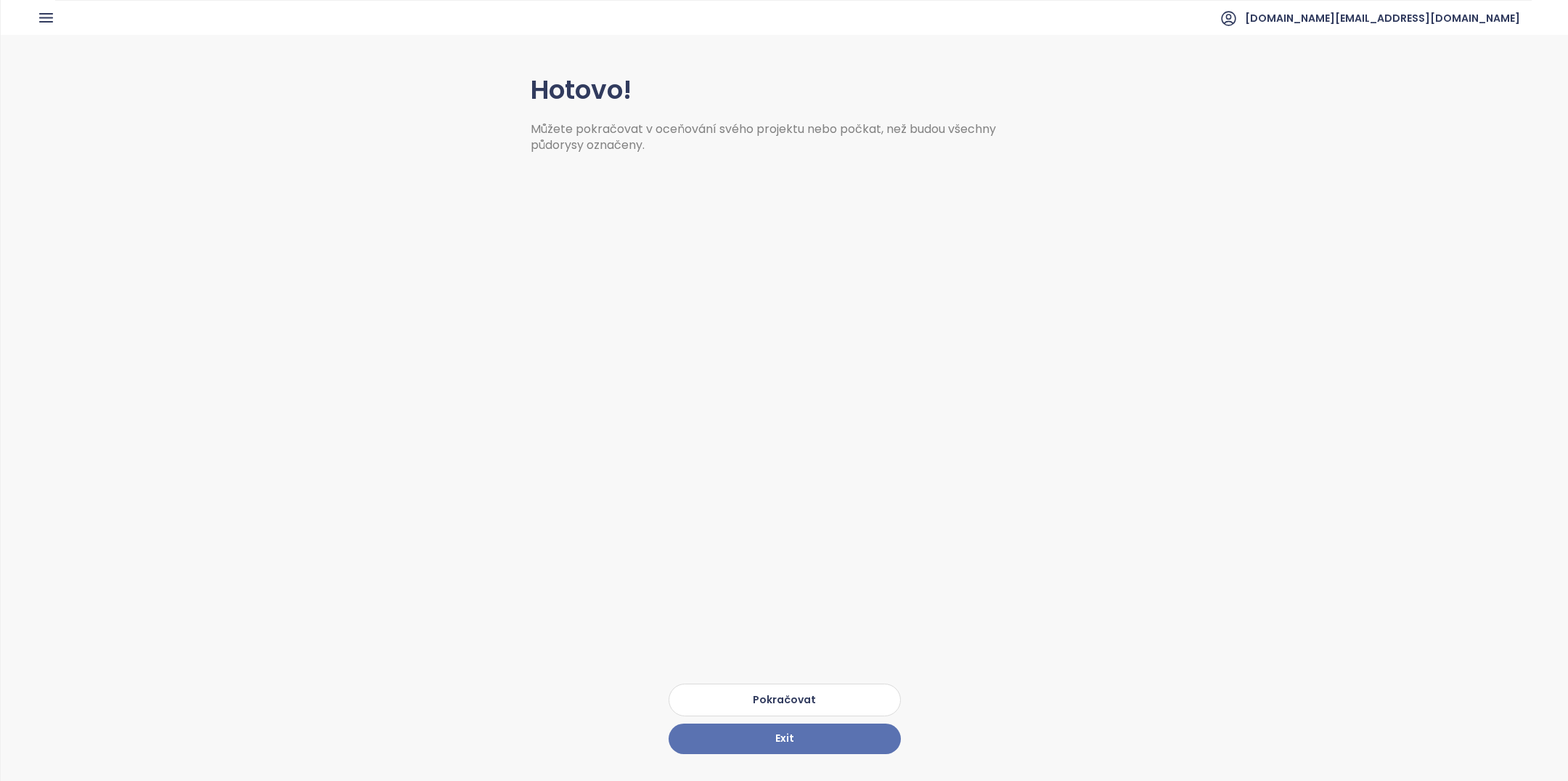
click at [821, 700] on button "Pokračovat" at bounding box center [785, 700] width 232 height 32
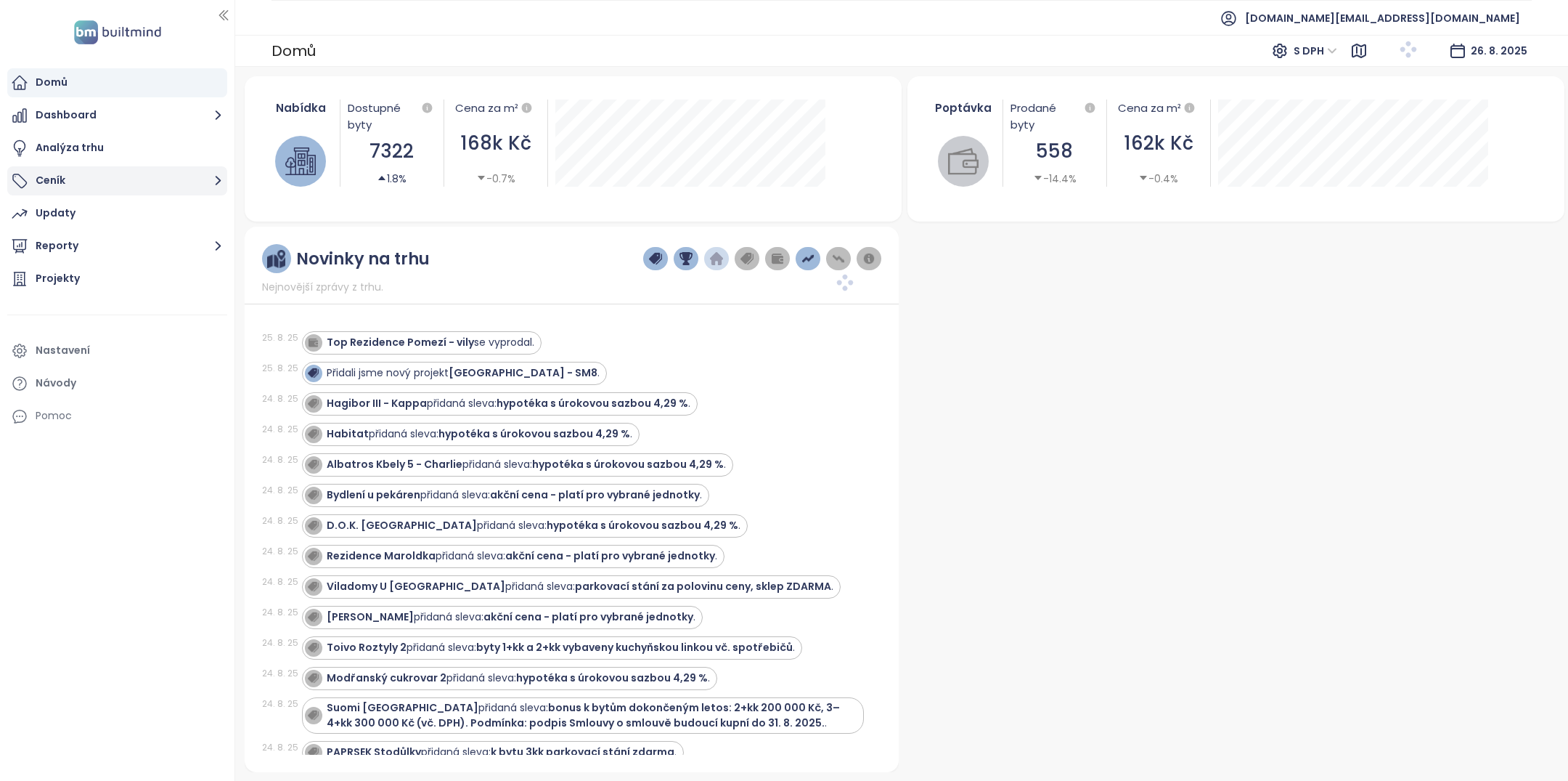
click at [145, 182] on button "Ceník" at bounding box center [117, 181] width 220 height 29
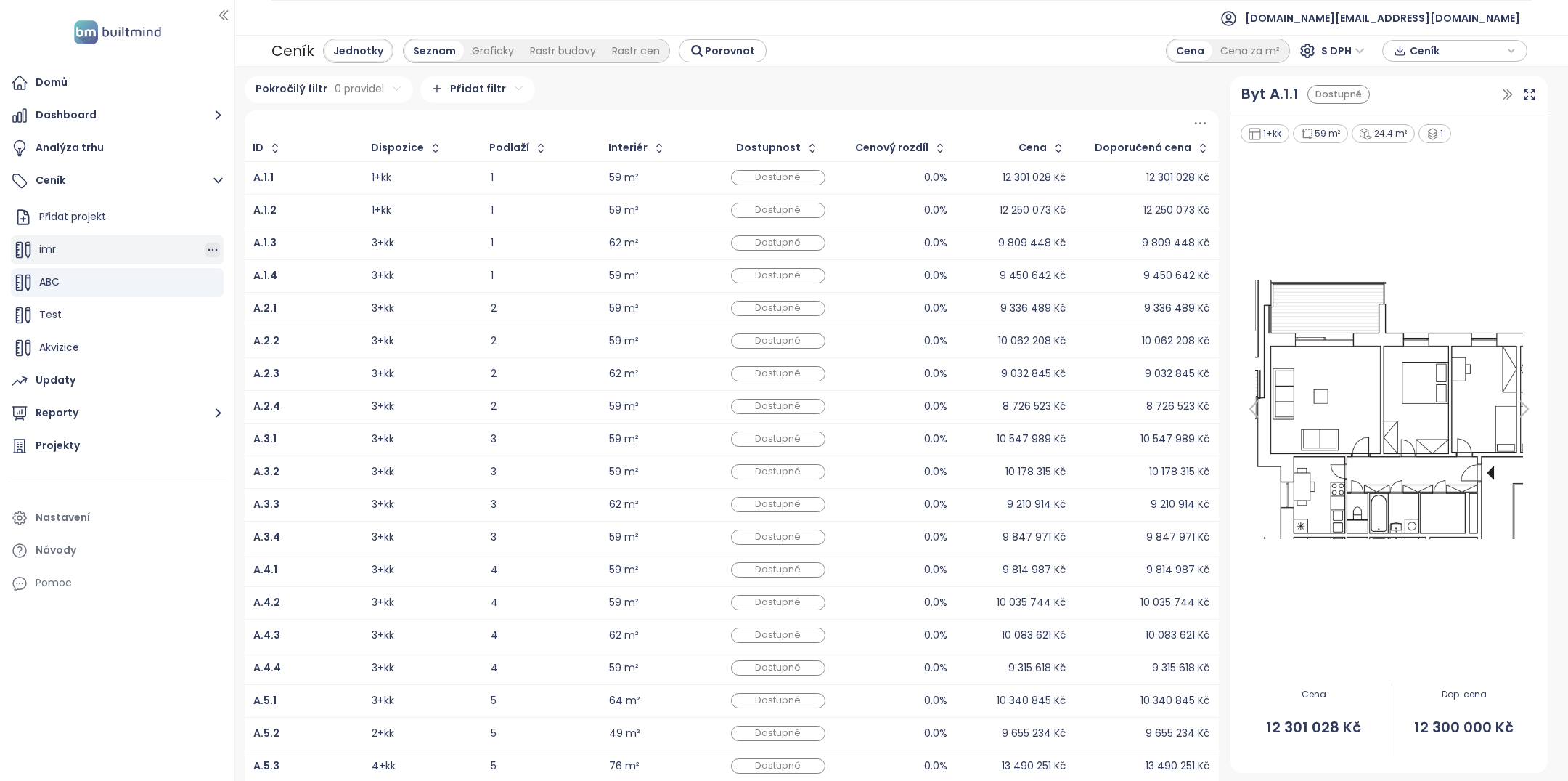
click at [217, 249] on icon "button" at bounding box center [213, 250] width 10 height 2
click at [262, 313] on button "Odstranit" at bounding box center [274, 317] width 86 height 18
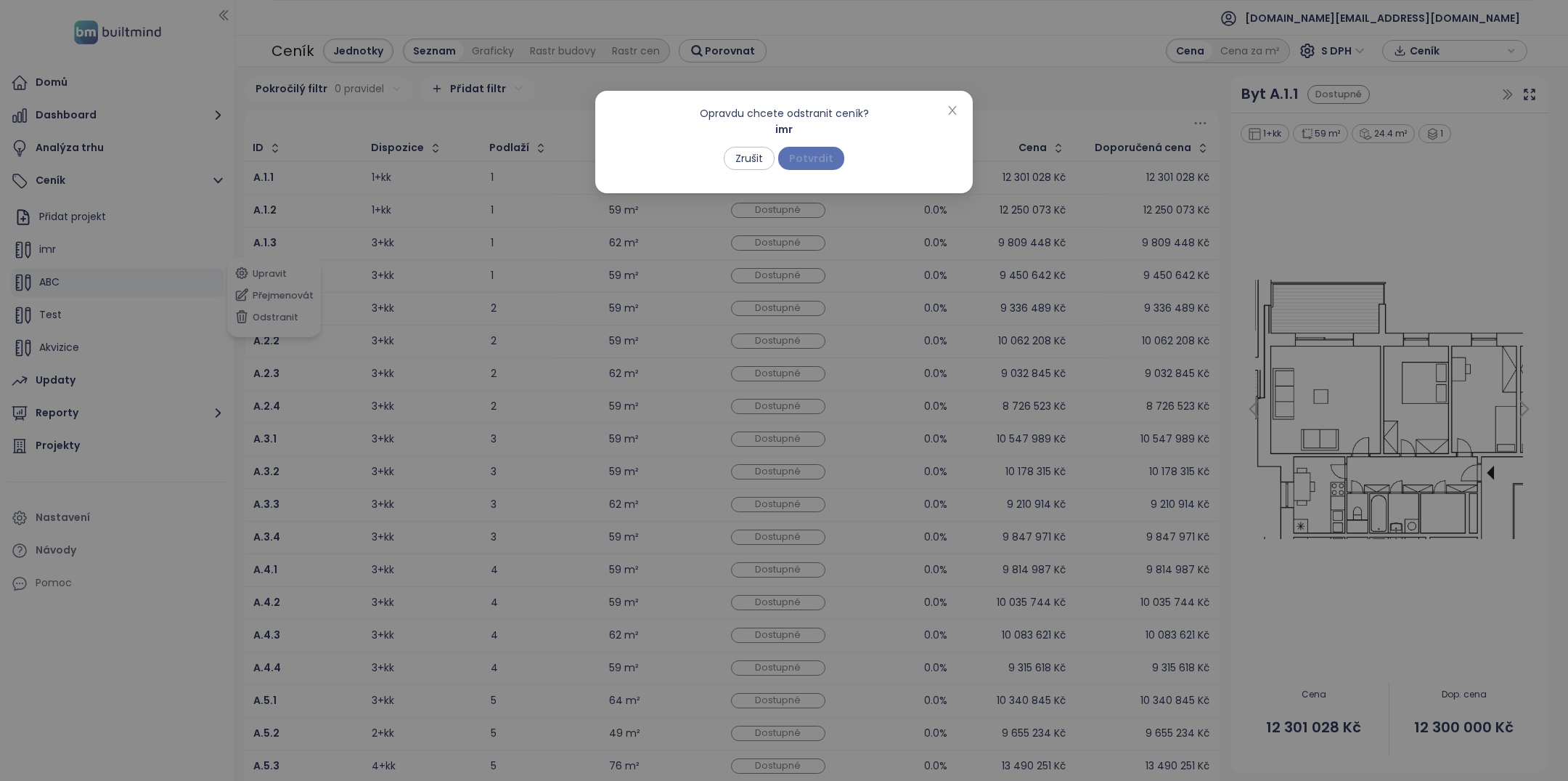
click at [821, 166] on span "Potvrdit" at bounding box center [811, 158] width 45 height 16
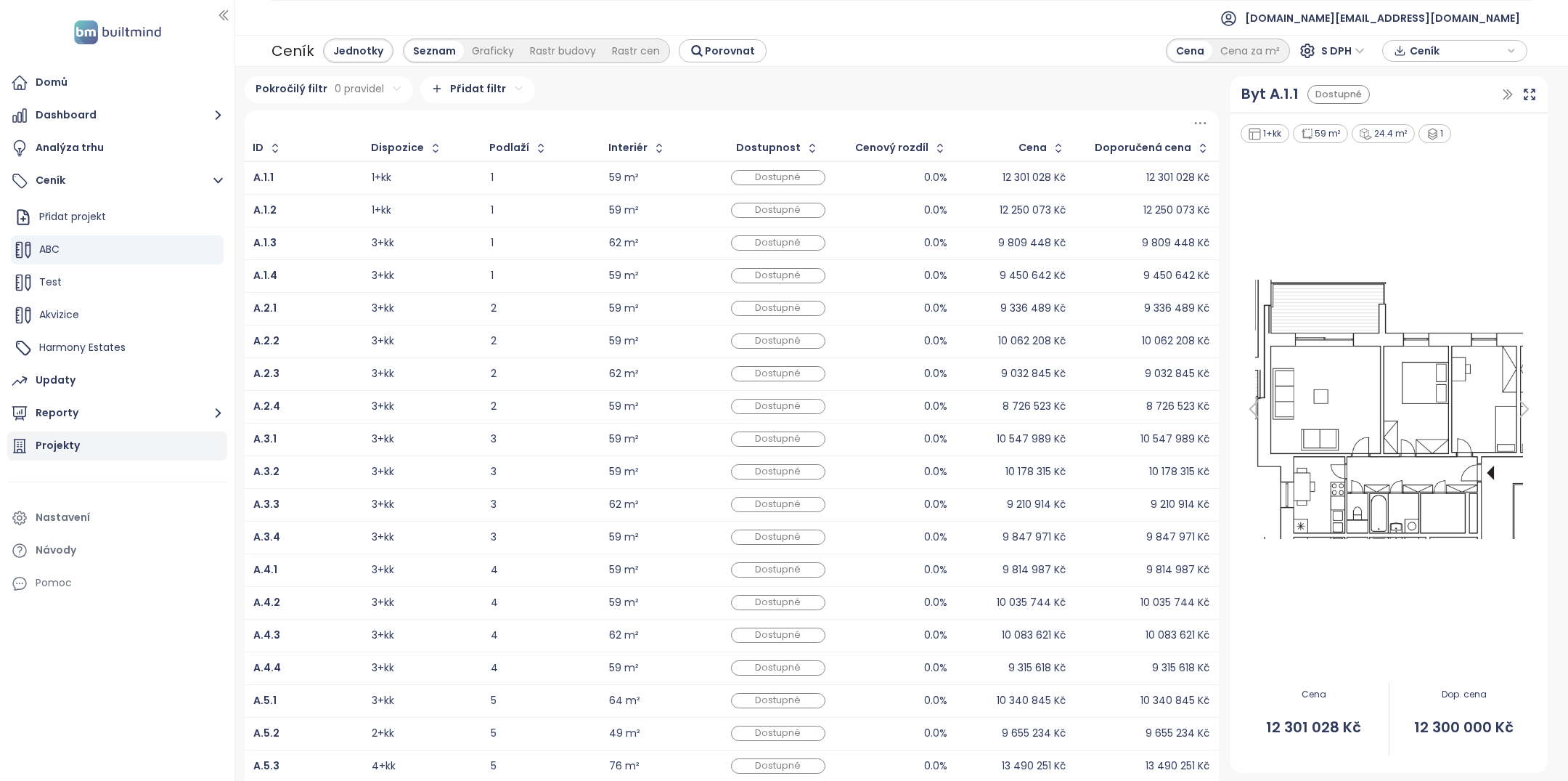
click at [88, 437] on div "Projekty" at bounding box center [117, 446] width 220 height 29
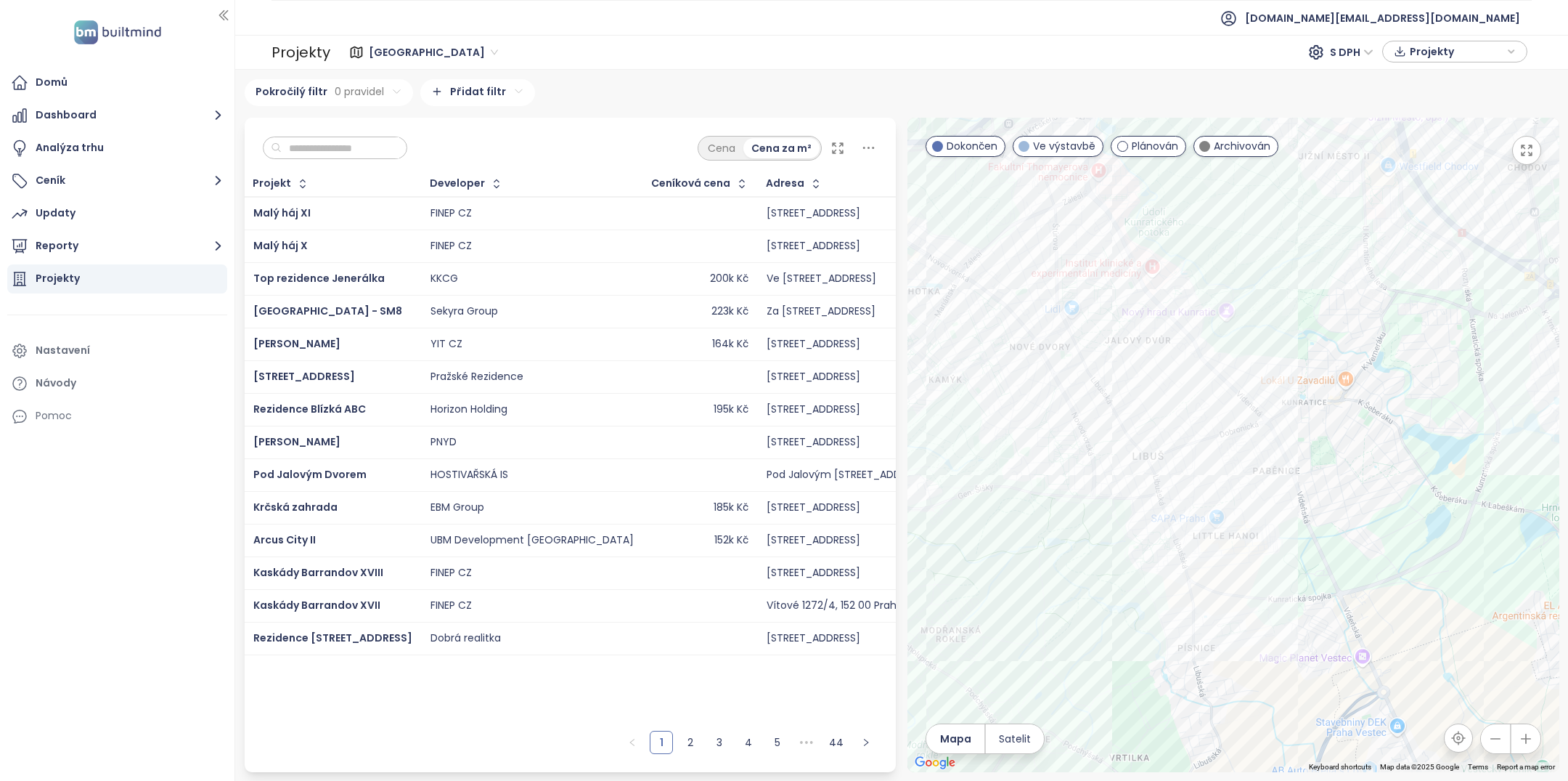
drag, startPoint x: 1239, startPoint y: 313, endPoint x: 1238, endPoint y: 516, distance: 203.0
click at [1238, 516] on div at bounding box center [1233, 445] width 652 height 654
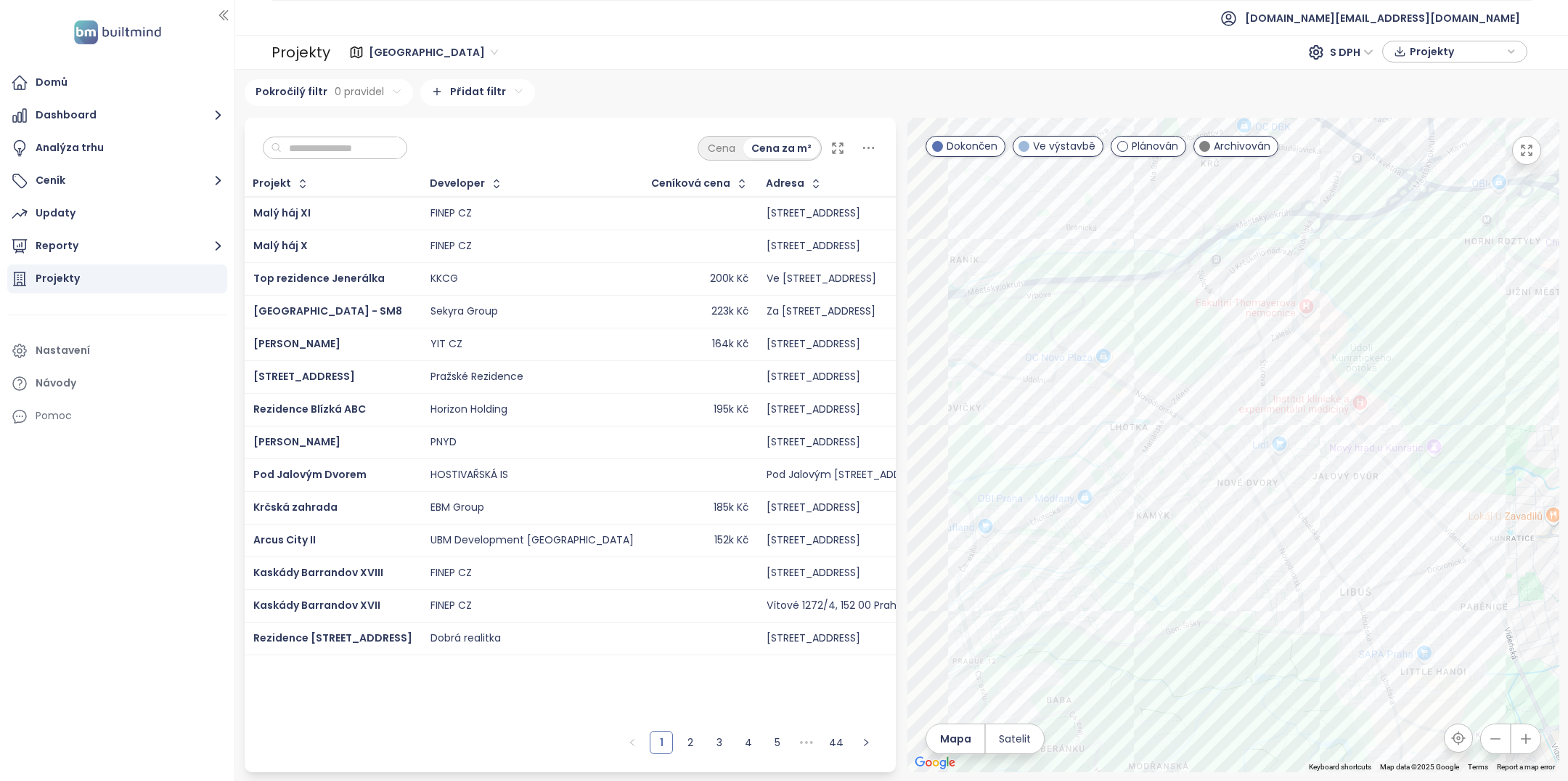
drag, startPoint x: 1165, startPoint y: 341, endPoint x: 1379, endPoint y: 317, distance: 215.3
click at [1379, 317] on div at bounding box center [1233, 445] width 652 height 654
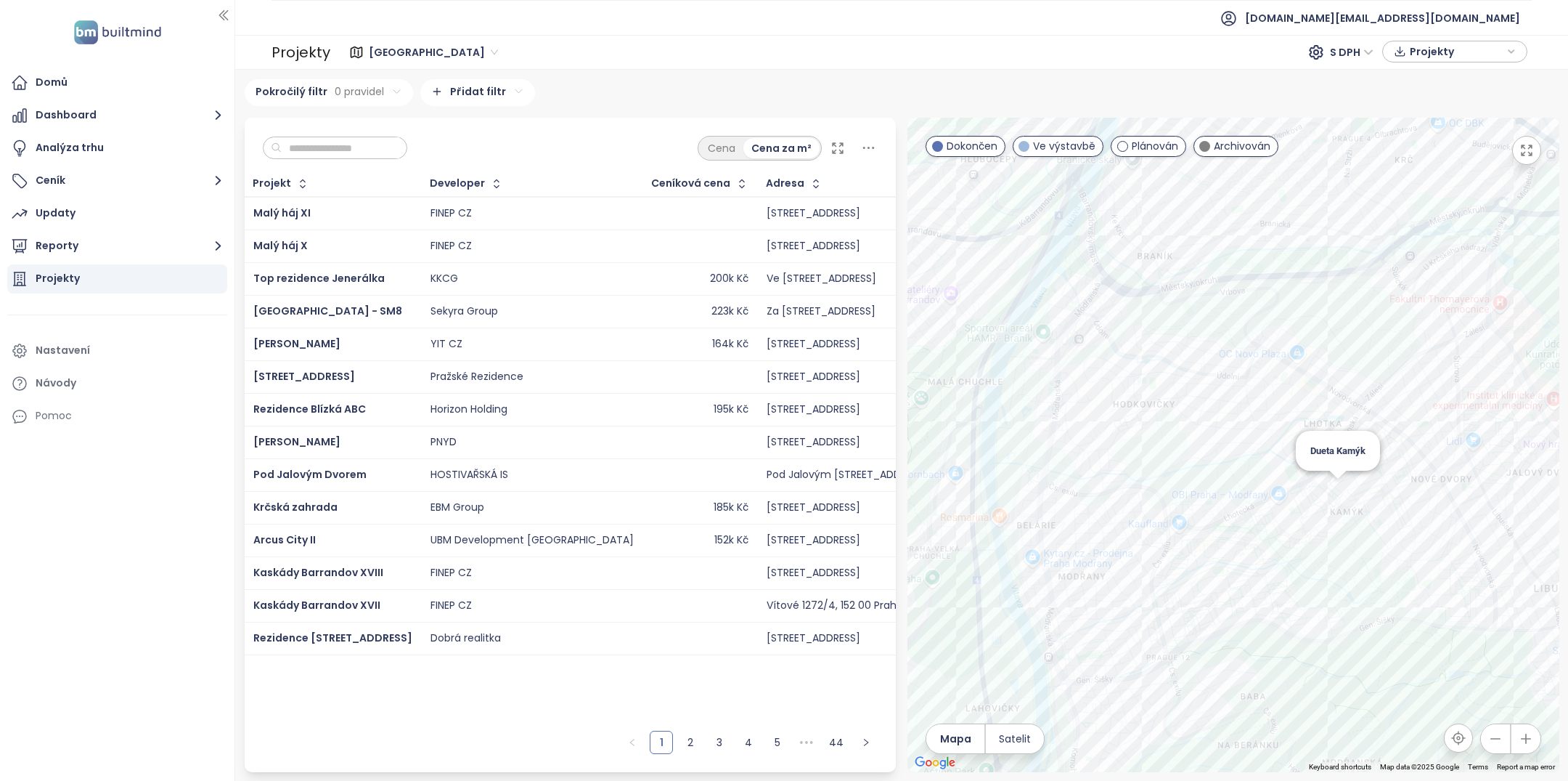
click at [1342, 485] on div "Dueta Kamýk" at bounding box center [1233, 445] width 652 height 654
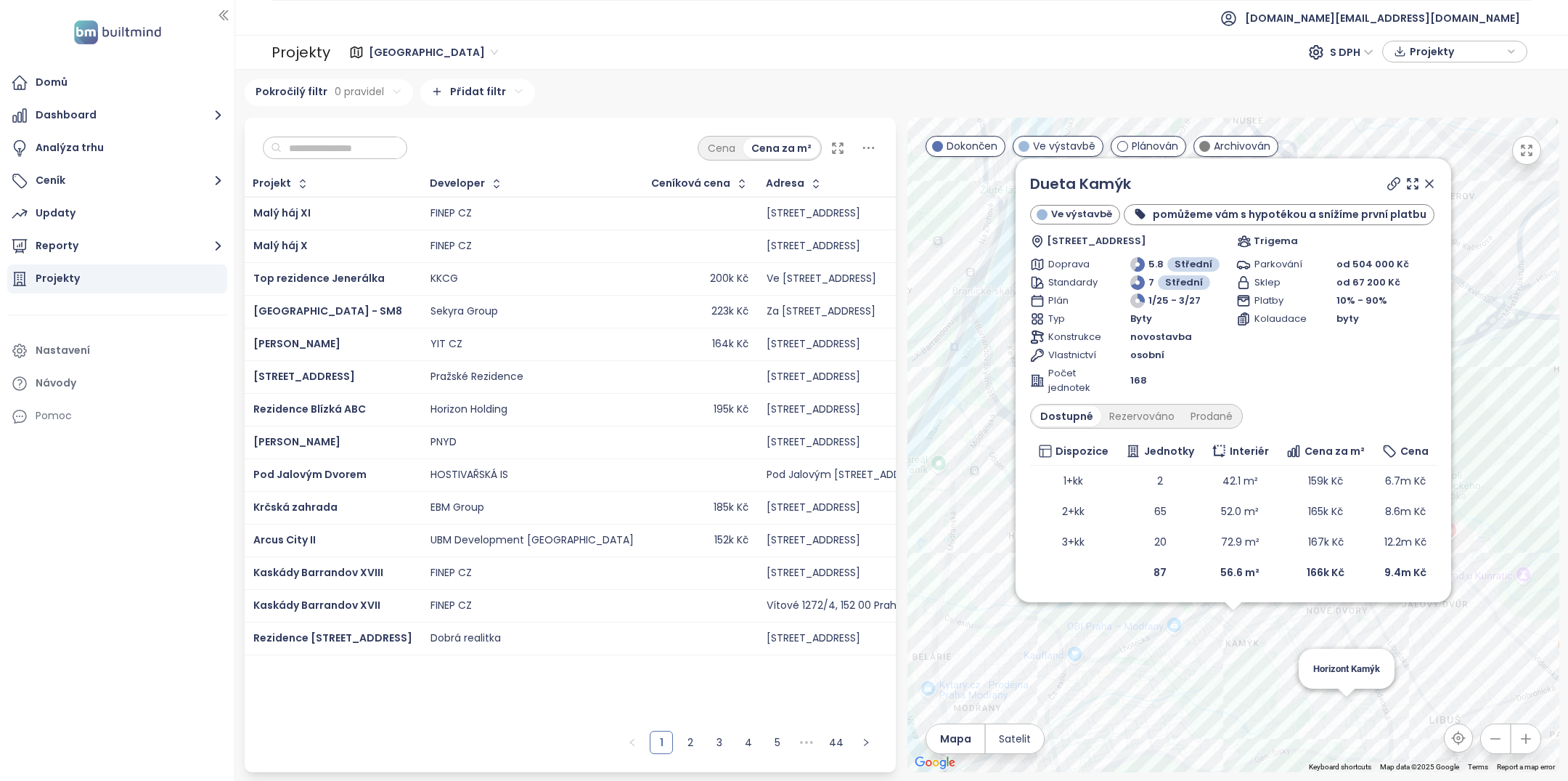
click at [1344, 705] on div "Dueta Kamýk Ve výstavbě pomůžeme vám s hypotékou a snížíme první platbu Vosátko…" at bounding box center [1233, 445] width 652 height 654
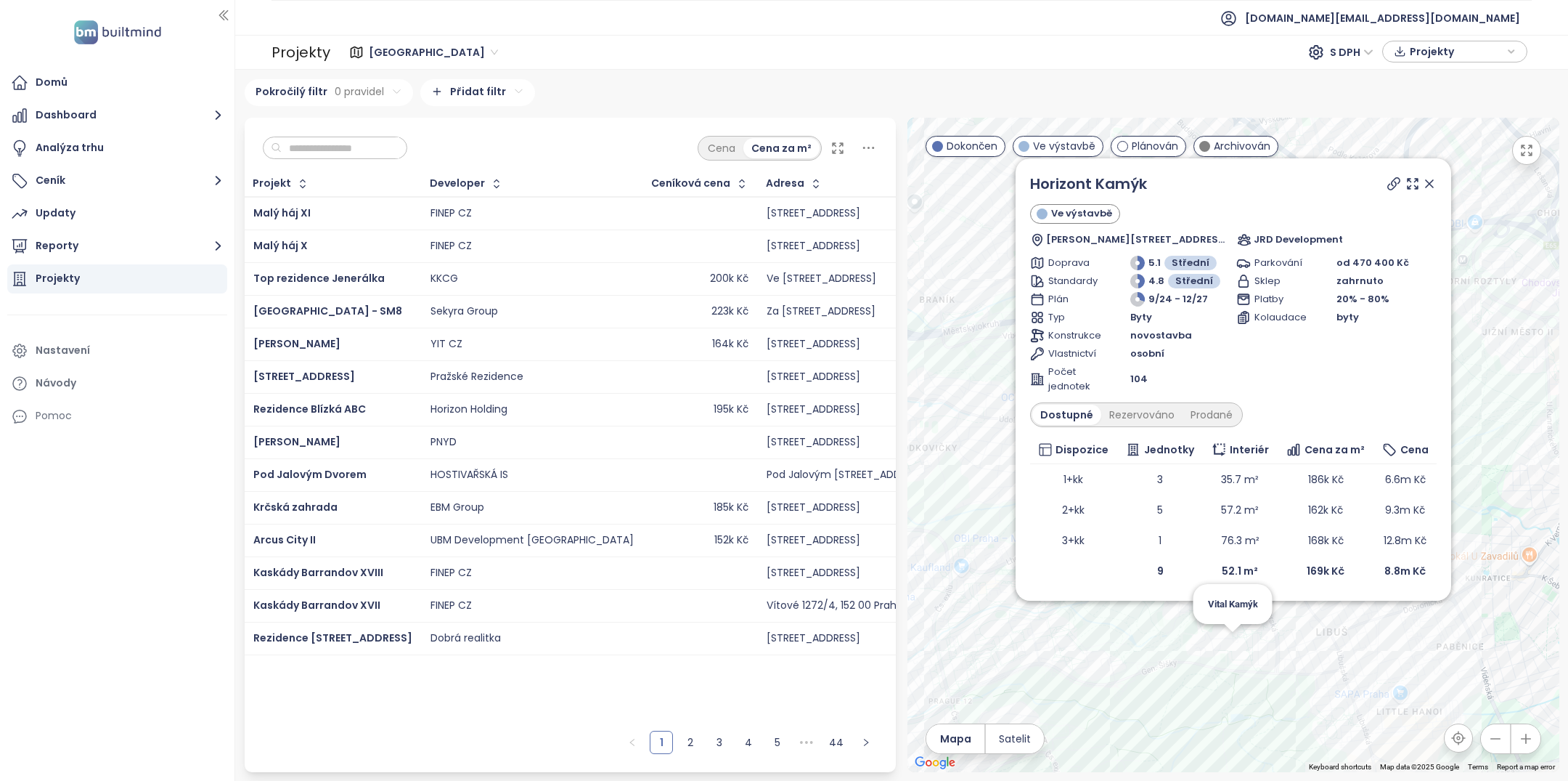
click at [1427, 177] on div at bounding box center [1411, 183] width 52 height 22
click at [1427, 179] on icon at bounding box center [1429, 183] width 15 height 15
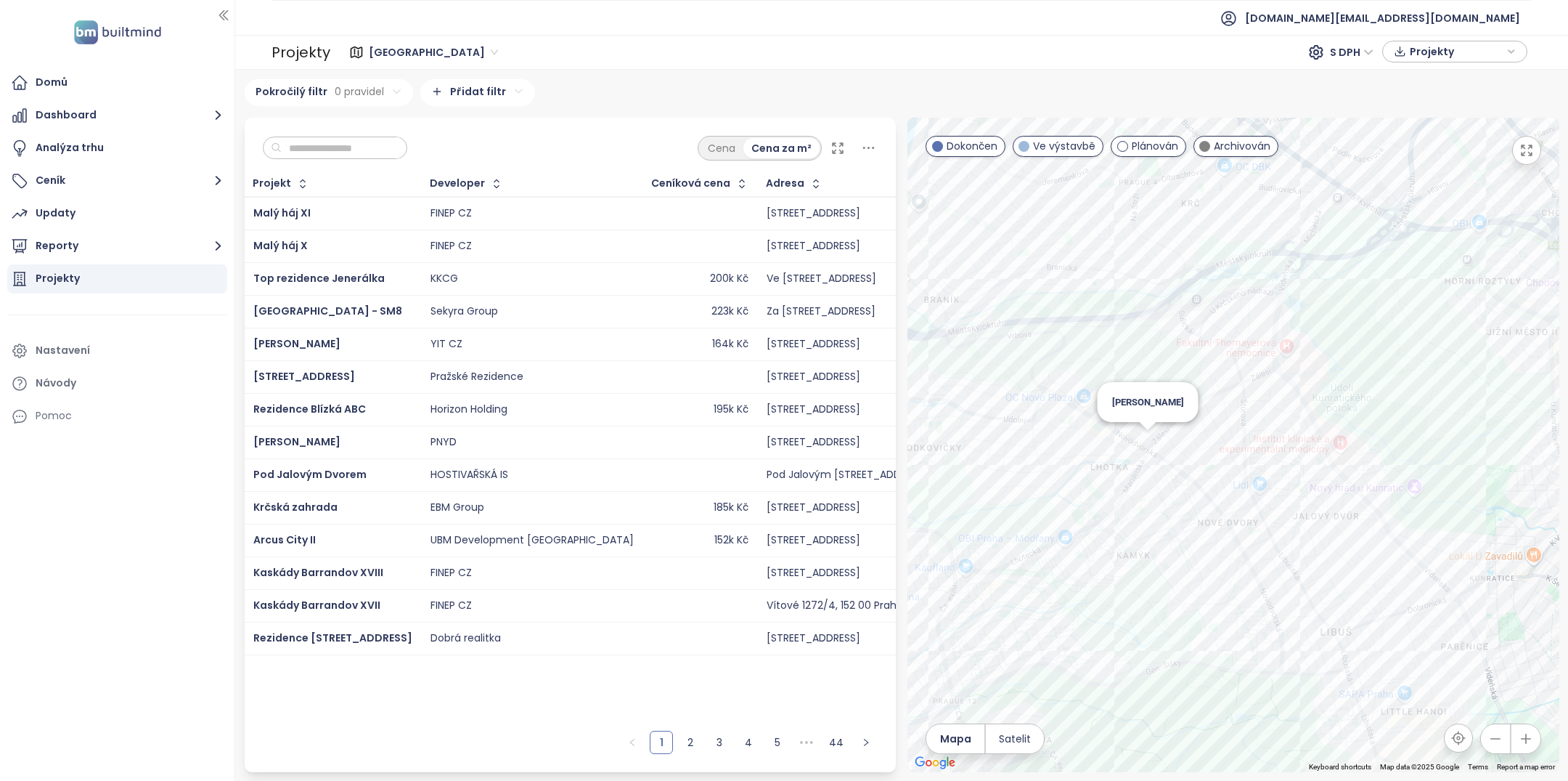
click at [1152, 443] on div "SIJA Kamýk" at bounding box center [1233, 445] width 652 height 654
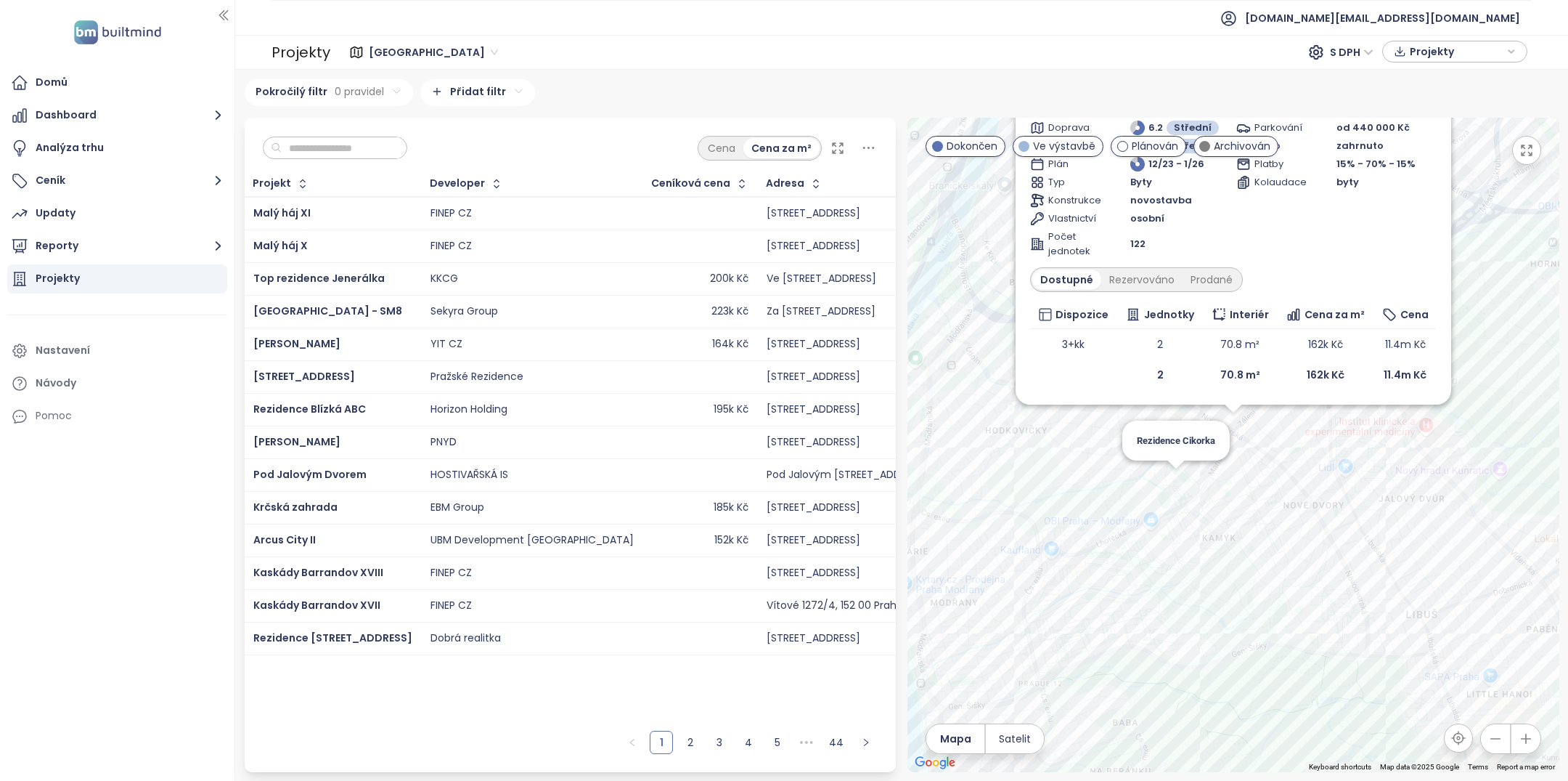
click at [1174, 487] on div "SIJA Kamýk Ve výstavbě interiérové vybavení (1+kk, 2+kk) Hodkovická 3, 142 00 P…" at bounding box center [1233, 445] width 652 height 654
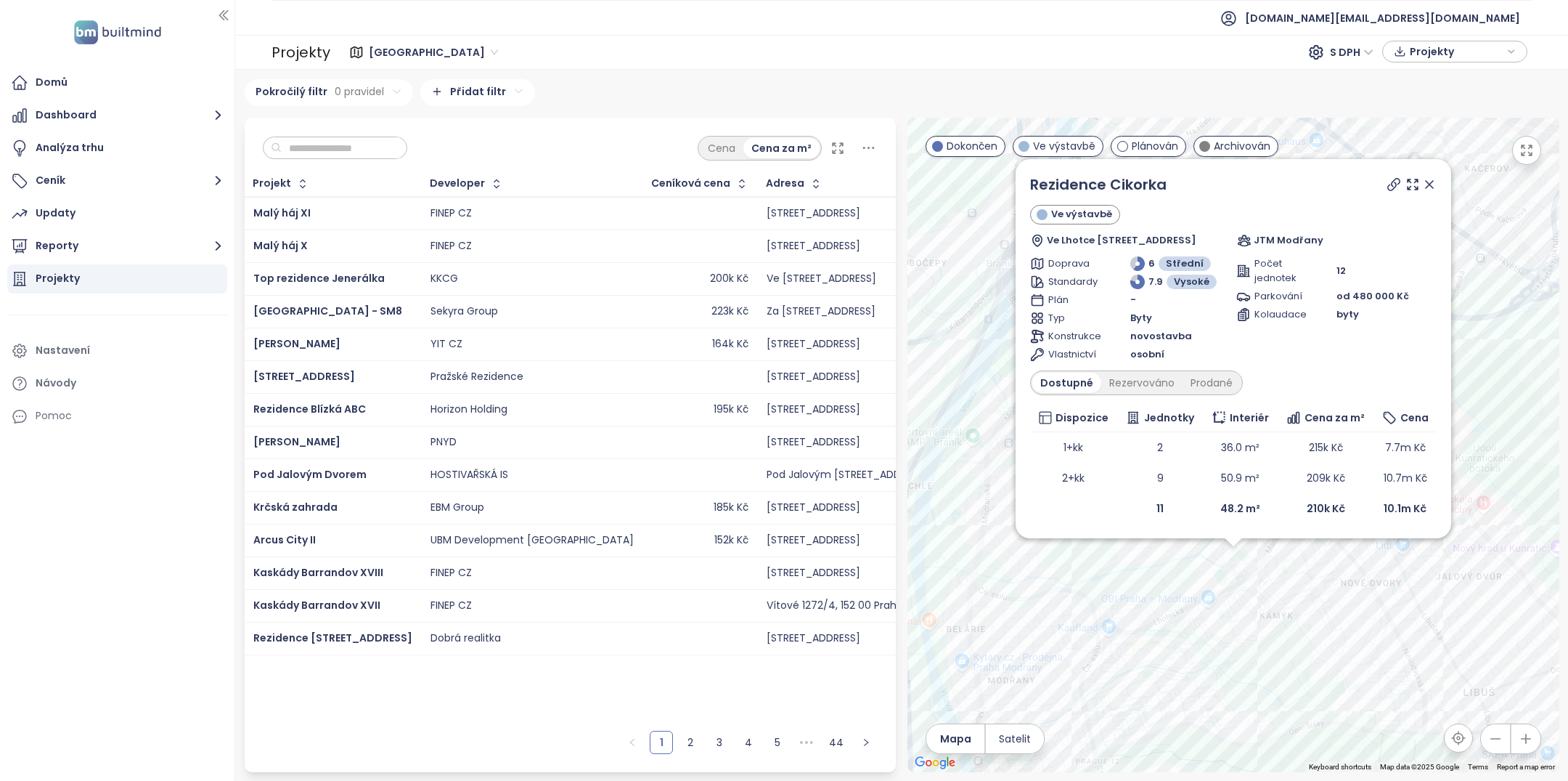
click at [1433, 179] on icon at bounding box center [1429, 184] width 15 height 15
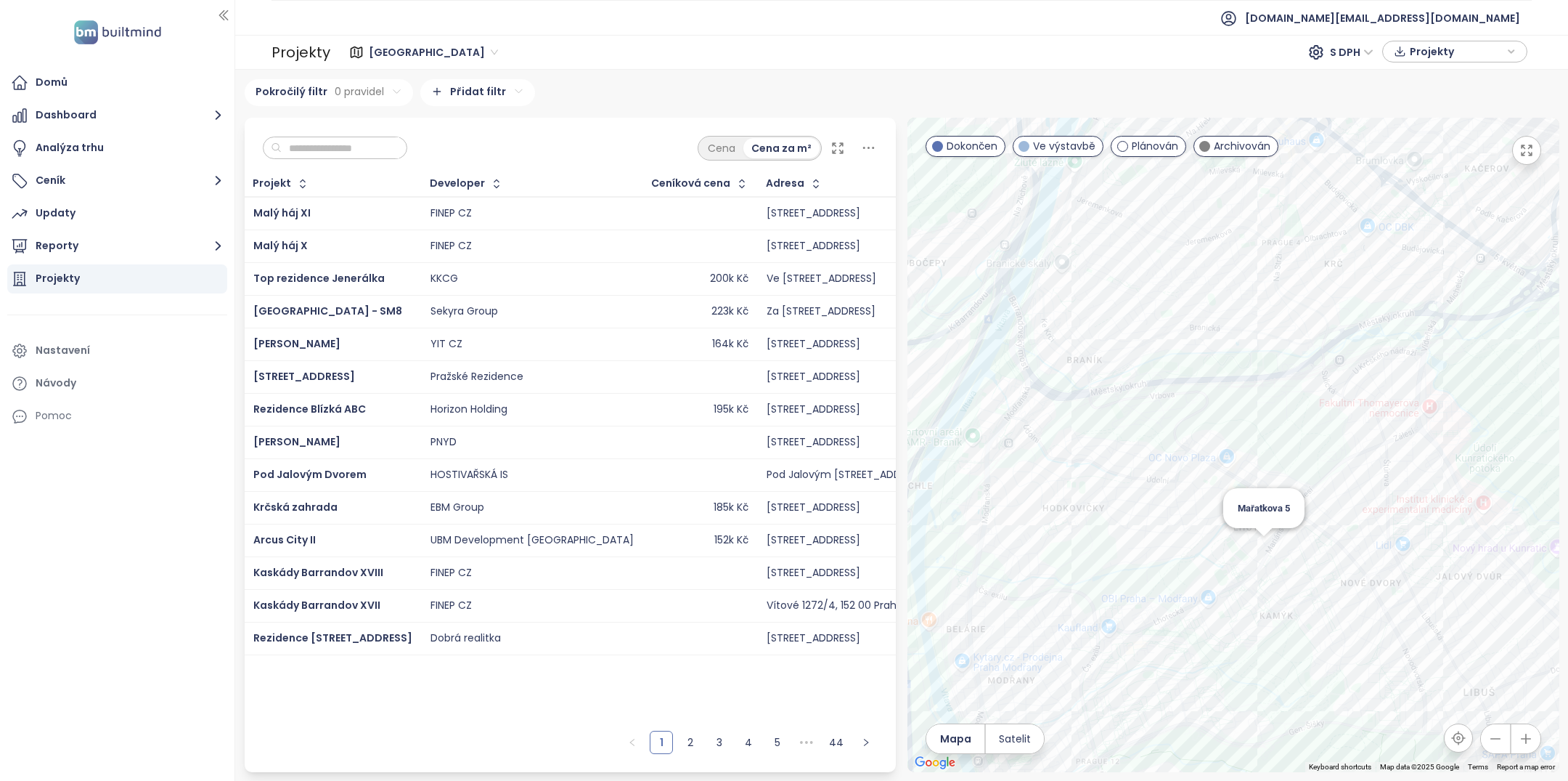
click at [1262, 545] on div "Mařatkova 5" at bounding box center [1233, 445] width 652 height 654
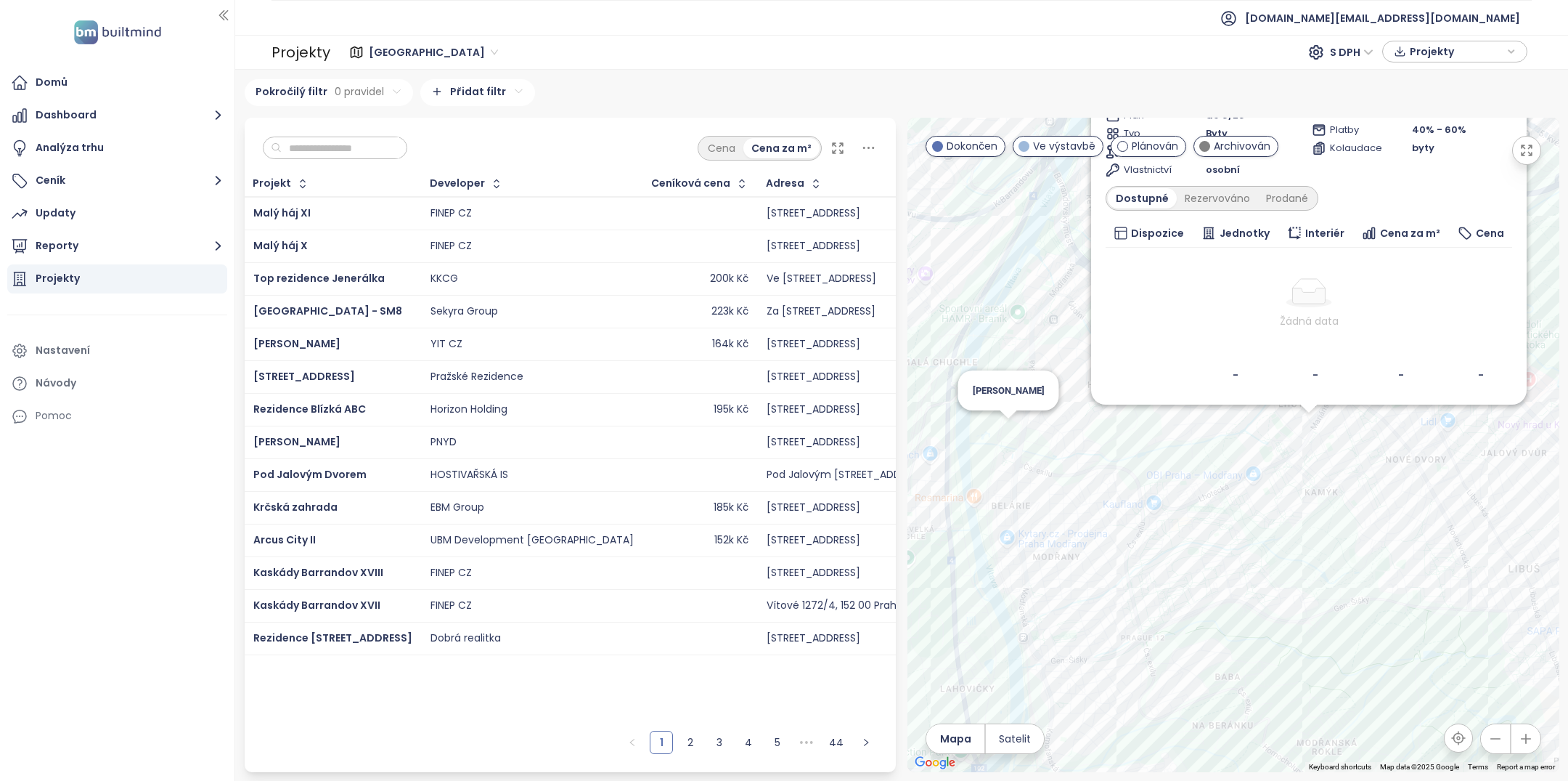
click at [1010, 423] on div "Mařatkova 5 Ve výstavbě Mařatkova 991/5, 142 00 Praha 12-Kamýk, Czechia BAK Dop…" at bounding box center [1233, 445] width 652 height 654
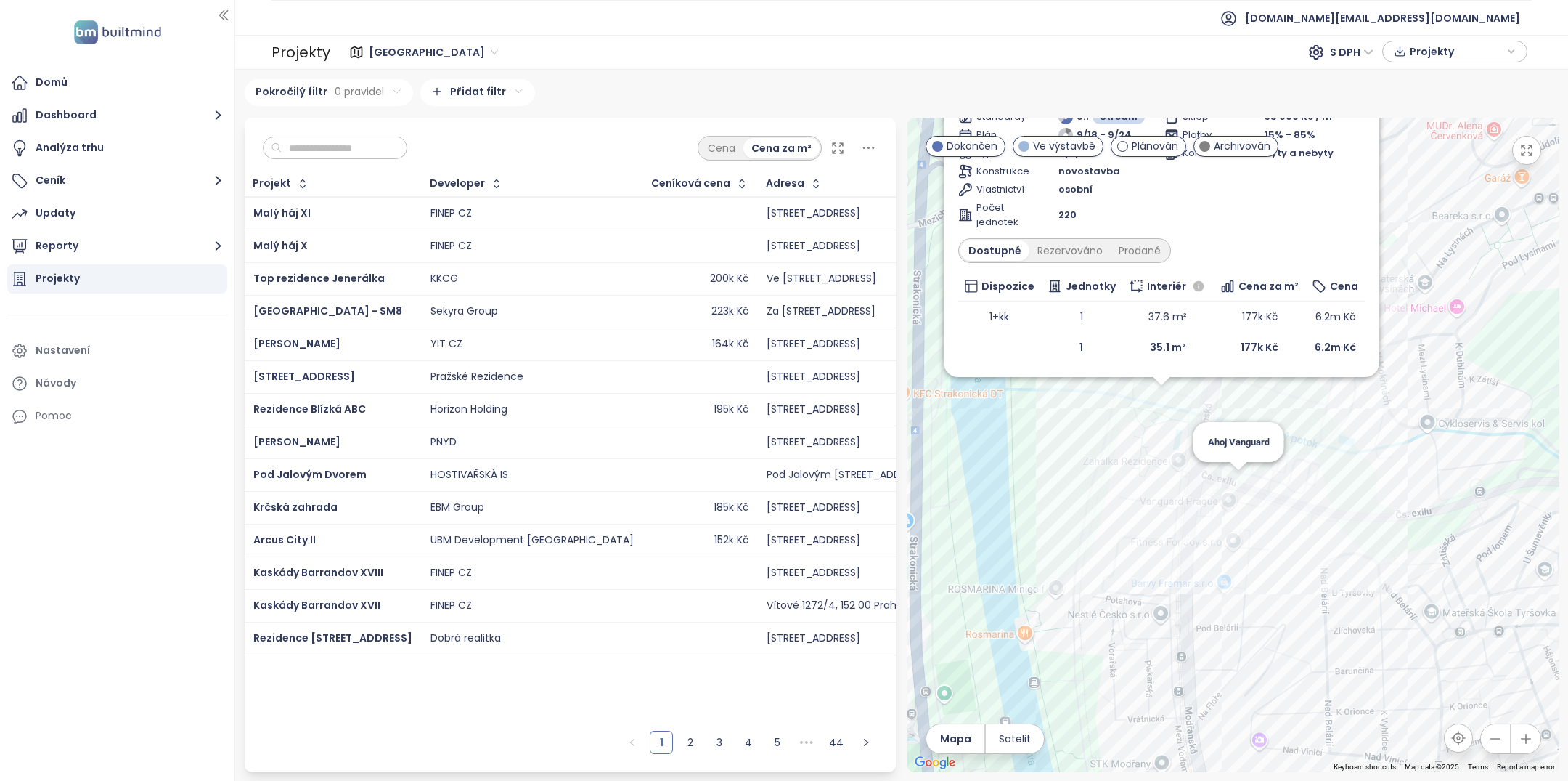
click at [1233, 477] on div "Moje Zahálka Dokončen Mezi Vodami 2349/45, 143 00 Praha 4-Belárie, Czechia Hori…" at bounding box center [1233, 445] width 652 height 654
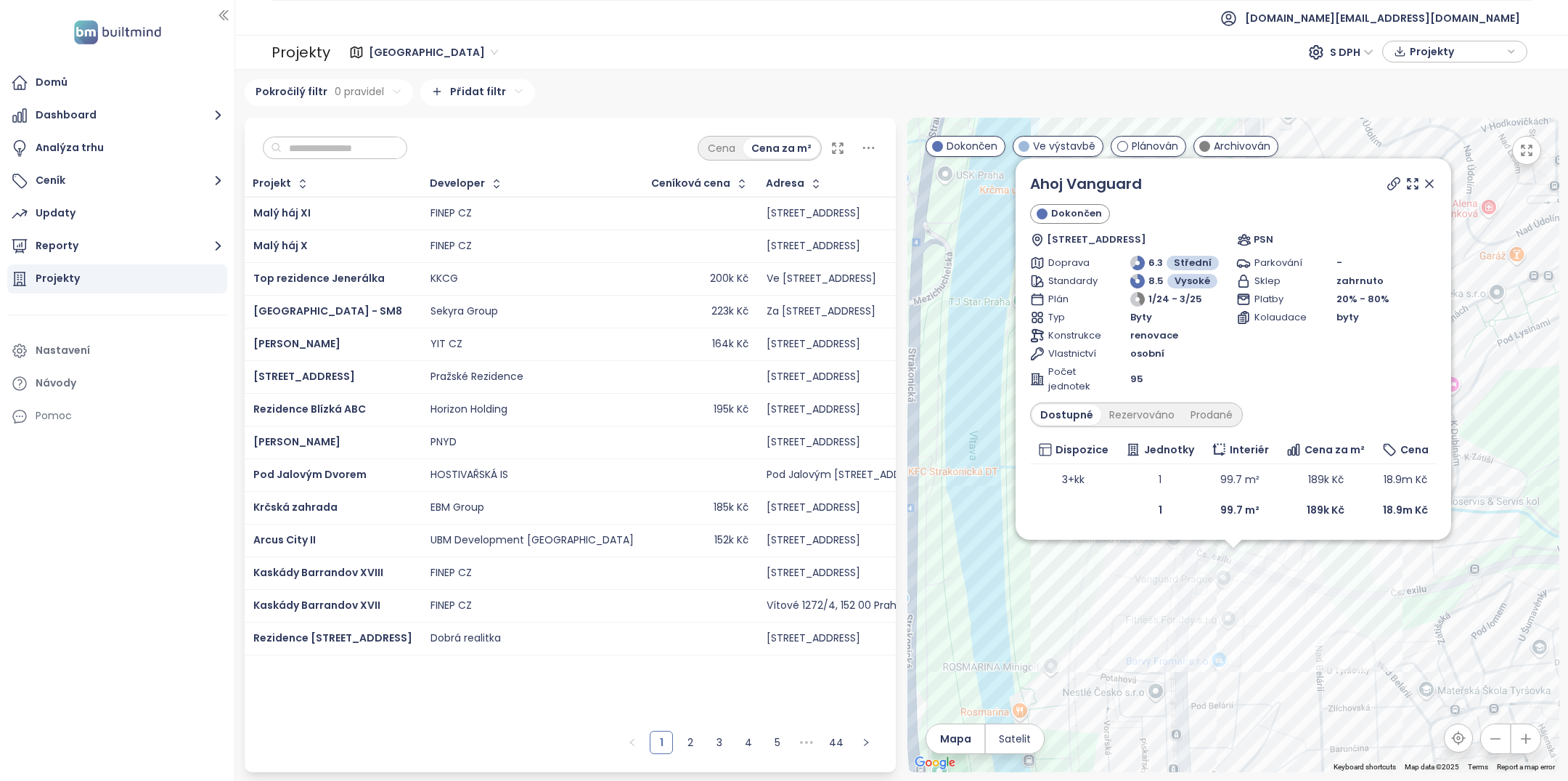
click at [1428, 186] on icon at bounding box center [1429, 183] width 7 height 7
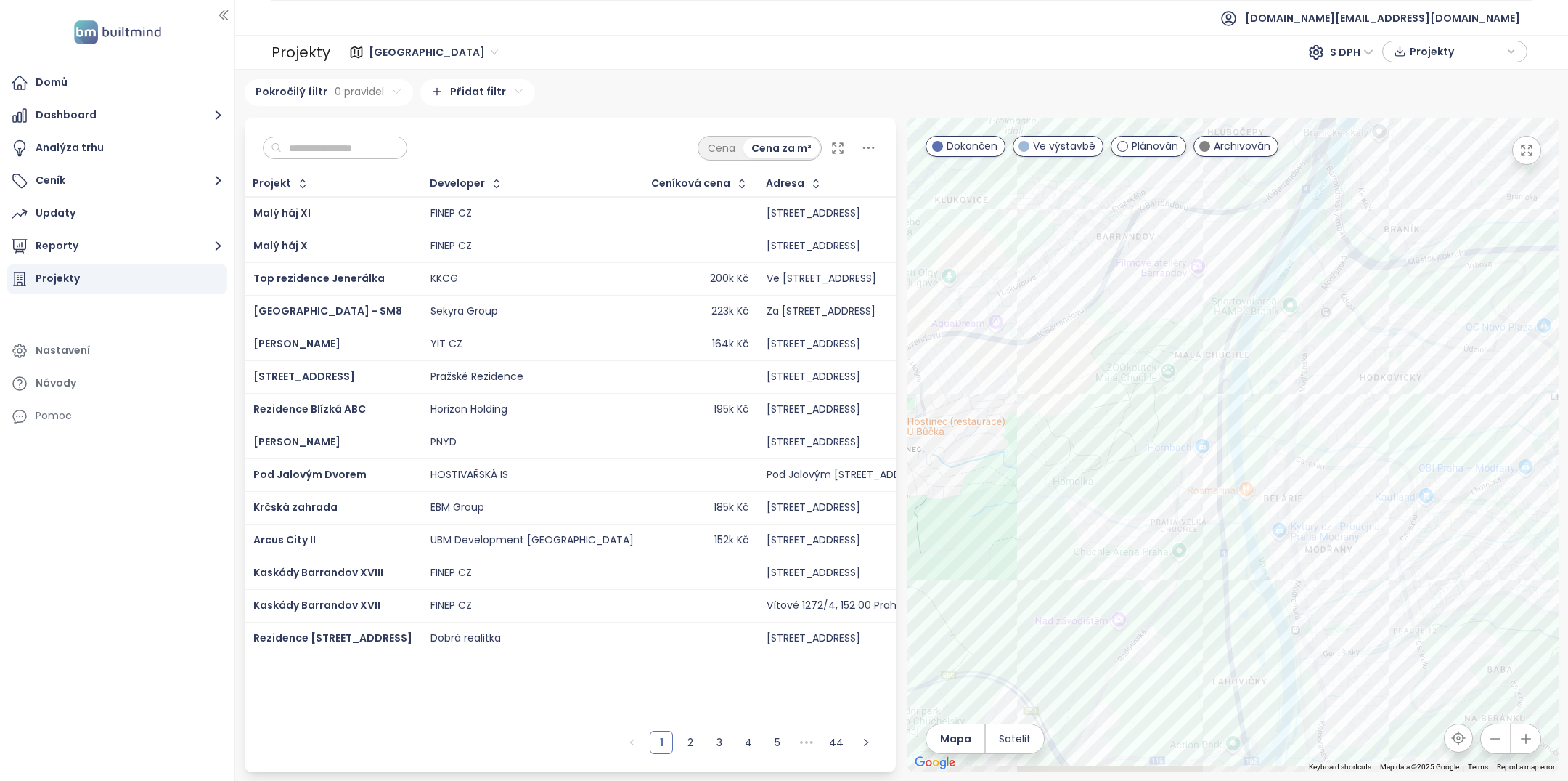
drag, startPoint x: 1322, startPoint y: 532, endPoint x: 1316, endPoint y: 416, distance: 116.2
click at [1316, 415] on div at bounding box center [1233, 445] width 652 height 654
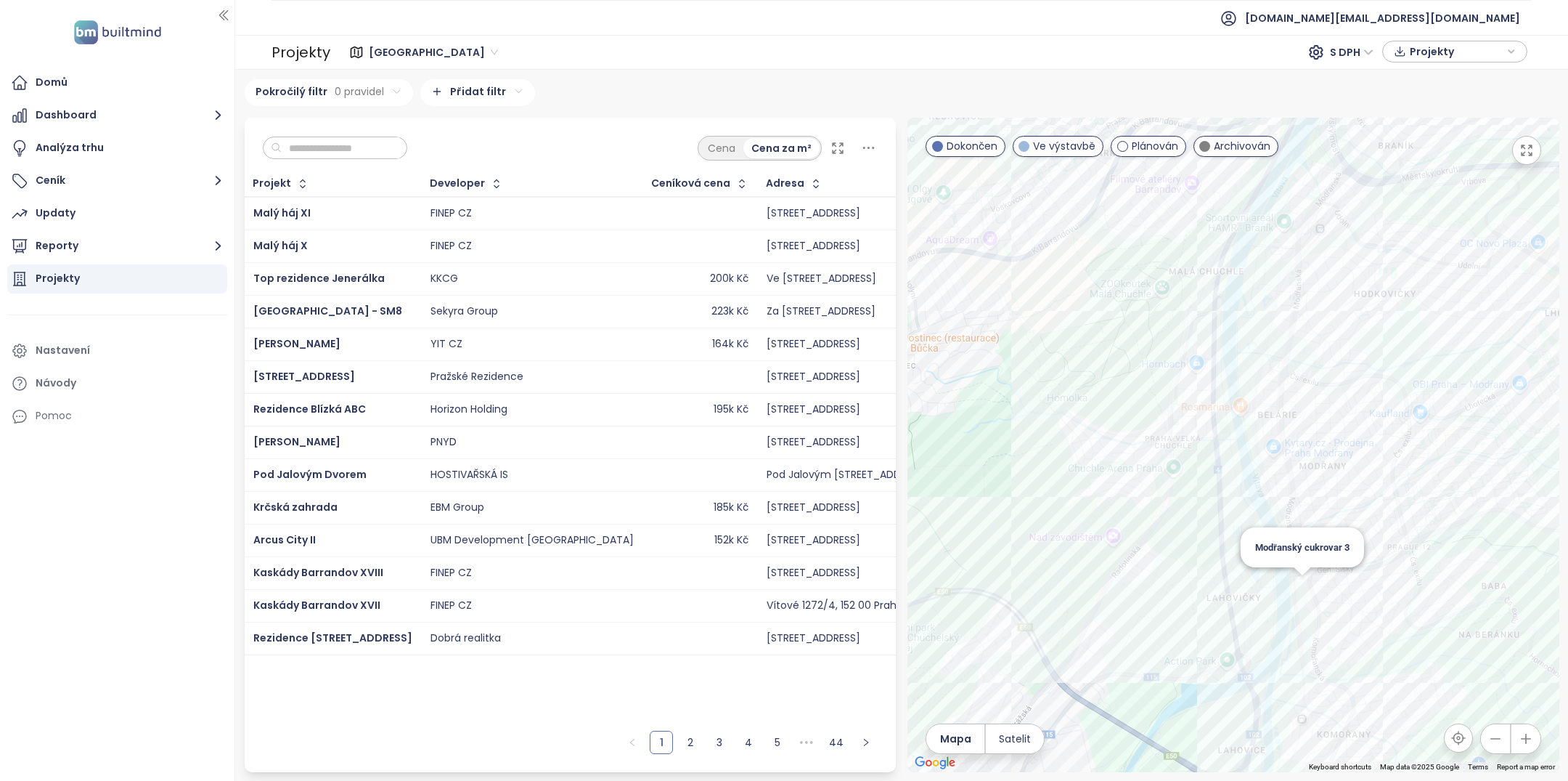
click at [1301, 588] on div "Modřanský cukrovar 3" at bounding box center [1233, 445] width 652 height 654
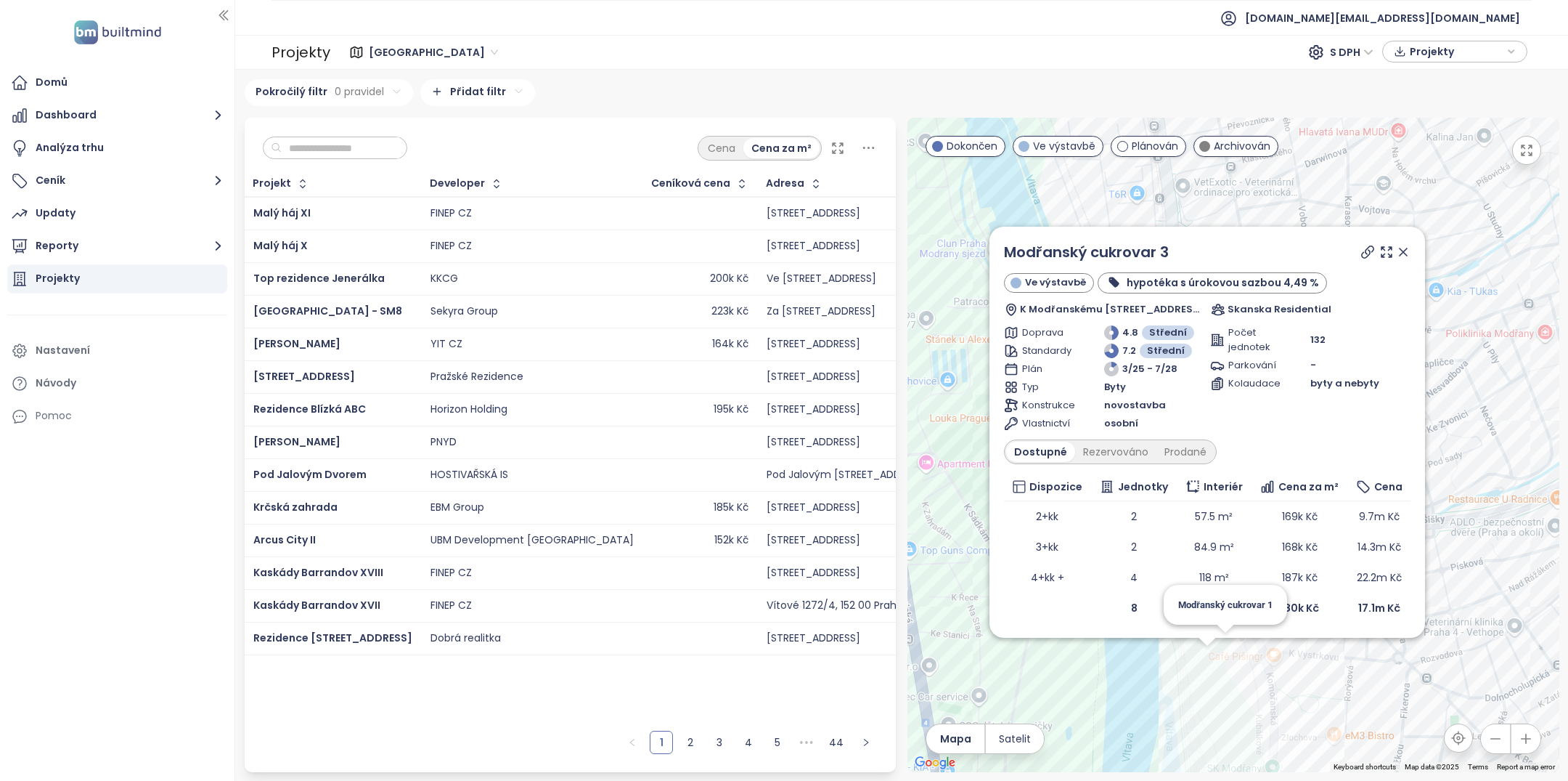
click at [1228, 657] on div "Modřanský cukrovar 3 Ve výstavbě hypotéka s úrokovou sazbou 4,49 % K Modřanském…" at bounding box center [1233, 445] width 652 height 654
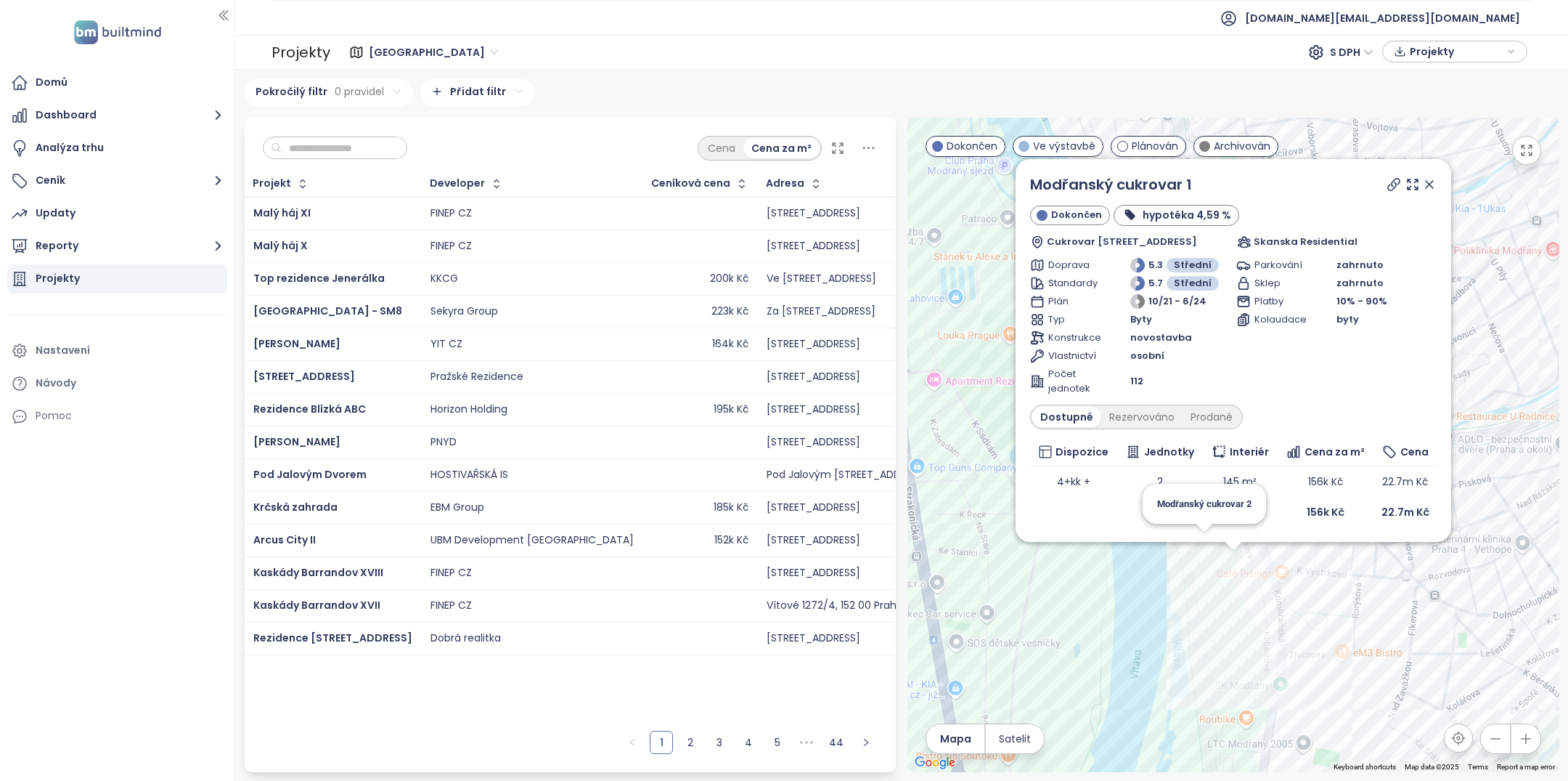
click at [1431, 186] on icon at bounding box center [1429, 184] width 15 height 15
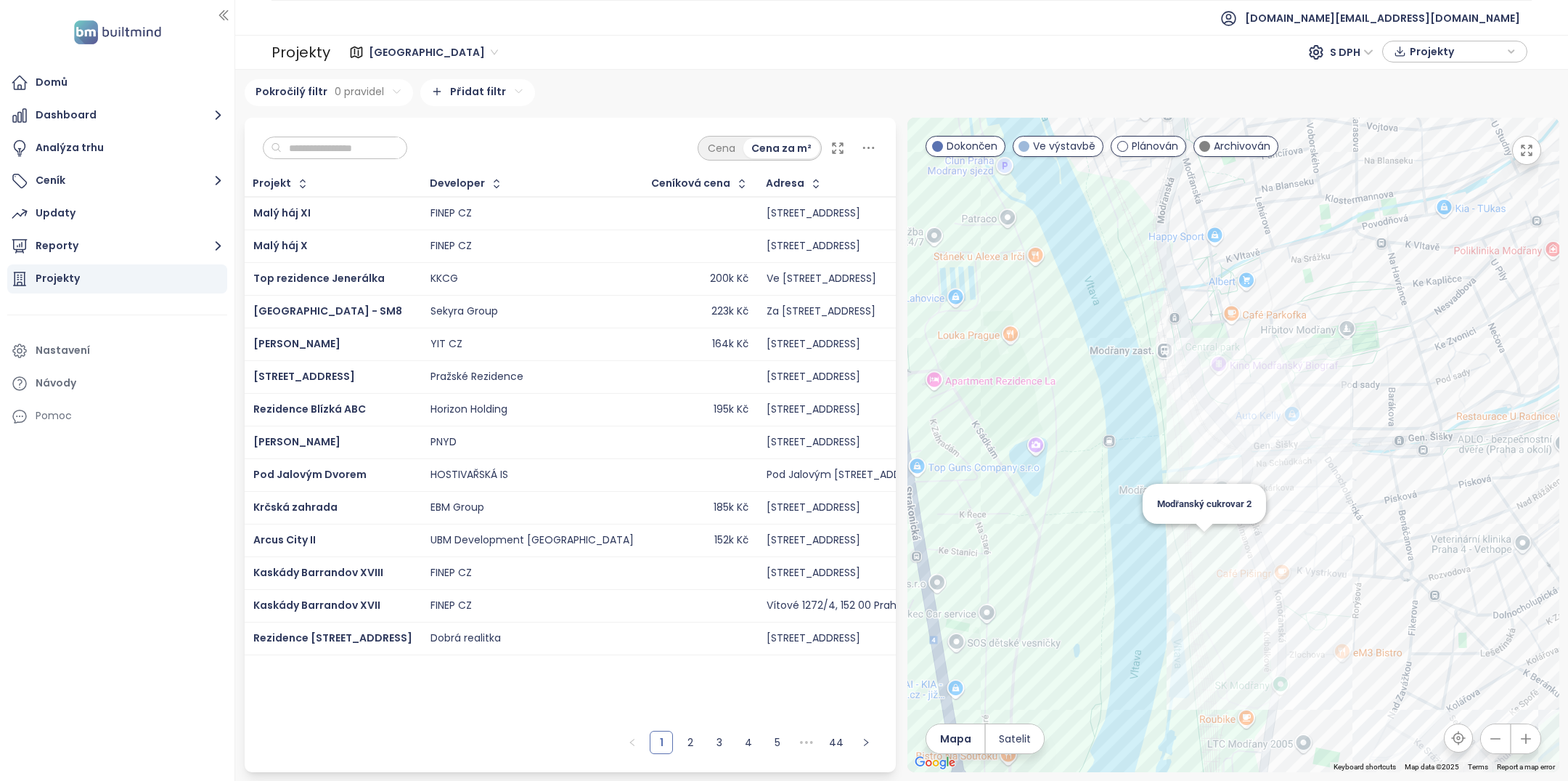
click at [1199, 542] on div "Modřanský cukrovar 2" at bounding box center [1233, 445] width 652 height 654
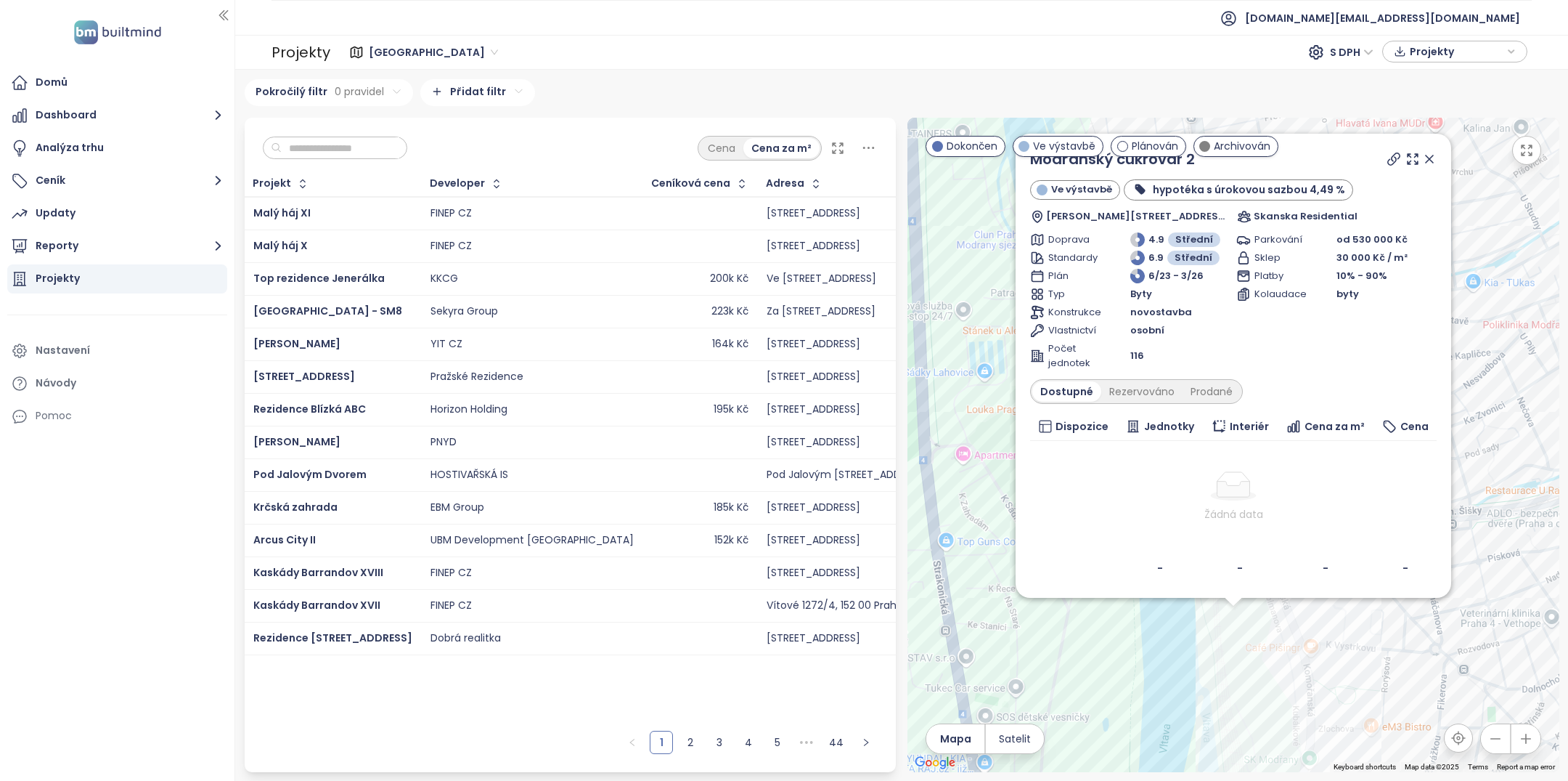
click at [1430, 153] on icon at bounding box center [1429, 159] width 15 height 15
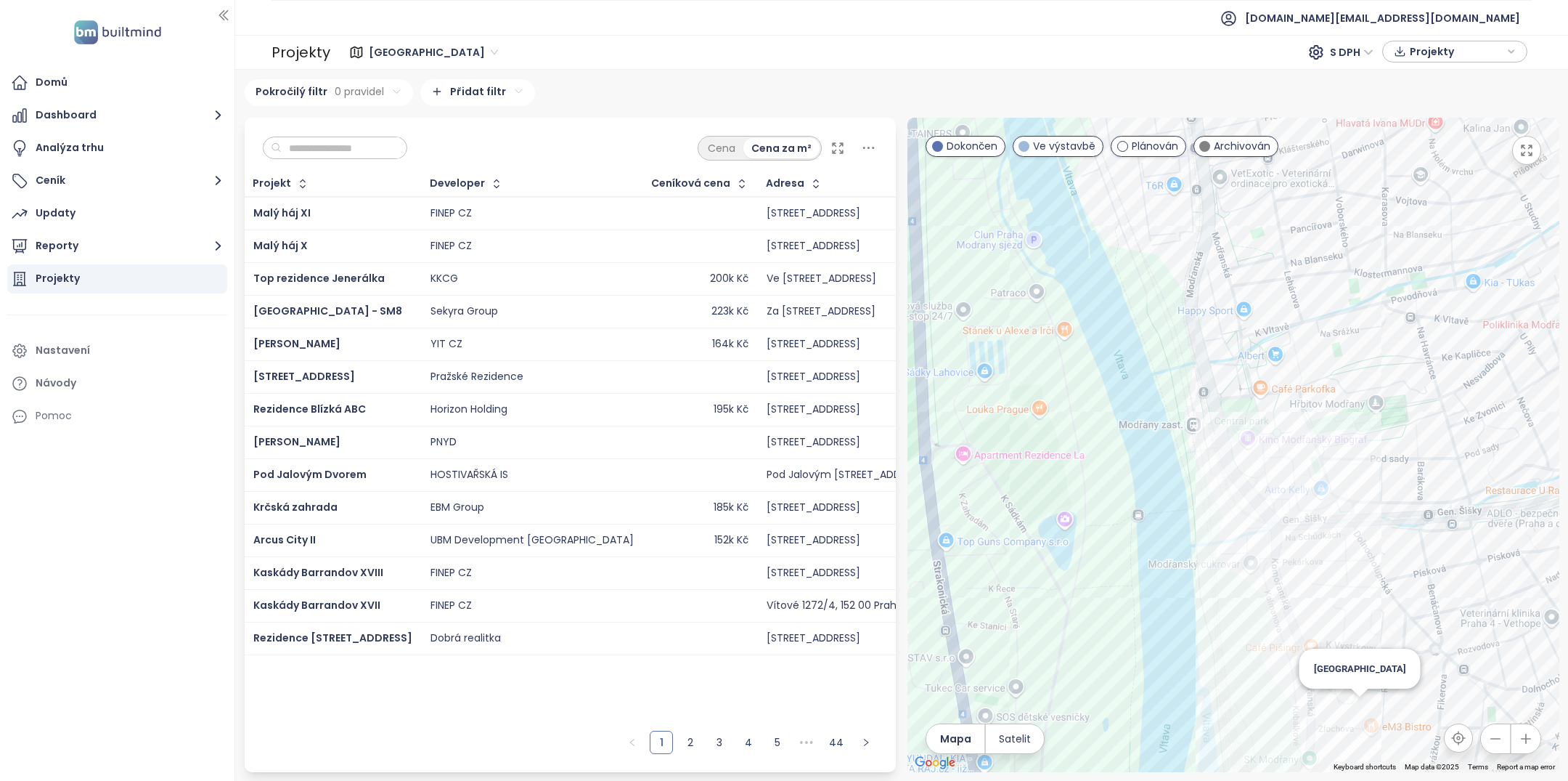
click at [1361, 705] on div "Nové Modřany" at bounding box center [1233, 445] width 652 height 654
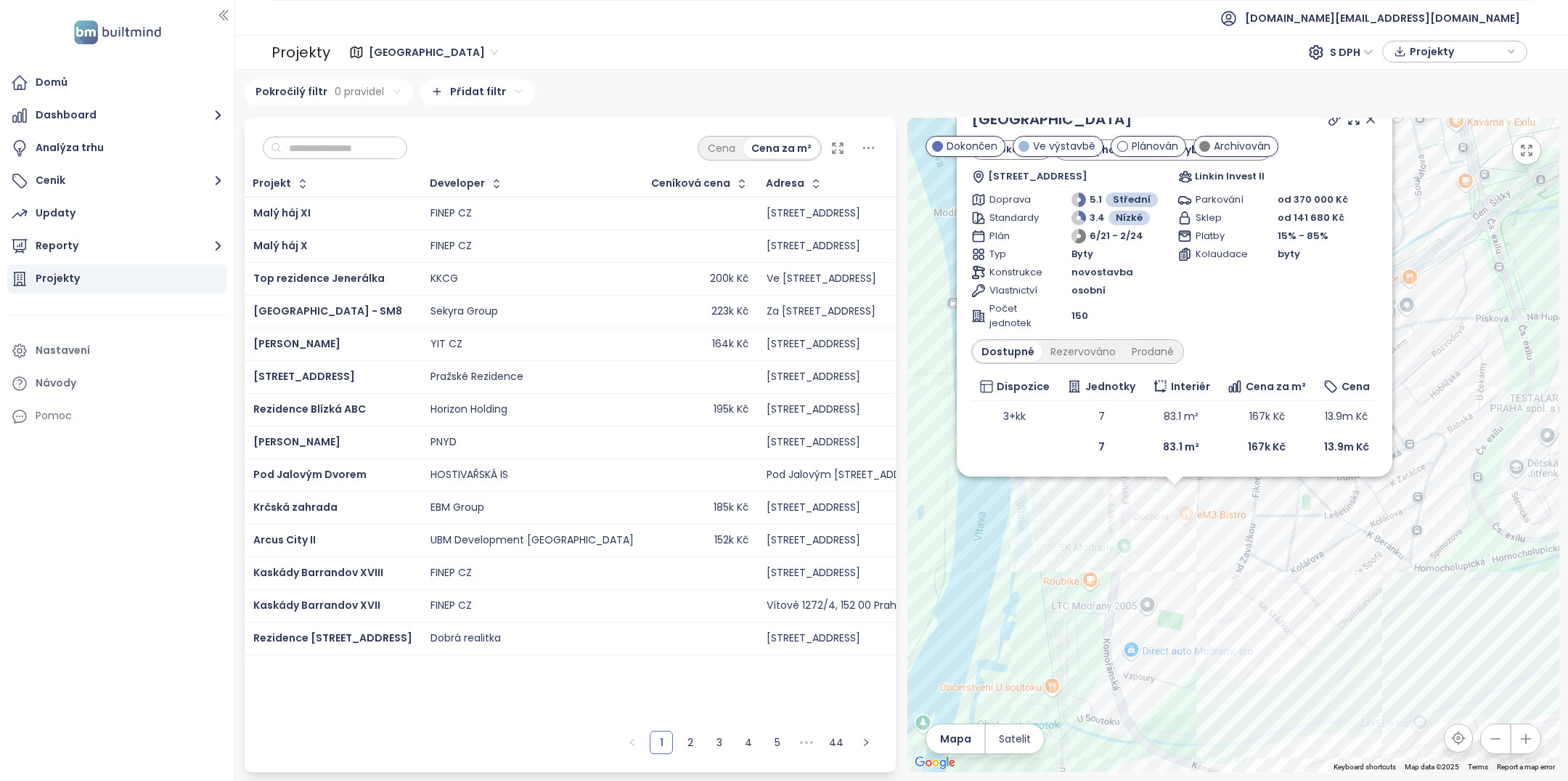
drag, startPoint x: 1361, startPoint y: 490, endPoint x: 1234, endPoint y: 639, distance: 195.8
click at [1234, 639] on div "Nové Modřany Dokončen zvýhodněné ceny vybraných bytů Zlochova 2405/10, 143 00 P…" at bounding box center [1233, 445] width 652 height 654
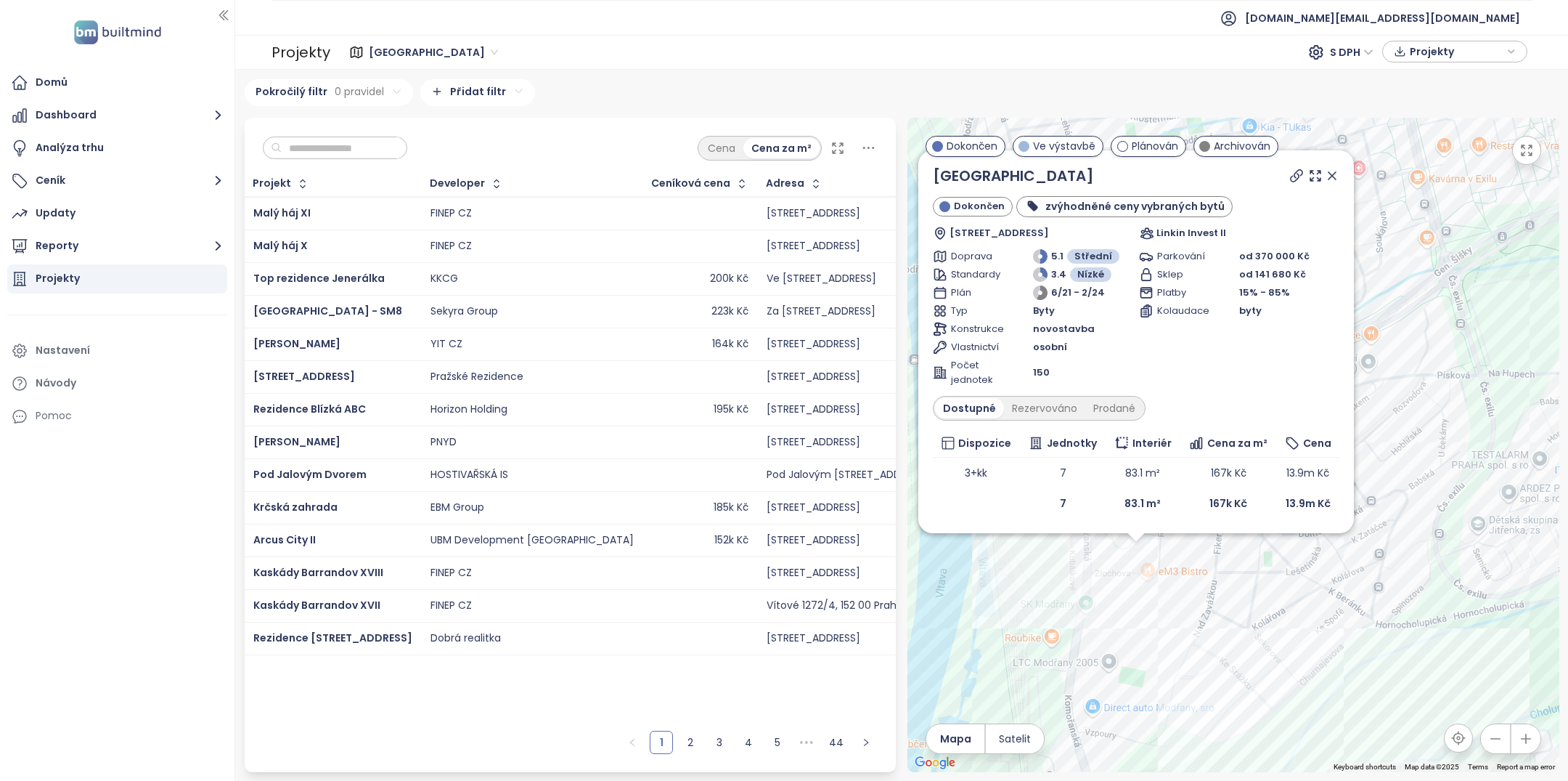
drag, startPoint x: 1402, startPoint y: 445, endPoint x: 1450, endPoint y: 405, distance: 62.5
click at [1450, 405] on div "Nové Modřany Dokončen zvýhodněné ceny vybraných bytů Zlochova 2405/10, 143 00 P…" at bounding box center [1233, 445] width 652 height 654
click at [1340, 173] on icon at bounding box center [1337, 175] width 7 height 7
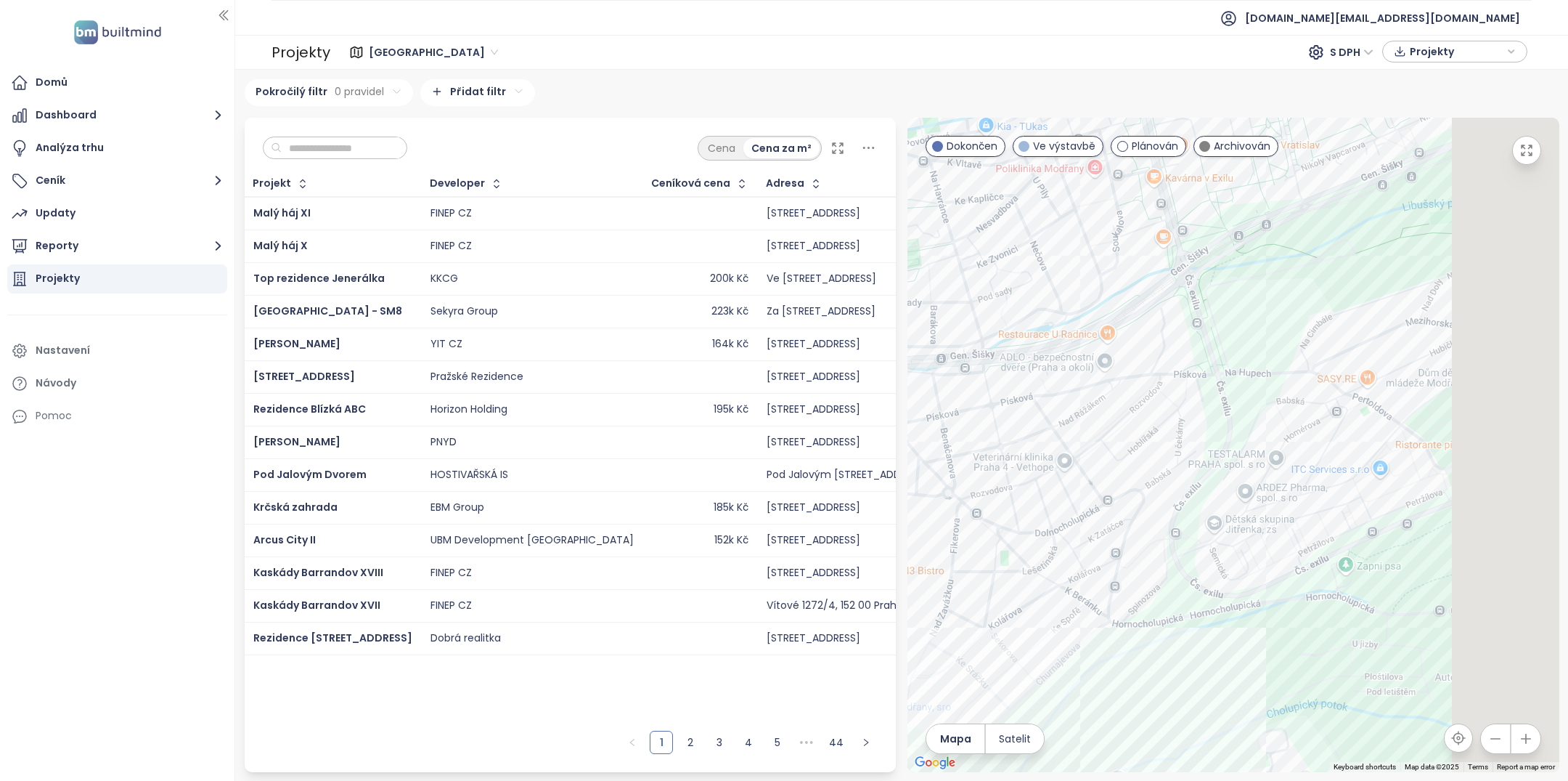
drag, startPoint x: 1392, startPoint y: 356, endPoint x: 1014, endPoint y: 356, distance: 378.0
click at [1015, 356] on div at bounding box center [1233, 445] width 652 height 654
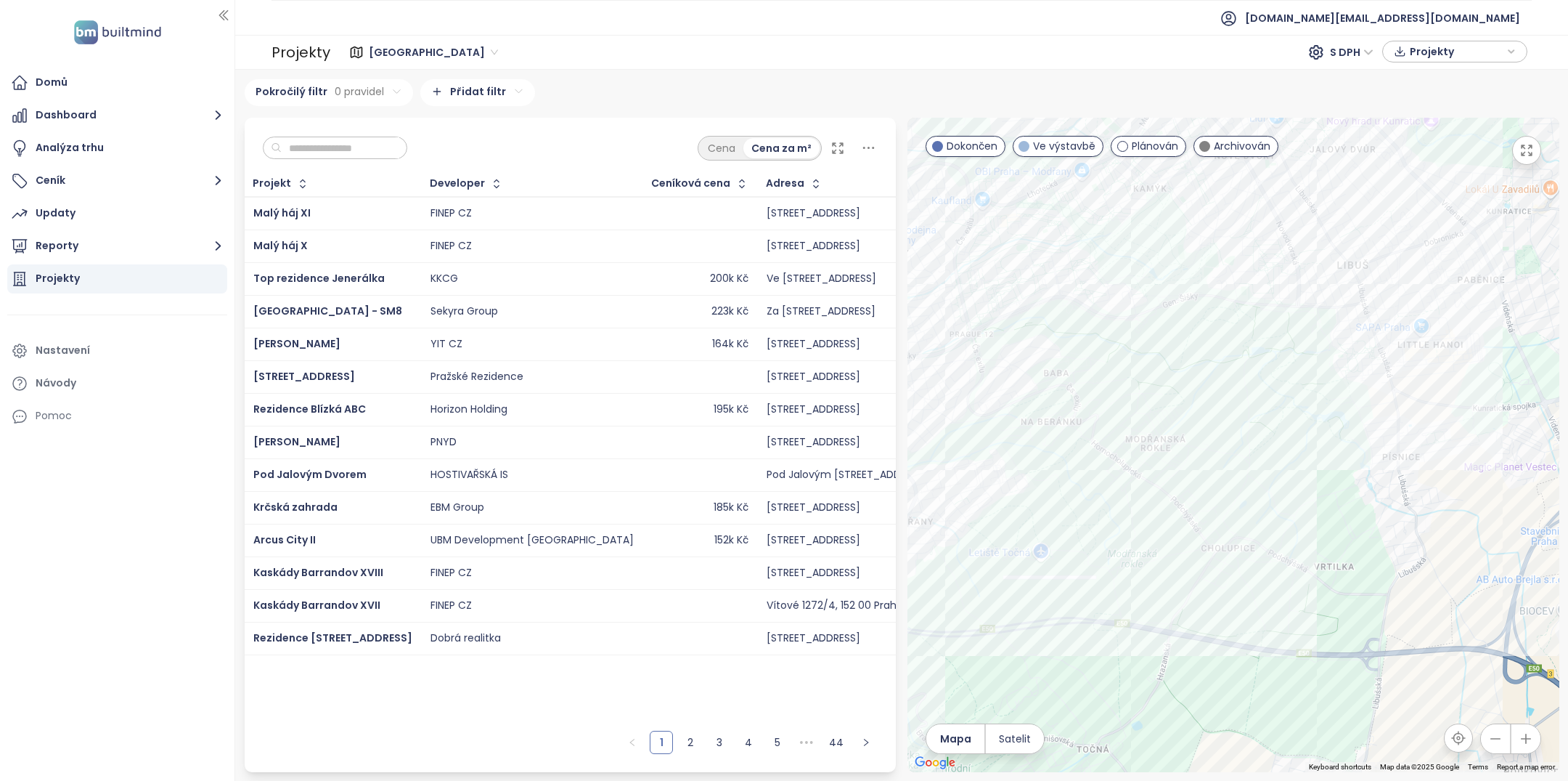
drag, startPoint x: 1187, startPoint y: 349, endPoint x: 1070, endPoint y: 424, distance: 139.0
click at [1070, 423] on div at bounding box center [1233, 445] width 652 height 654
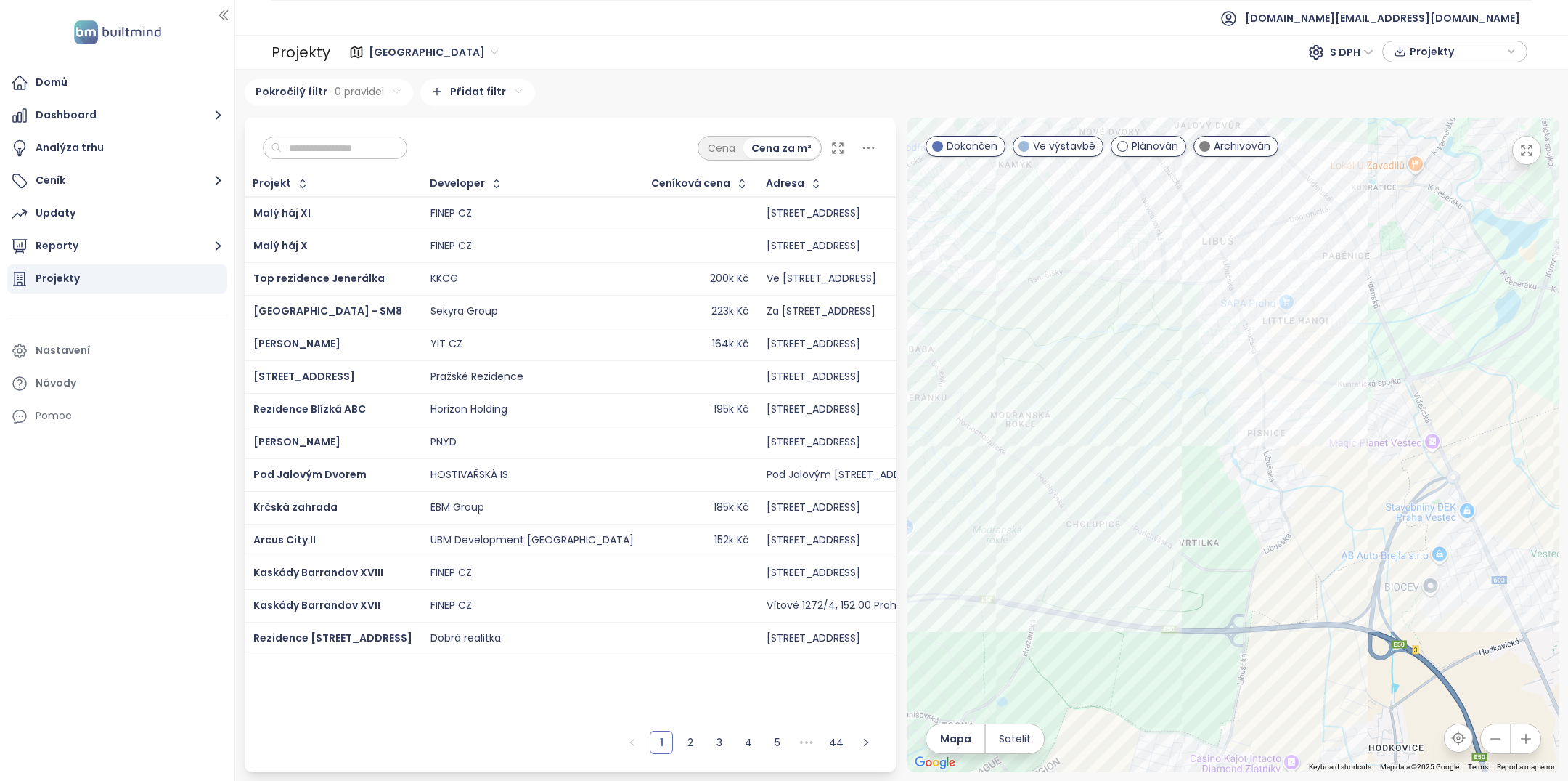
drag, startPoint x: 1218, startPoint y: 522, endPoint x: 1179, endPoint y: 546, distance: 45.8
click at [1179, 546] on div at bounding box center [1233, 445] width 652 height 654
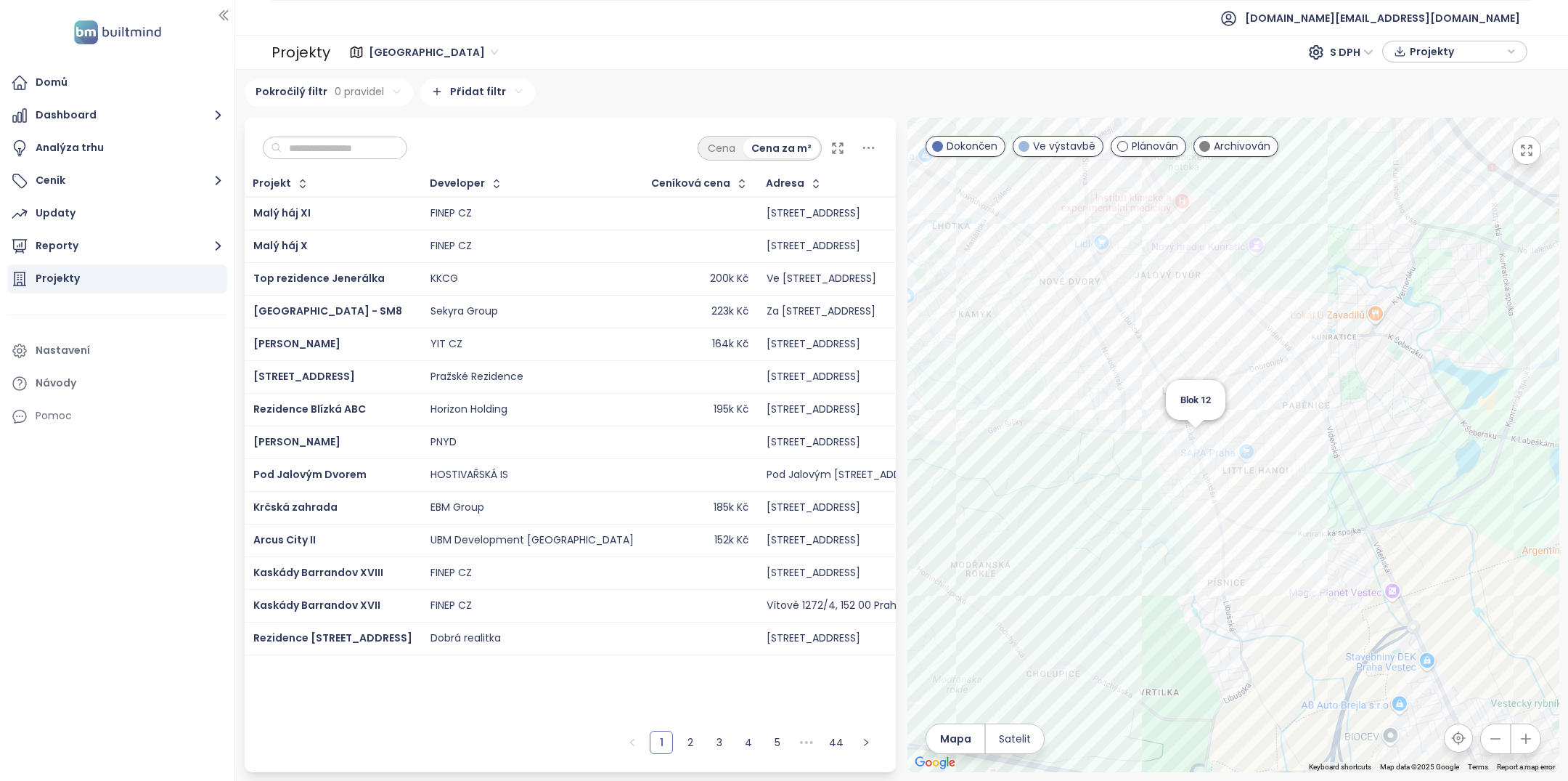
click at [1197, 435] on div "Blok 12" at bounding box center [1233, 445] width 652 height 654
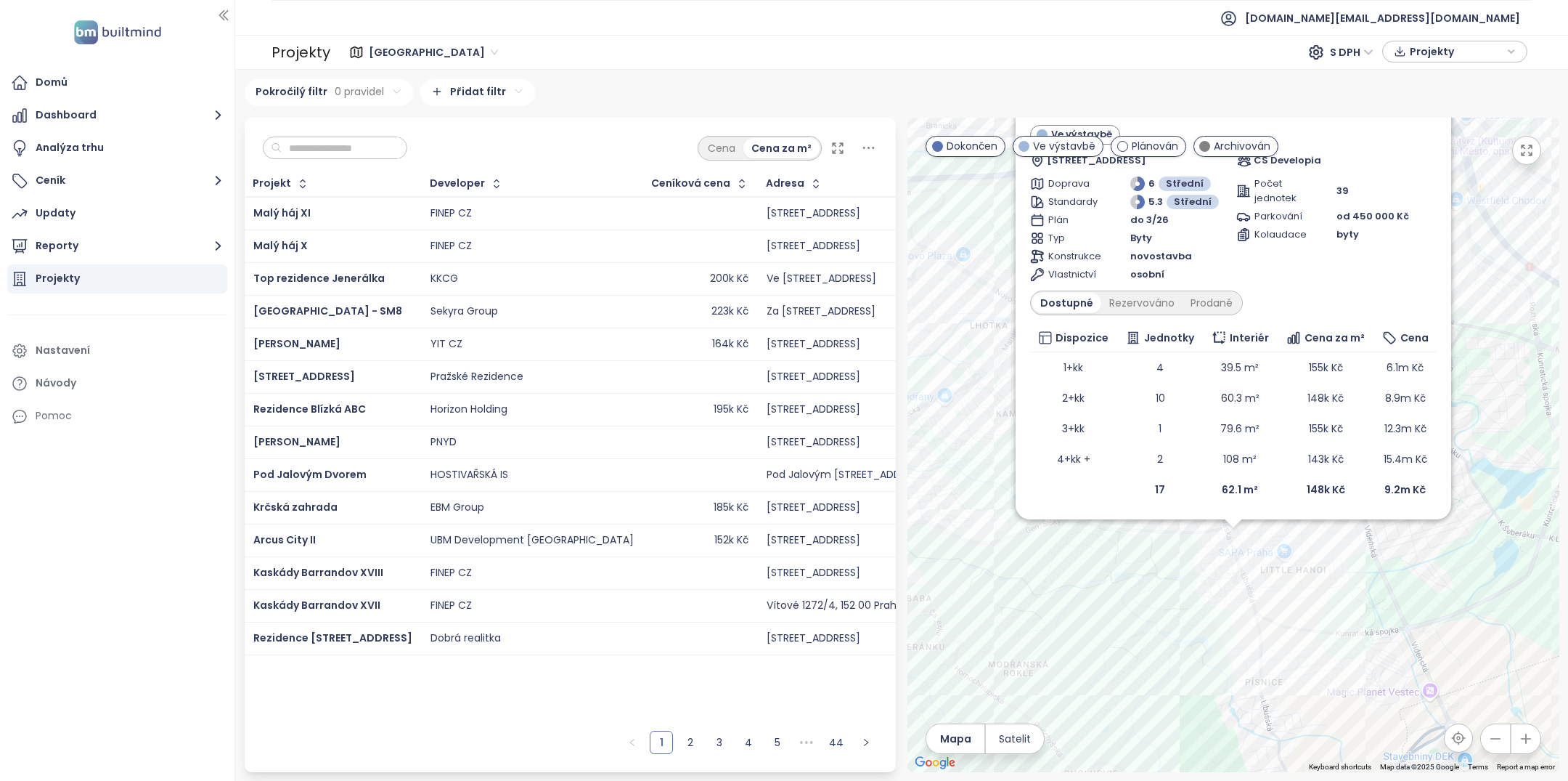
drag, startPoint x: 1196, startPoint y: 480, endPoint x: 1196, endPoint y: 623, distance: 143.0
click at [1196, 623] on div "Blok 12 Ve výstavbě Libušská 140/127, 142 00 Praha-Libuš-Písnice, Czechia CS De…" at bounding box center [1233, 445] width 652 height 654
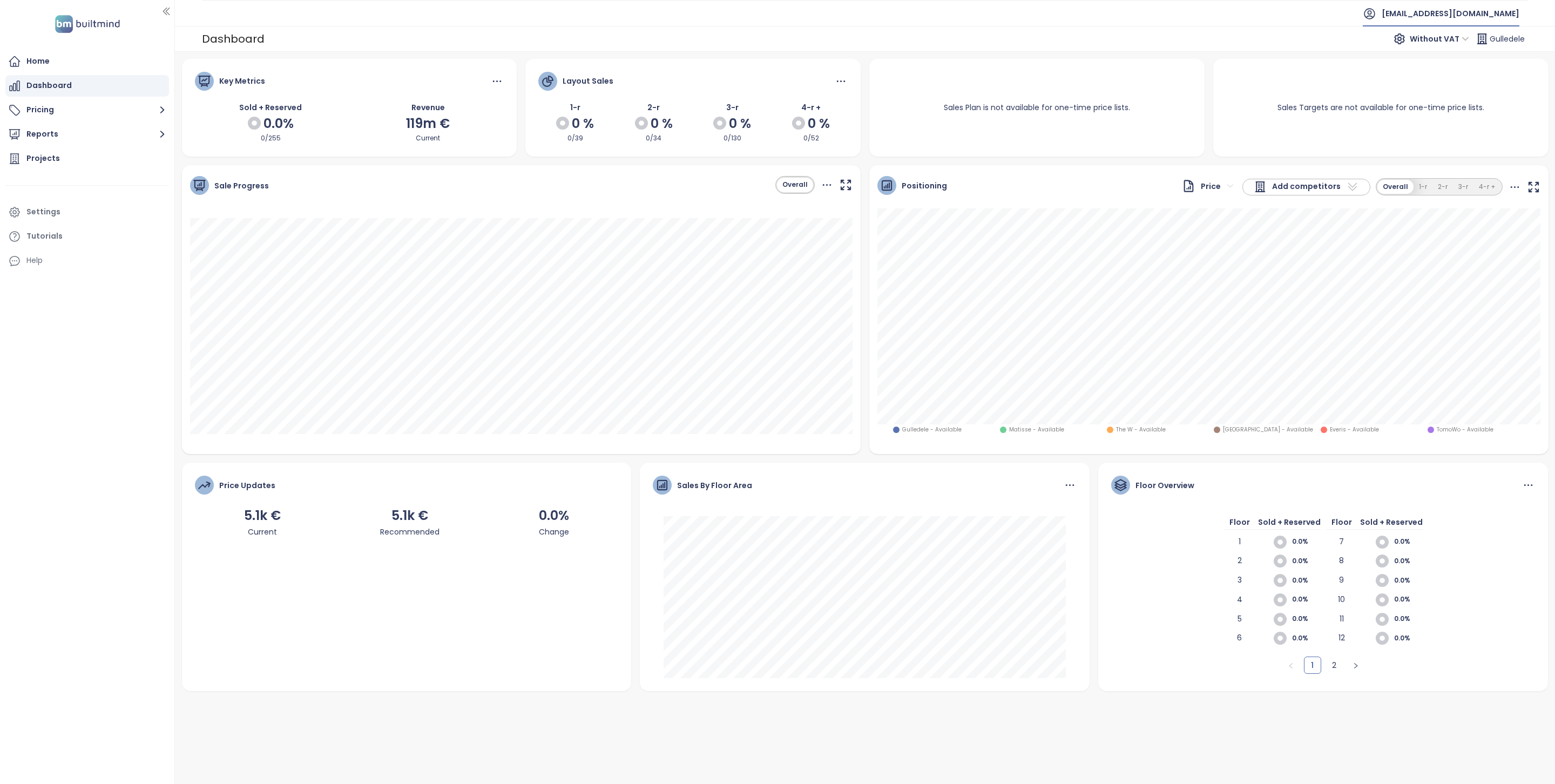
click at [1463, 7] on span "[EMAIL_ADDRESS][DOMAIN_NAME]" at bounding box center [1451, 13] width 138 height 26
click at [1462, 53] on li "Log out" at bounding box center [1477, 44] width 82 height 22
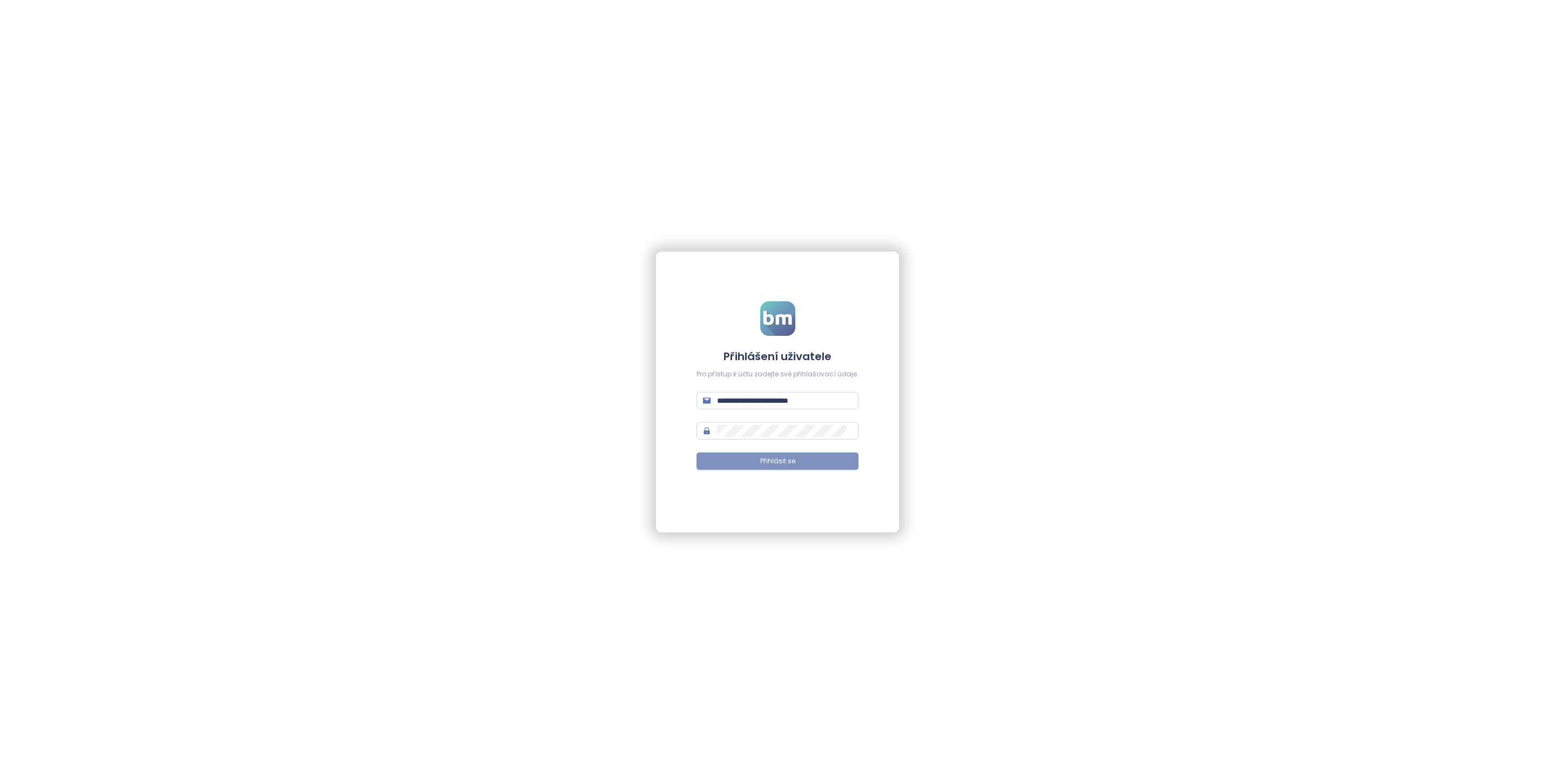
click at [800, 459] on button "Přihlásit se" at bounding box center [778, 461] width 162 height 18
